Goal: Task Accomplishment & Management: Complete application form

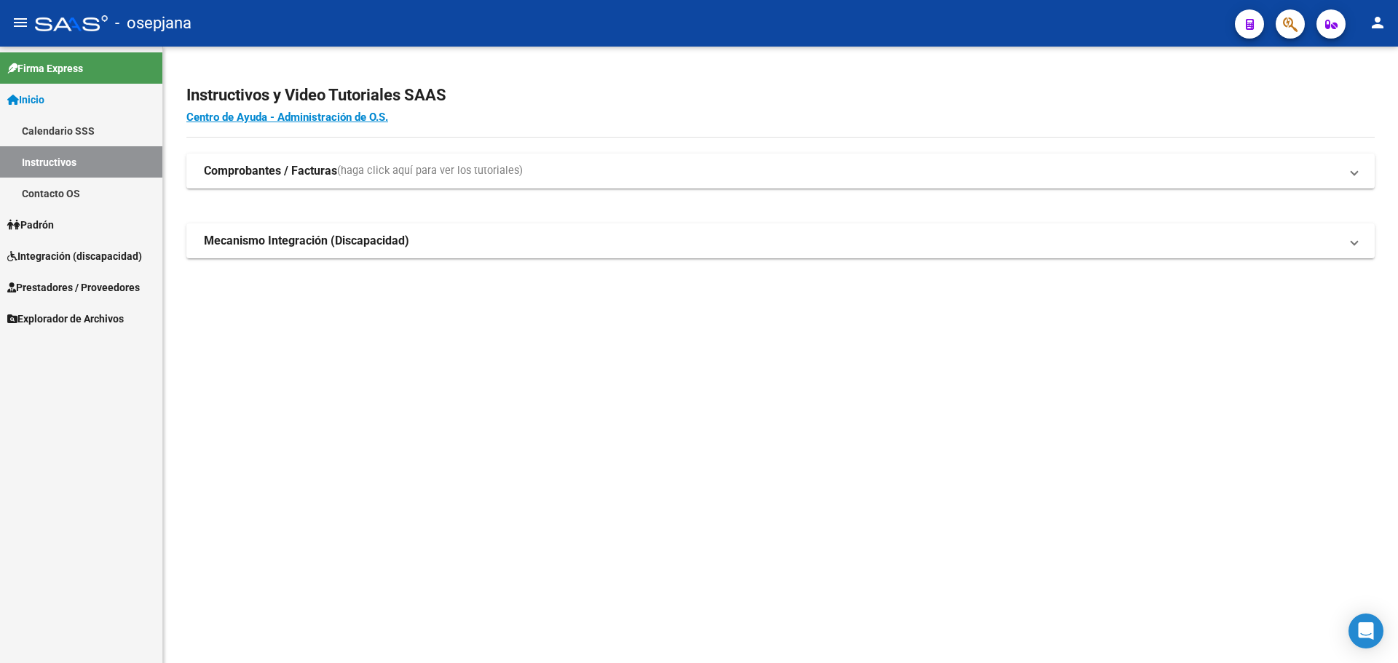
click at [45, 252] on span "Integración (discapacidad)" at bounding box center [74, 256] width 135 height 16
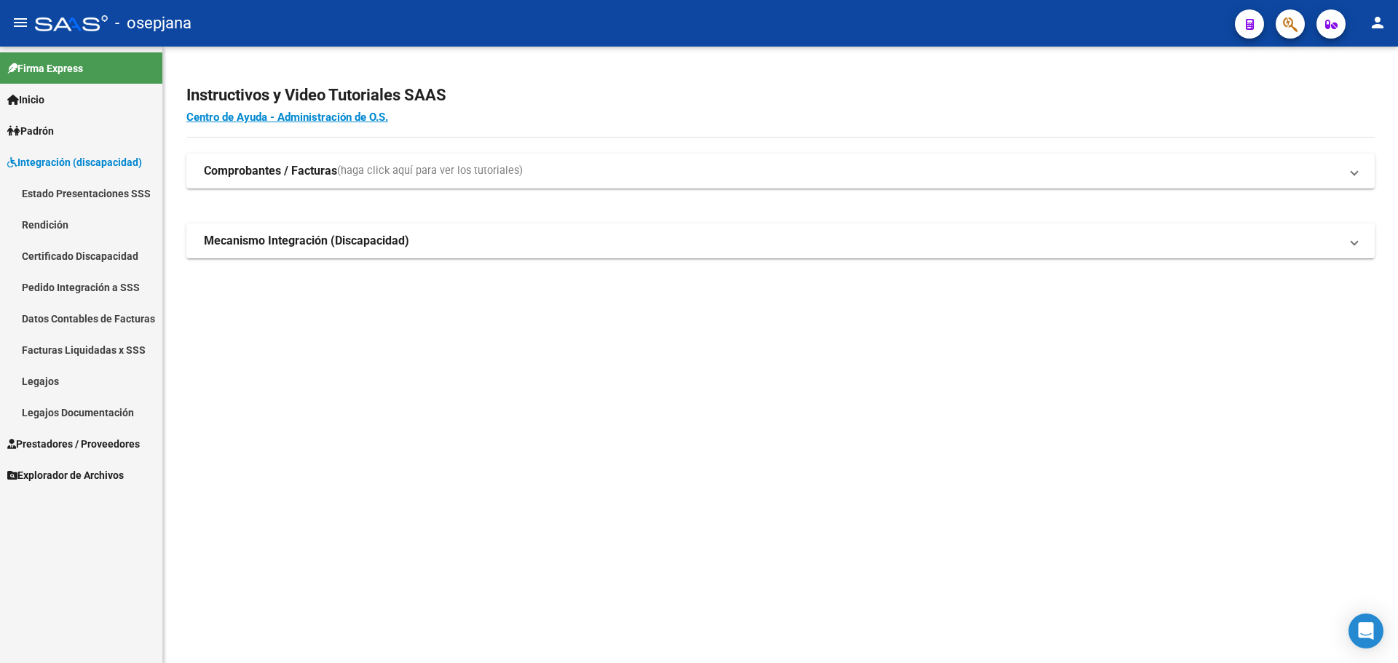
click at [46, 438] on span "Prestadores / Proveedores" at bounding box center [73, 444] width 132 height 16
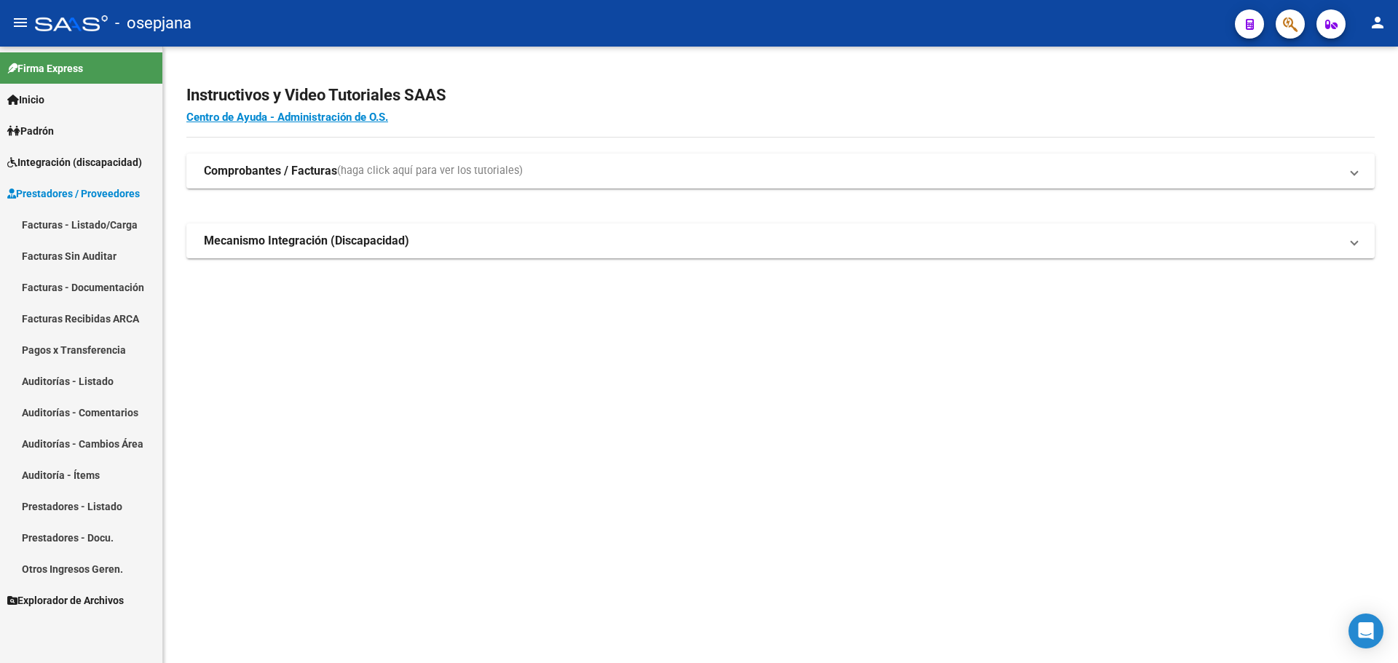
click at [71, 221] on link "Facturas - Listado/Carga" at bounding box center [81, 224] width 162 height 31
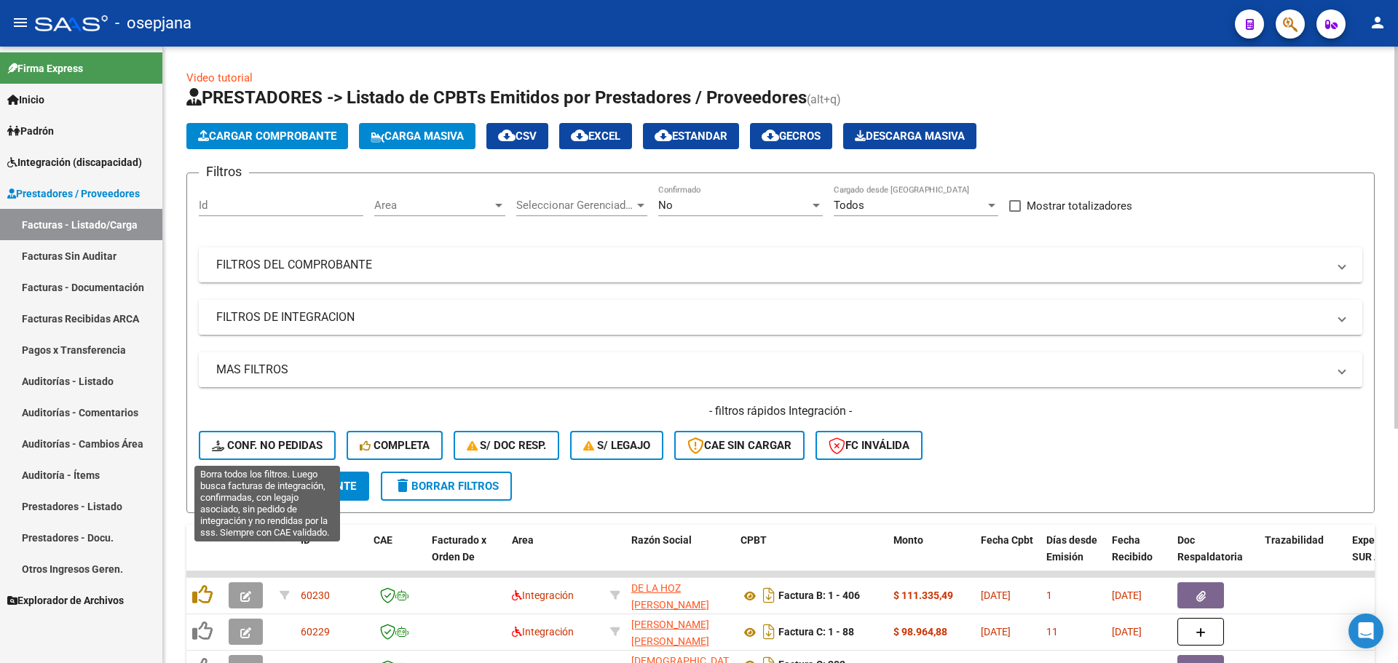
drag, startPoint x: 254, startPoint y: 440, endPoint x: 432, endPoint y: 223, distance: 280.8
click at [254, 440] on span "Conf. no pedidas" at bounding box center [267, 445] width 111 height 13
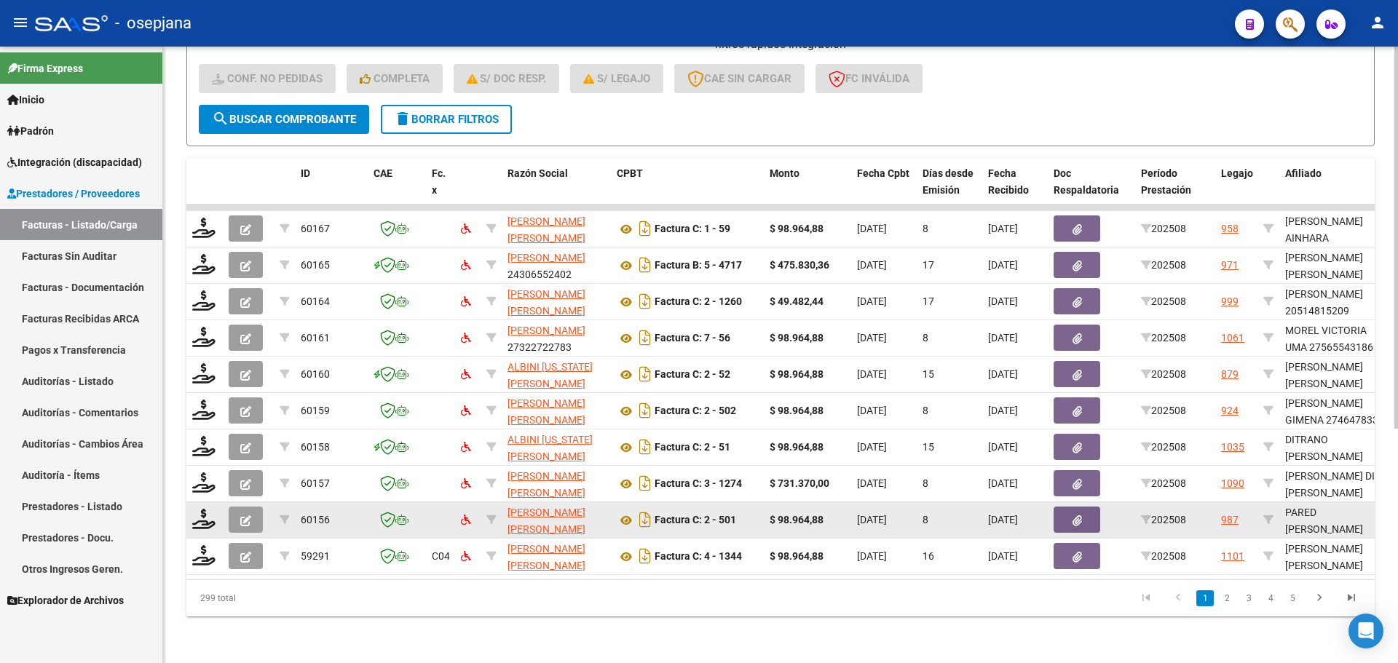
scroll to position [378, 0]
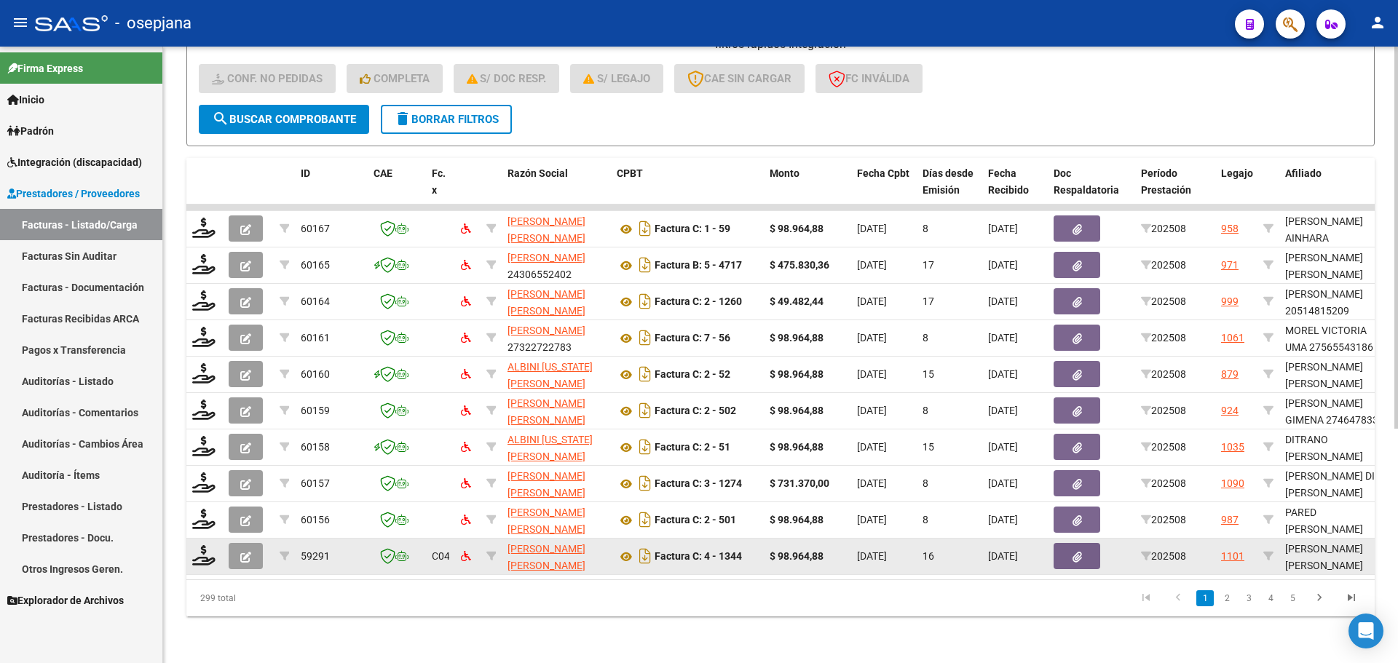
click at [191, 543] on datatable-body-cell at bounding box center [204, 557] width 36 height 36
click at [207, 545] on icon at bounding box center [203, 555] width 23 height 20
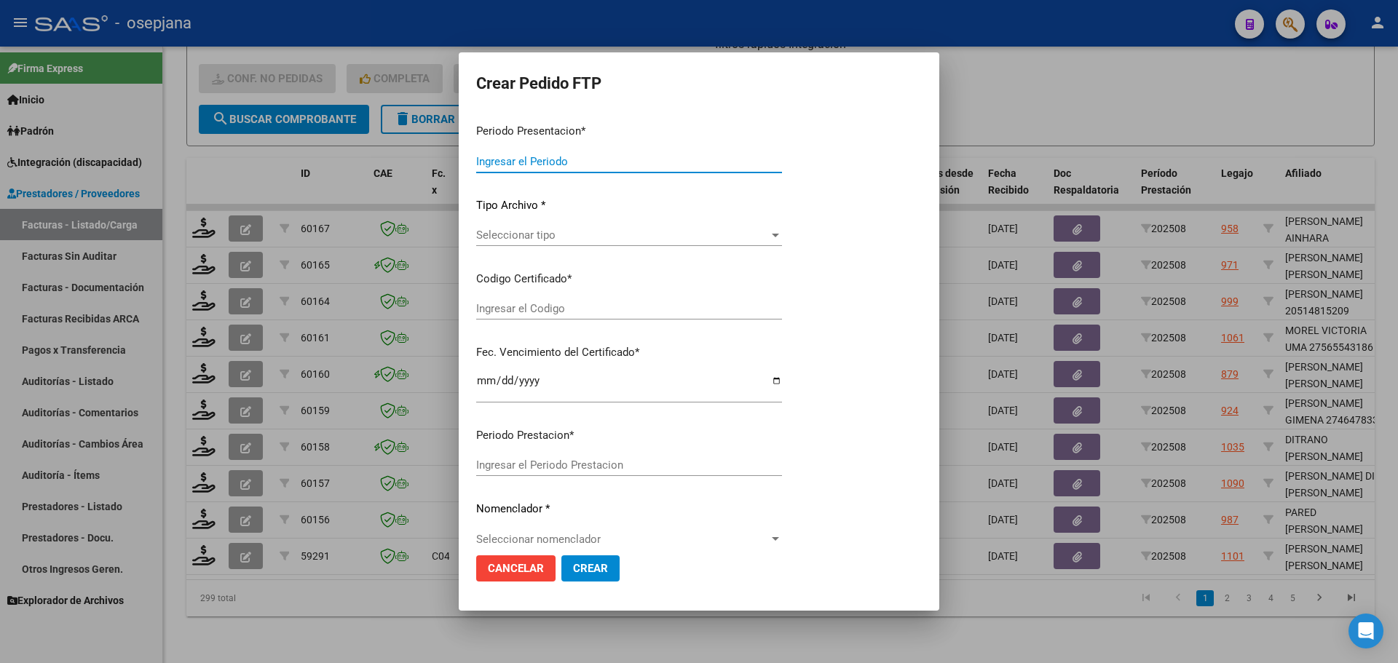
type input "202508"
type input "$ 98.964,88"
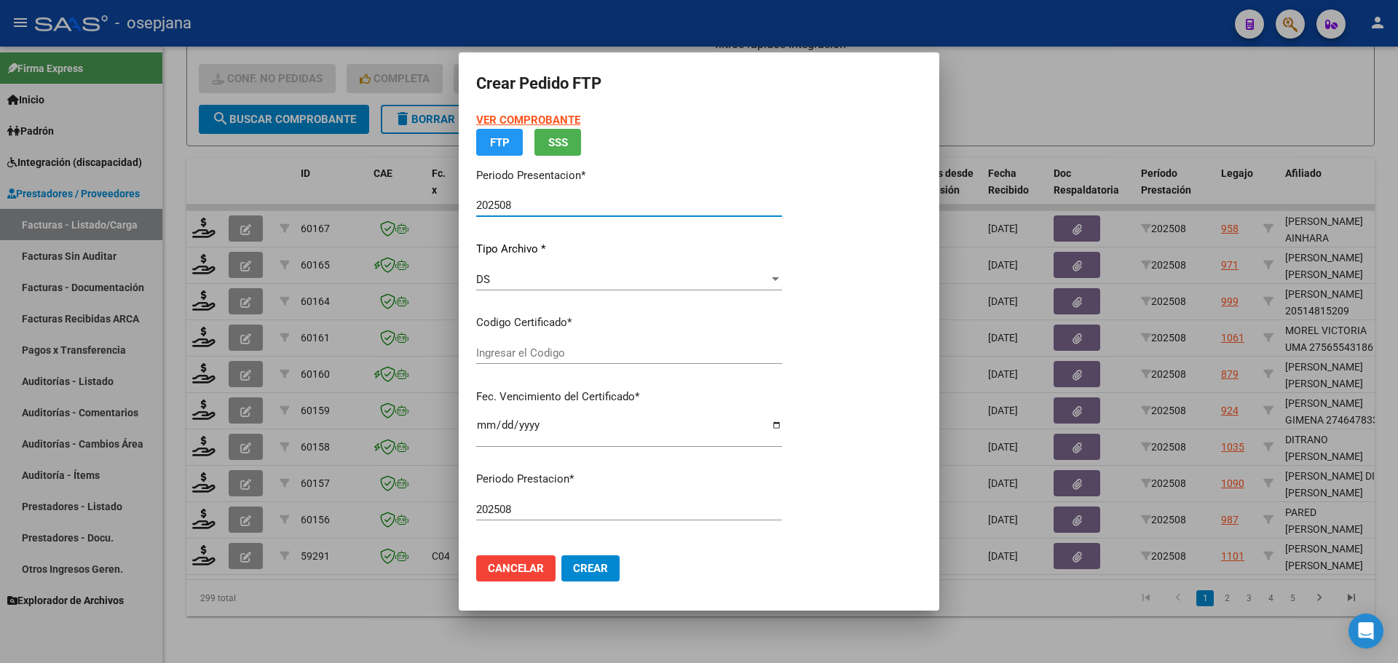
type input "ARG02000536747892018070220250702BSAS320"
type input "[DATE]"
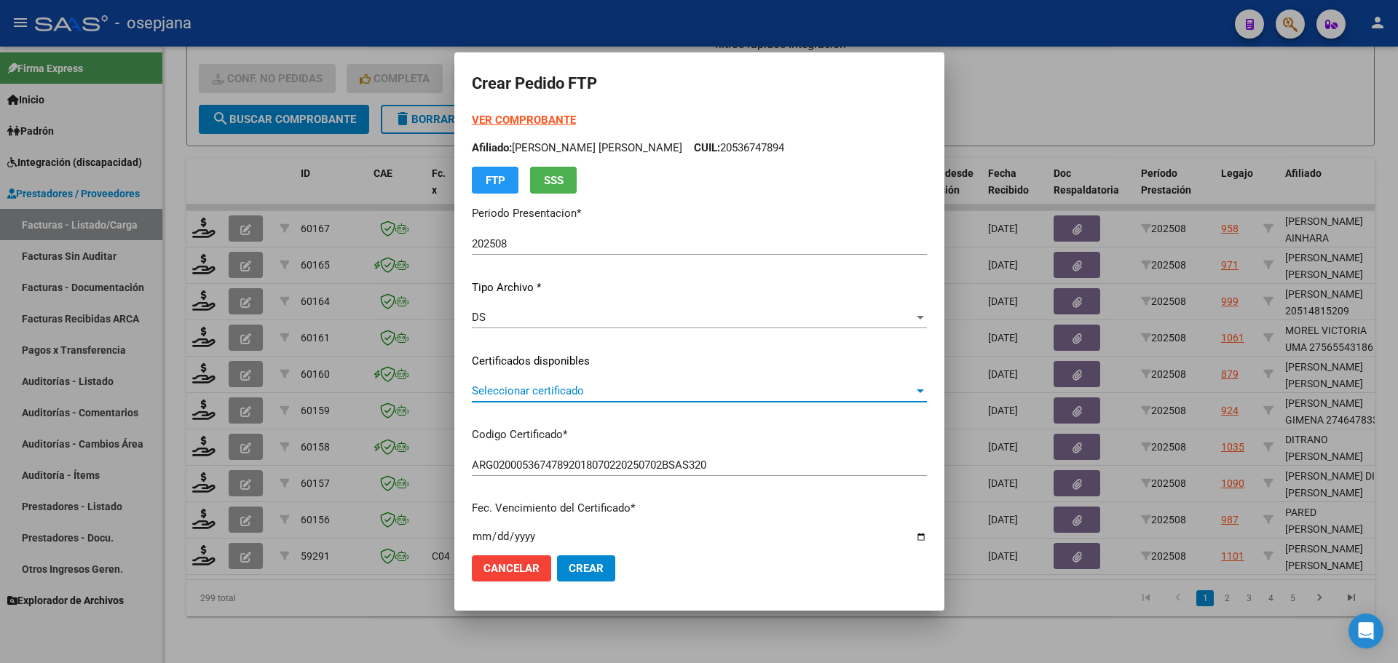
click at [555, 384] on span "Seleccionar certificado" at bounding box center [693, 390] width 442 height 13
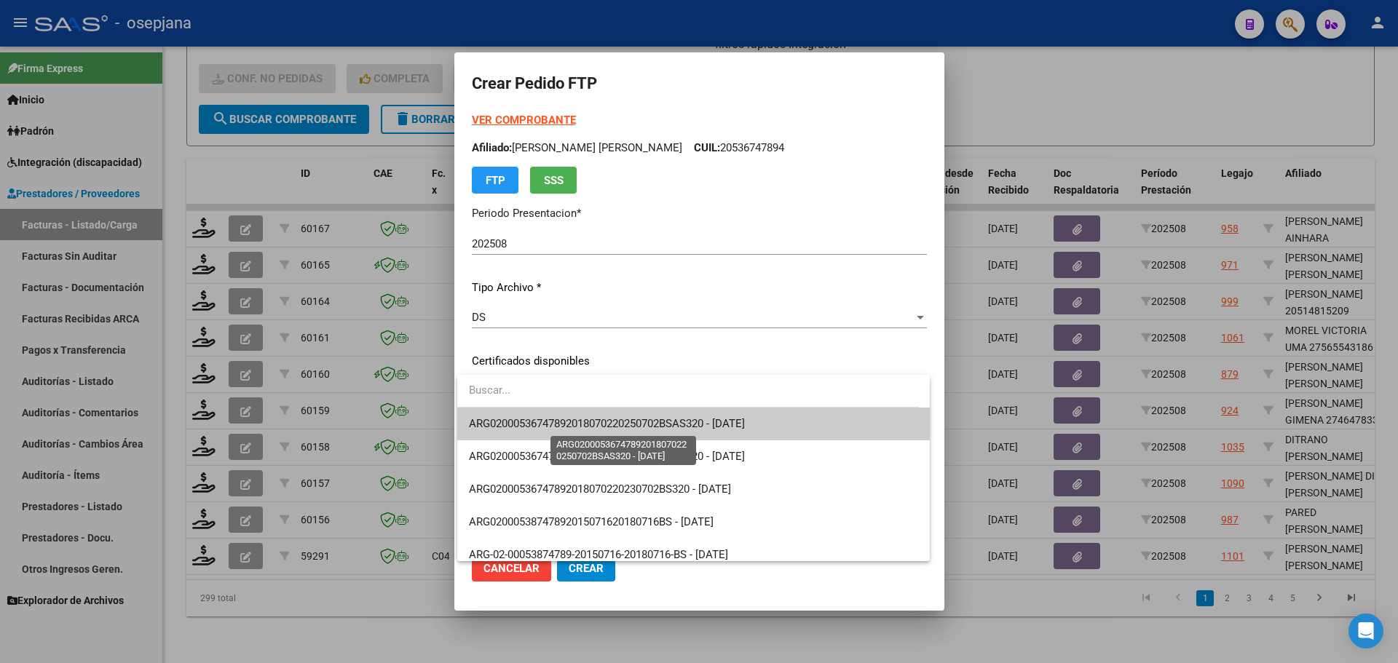
click at [567, 418] on span "ARG02000536747892018070220250702BSAS320 - [DATE]" at bounding box center [607, 423] width 276 height 13
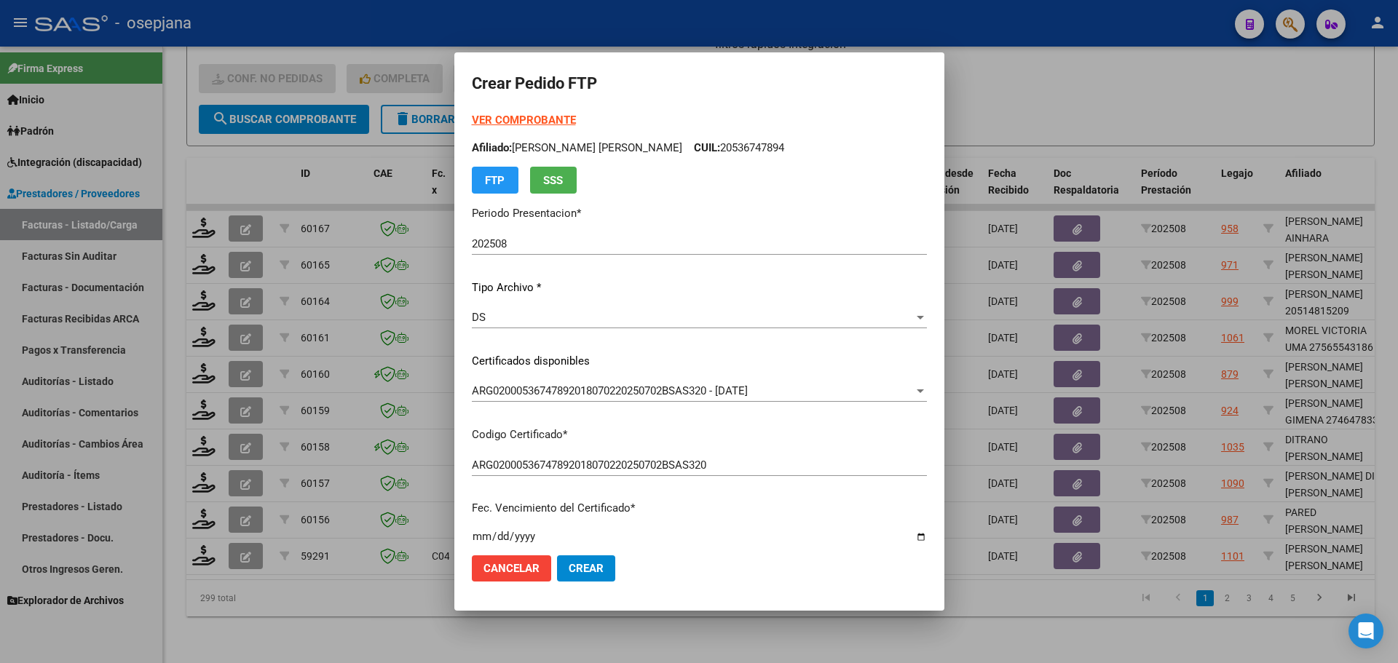
click at [541, 120] on strong "VER COMPROBANTE" at bounding box center [524, 120] width 104 height 13
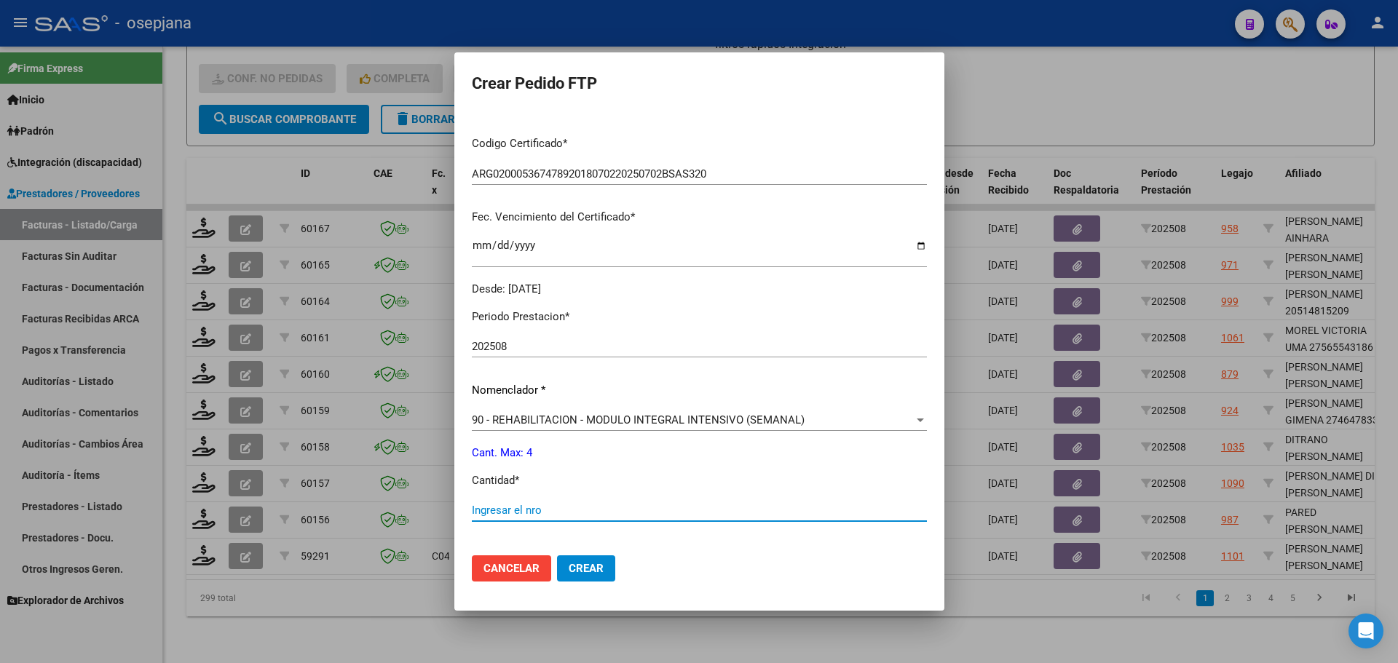
click at [508, 507] on input "Ingresar el nro" at bounding box center [699, 510] width 455 height 13
type input "4"
click at [587, 557] on button "Crear" at bounding box center [586, 568] width 58 height 26
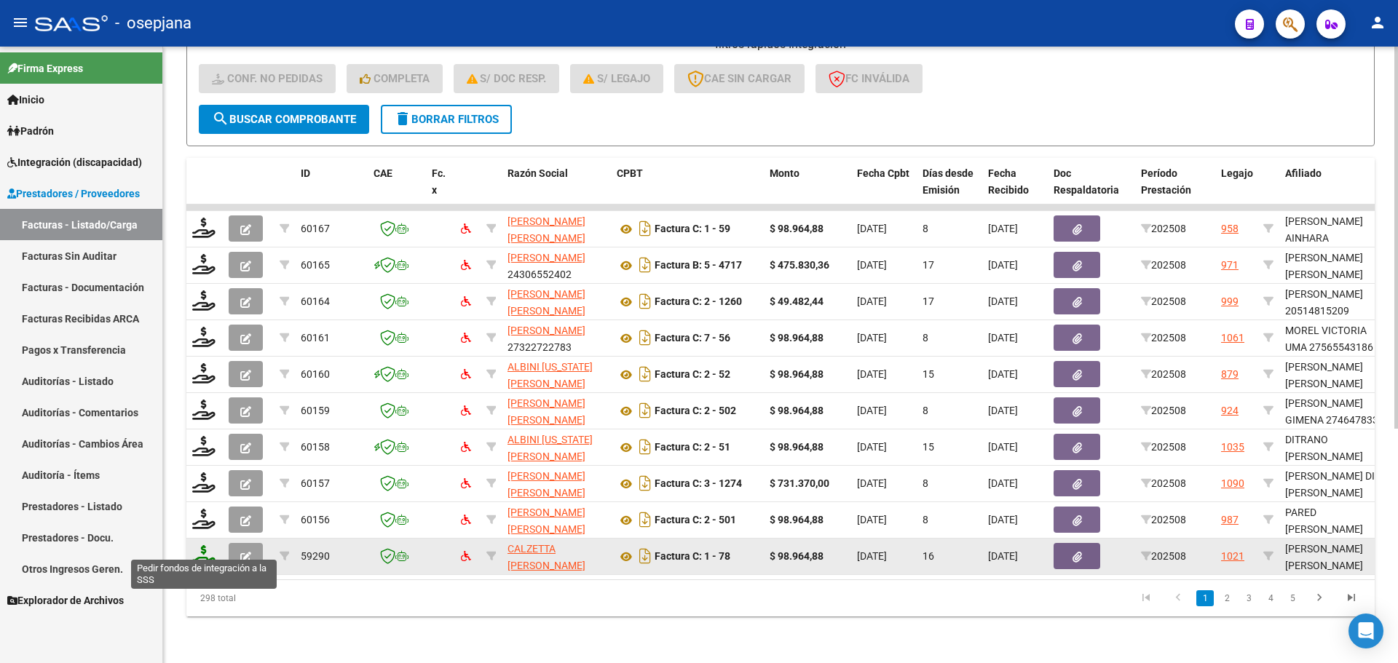
click at [209, 545] on icon at bounding box center [203, 555] width 23 height 20
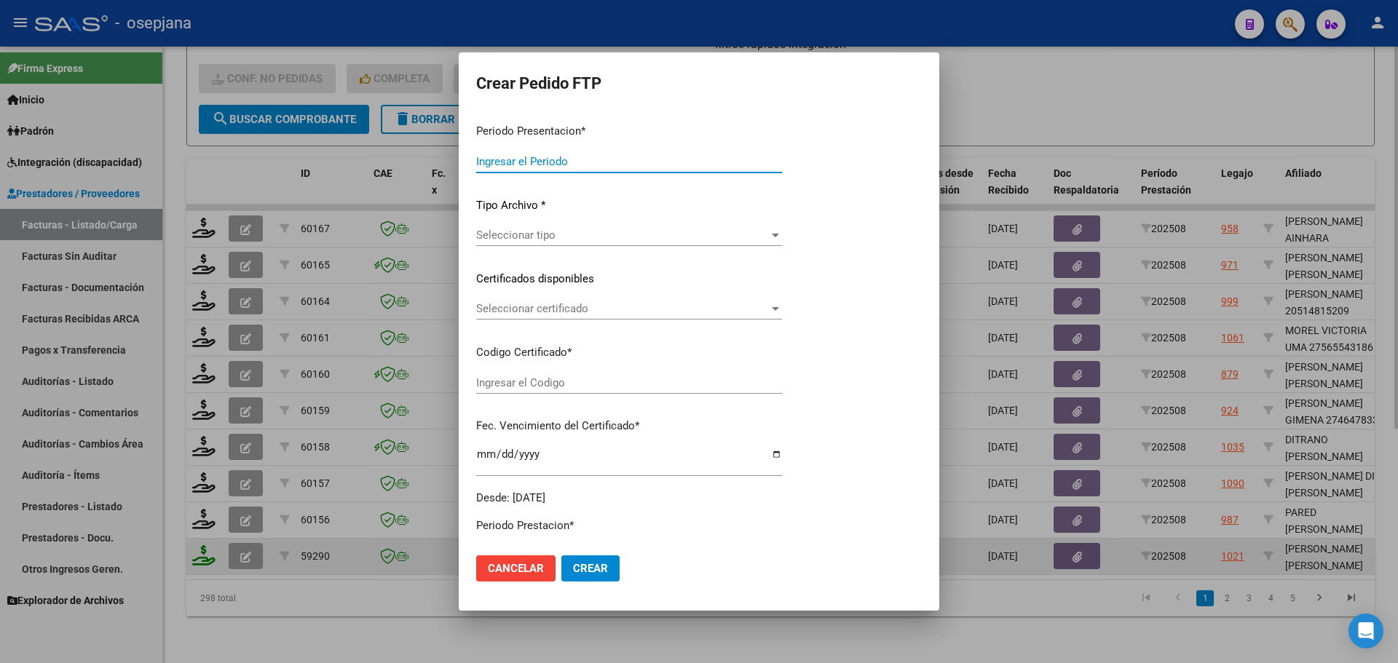
type input "202508"
type input "$ 98.964,88"
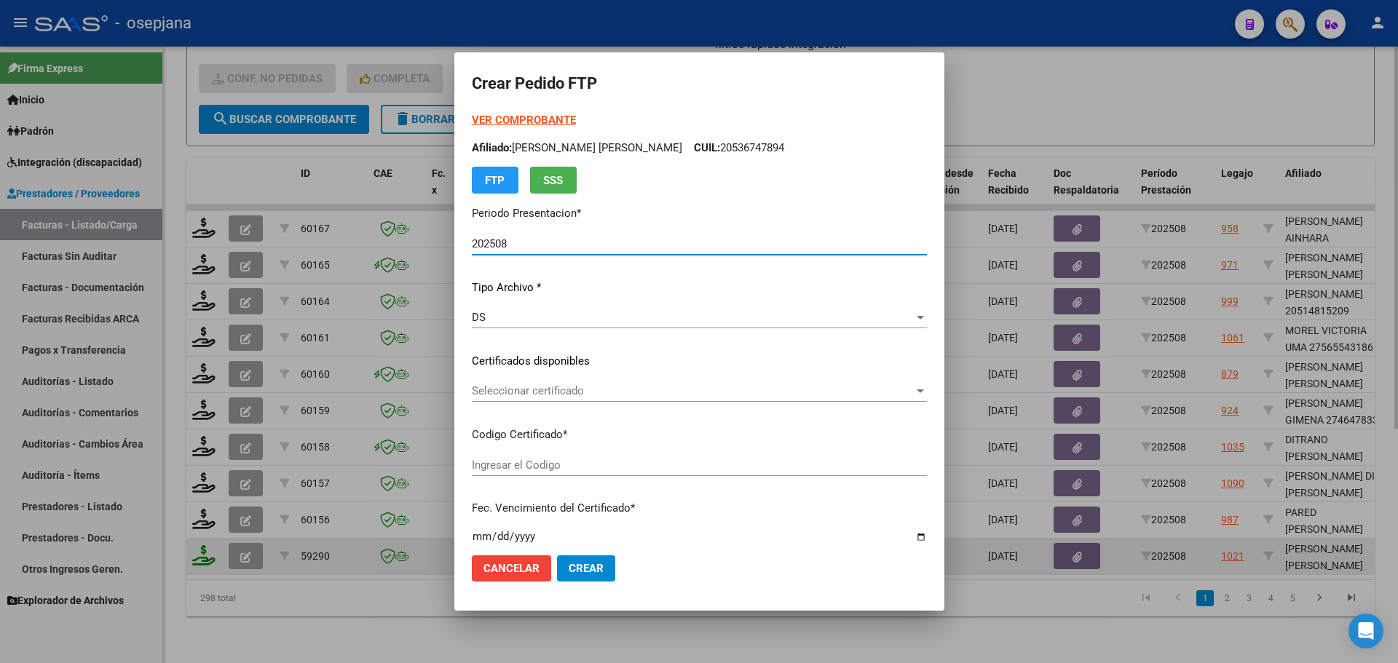
type input "ARG02000556779402024092420270924CBA13650"
type input "[DATE]"
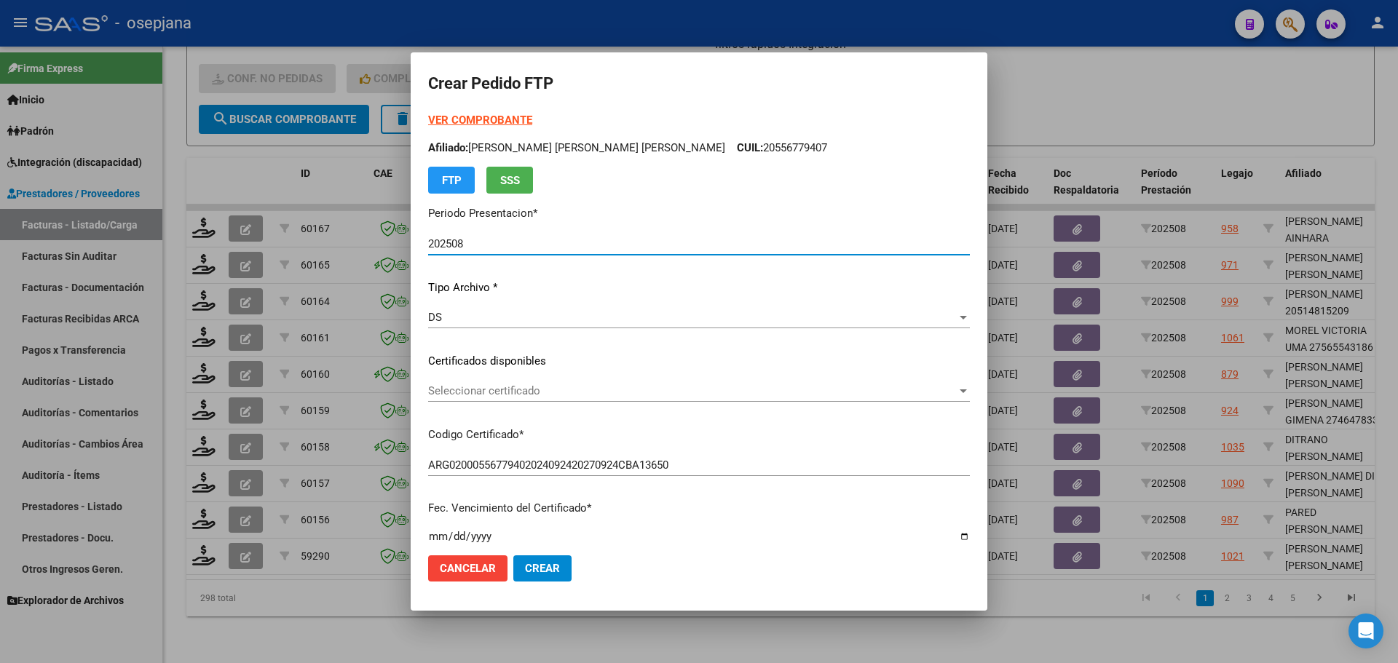
click at [529, 387] on span "Seleccionar certificado" at bounding box center [692, 390] width 529 height 13
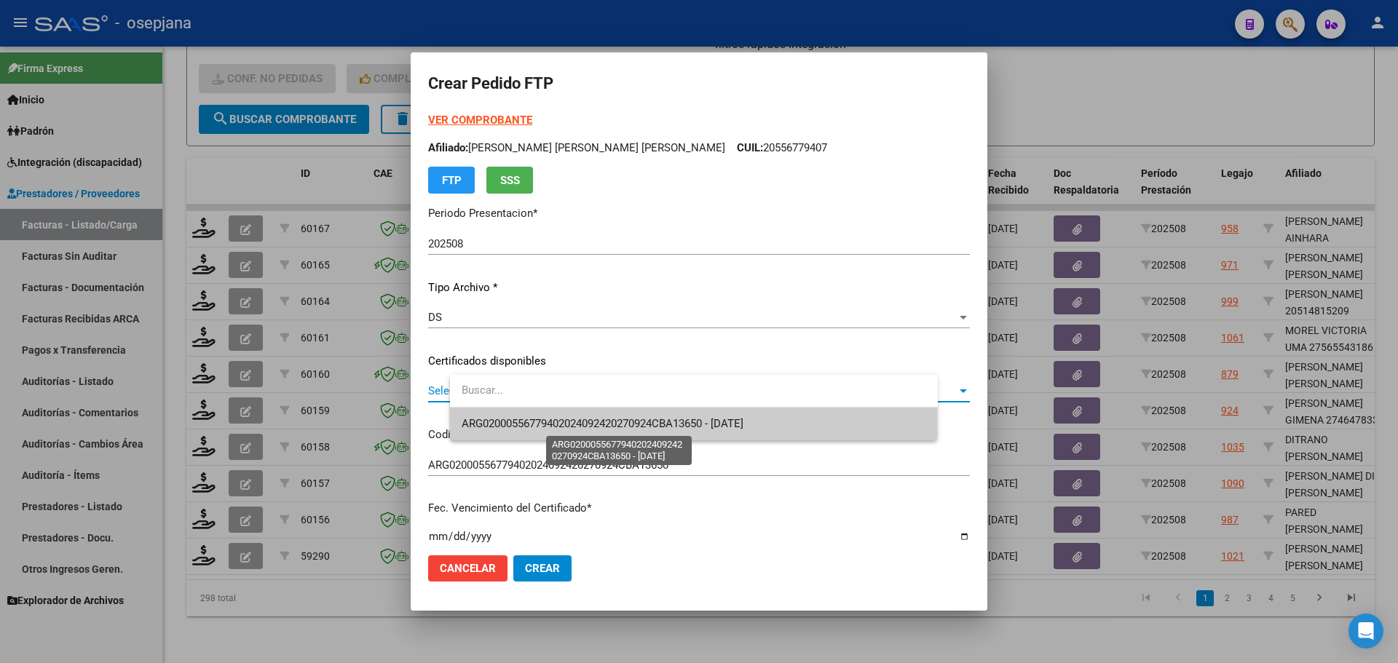
click at [532, 426] on span "ARG02000556779402024092420270924CBA13650 - [DATE]" at bounding box center [603, 423] width 282 height 13
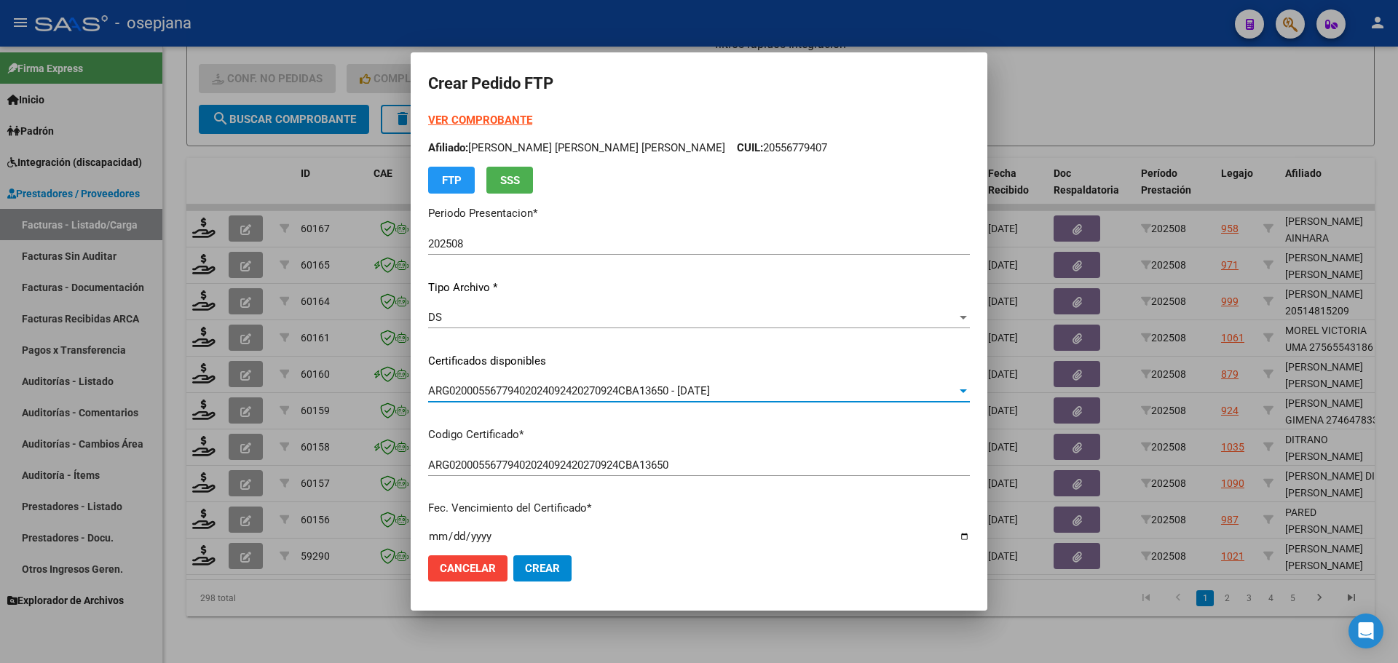
click at [512, 116] on strong "VER COMPROBANTE" at bounding box center [480, 120] width 104 height 13
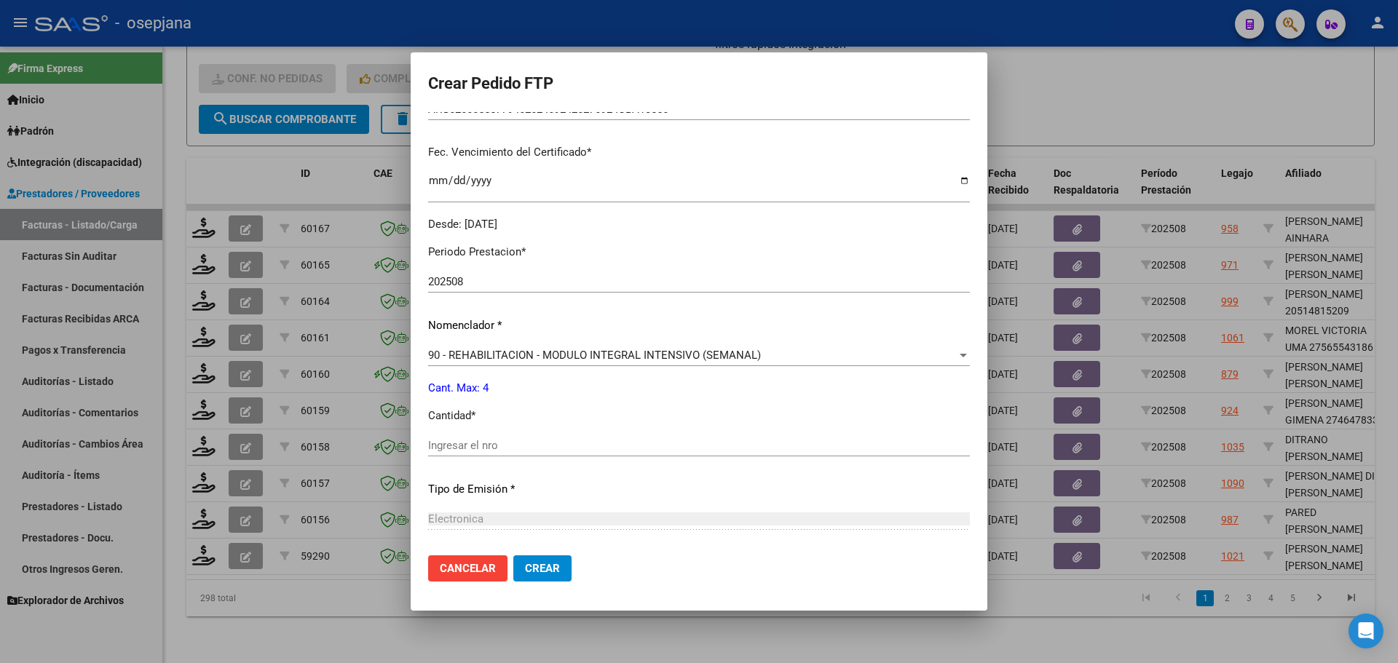
scroll to position [364, 0]
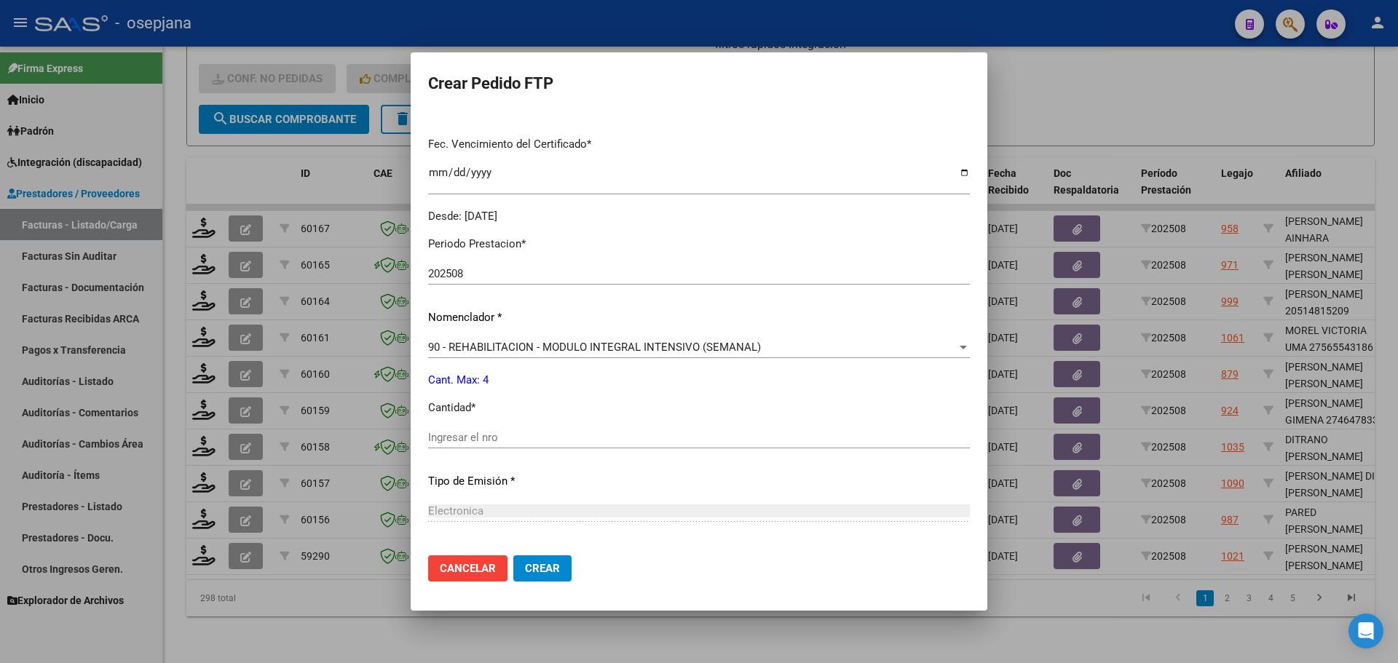
click at [532, 429] on div "Ingresar el nro" at bounding box center [699, 438] width 542 height 22
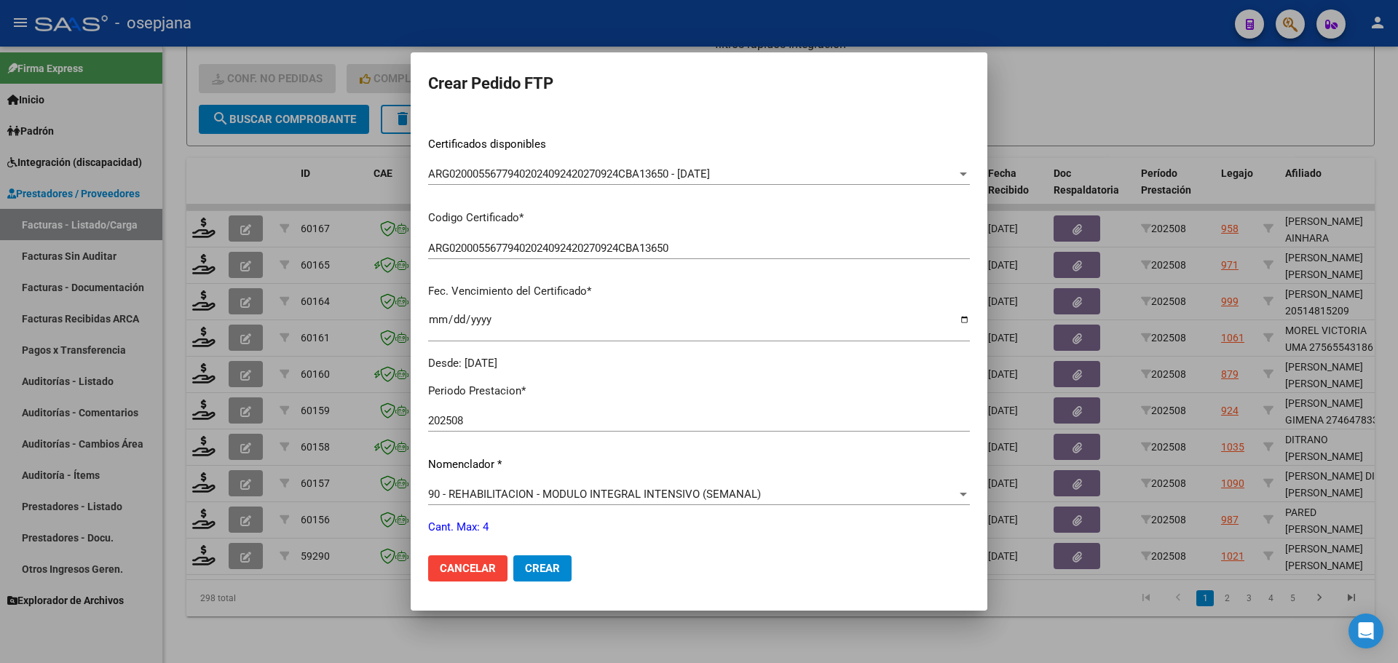
scroll to position [0, 0]
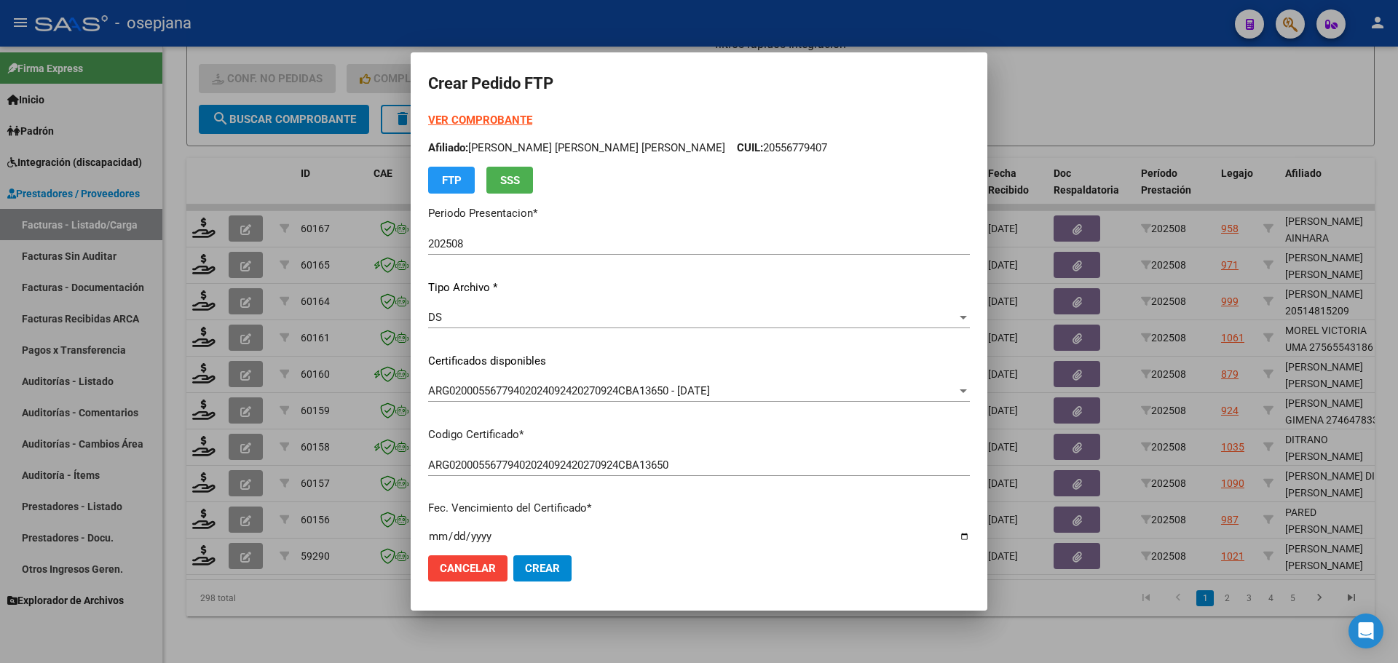
type input "4"
click at [560, 564] on span "Crear" at bounding box center [542, 568] width 35 height 13
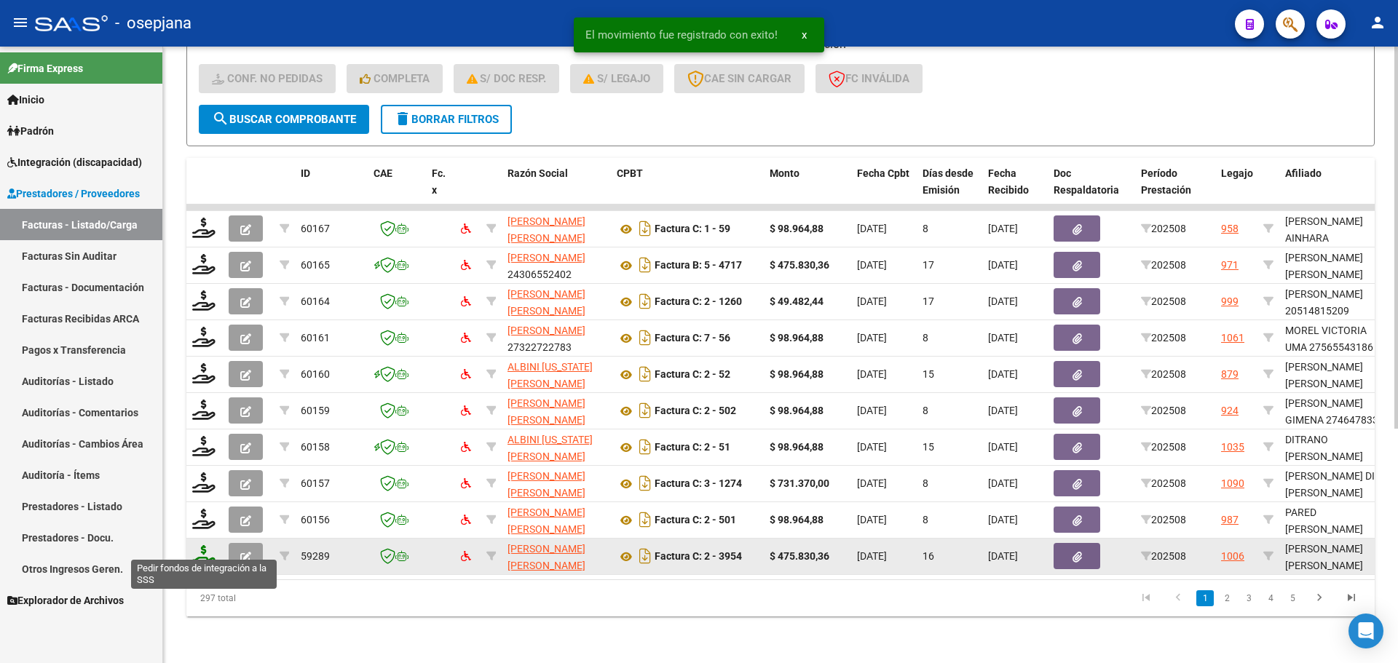
click at [202, 553] on icon at bounding box center [203, 555] width 23 height 20
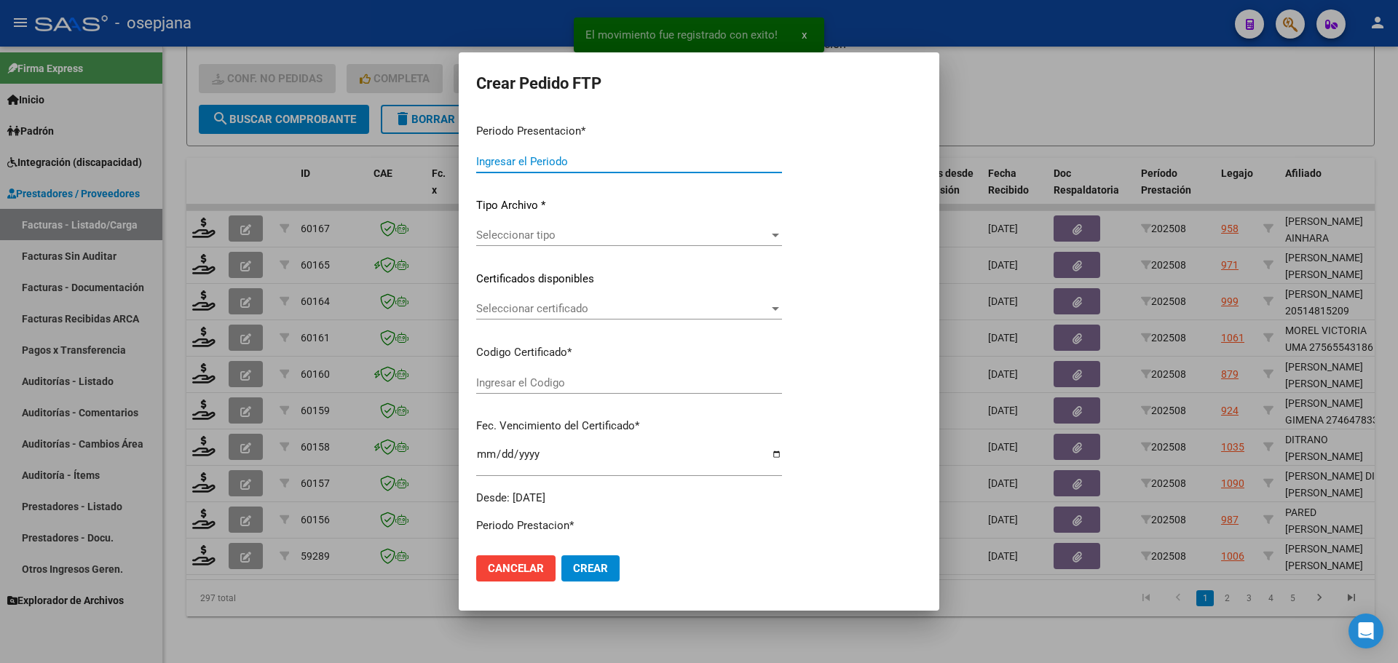
type input "202508"
type input "$ 475.830,36"
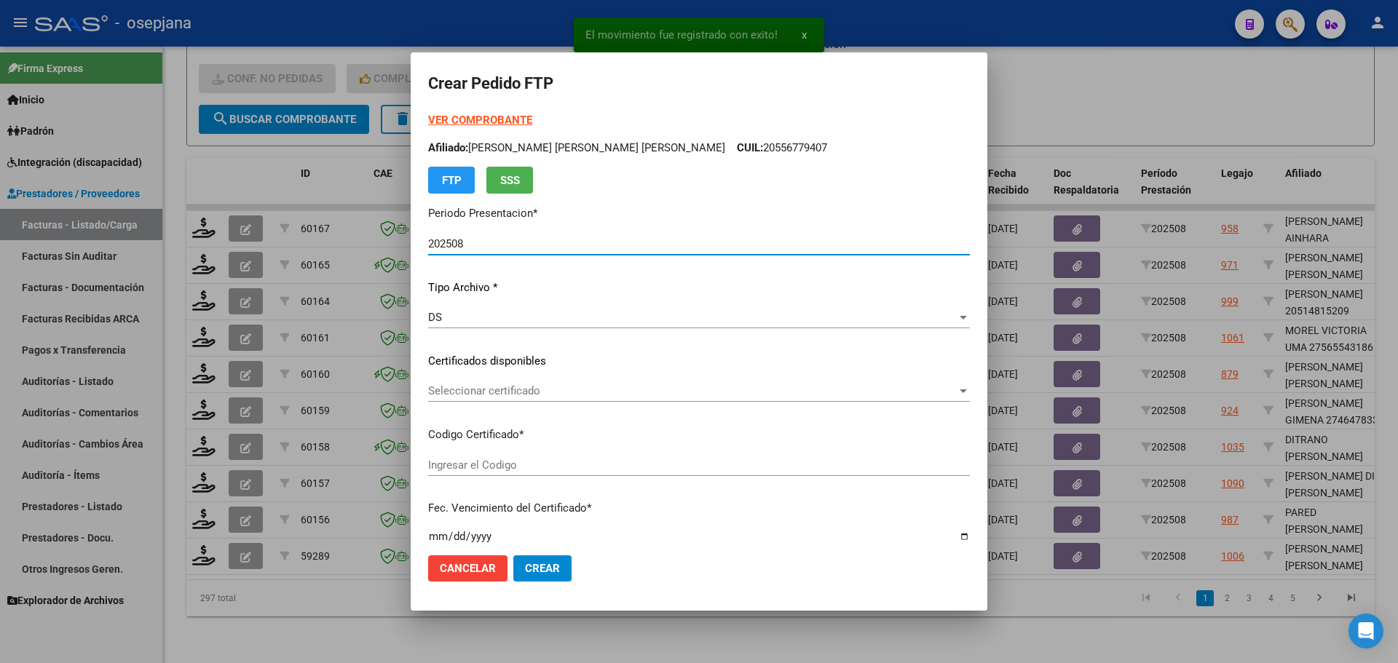
type input "ARG02000541294642022042020260420BSAS376"
type input "[DATE]"
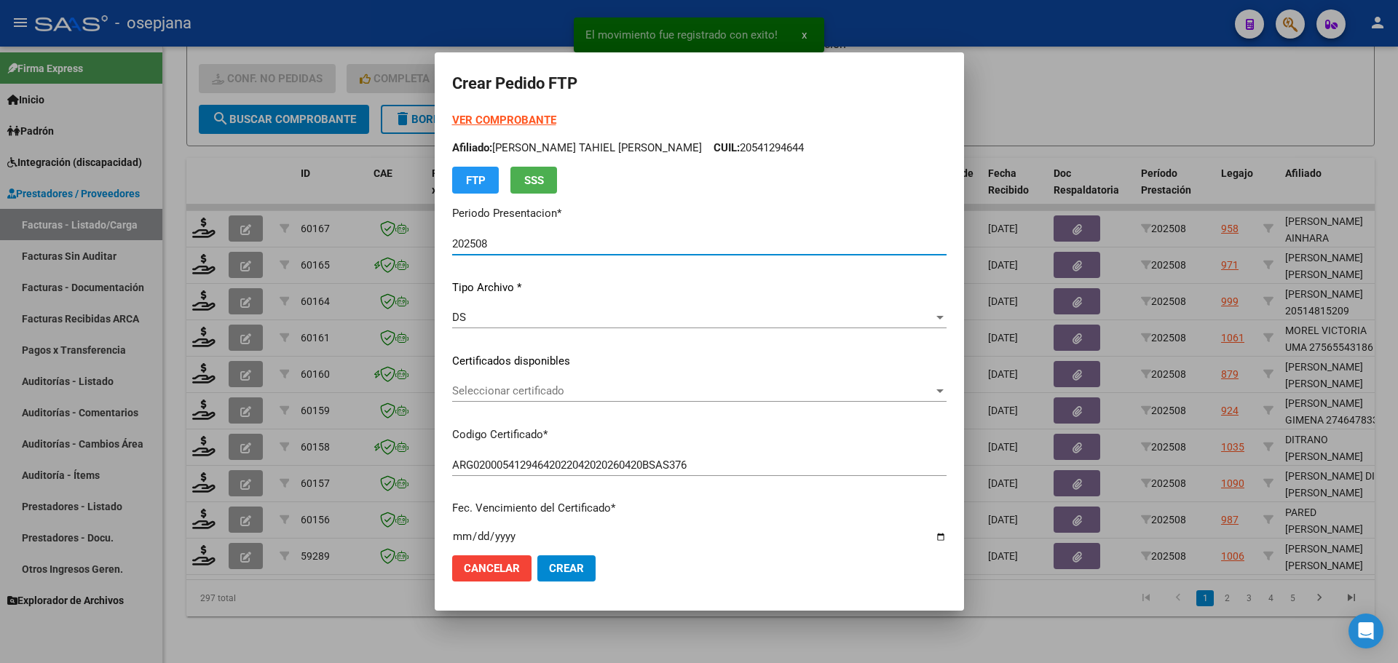
click at [548, 391] on span "Seleccionar certificado" at bounding box center [692, 390] width 481 height 13
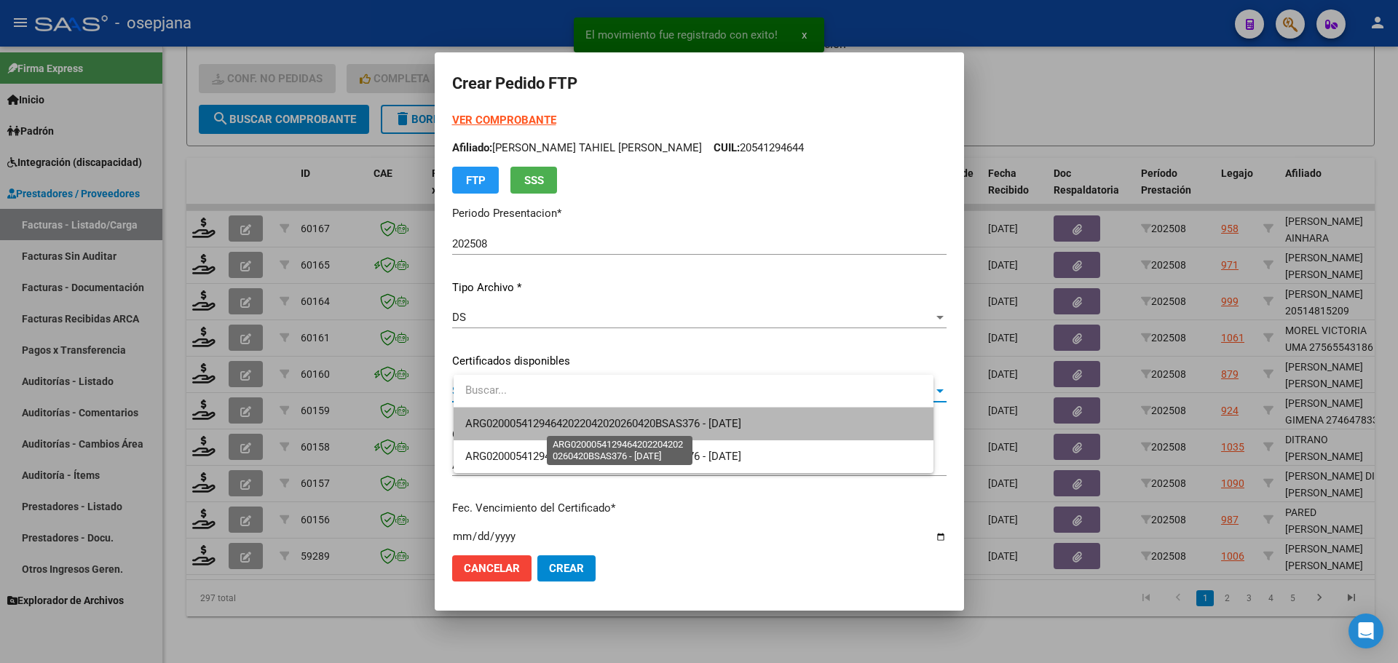
click at [550, 421] on span "ARG02000541294642022042020260420BSAS376 - [DATE]" at bounding box center [603, 423] width 276 height 13
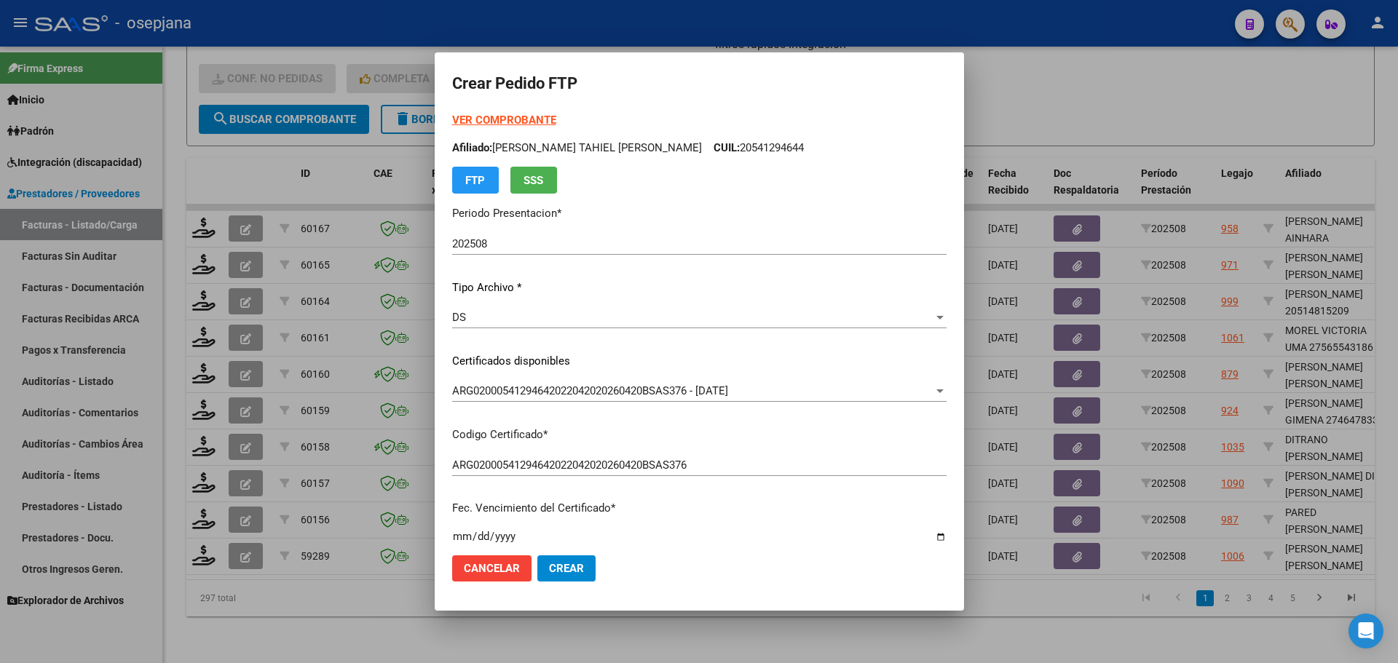
click at [537, 122] on strong "VER COMPROBANTE" at bounding box center [504, 120] width 104 height 13
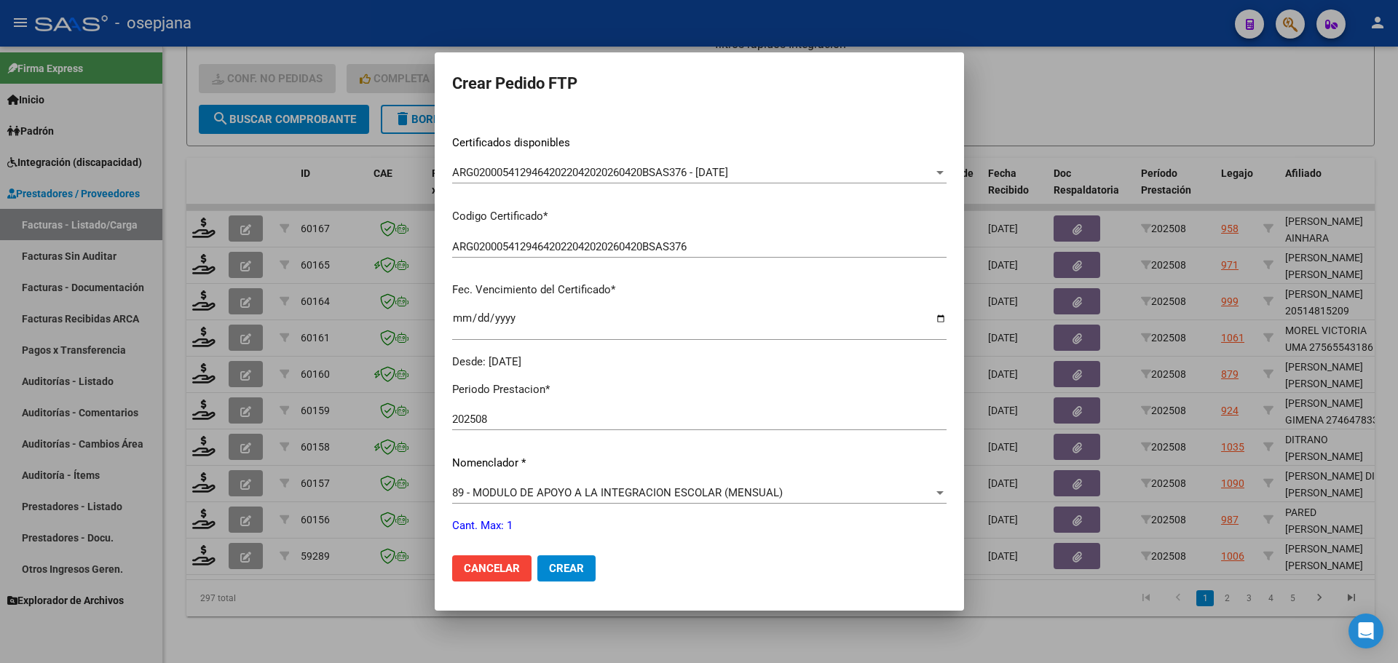
scroll to position [364, 0]
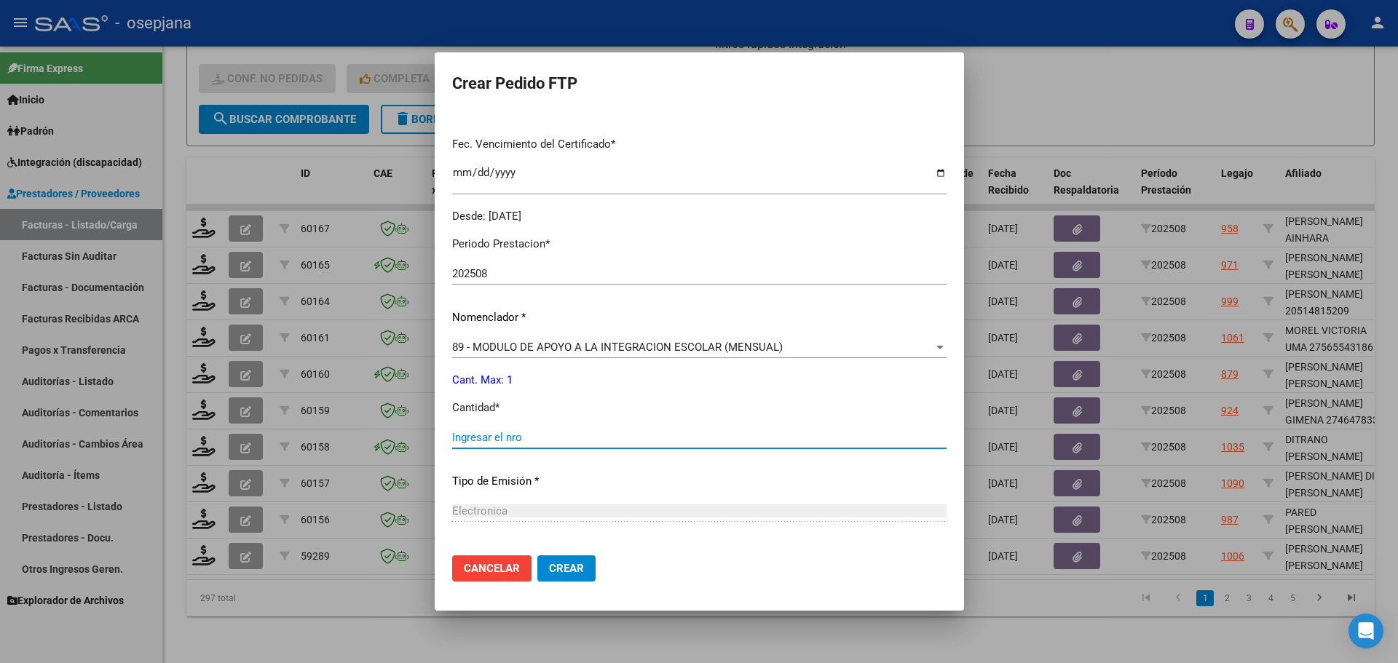
click at [491, 438] on input "Ingresar el nro" at bounding box center [699, 437] width 494 height 13
type input "1"
click at [574, 564] on span "Crear" at bounding box center [566, 568] width 35 height 13
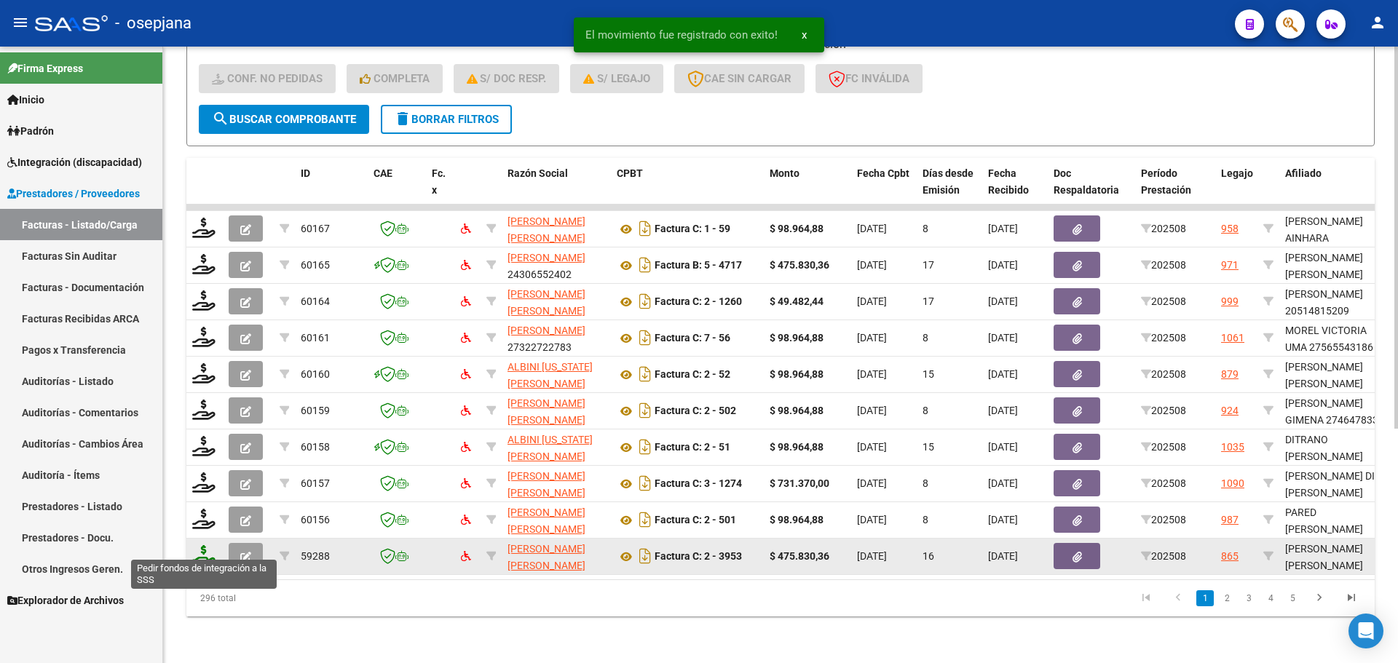
click at [213, 545] on icon at bounding box center [203, 555] width 23 height 20
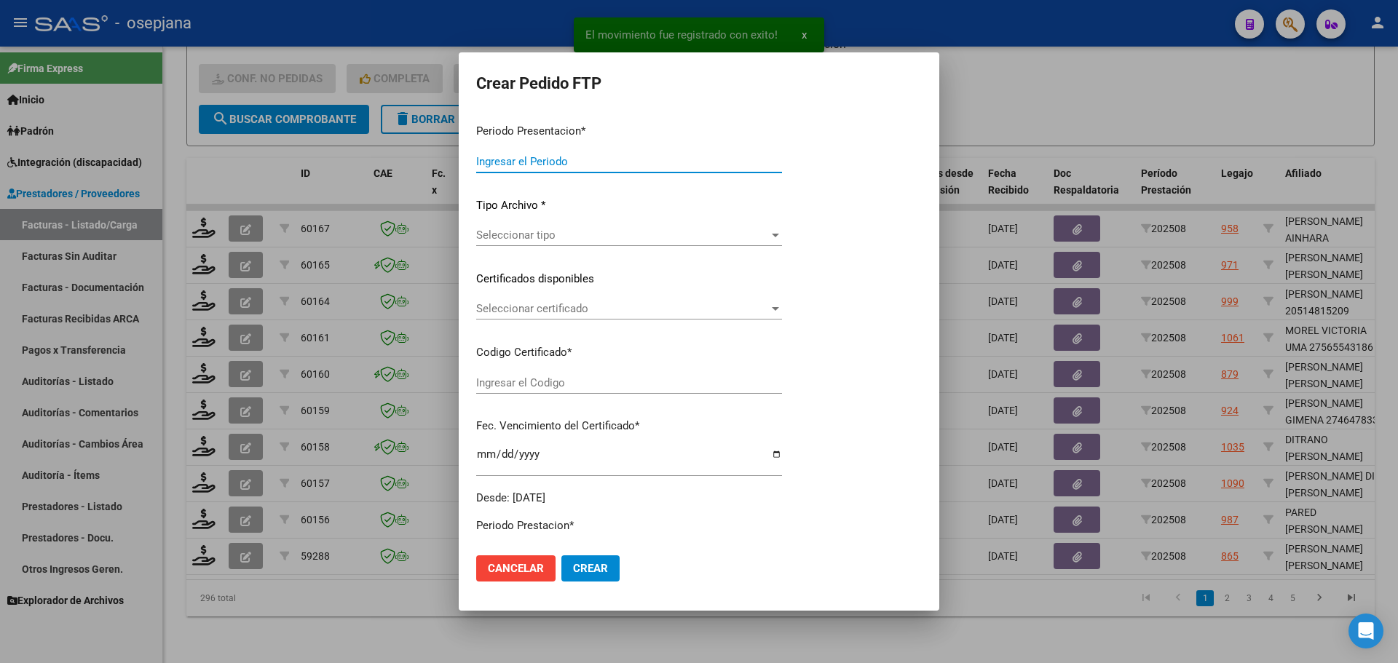
type input "202508"
type input "$ 475.830,36"
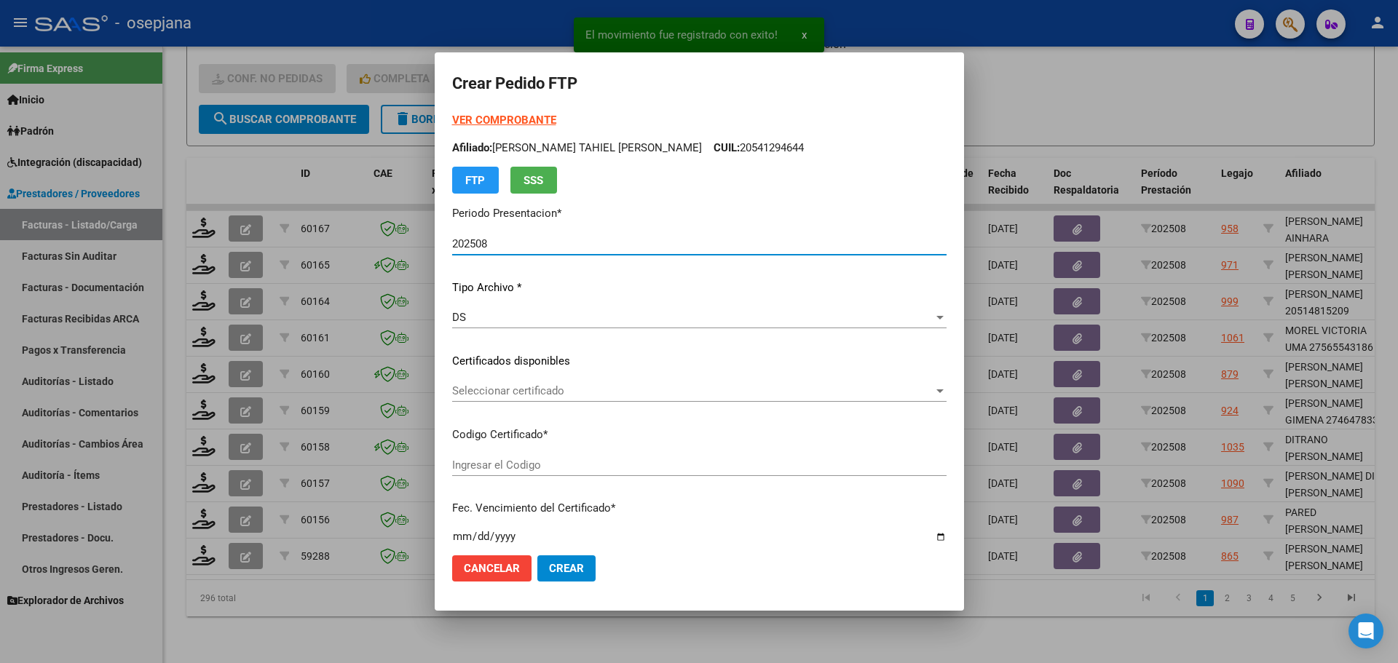
type input "ARG01000502227552023101820281018BSAS415"
type input "[DATE]"
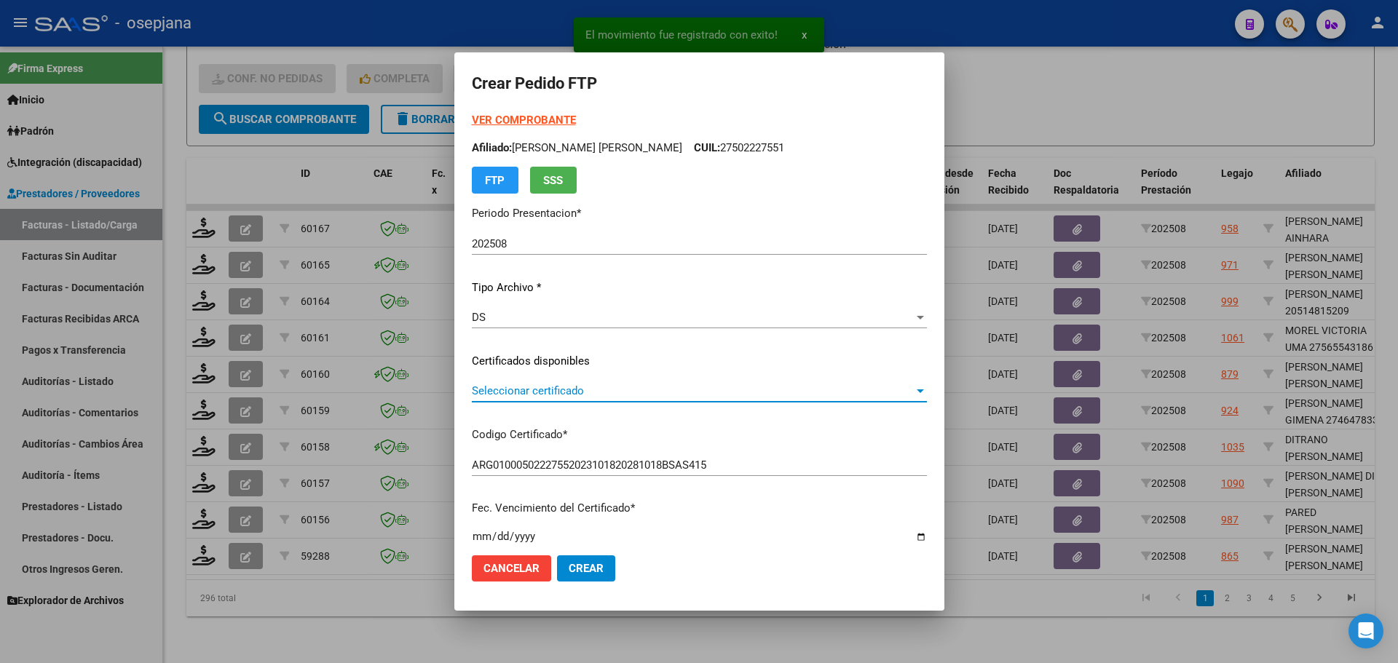
click at [633, 386] on span "Seleccionar certificado" at bounding box center [693, 390] width 442 height 13
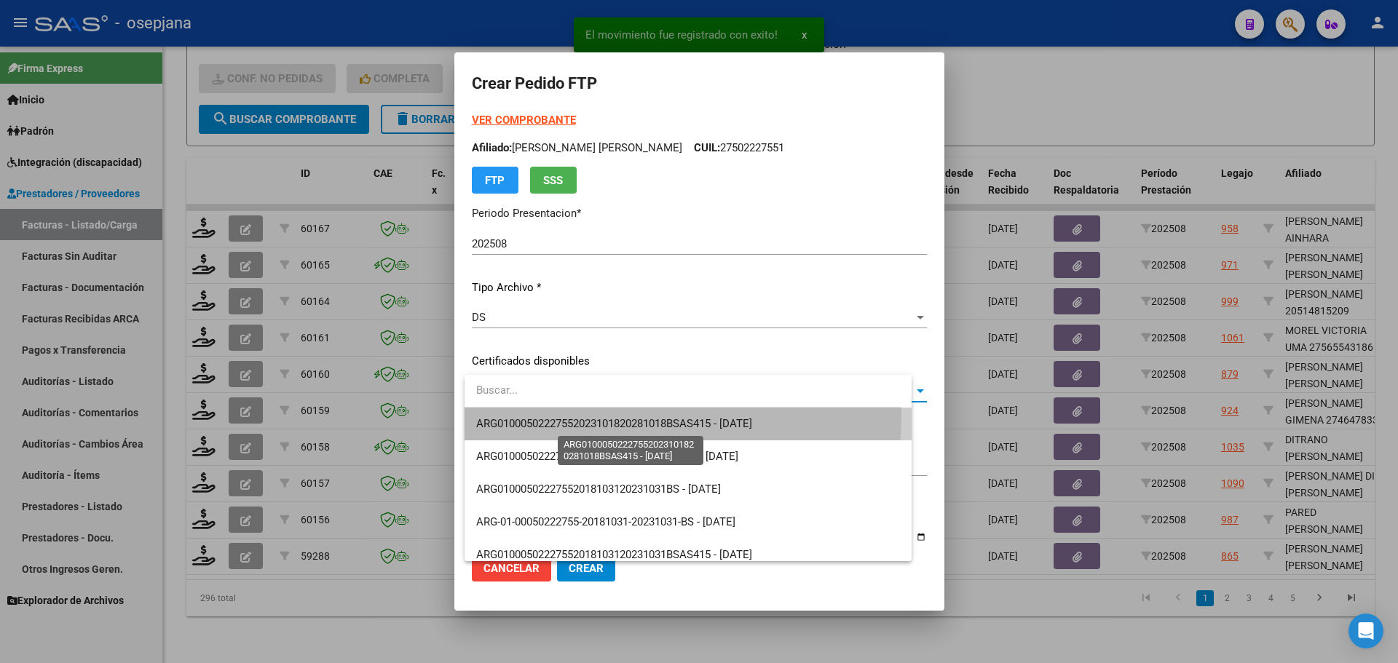
click at [636, 417] on span "ARG01000502227552023101820281018BSAS415 - [DATE]" at bounding box center [614, 423] width 276 height 13
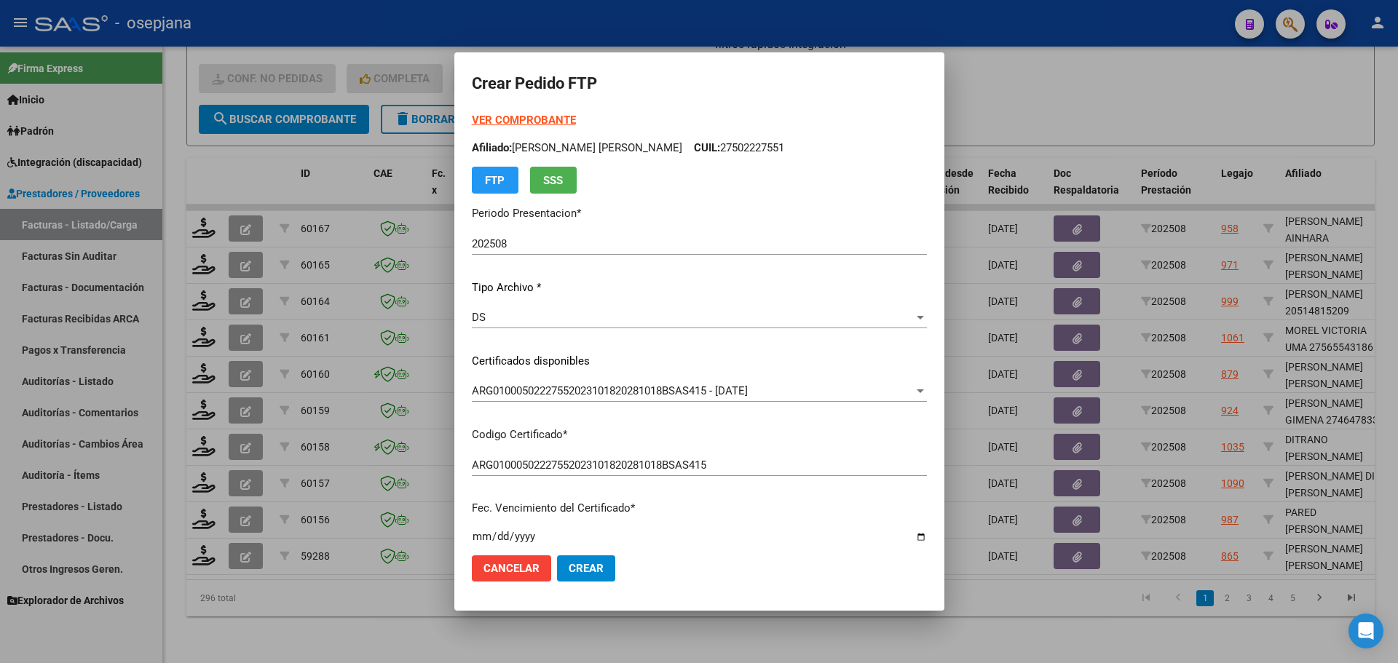
click at [553, 120] on strong "VER COMPROBANTE" at bounding box center [524, 120] width 104 height 13
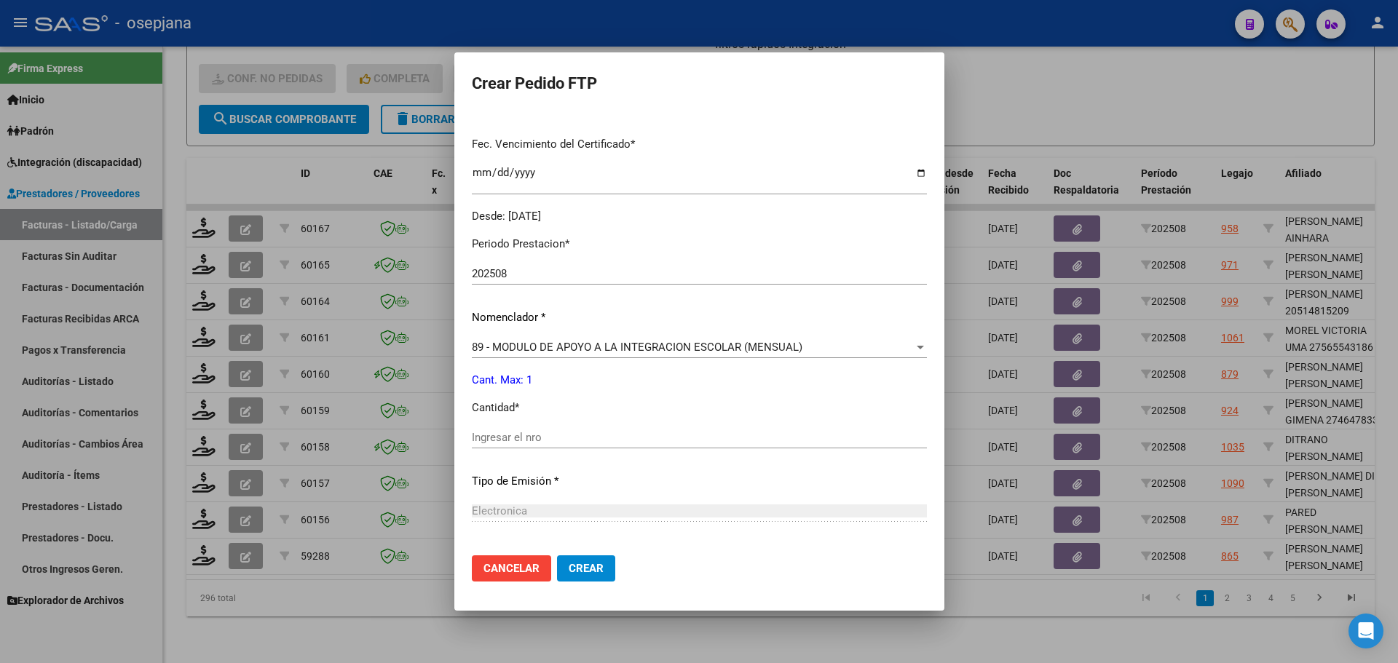
click at [505, 430] on div "Ingresar el nro" at bounding box center [699, 438] width 455 height 22
type input "1"
click at [584, 563] on span "Crear" at bounding box center [586, 568] width 35 height 13
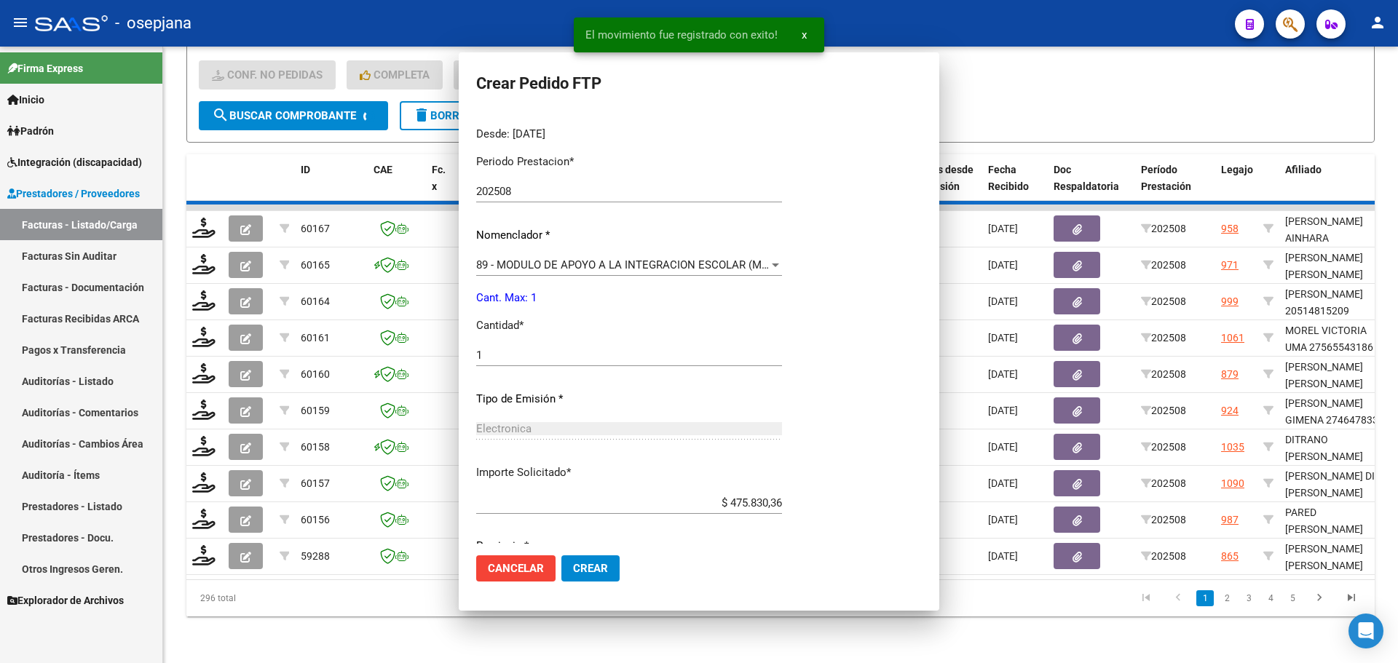
scroll to position [0, 0]
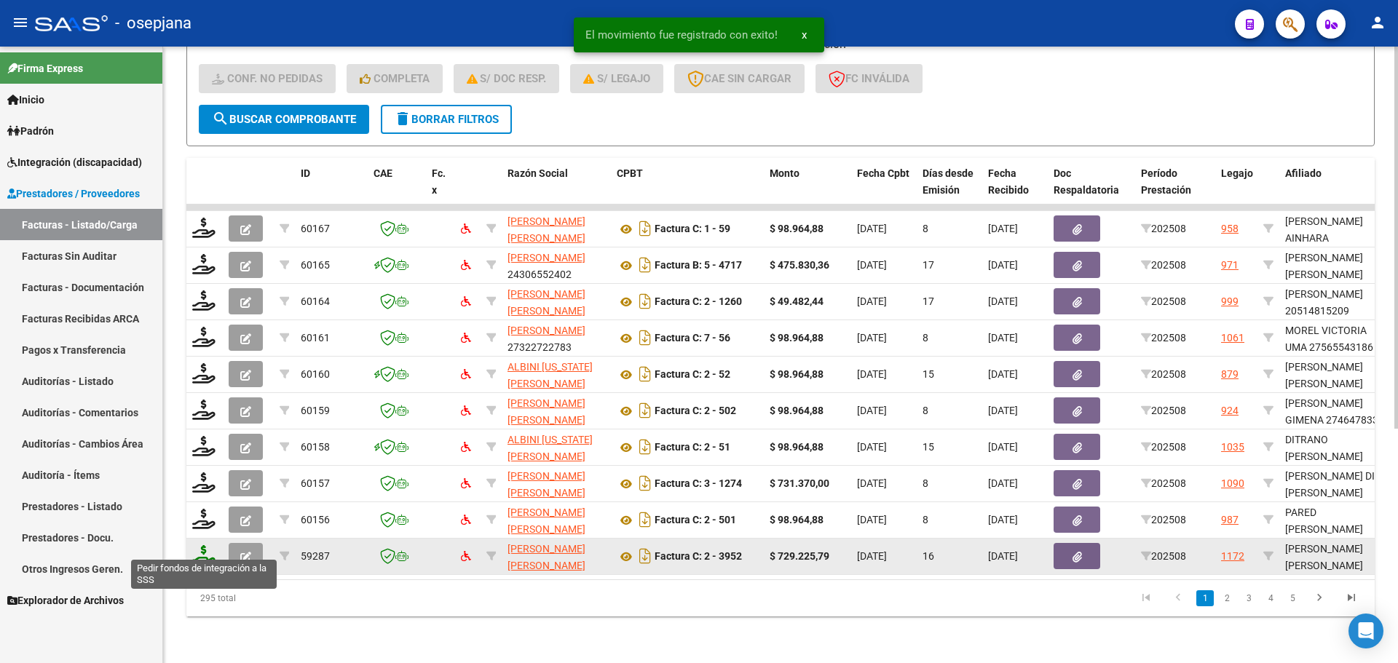
click at [210, 545] on icon at bounding box center [203, 555] width 23 height 20
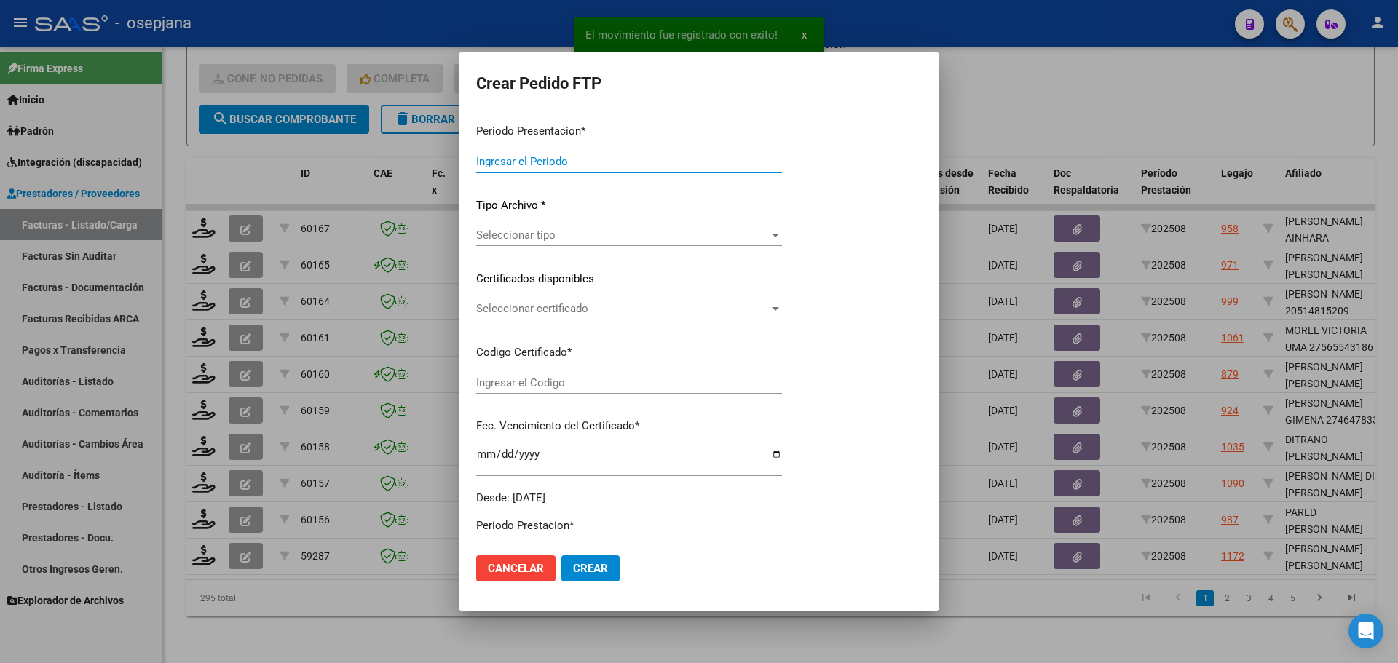
type input "202508"
type input "$ 729.225,79"
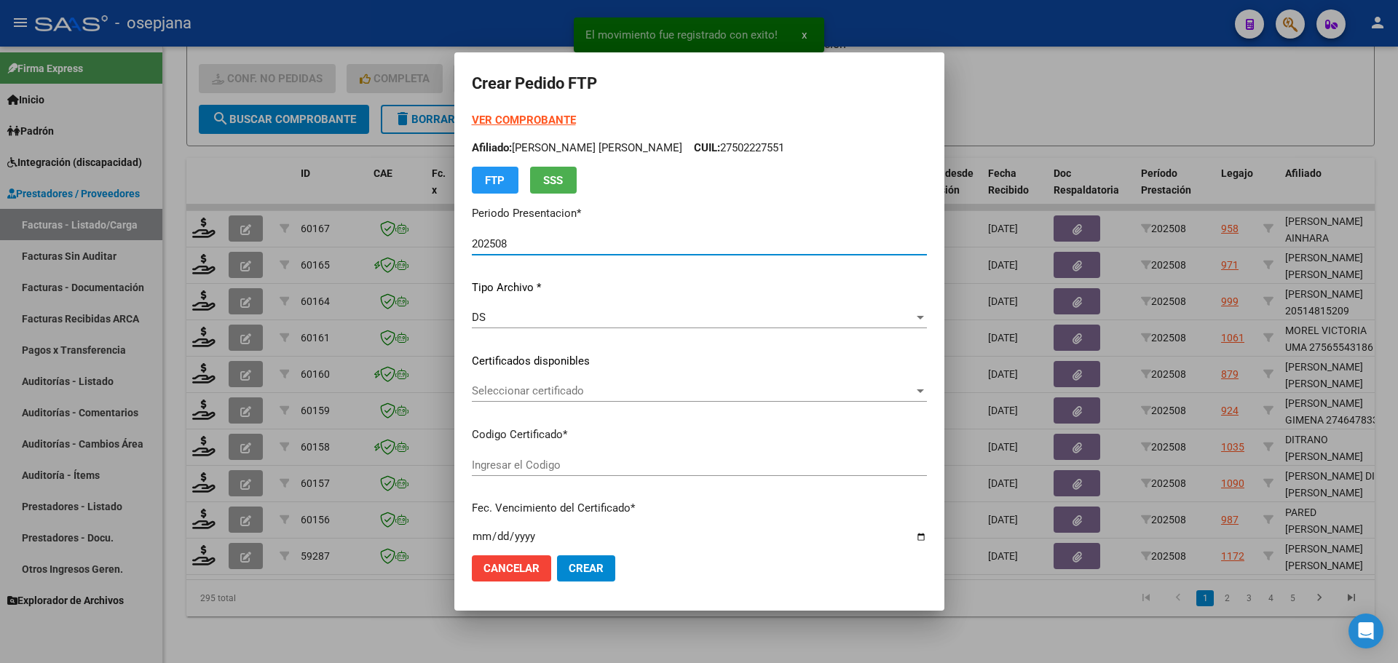
type input "ARG02000529750412021112620251126BSAS342"
type input "[DATE]"
click at [660, 393] on span "Seleccionar certificado" at bounding box center [693, 390] width 442 height 13
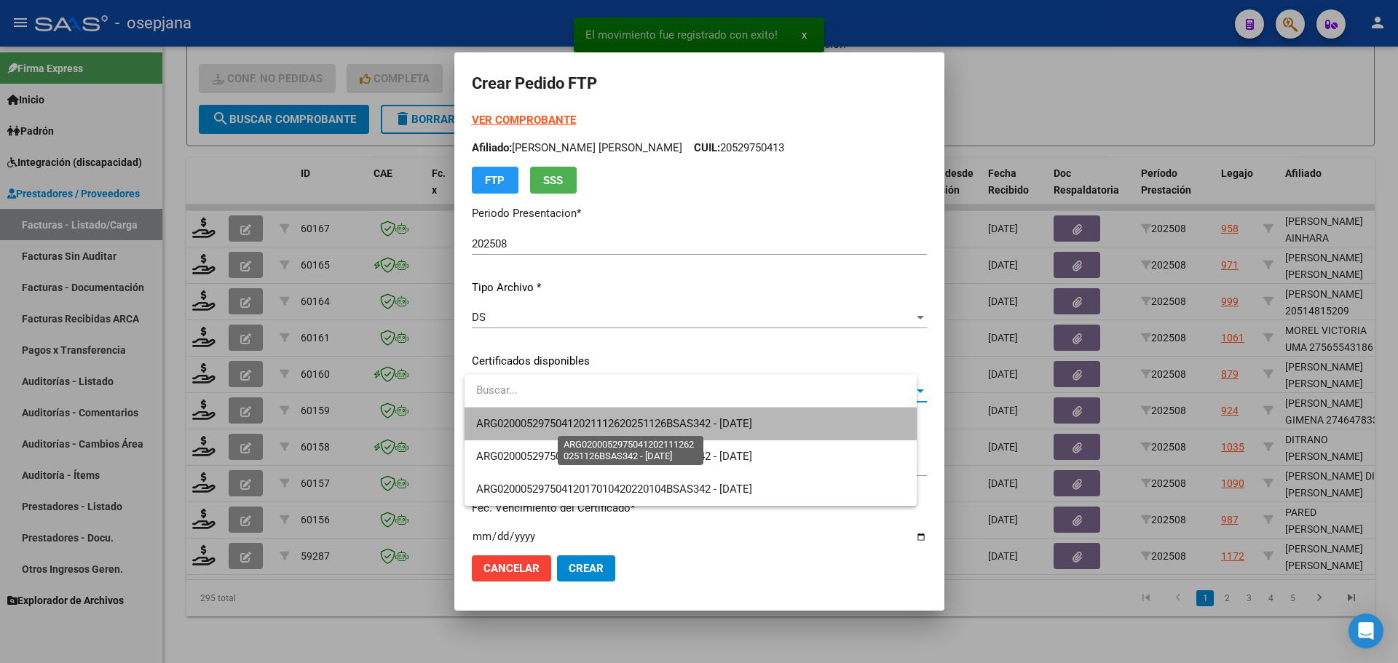
click at [662, 419] on span "ARG02000529750412021112620251126BSAS342 - [DATE]" at bounding box center [614, 423] width 276 height 13
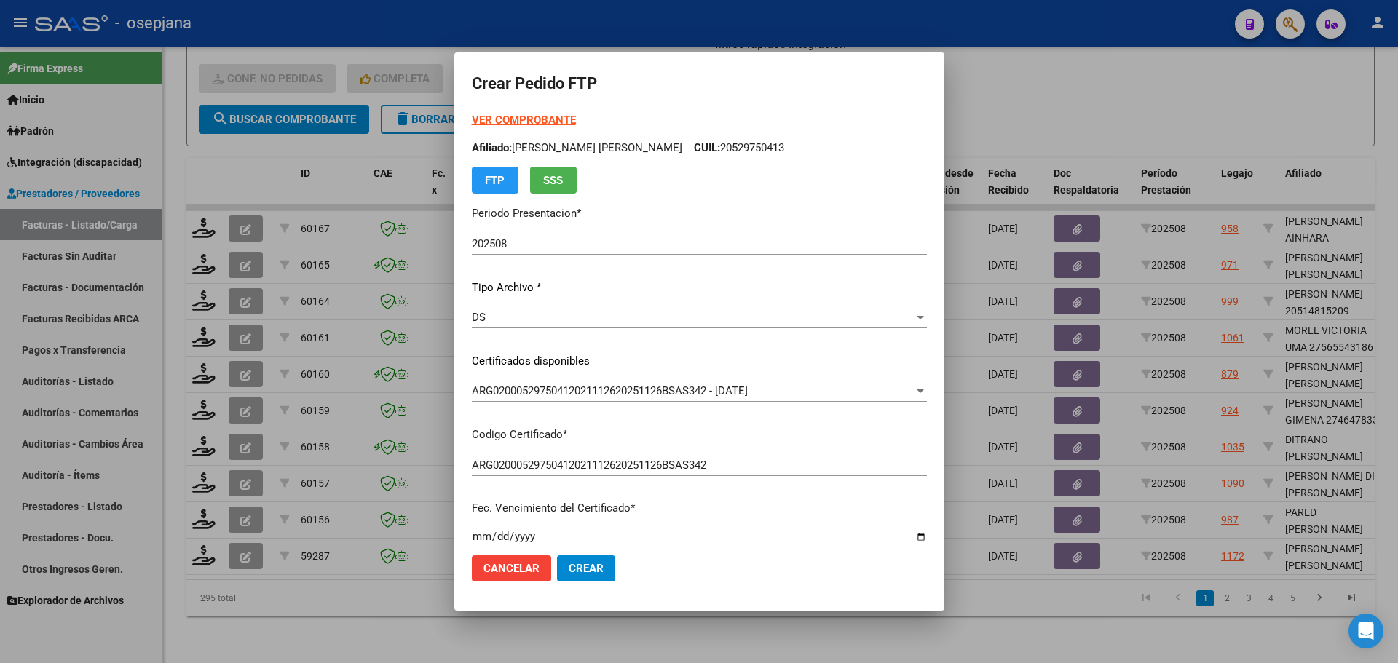
click at [565, 120] on strong "VER COMPROBANTE" at bounding box center [524, 120] width 104 height 13
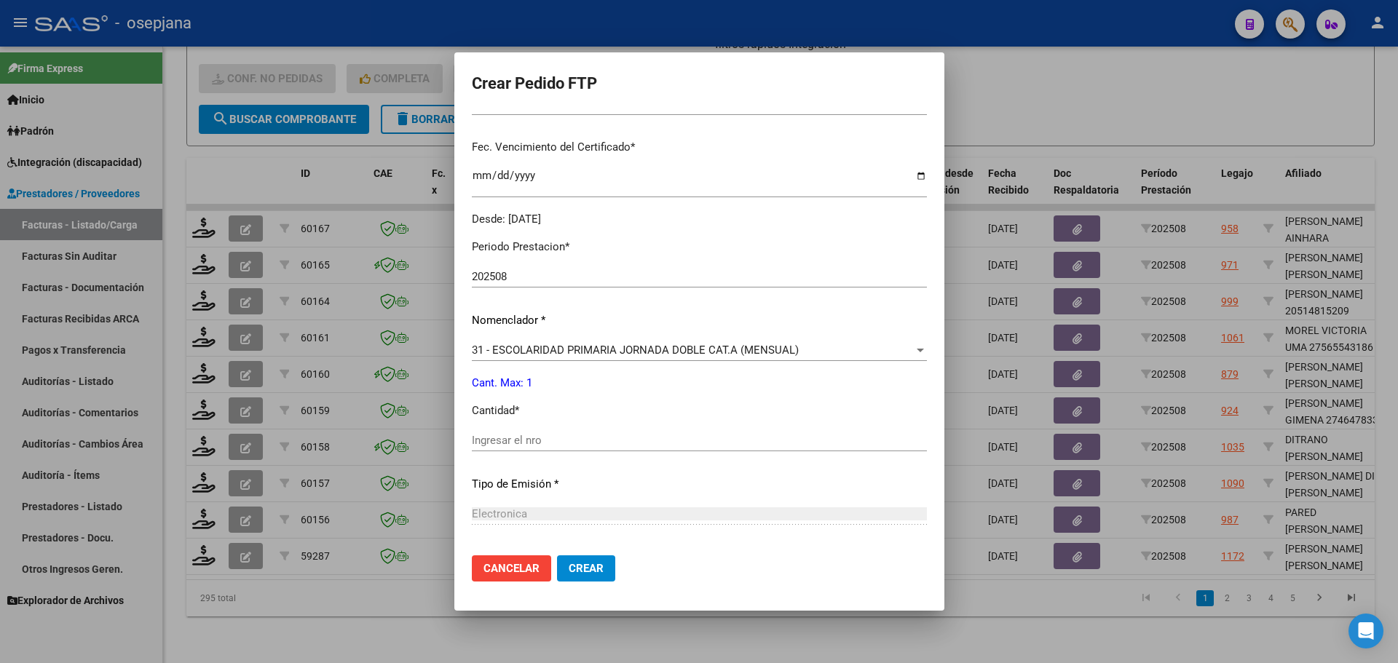
scroll to position [364, 0]
click at [490, 436] on input "Ingresar el nro" at bounding box center [699, 437] width 455 height 13
type input "1"
click at [603, 574] on span "Crear" at bounding box center [586, 568] width 35 height 13
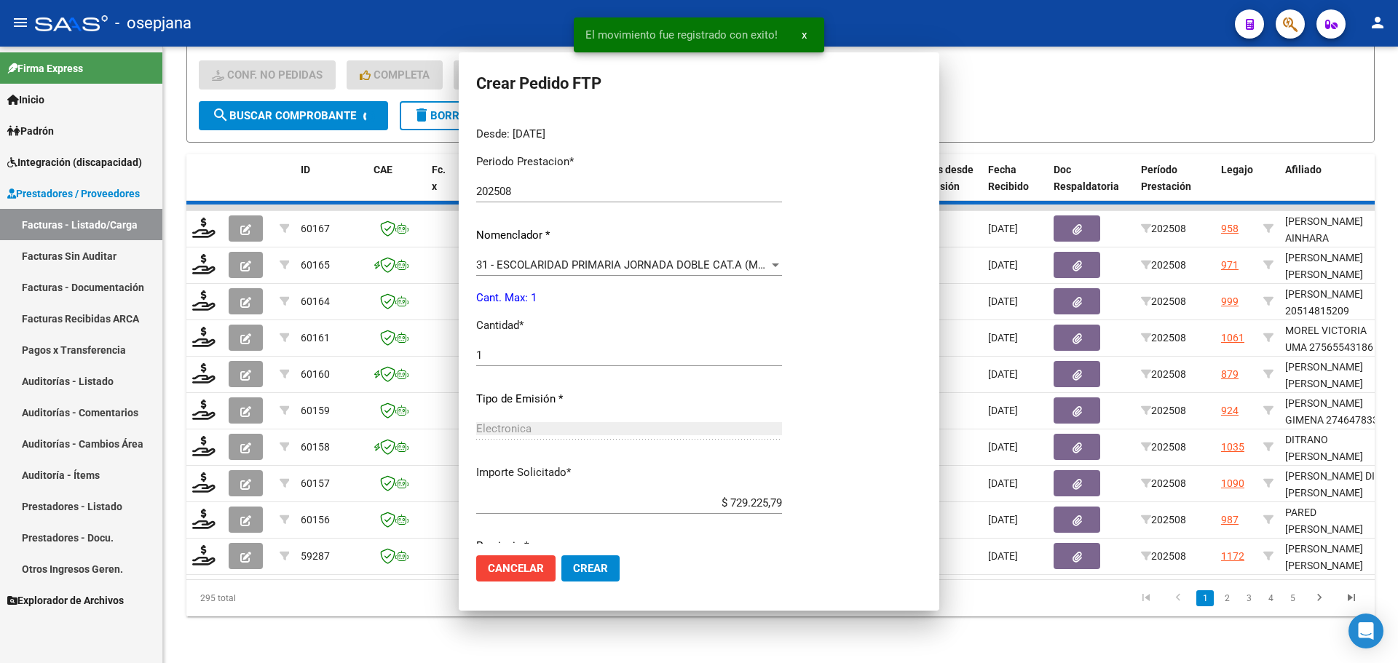
scroll to position [282, 0]
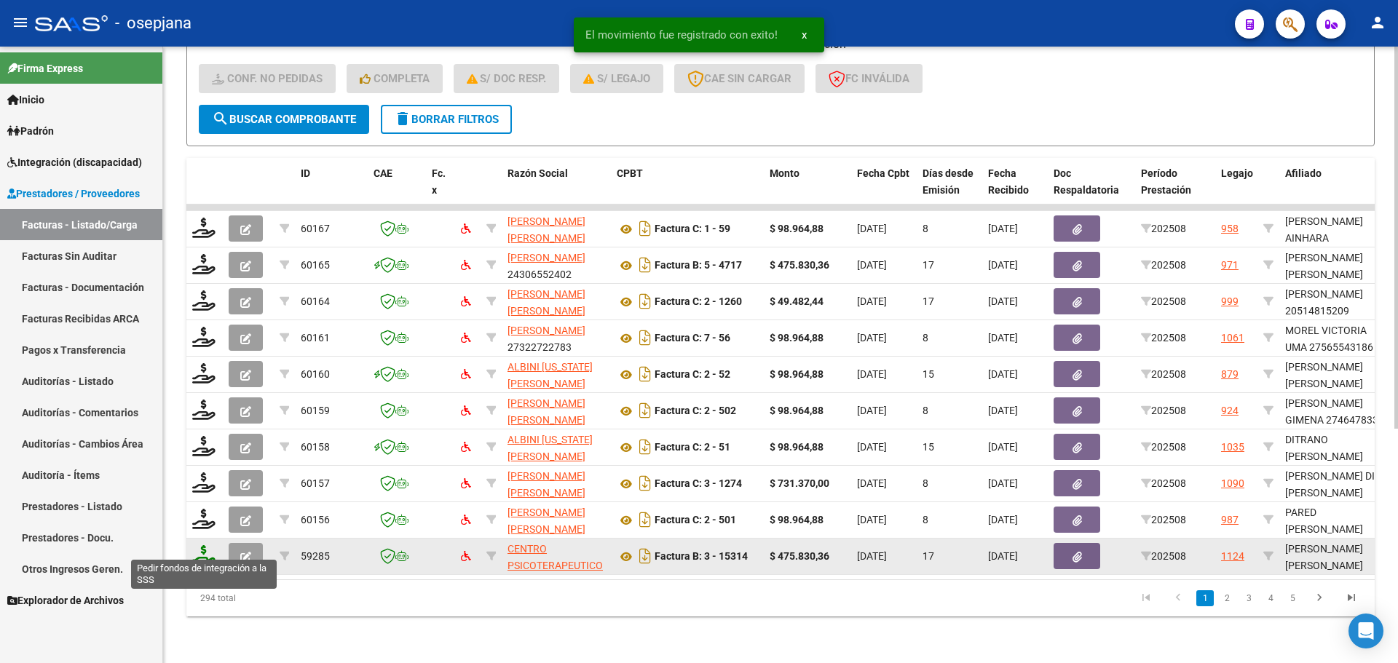
click at [198, 545] on icon at bounding box center [203, 555] width 23 height 20
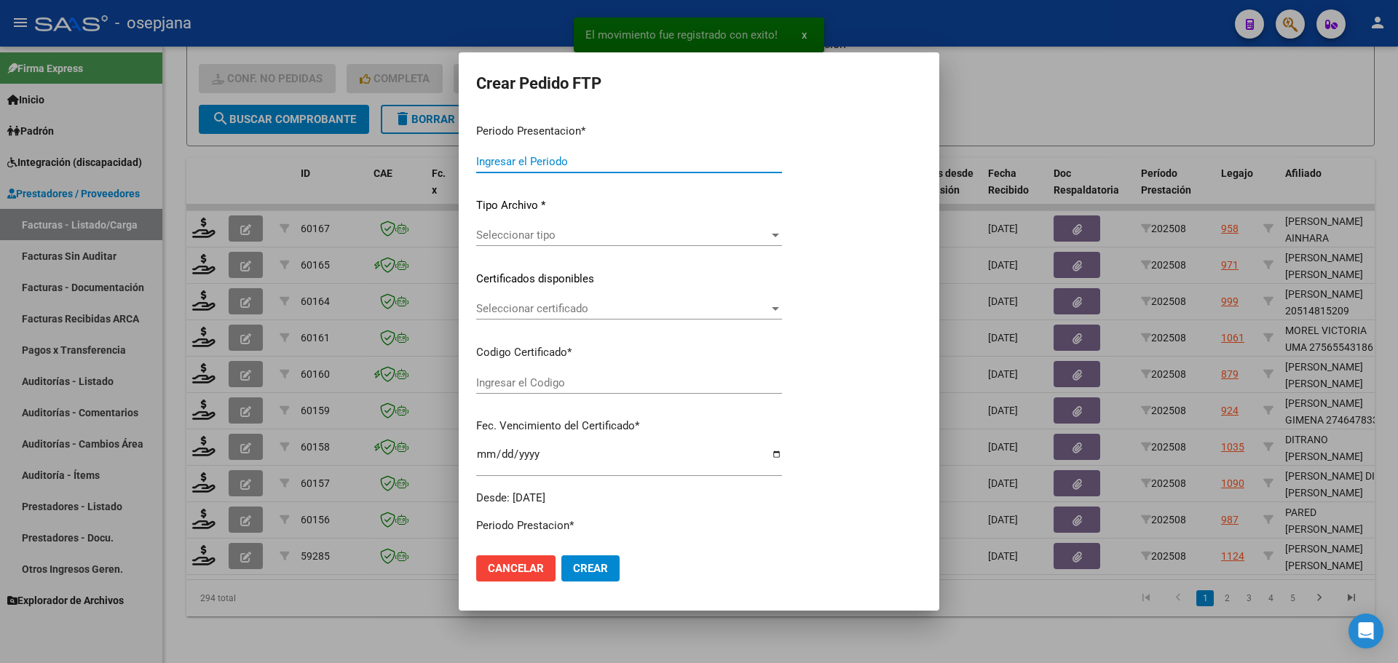
type input "202508"
type input "$ 475.830,36"
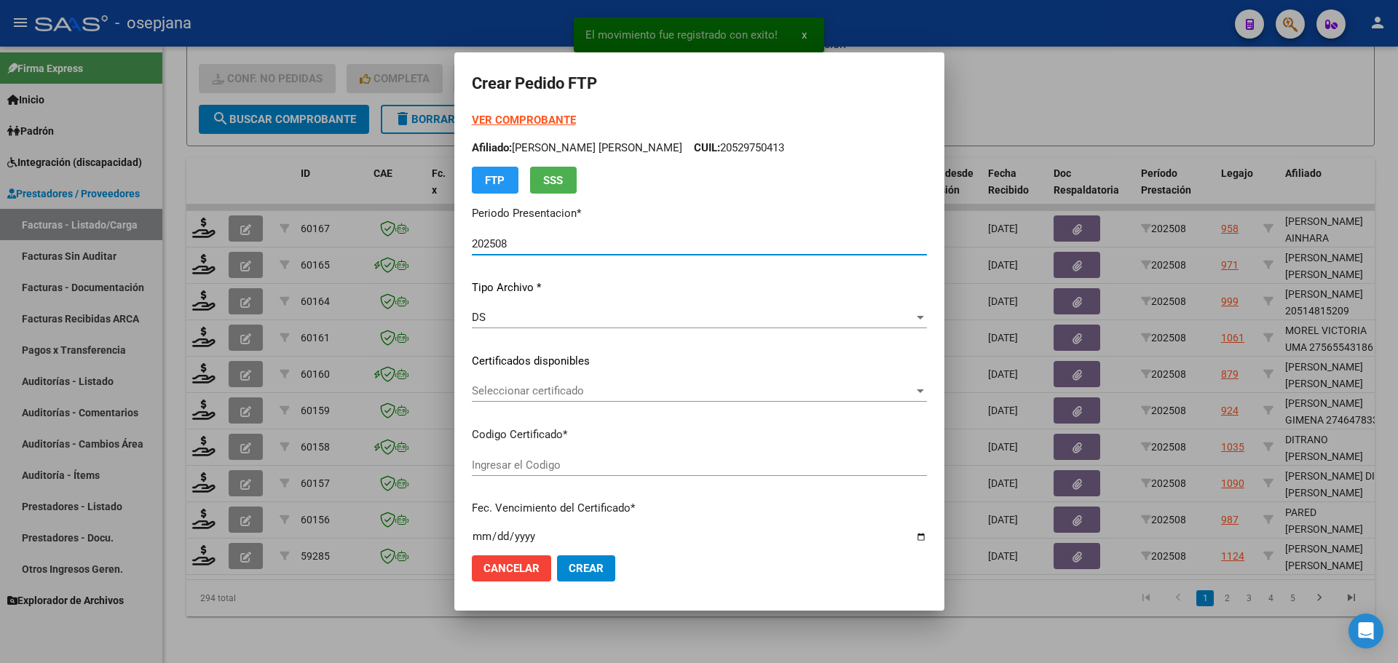
type input "ARG02000568718652024032120270321BSAS415"
type input "[DATE]"
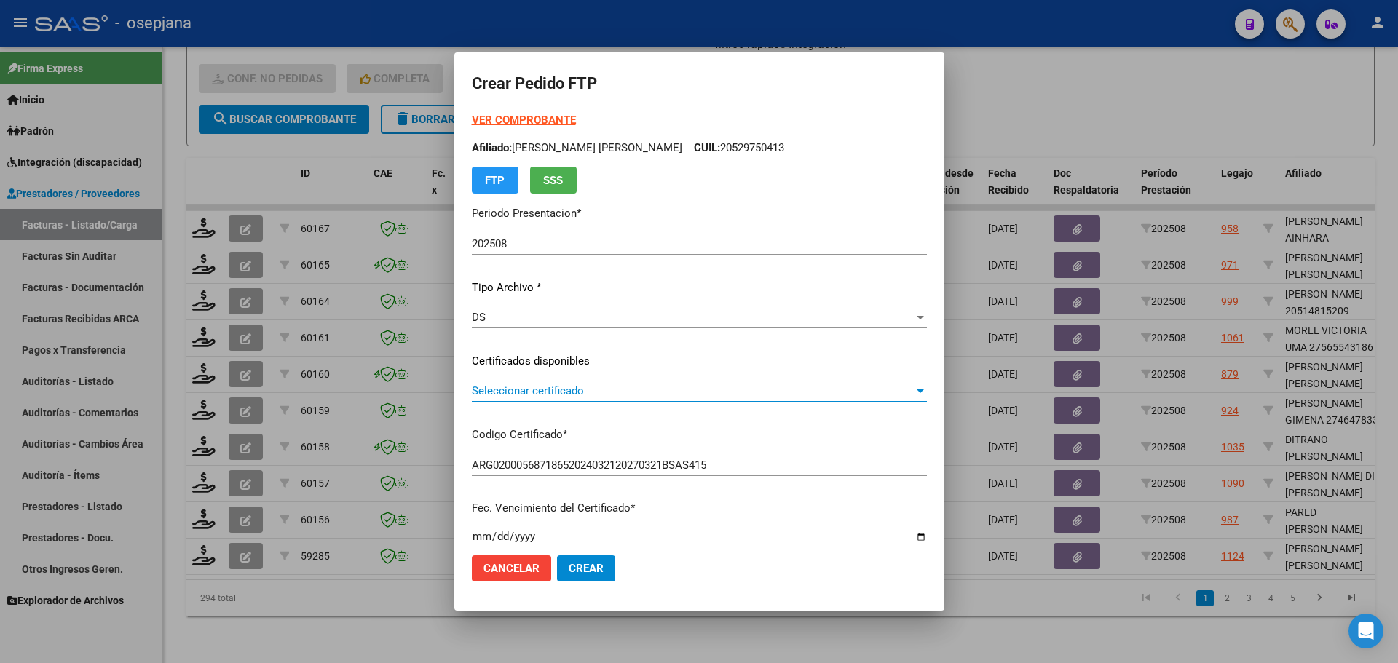
click at [575, 387] on span "Seleccionar certificado" at bounding box center [693, 390] width 442 height 13
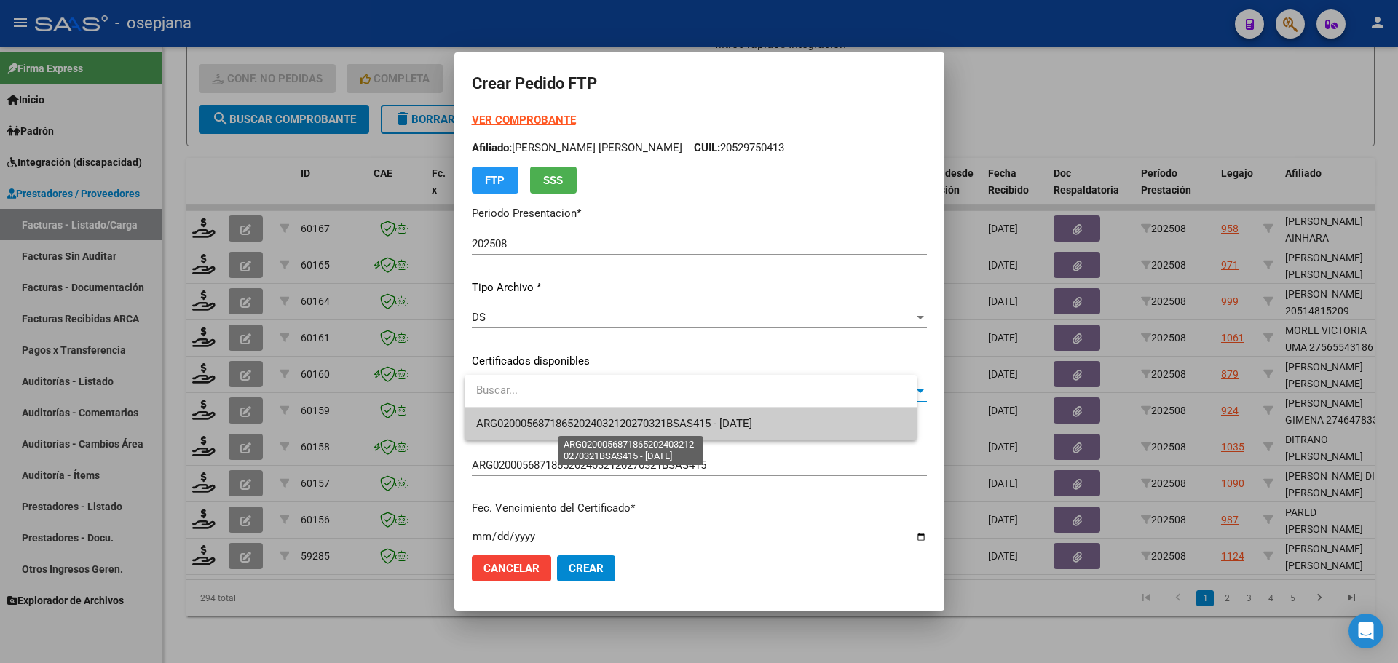
click at [585, 428] on span "ARG02000568718652024032120270321BSAS415 - [DATE]" at bounding box center [614, 423] width 276 height 13
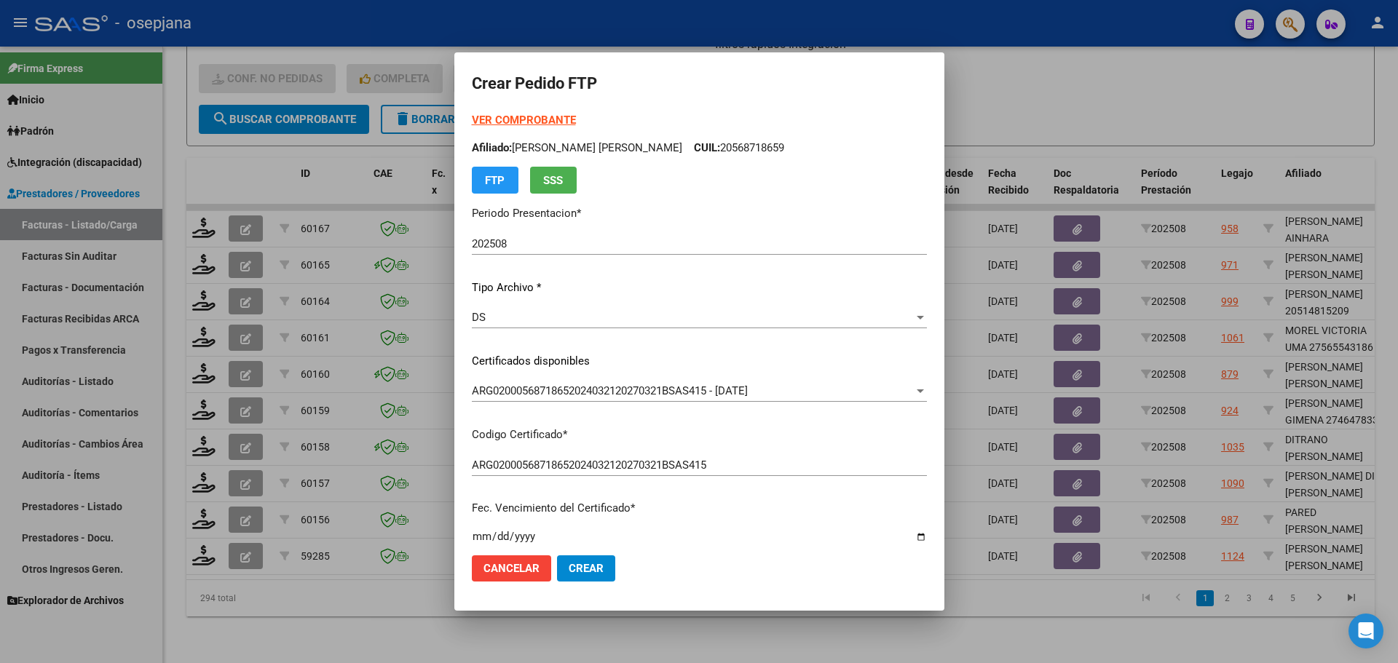
click at [538, 115] on strong "VER COMPROBANTE" at bounding box center [524, 120] width 104 height 13
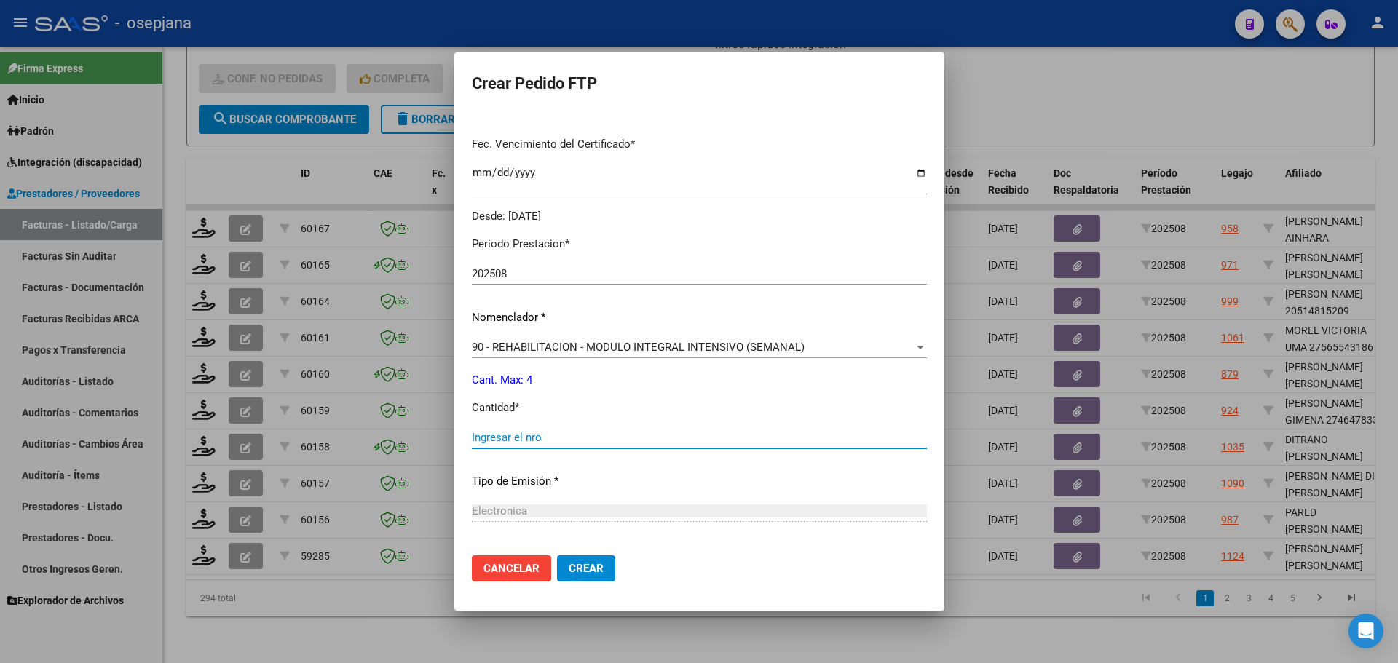
click at [496, 439] on input "Ingresar el nro" at bounding box center [699, 437] width 455 height 13
click at [556, 339] on div "90 - REHABILITACION - MODULO INTEGRAL INTENSIVO (SEMANAL) Seleccionar nomenclad…" at bounding box center [699, 347] width 455 height 22
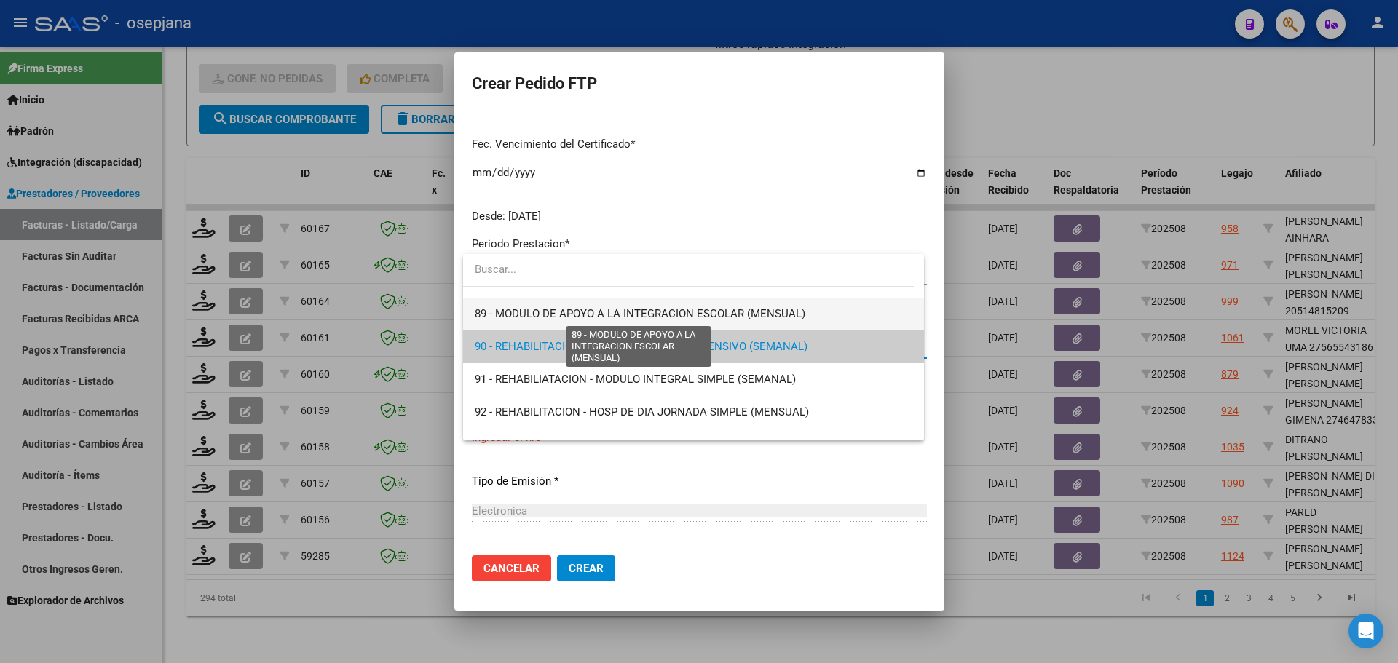
click at [547, 309] on span "89 - MODULO DE APOYO A LA INTEGRACION ESCOLAR (MENSUAL)" at bounding box center [640, 313] width 330 height 13
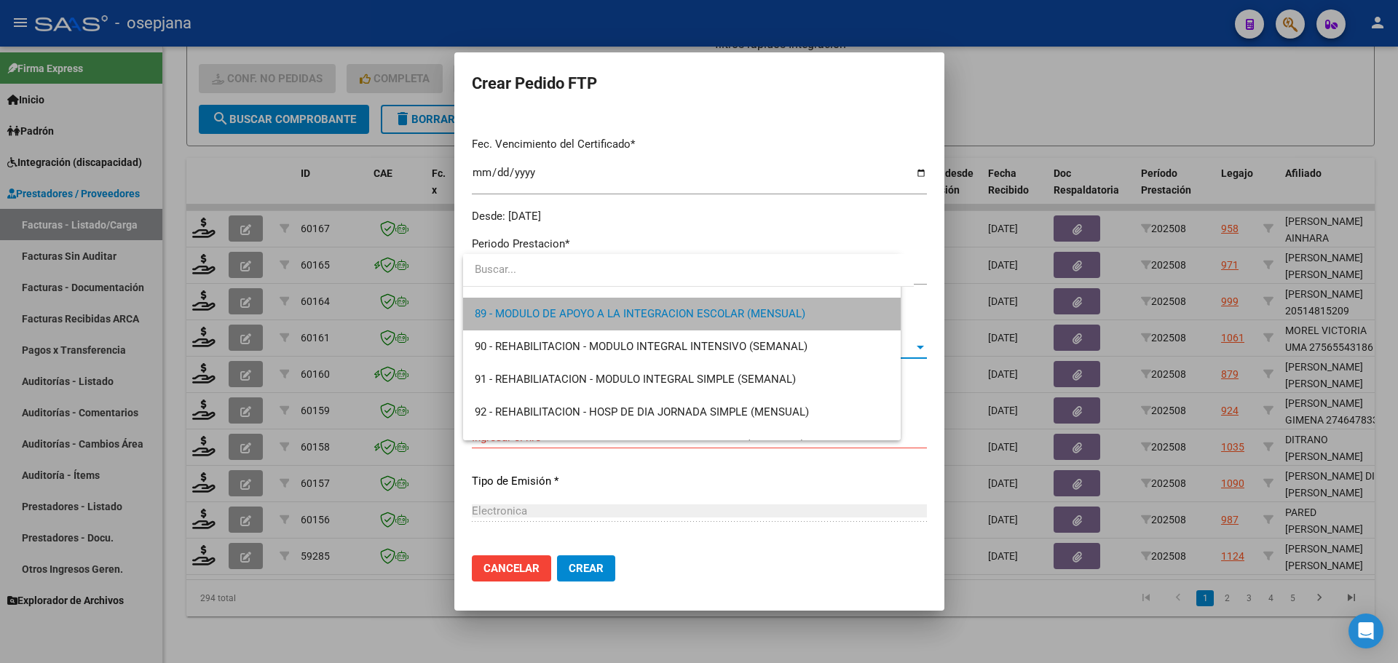
scroll to position [2883, 0]
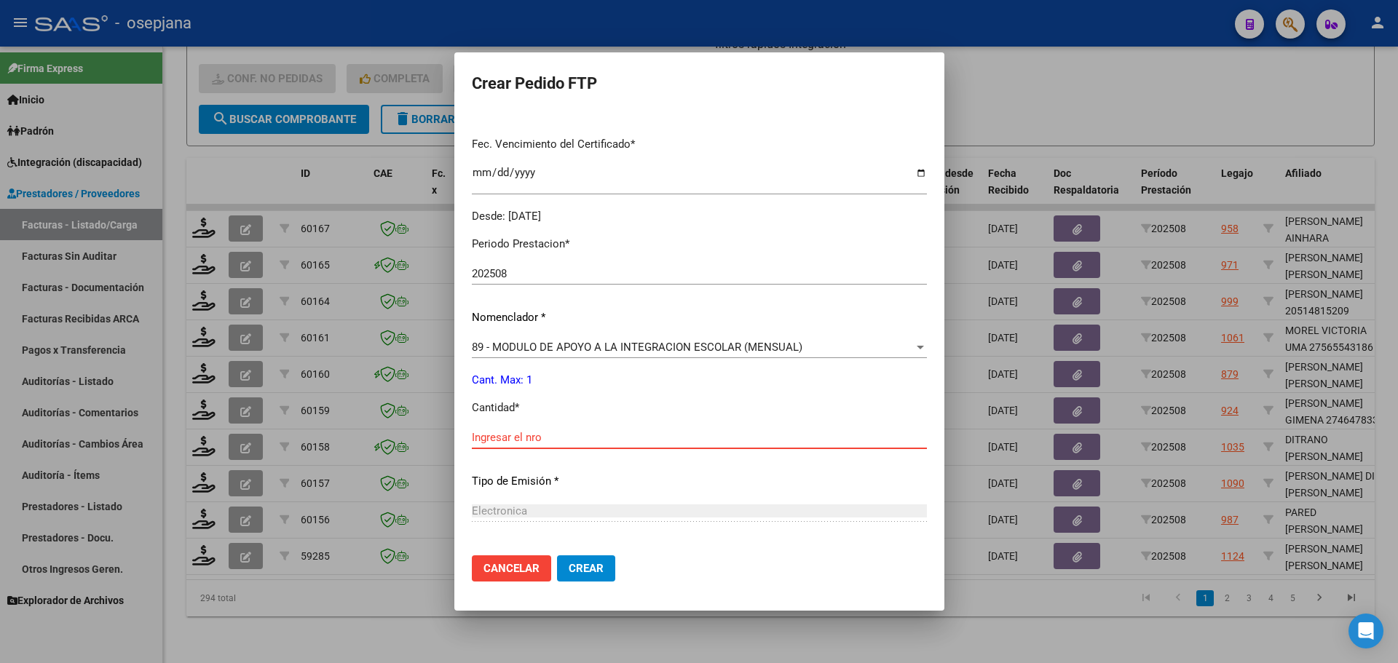
click at [501, 437] on input "Ingresar el nro" at bounding box center [699, 437] width 455 height 13
type input "1"
click at [577, 554] on mat-dialog-actions "Cancelar Crear" at bounding box center [699, 569] width 455 height 50
click at [579, 565] on span "Crear" at bounding box center [586, 568] width 35 height 13
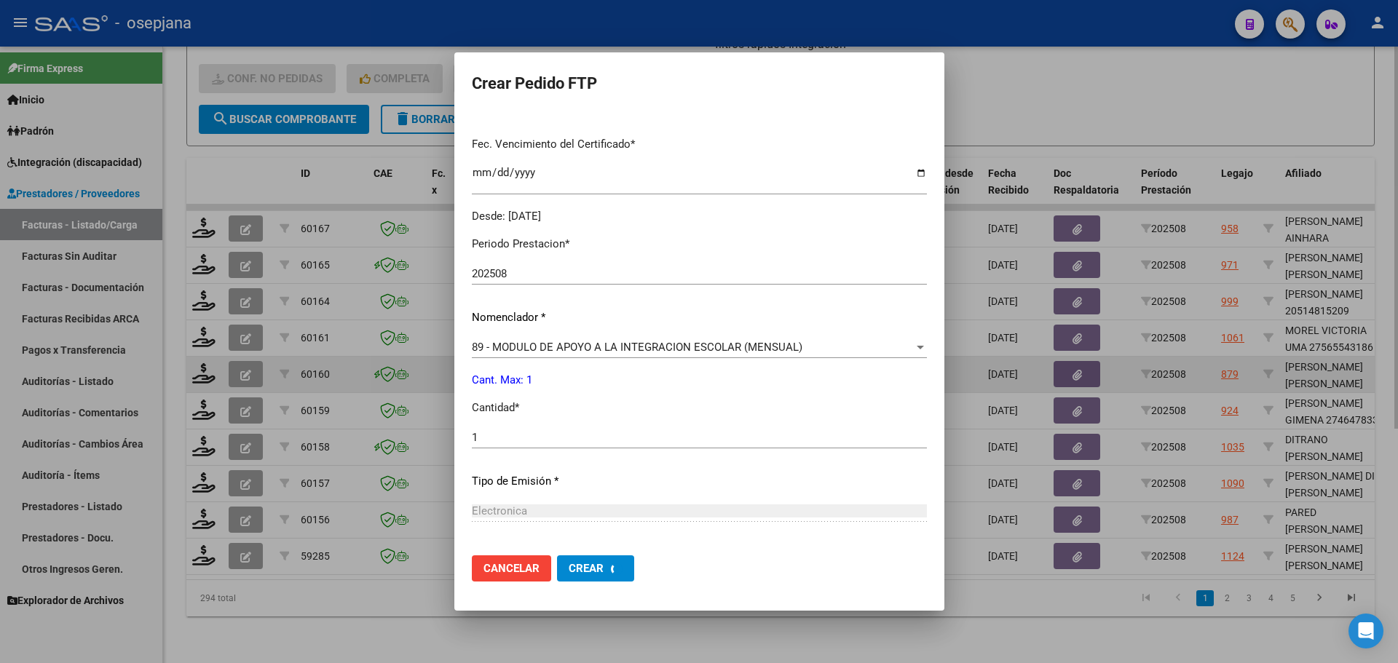
scroll to position [0, 0]
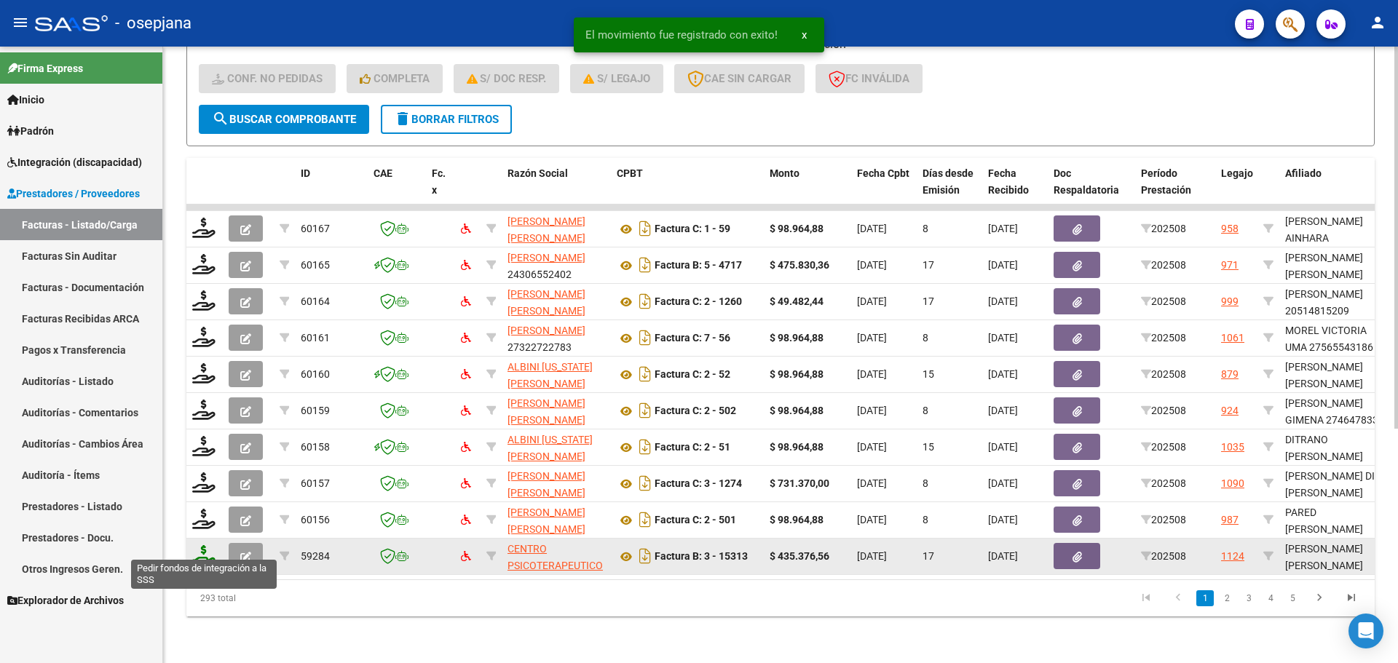
click at [201, 546] on icon at bounding box center [203, 555] width 23 height 20
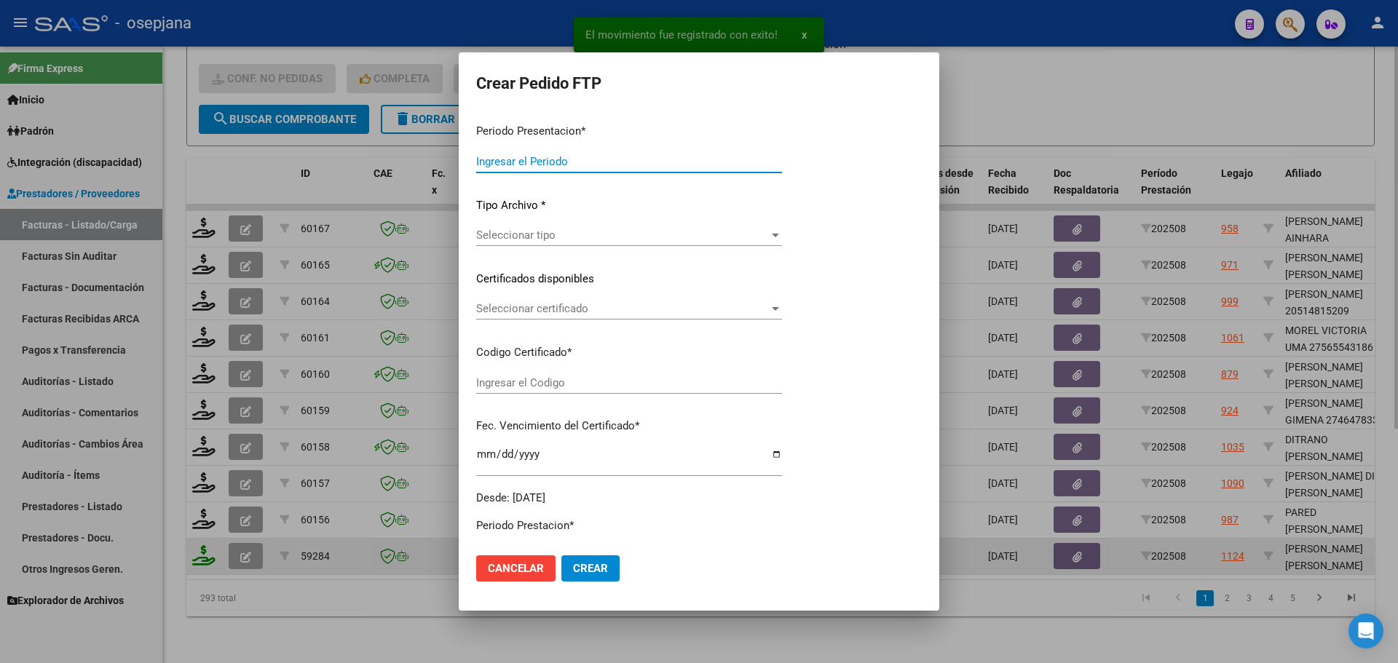
type input "202508"
type input "$ 435.376,56"
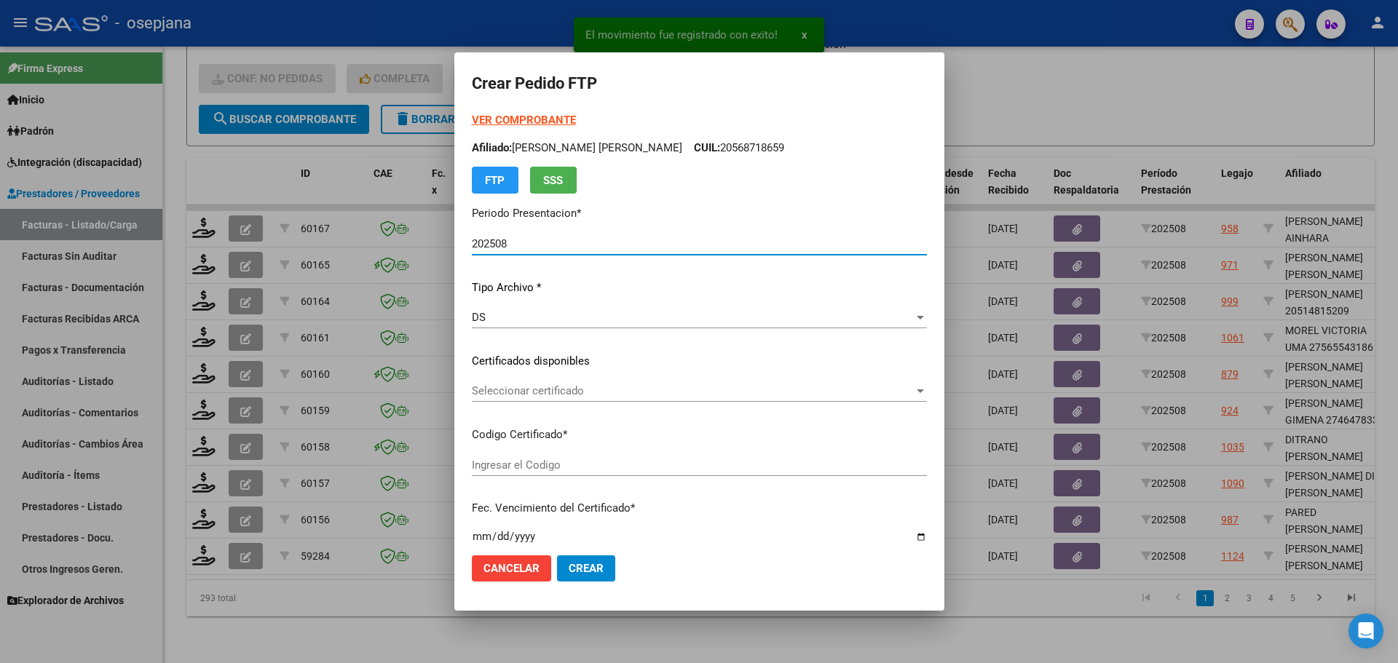
type input "ARG02000568718652024032120270321BSAS415"
type input "[DATE]"
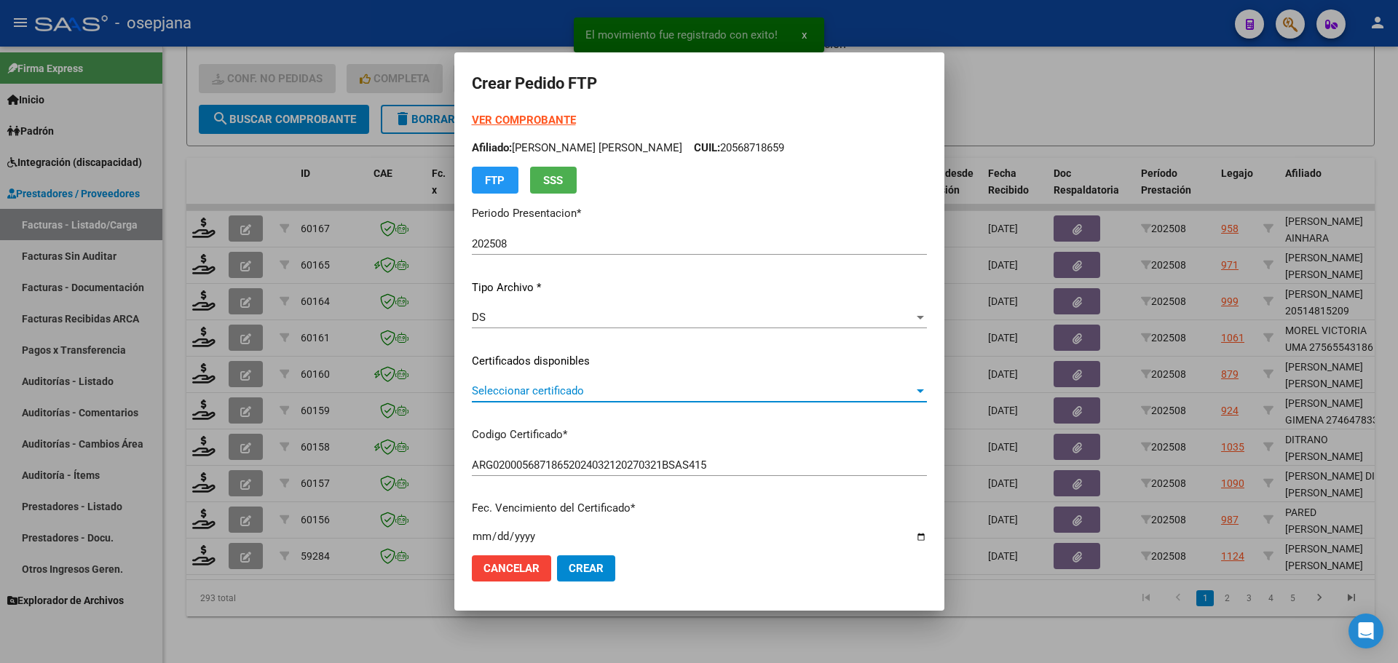
click at [577, 388] on span "Seleccionar certificado" at bounding box center [693, 390] width 442 height 13
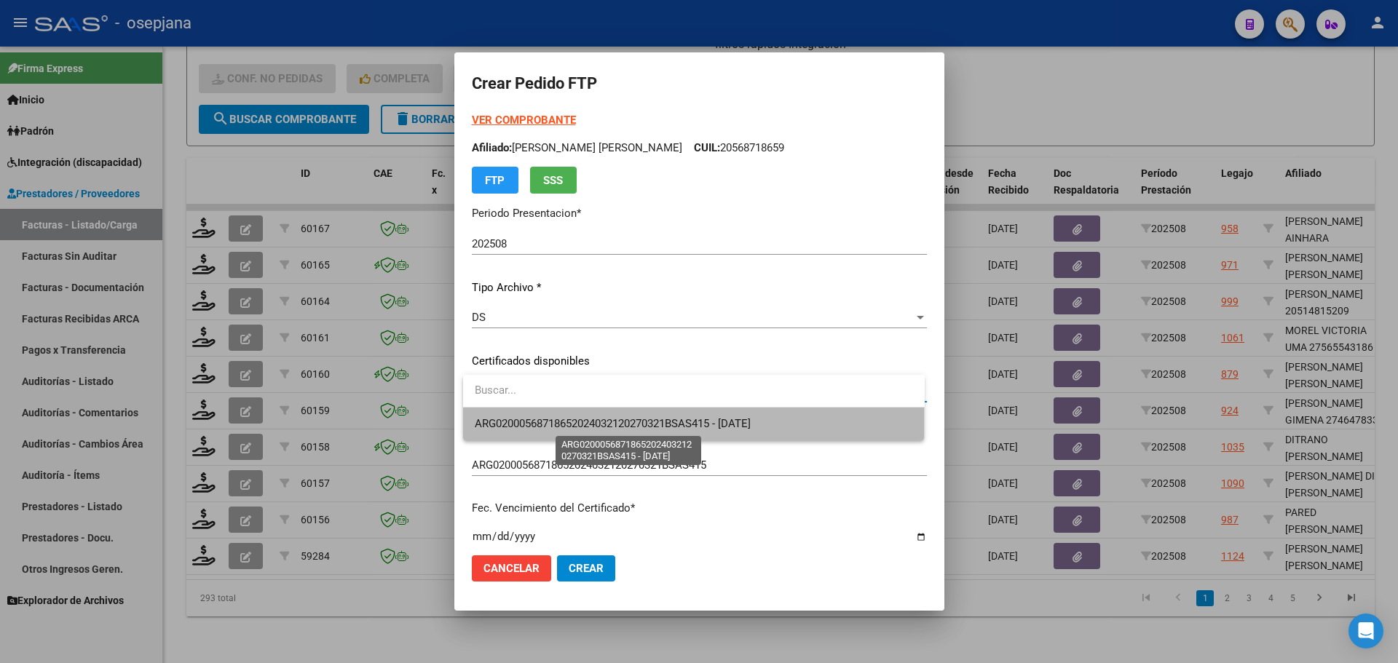
click at [578, 421] on span "ARG02000568718652024032120270321BSAS415 - [DATE]" at bounding box center [613, 423] width 276 height 13
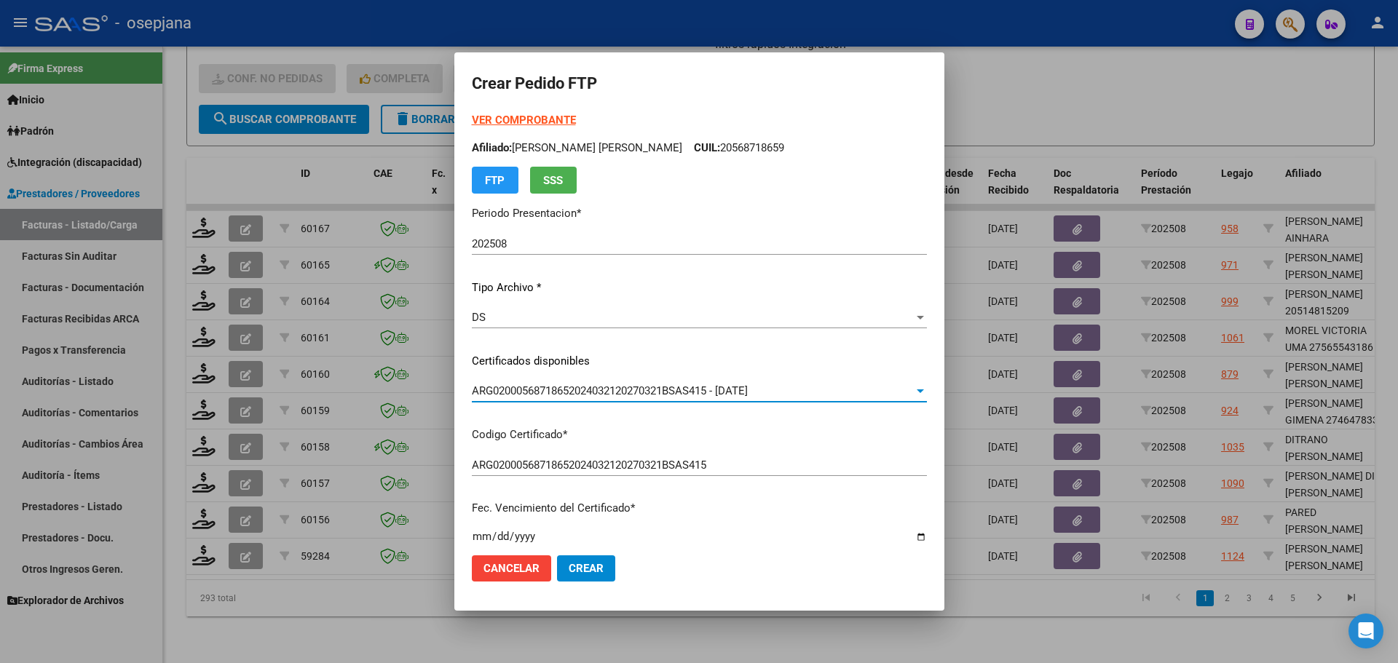
click at [557, 116] on strong "VER COMPROBANTE" at bounding box center [524, 120] width 104 height 13
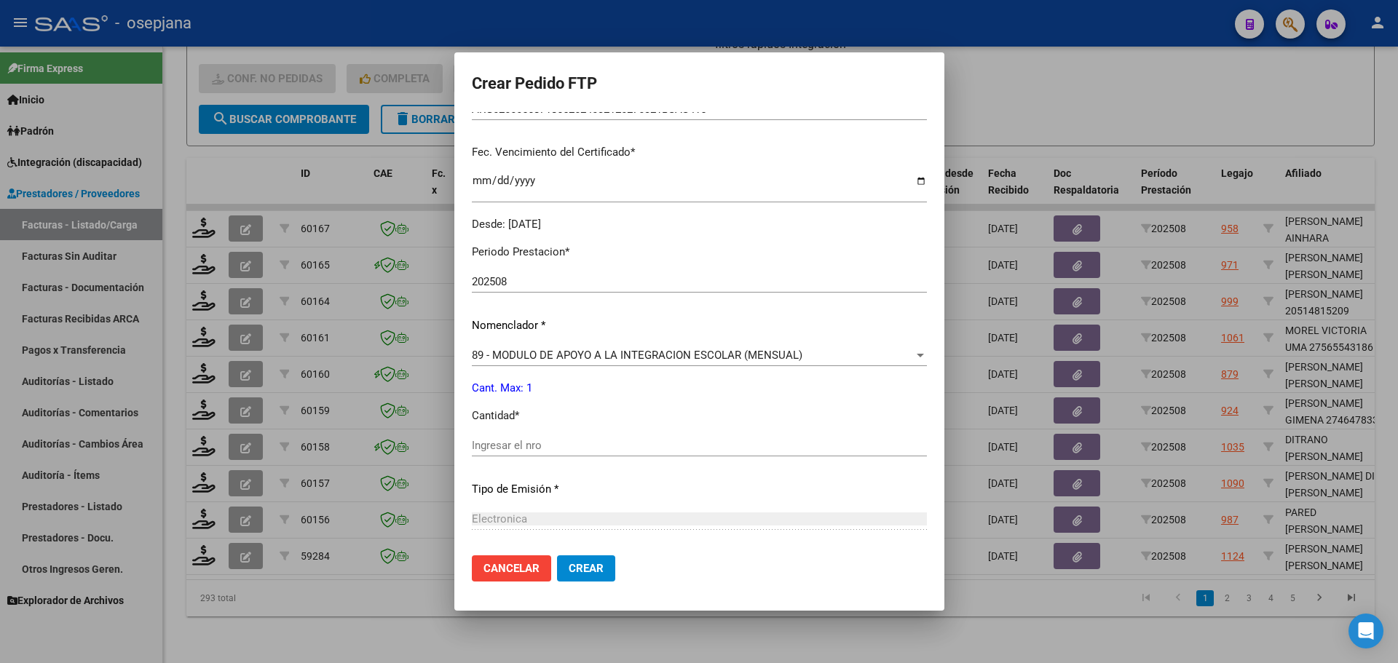
scroll to position [364, 0]
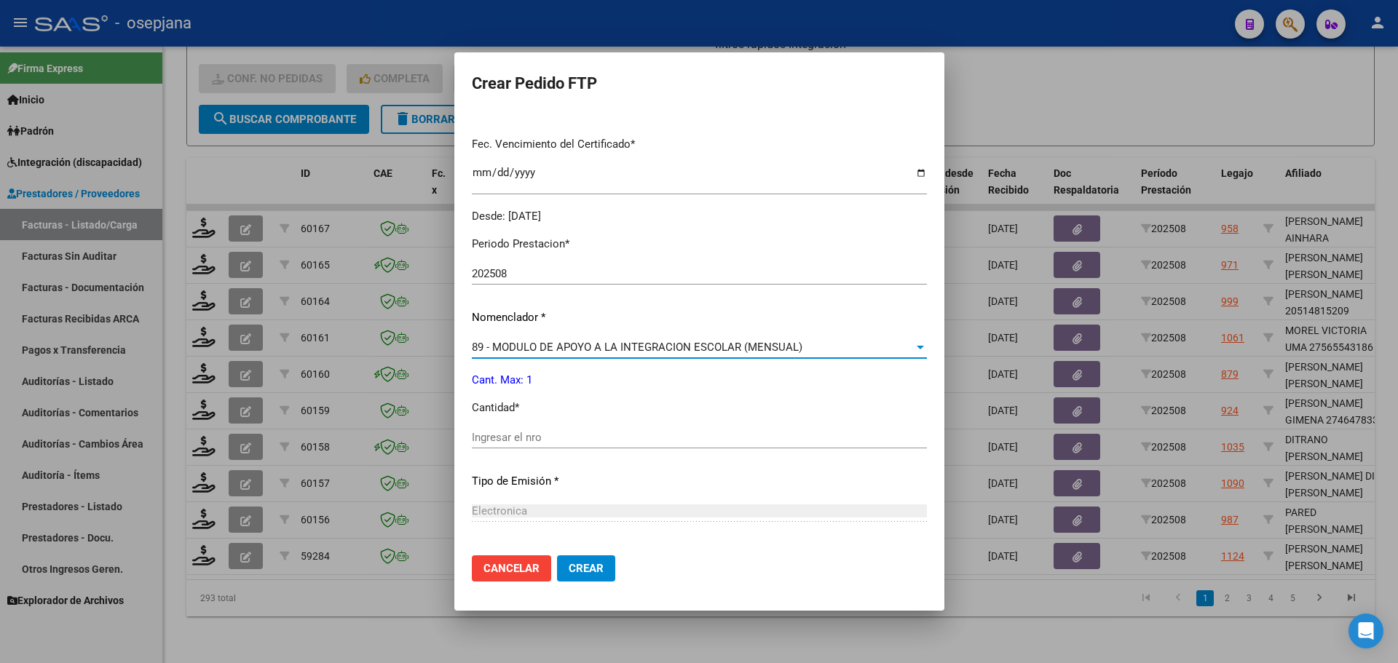
click at [515, 351] on span "89 - MODULO DE APOYO A LA INTEGRACION ESCOLAR (MENSUAL)" at bounding box center [637, 347] width 330 height 13
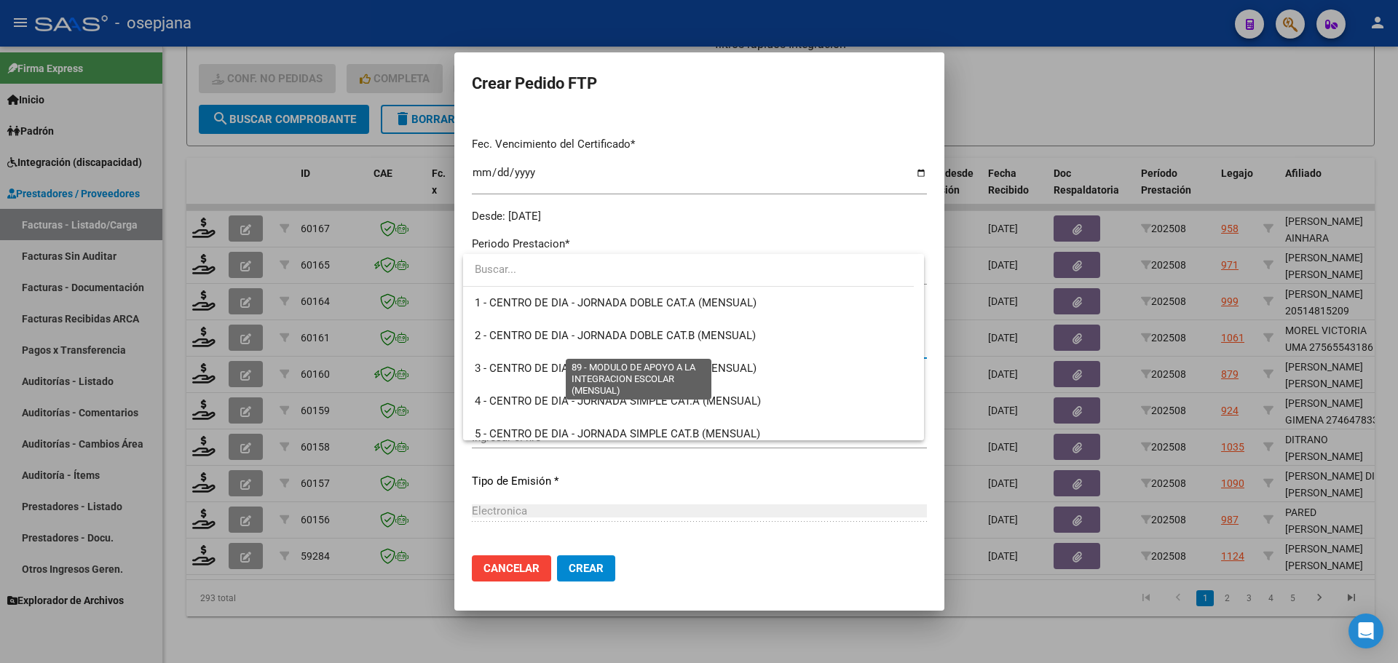
scroll to position [2839, 0]
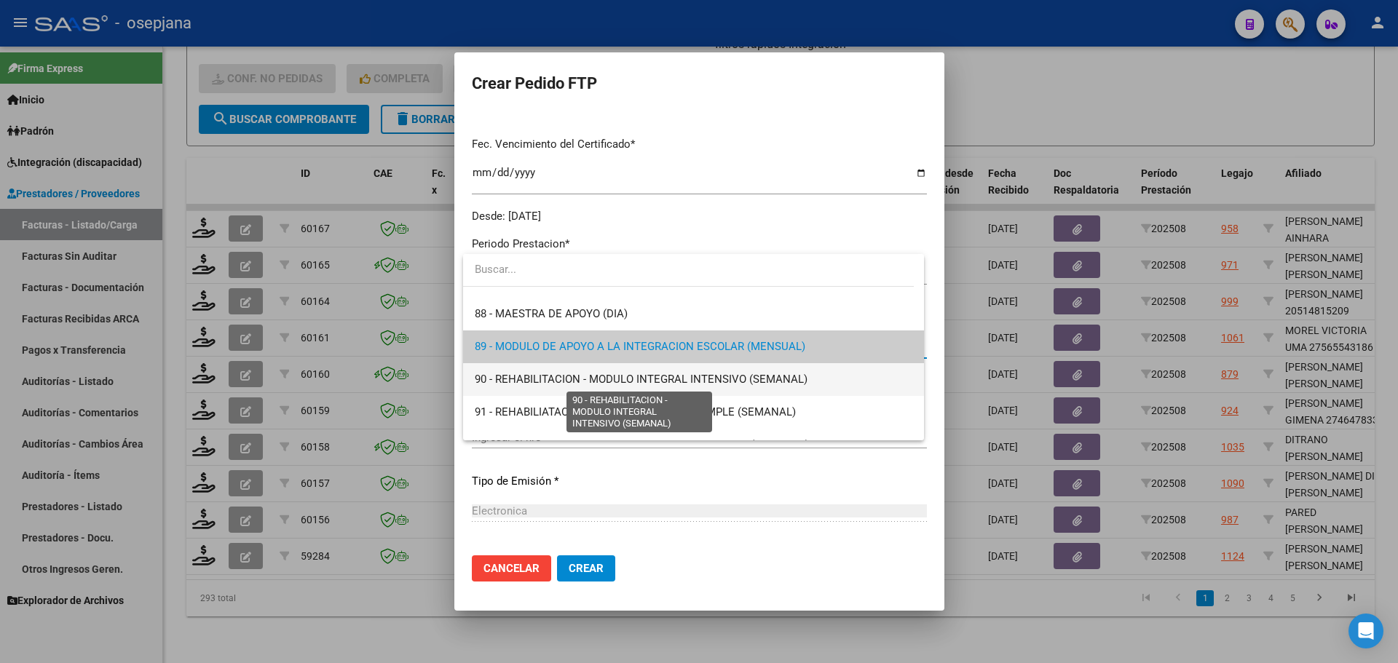
click at [516, 381] on span "90 - REHABILITACION - MODULO INTEGRAL INTENSIVO (SEMANAL)" at bounding box center [641, 379] width 333 height 13
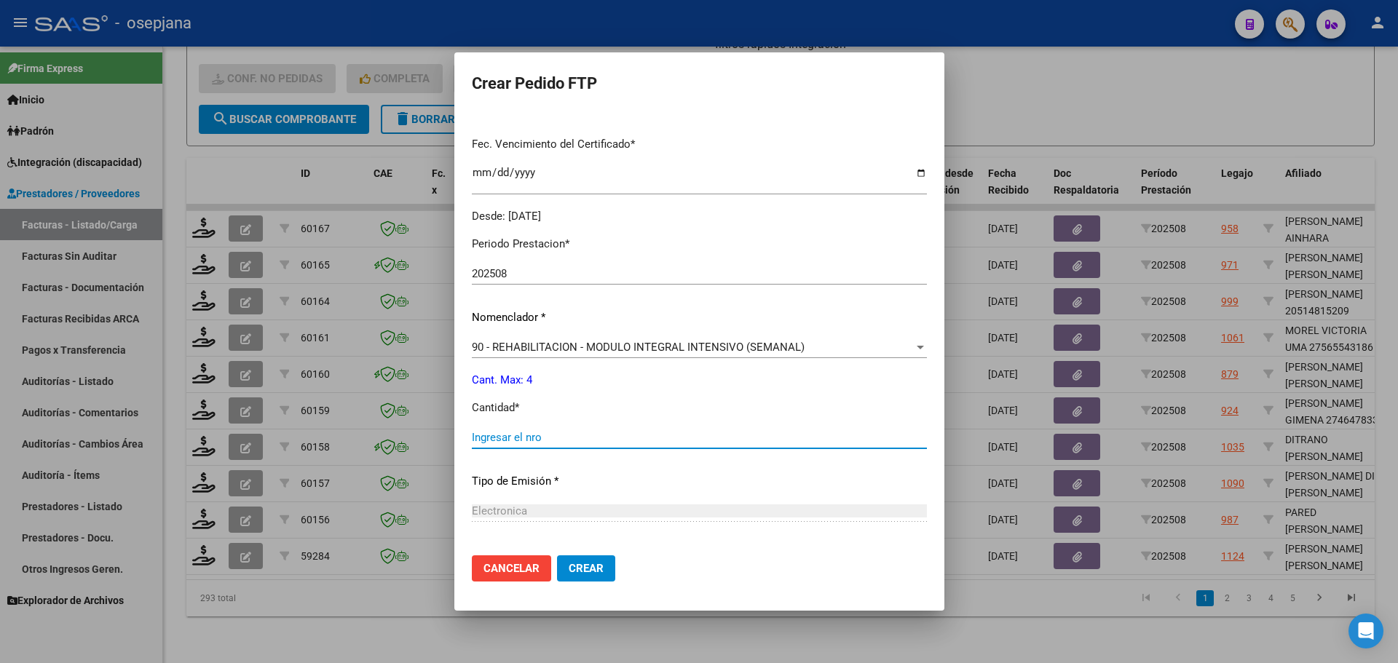
click at [510, 438] on input "Ingresar el nro" at bounding box center [699, 437] width 455 height 13
type input "4"
click at [589, 565] on span "Crear" at bounding box center [586, 568] width 35 height 13
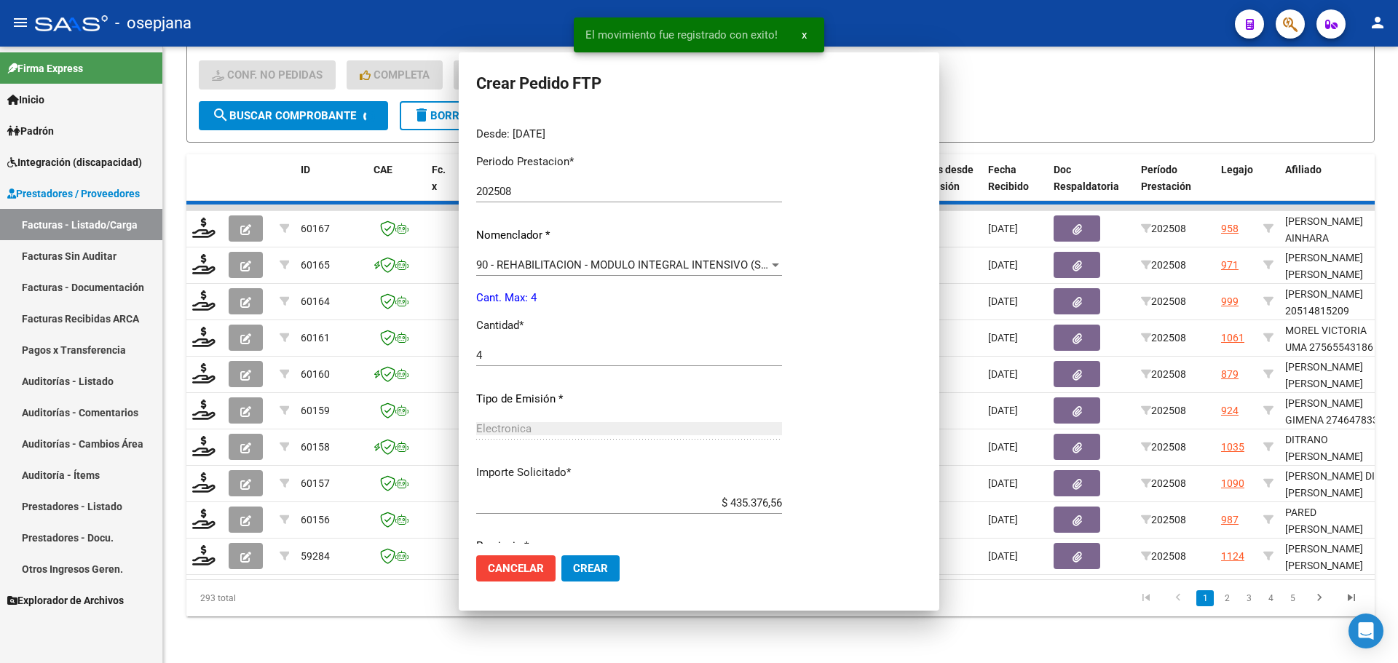
scroll to position [0, 0]
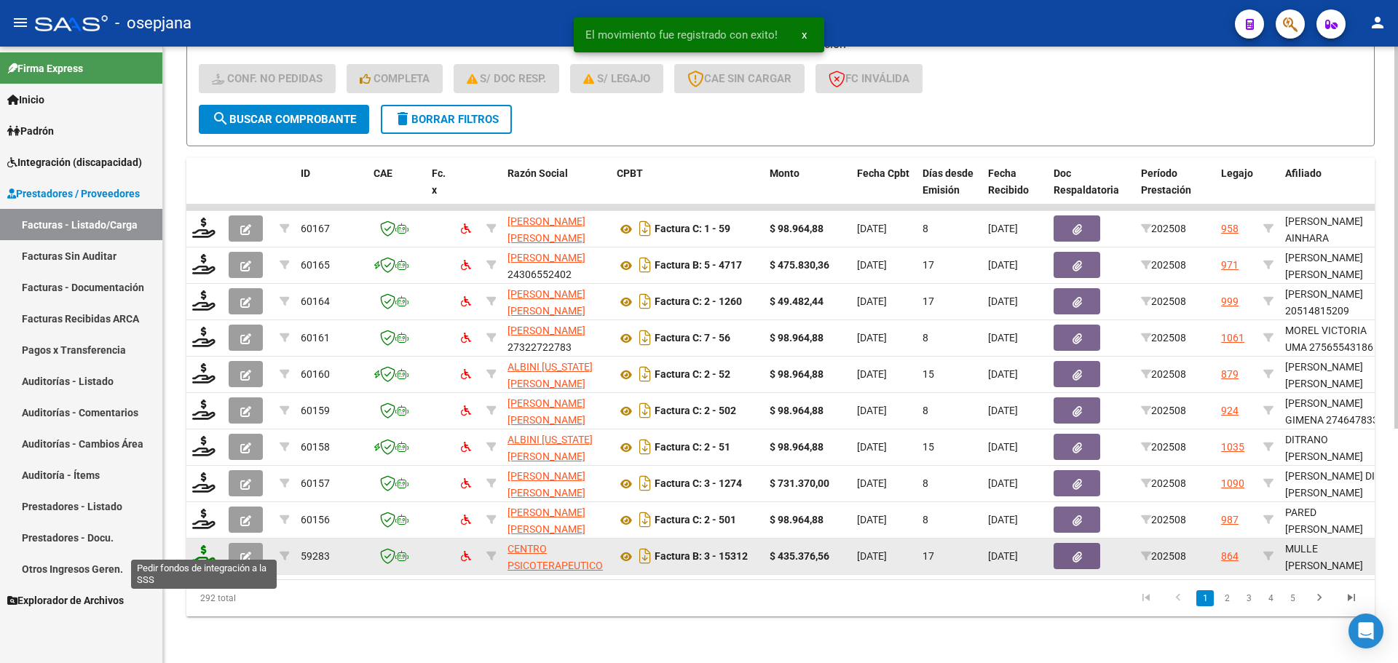
click at [197, 545] on icon at bounding box center [203, 555] width 23 height 20
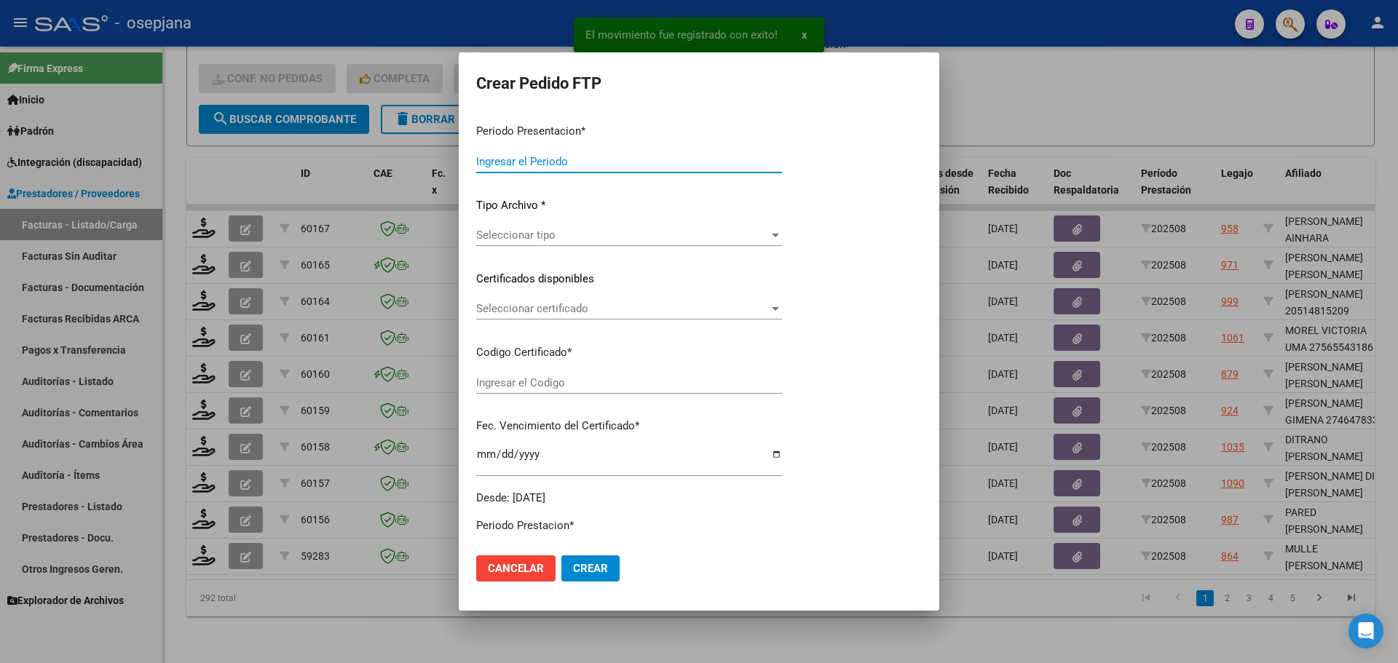
type input "202508"
type input "$ 435.376,56"
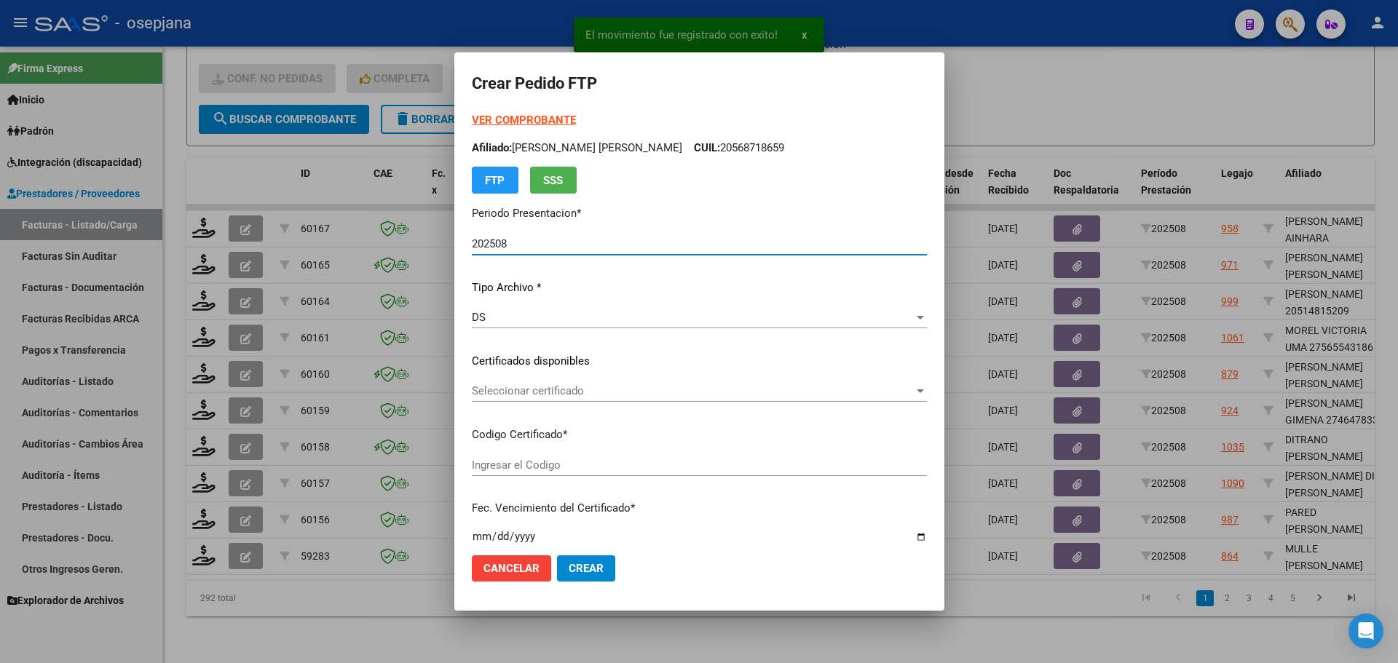
type input "ARG02000476358372022050320270503BSAS415"
type input "[DATE]"
click at [555, 389] on span "Seleccionar certificado" at bounding box center [693, 390] width 442 height 13
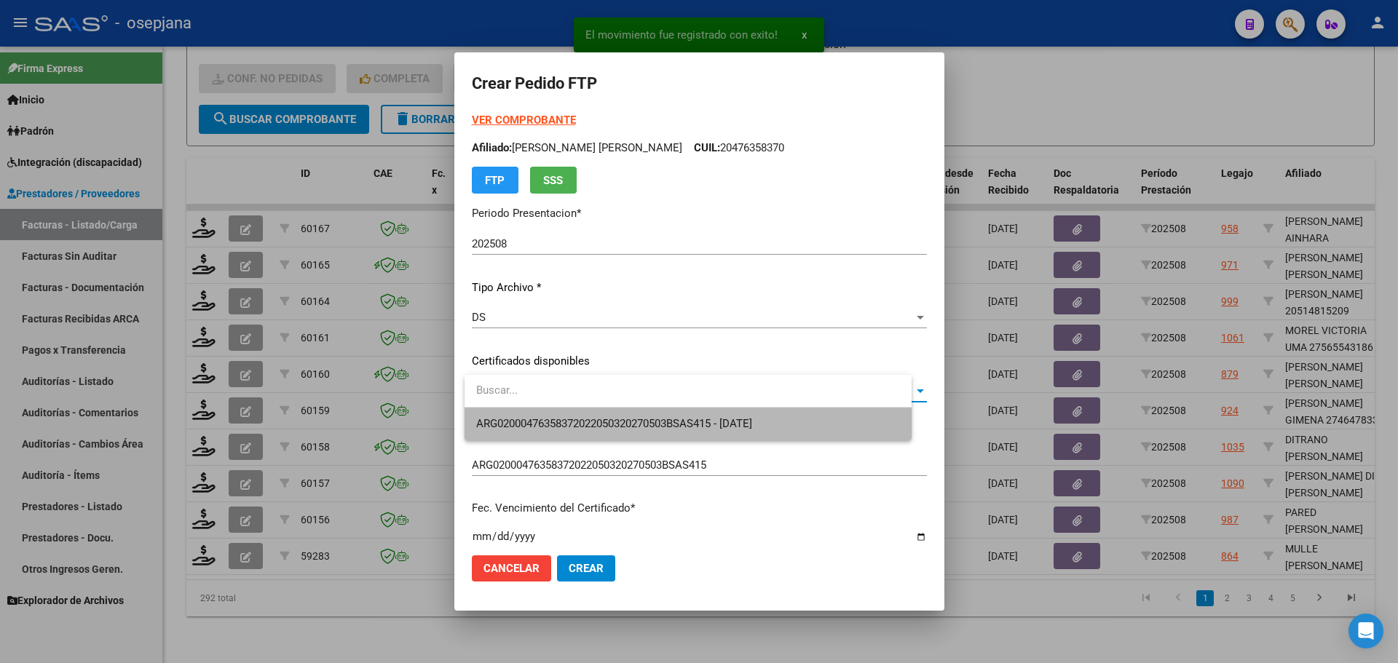
click at [558, 413] on span "ARG02000476358372022050320270503BSAS415 - [DATE]" at bounding box center [688, 424] width 424 height 33
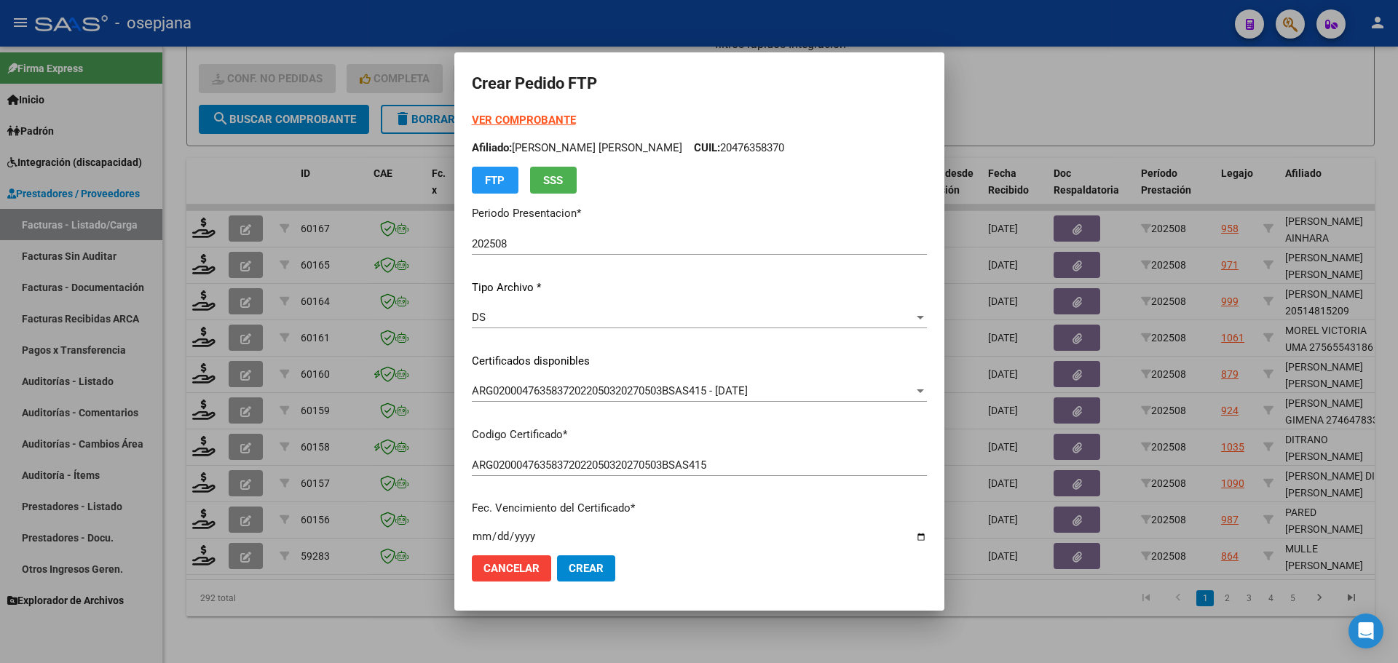
click at [566, 118] on strong "VER COMPROBANTE" at bounding box center [524, 120] width 104 height 13
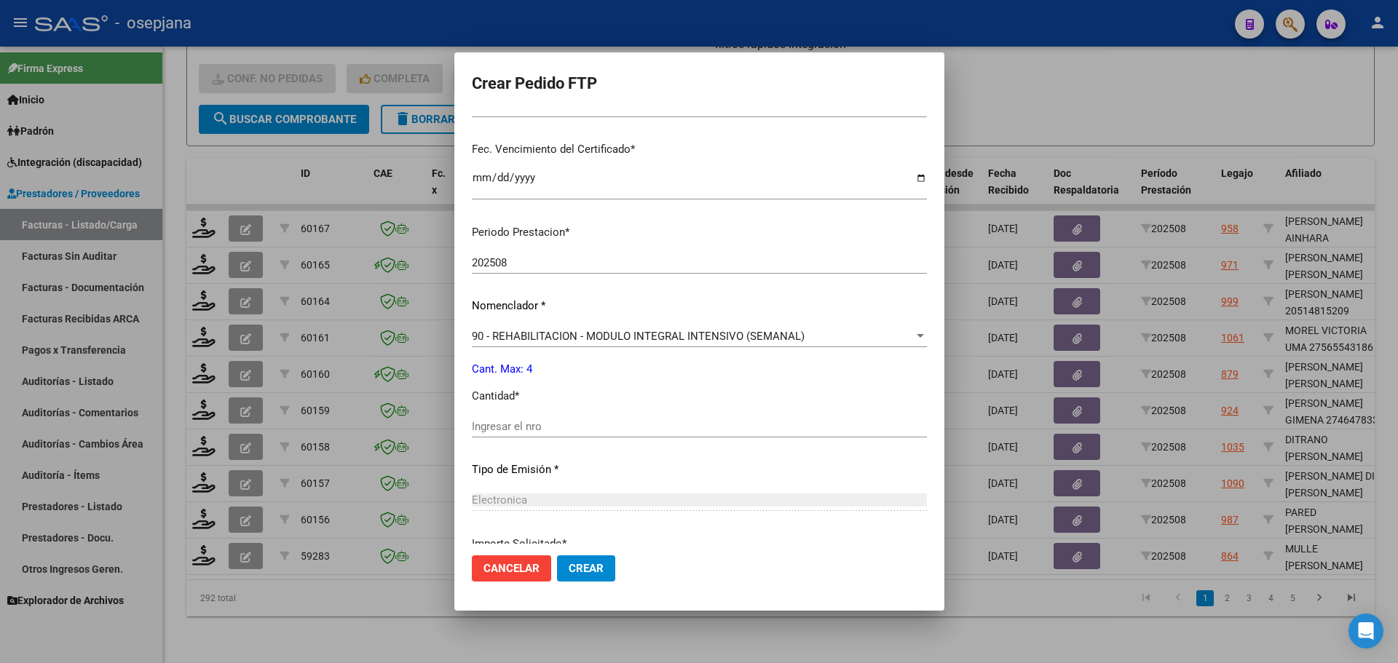
scroll to position [364, 0]
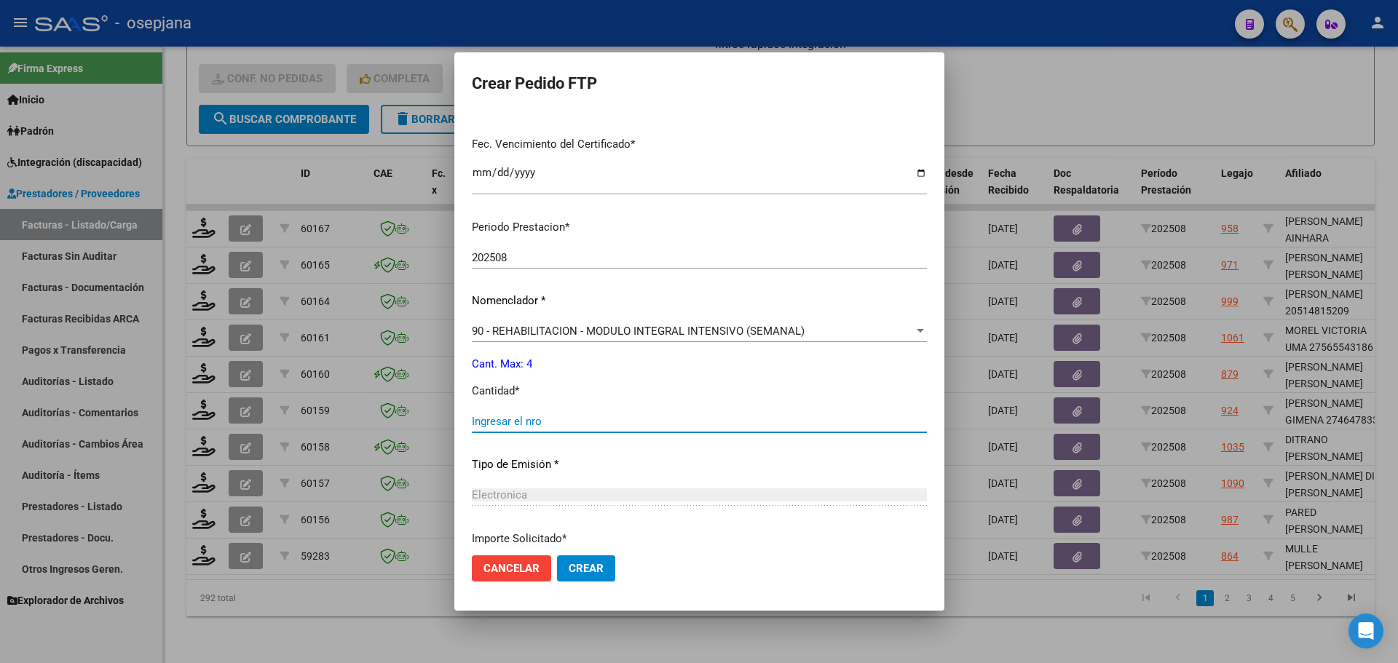
click at [533, 423] on input "Ingresar el nro" at bounding box center [699, 421] width 455 height 13
type input "4"
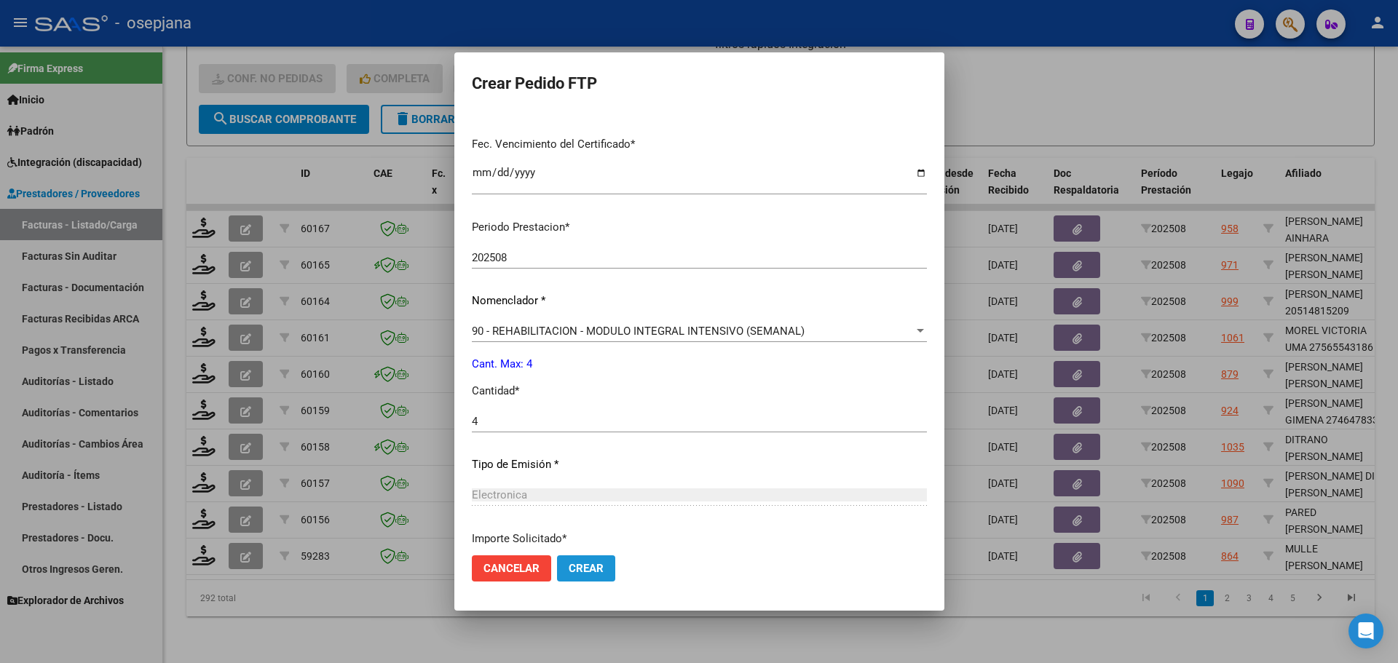
click at [582, 570] on span "Crear" at bounding box center [586, 568] width 35 height 13
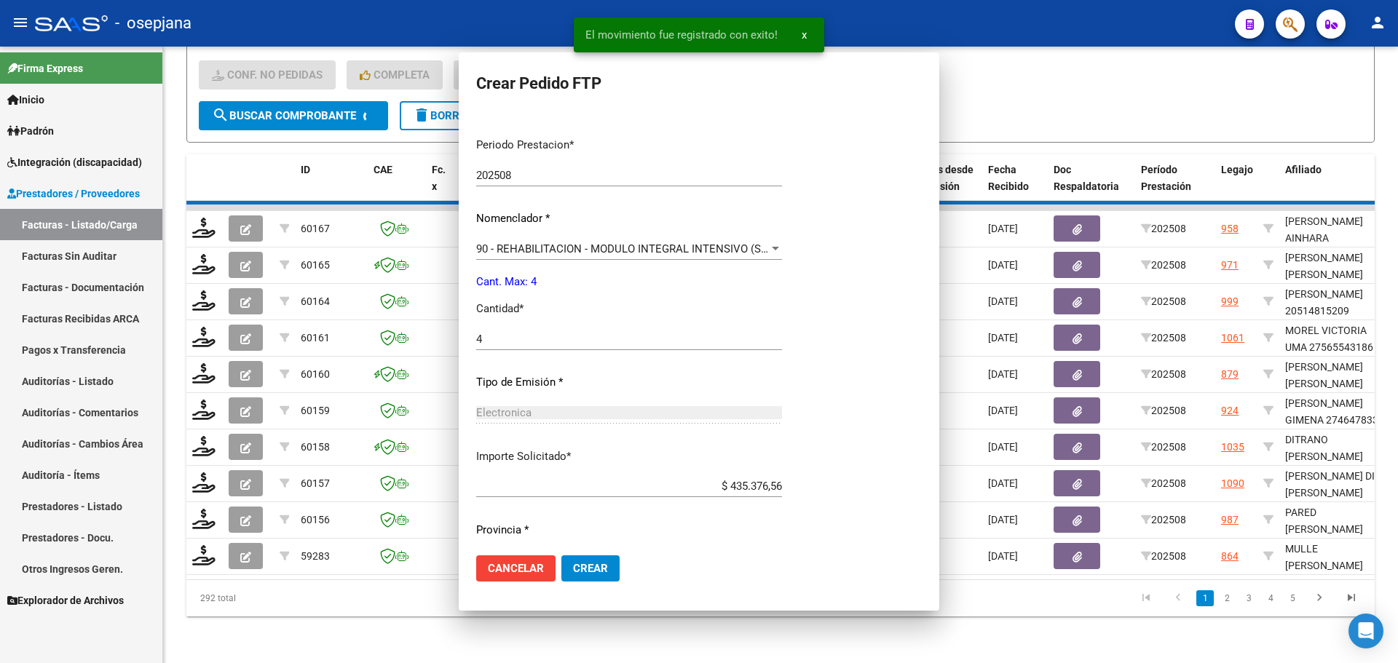
scroll to position [0, 0]
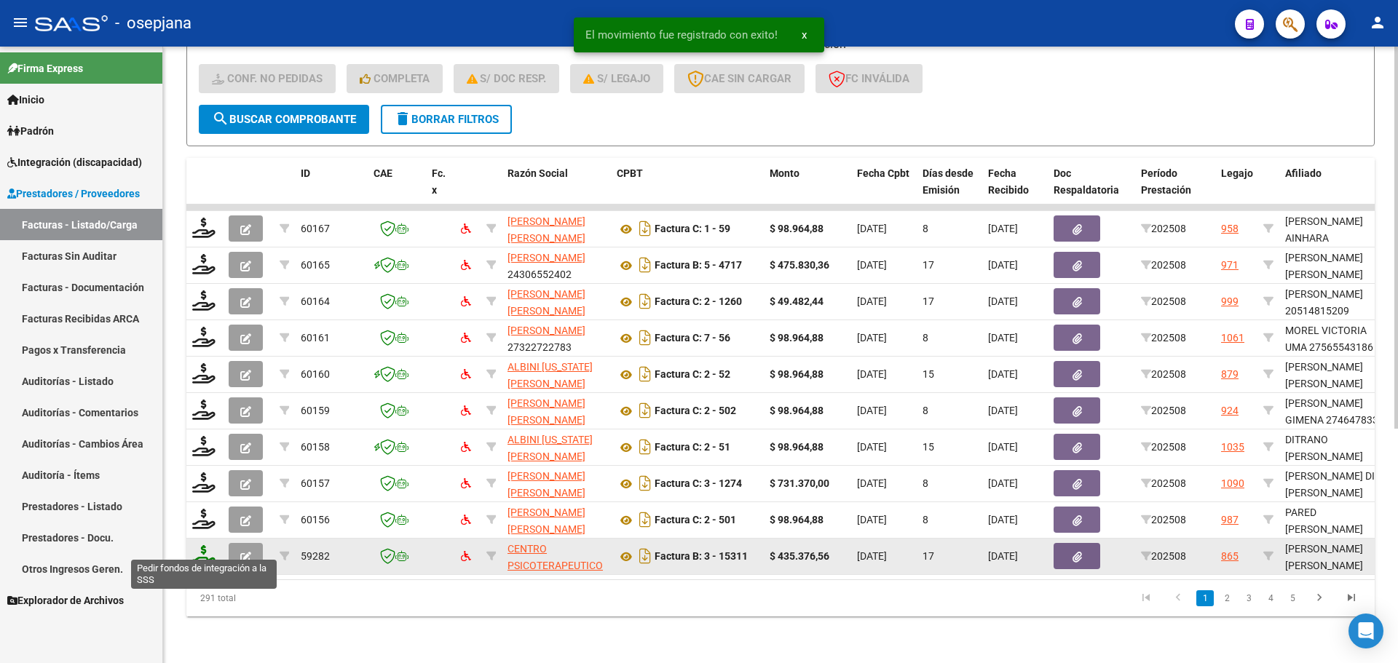
click at [208, 547] on icon at bounding box center [203, 555] width 23 height 20
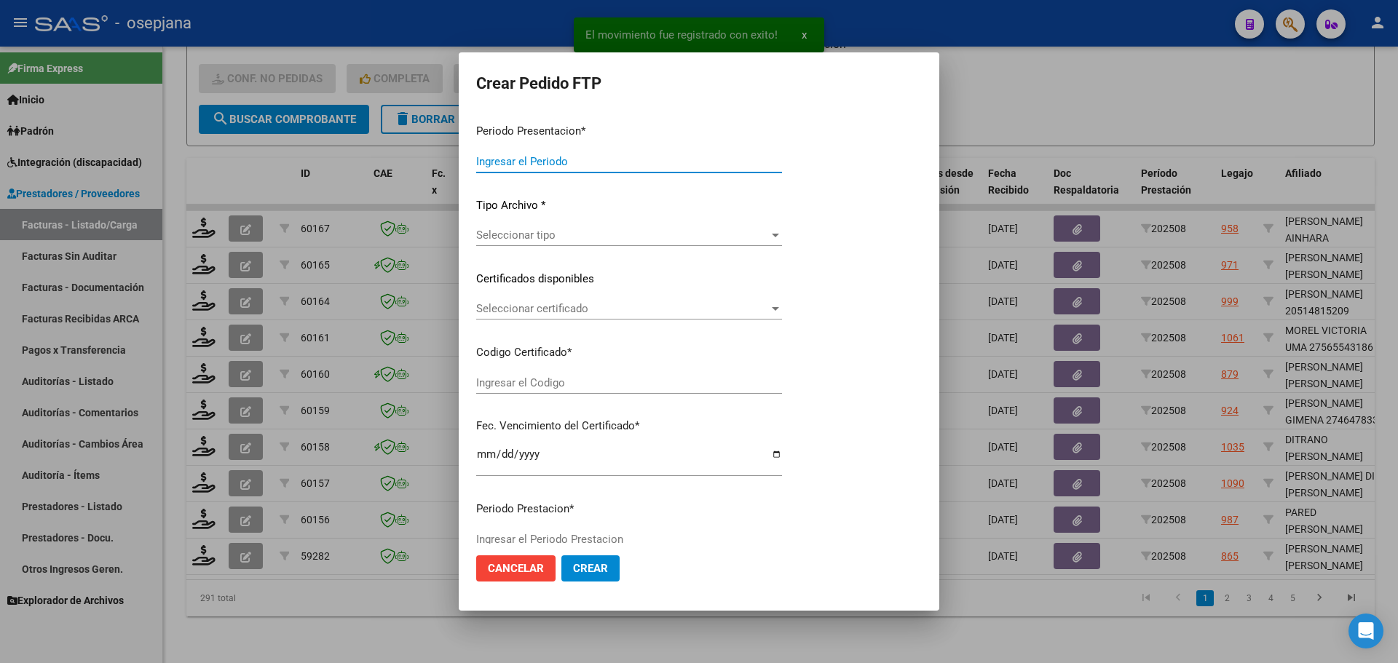
type input "202508"
type input "$ 435.376,56"
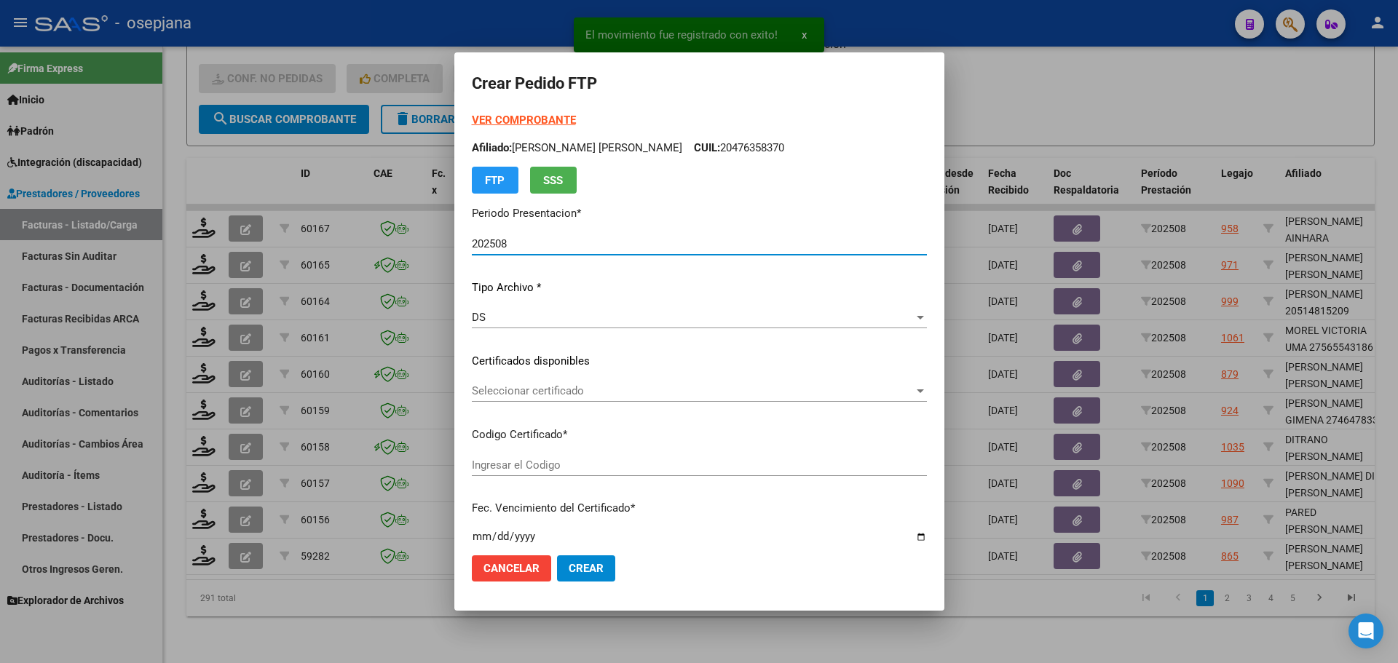
type input "ARG01000502227552023101820281018BSAS415"
type input "[DATE]"
click at [520, 386] on span "Seleccionar certificado" at bounding box center [693, 390] width 442 height 13
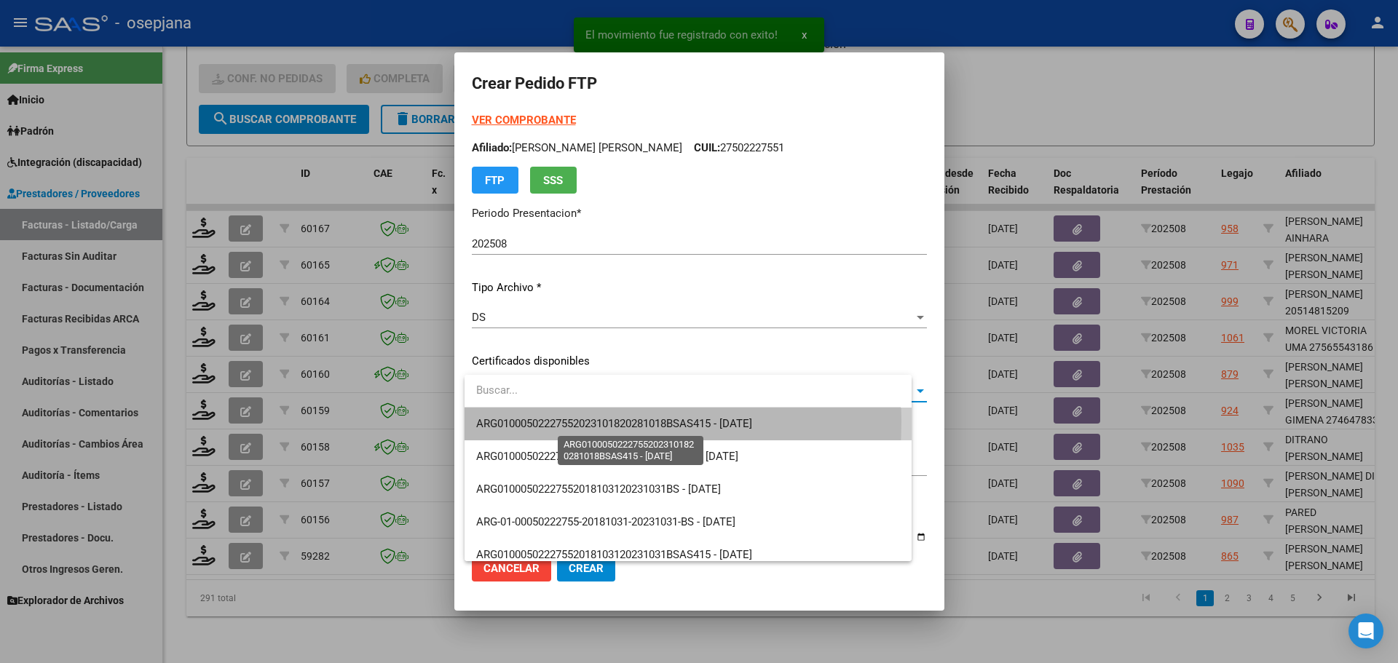
click at [520, 422] on span "ARG01000502227552023101820281018BSAS415 - [DATE]" at bounding box center [614, 423] width 276 height 13
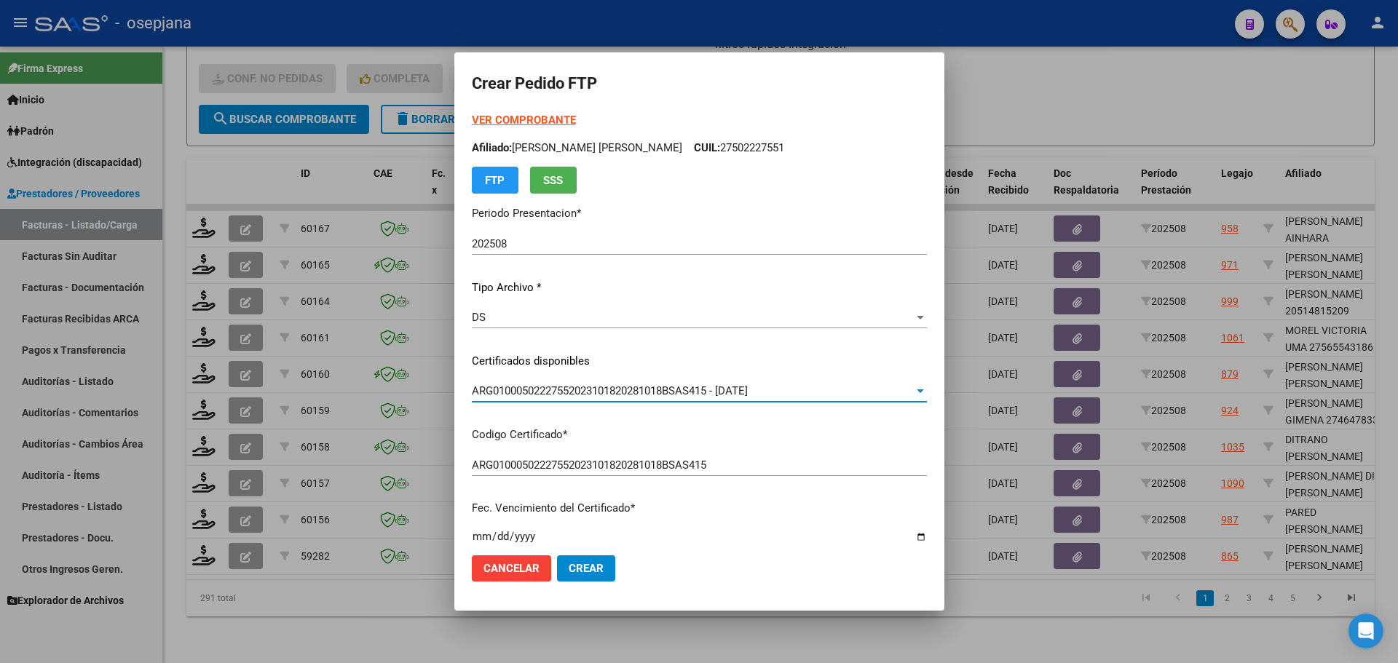
click at [520, 122] on strong "VER COMPROBANTE" at bounding box center [524, 120] width 104 height 13
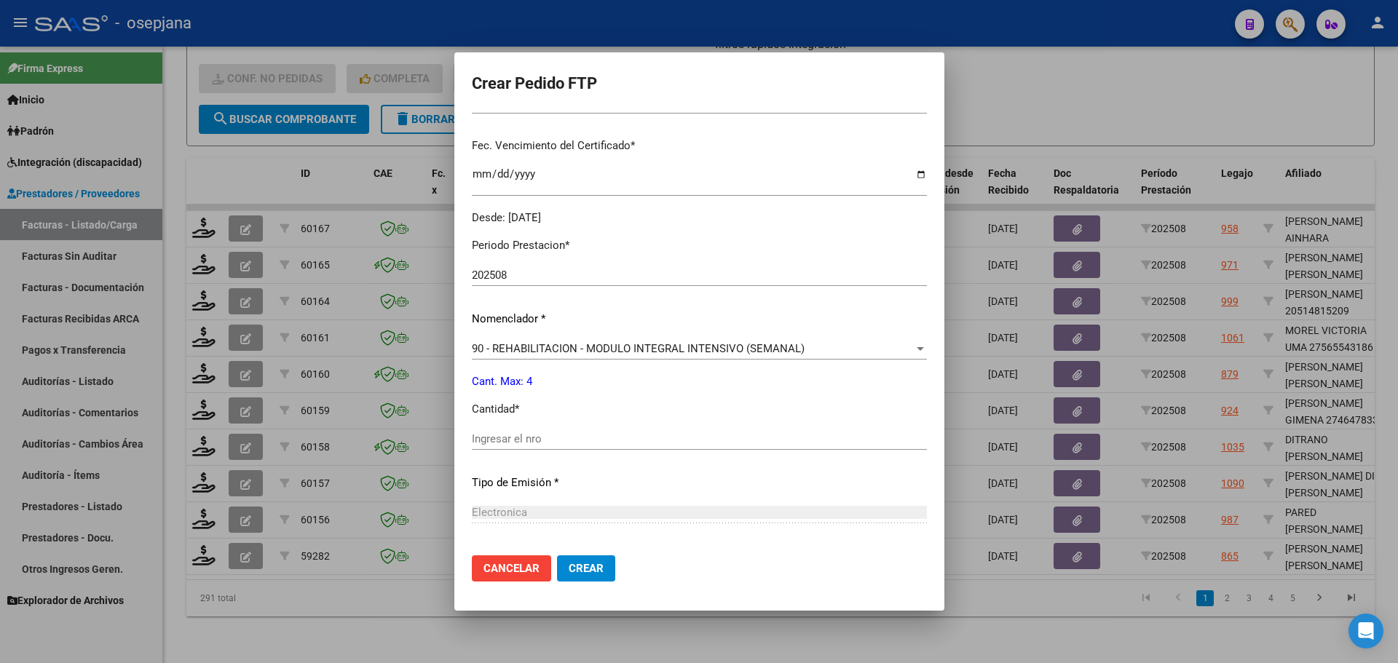
scroll to position [364, 0]
click at [518, 439] on input "Ingresar el nro" at bounding box center [699, 437] width 455 height 13
type input "4"
click at [613, 573] on button "Crear" at bounding box center [586, 568] width 58 height 26
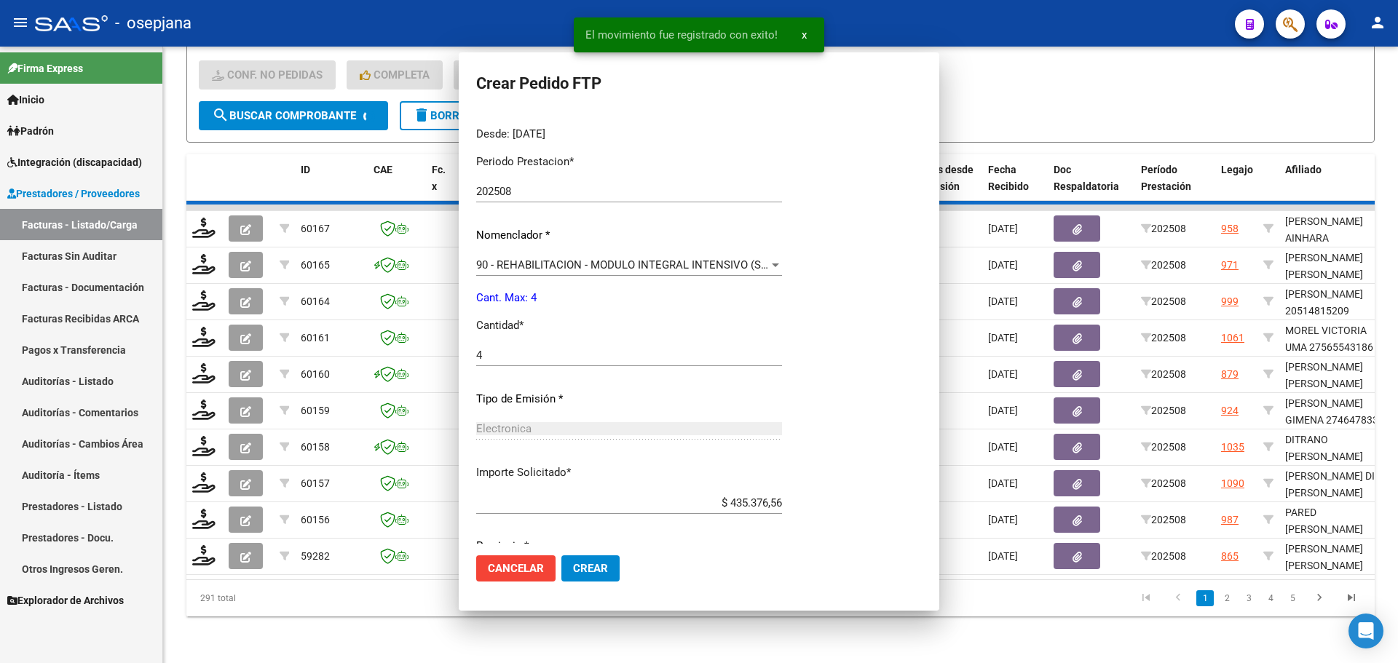
scroll to position [0, 0]
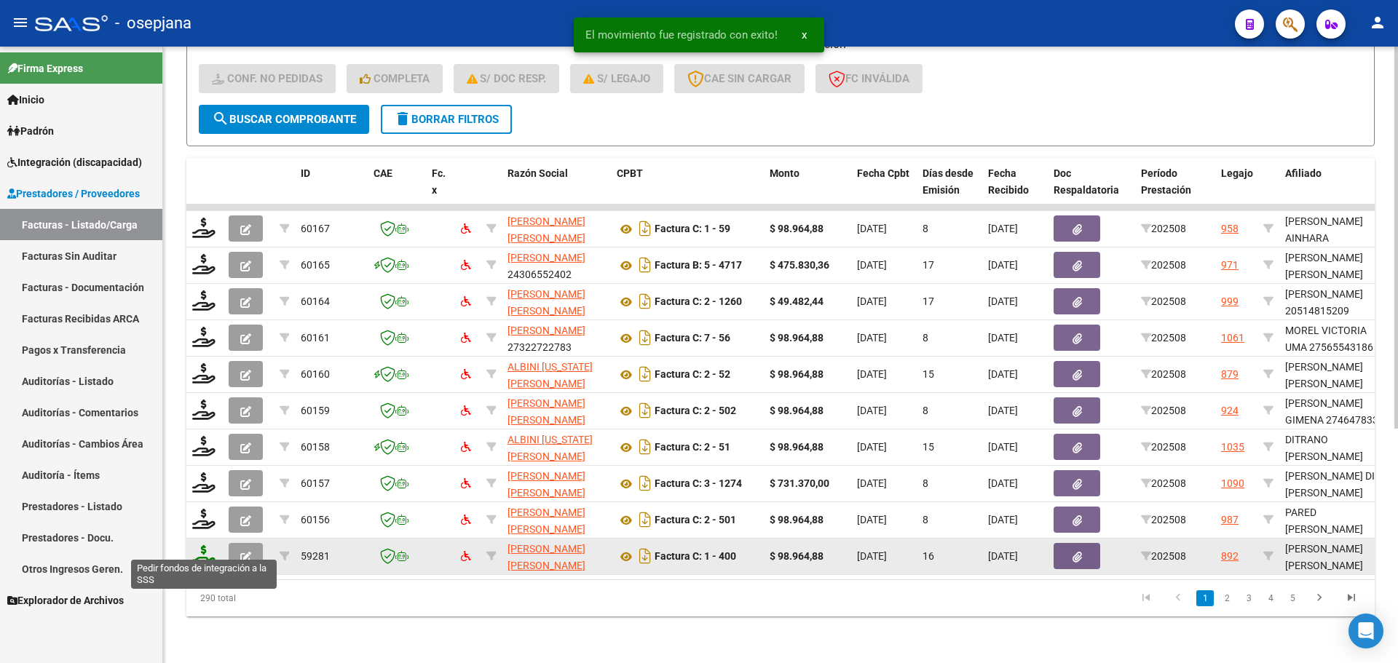
click at [199, 545] on icon at bounding box center [203, 555] width 23 height 20
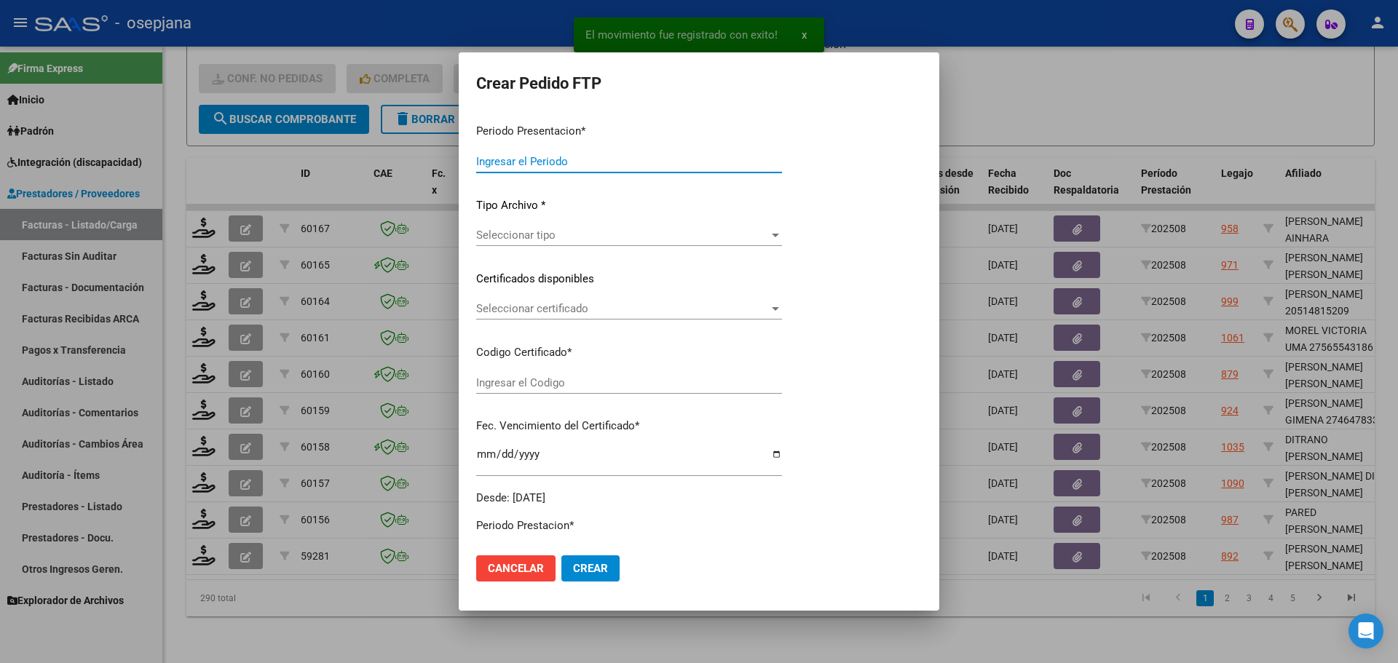
type input "202508"
type input "$ 98.964,88"
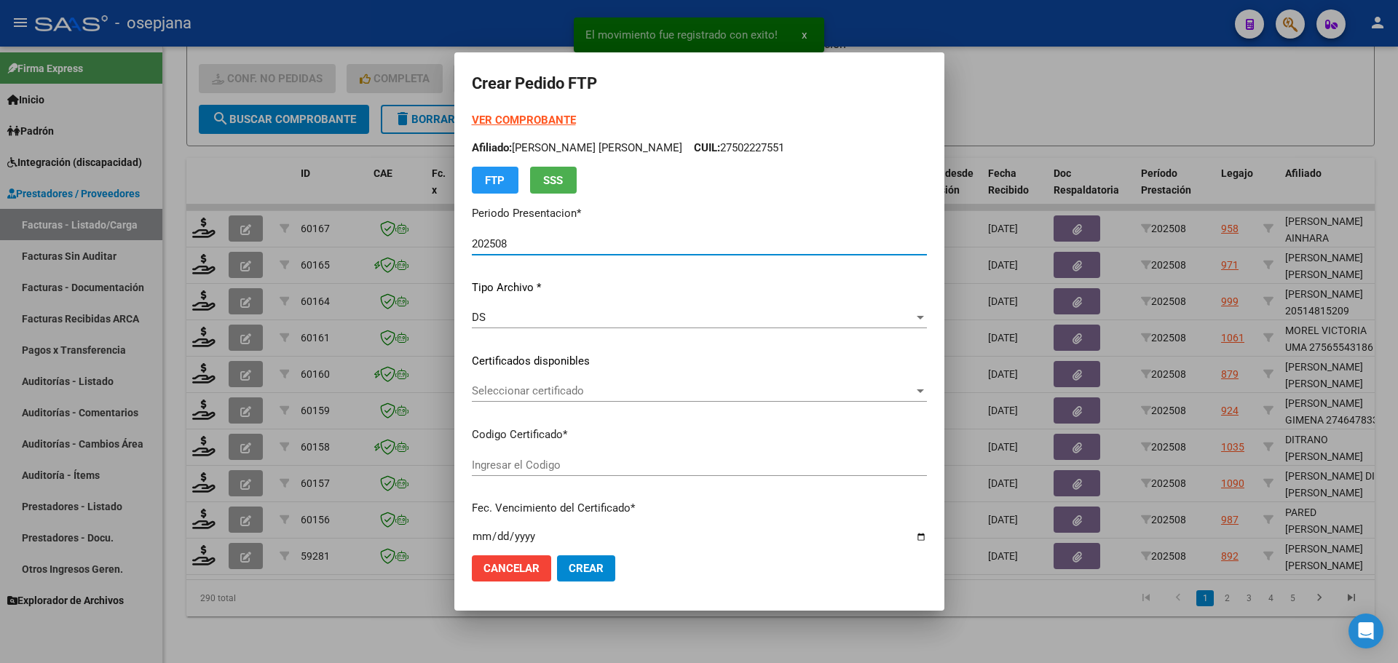
type input "ARG01000562003762023110820281108BUE313"
type input "[DATE]"
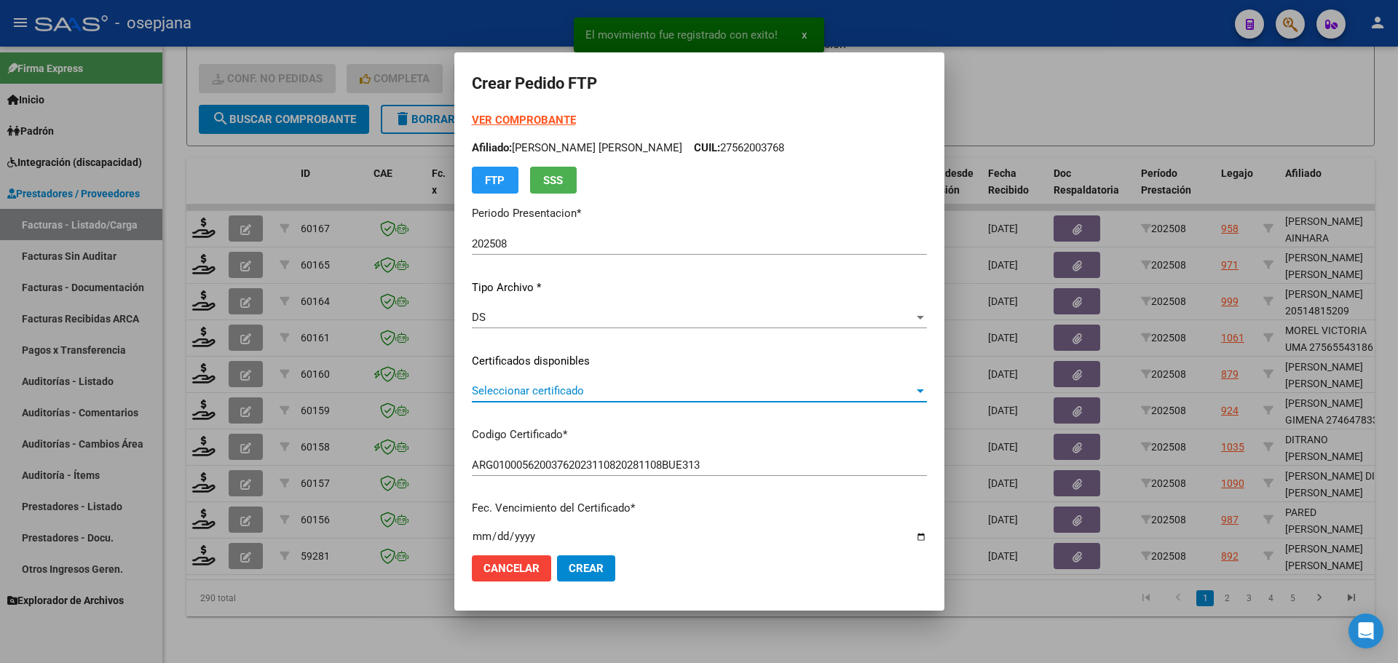
click at [518, 396] on span "Seleccionar certificado" at bounding box center [693, 390] width 442 height 13
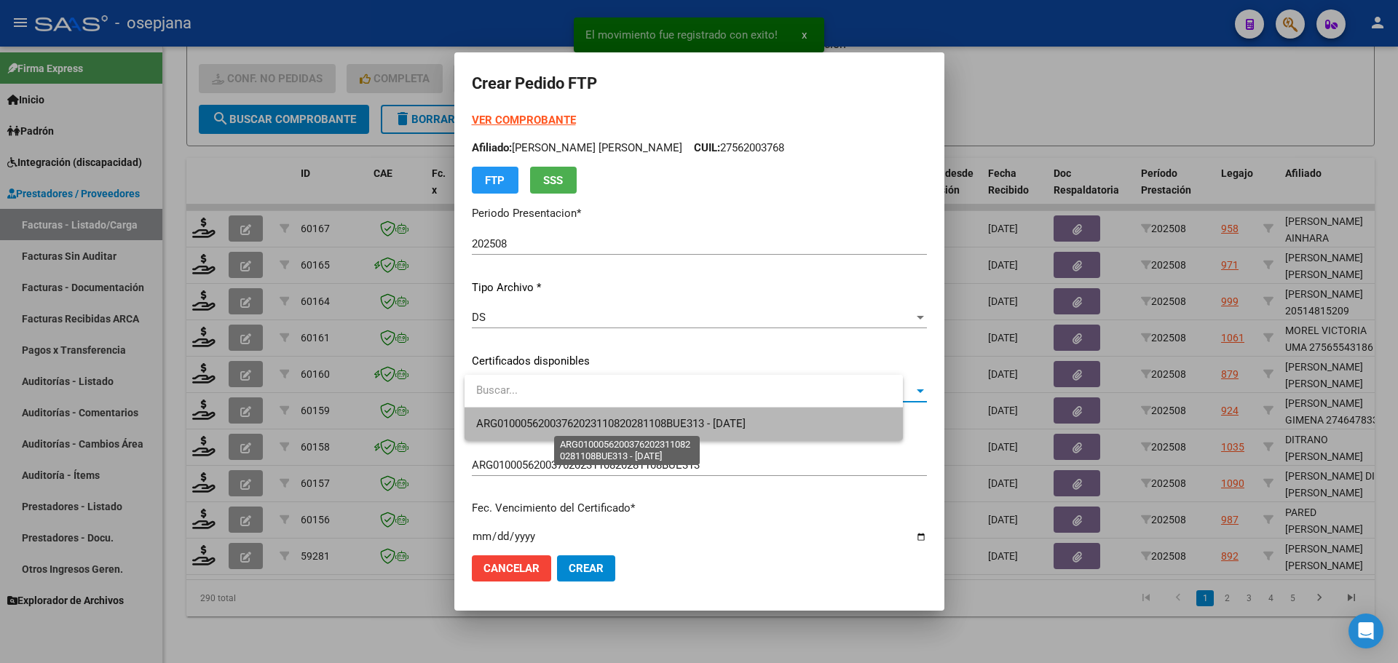
click at [515, 427] on span "ARG01000562003762023110820281108BUE313 - [DATE]" at bounding box center [610, 423] width 269 height 13
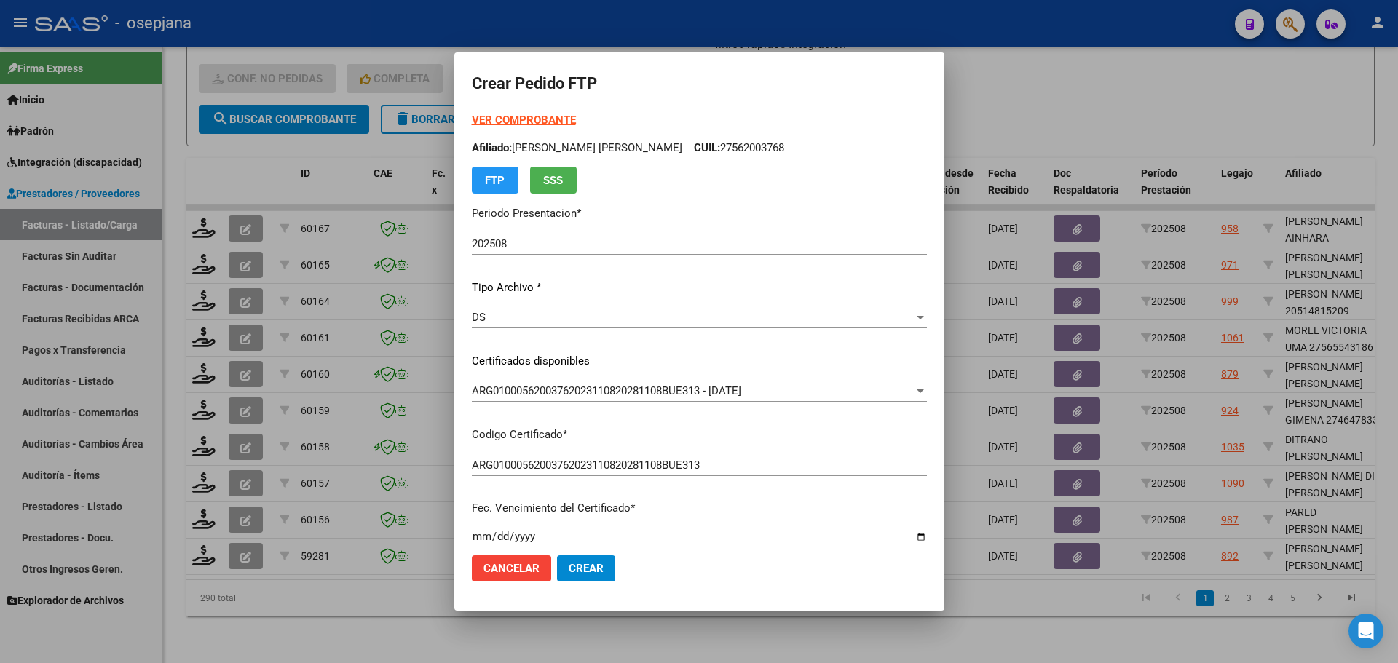
click at [537, 121] on strong "VER COMPROBANTE" at bounding box center [524, 120] width 104 height 13
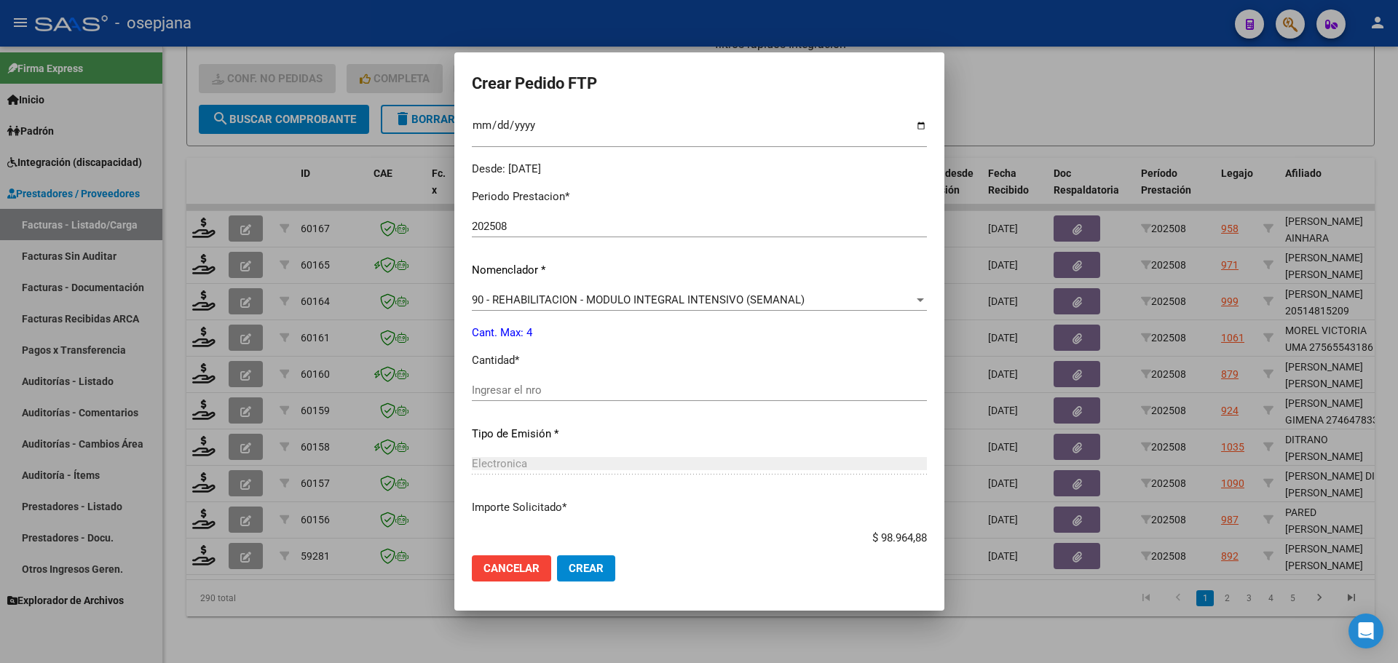
scroll to position [437, 0]
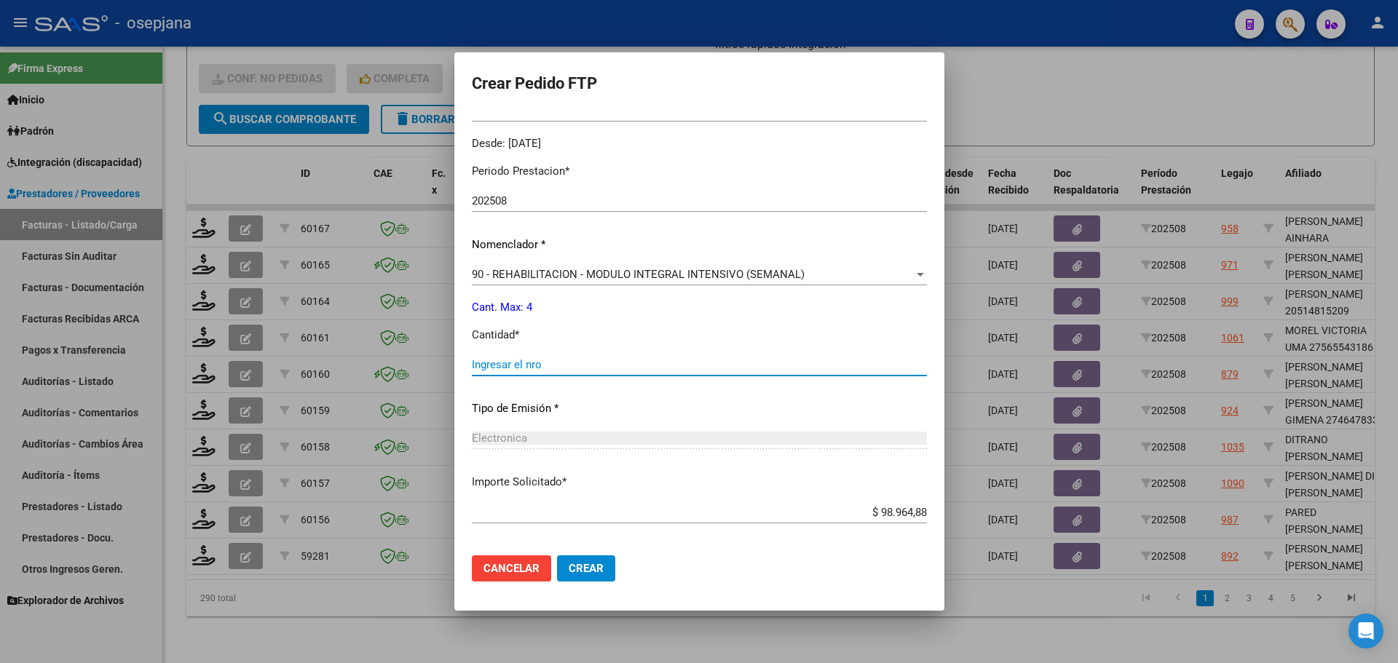
click at [495, 360] on input "Ingresar el nro" at bounding box center [699, 364] width 455 height 13
type input "4"
click at [588, 571] on span "Crear" at bounding box center [586, 568] width 35 height 13
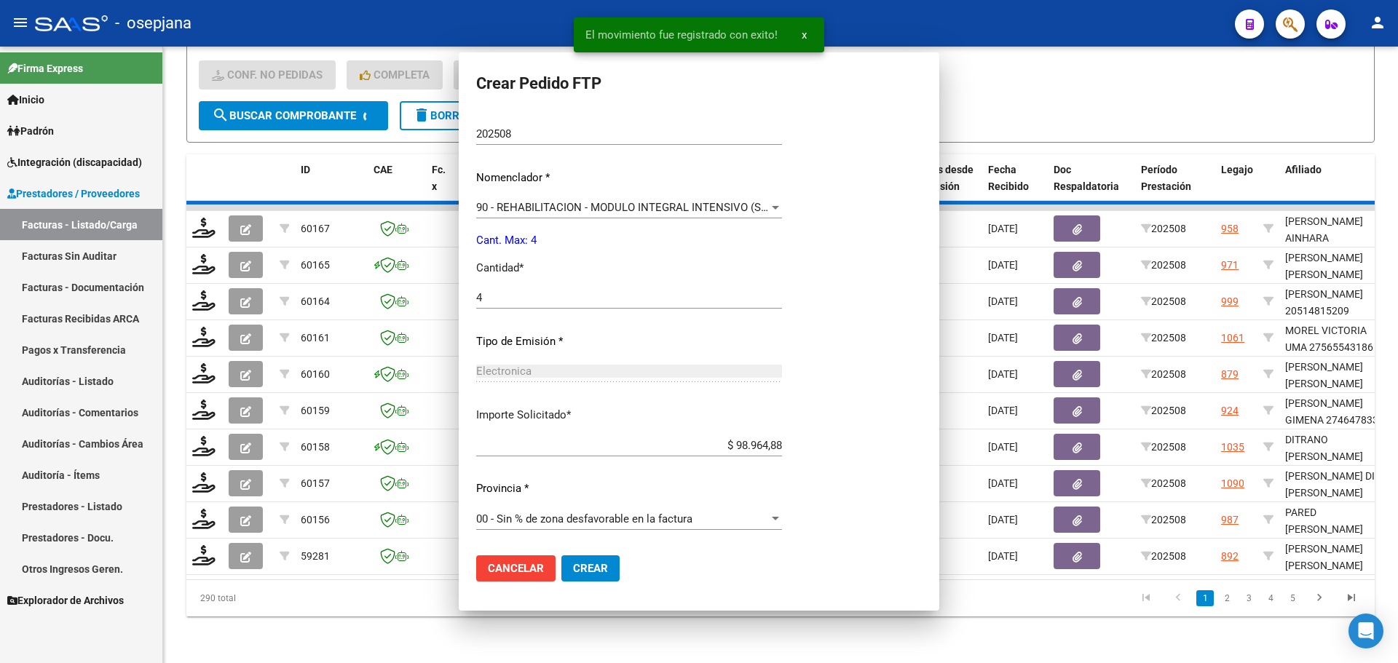
scroll to position [0, 0]
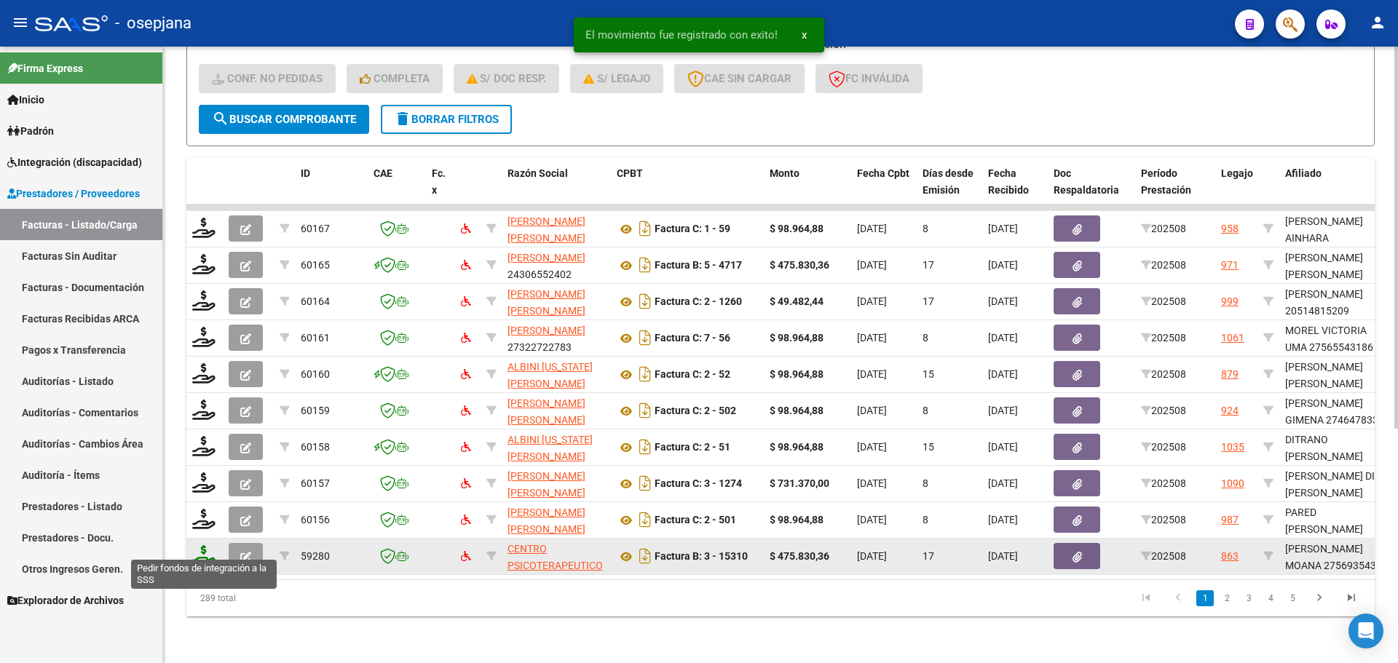
click at [199, 547] on icon at bounding box center [203, 555] width 23 height 20
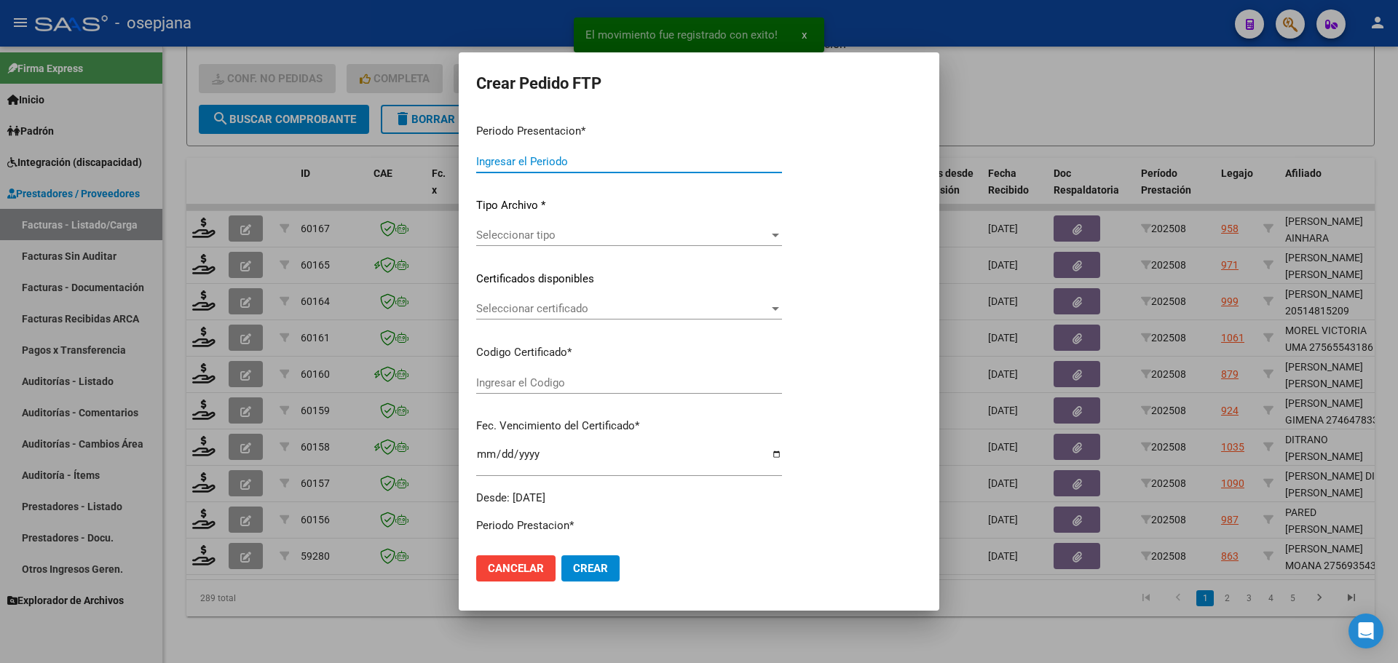
type input "202508"
type input "$ 475.830,36"
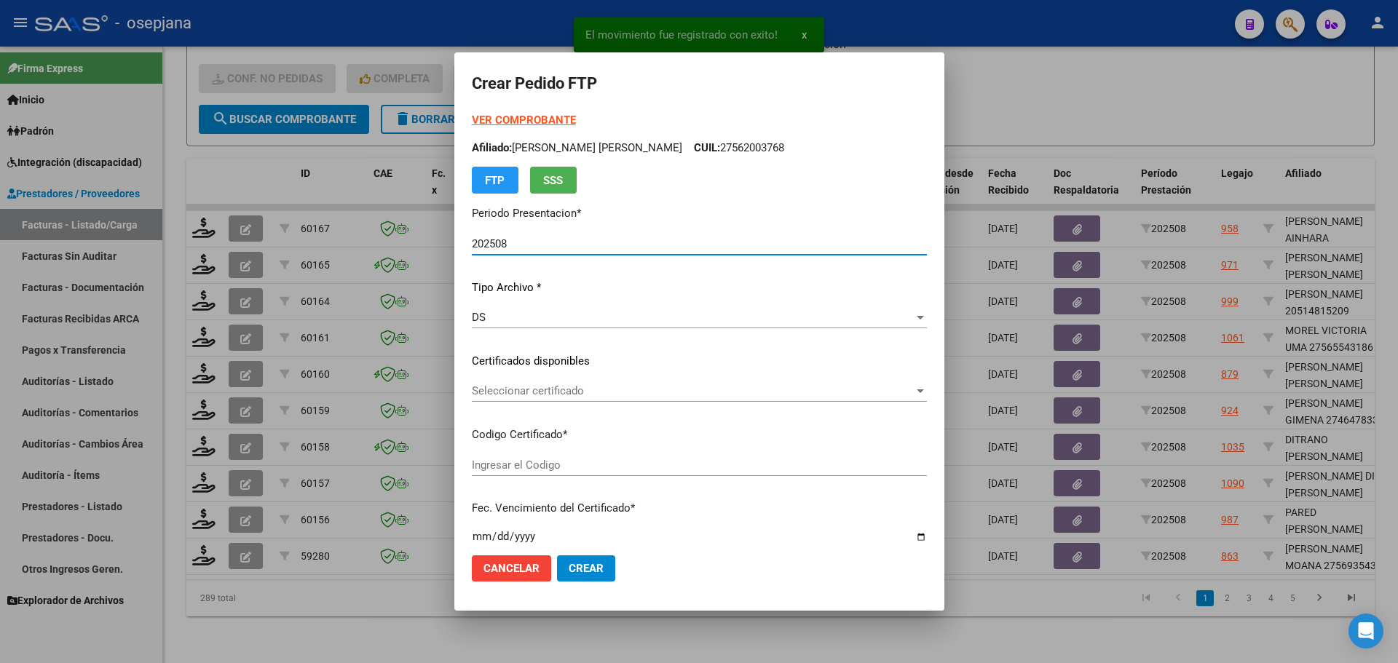
type input "ARG01000569354342023090720260907BS 415"
type input "[DATE]"
click at [520, 382] on div "Seleccionar certificado Seleccionar certificado" at bounding box center [699, 391] width 455 height 22
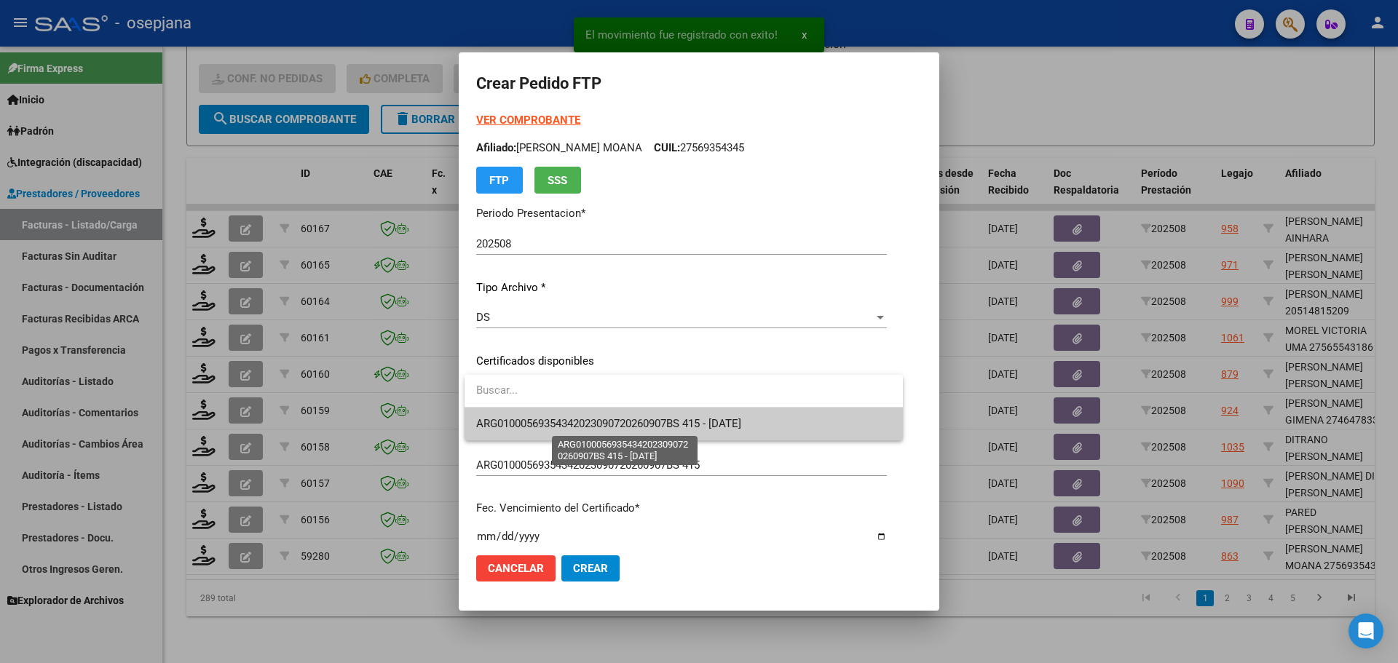
click at [528, 425] on span "ARG01000569354342023090720260907BS 415 - [DATE]" at bounding box center [608, 423] width 265 height 13
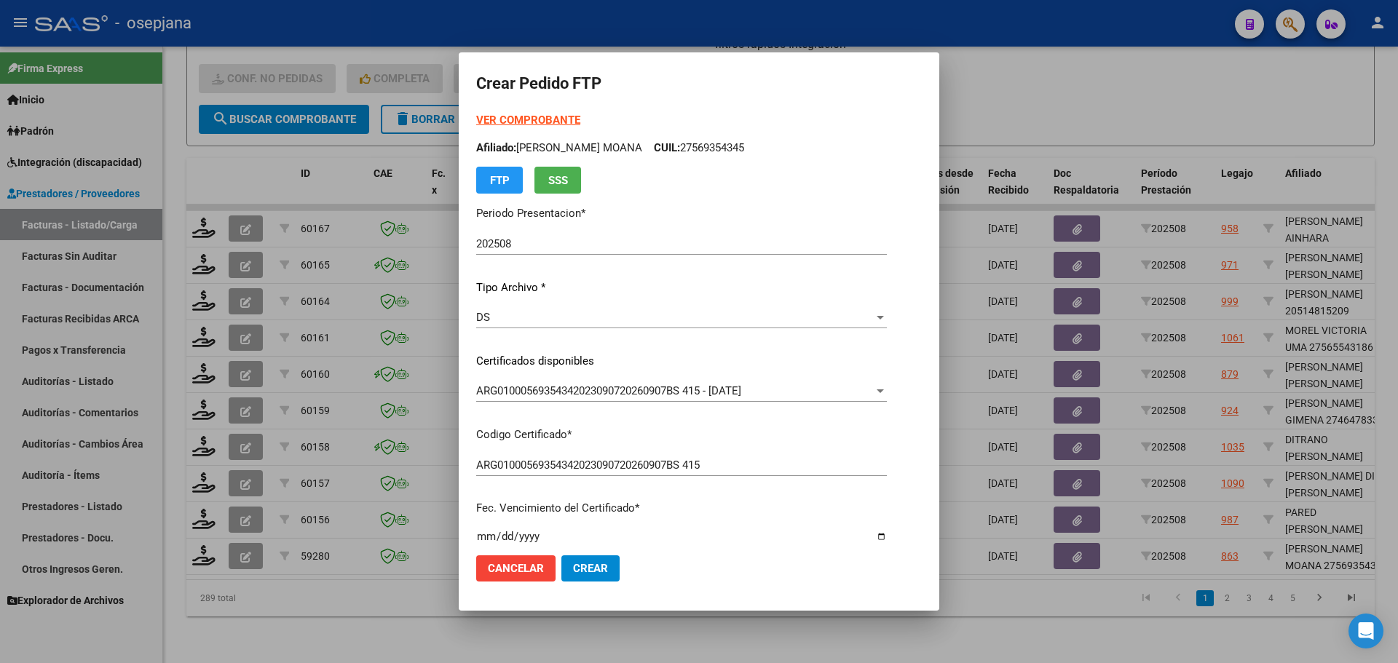
click at [515, 122] on strong "VER COMPROBANTE" at bounding box center [528, 120] width 104 height 13
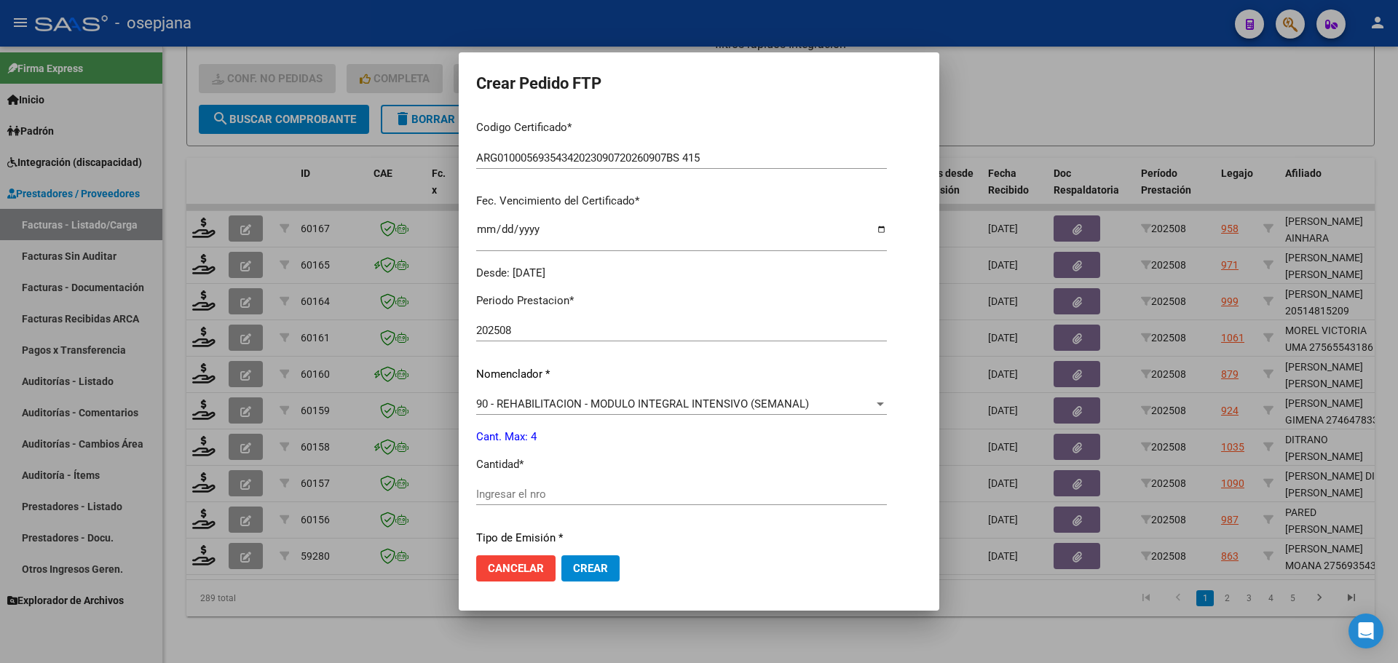
scroll to position [364, 0]
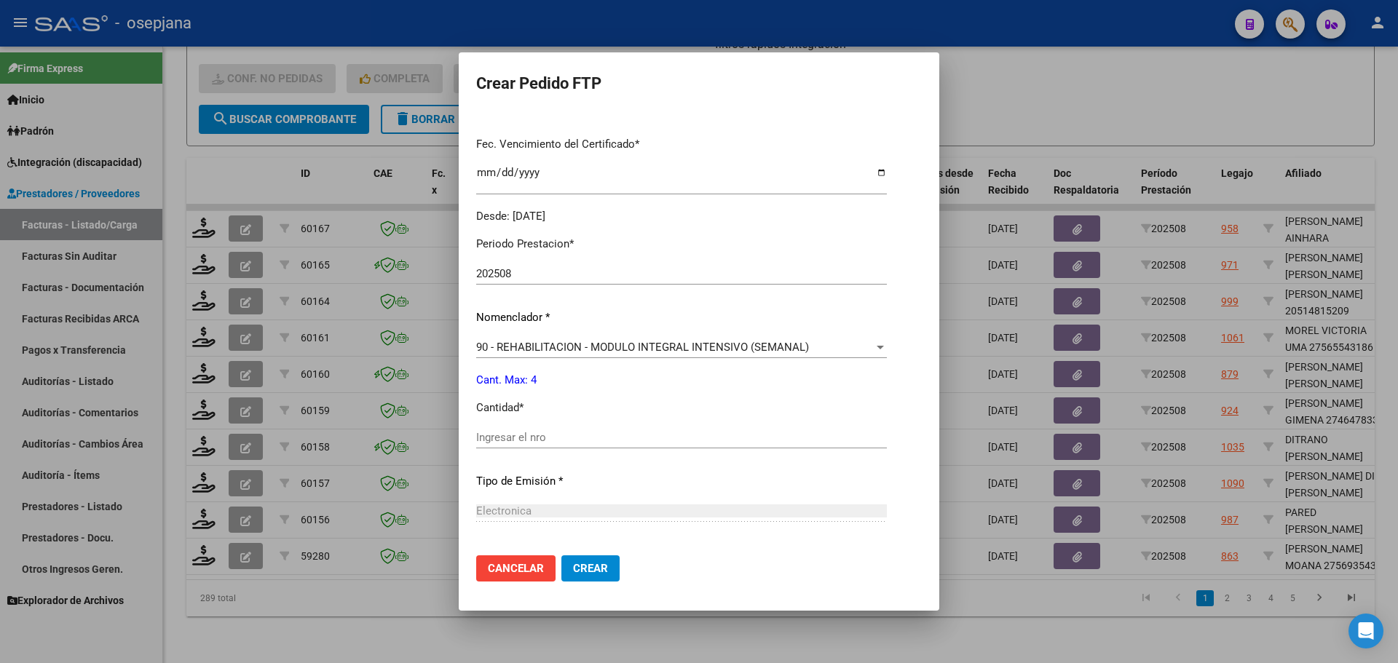
click at [537, 346] on span "90 - REHABILITACION - MODULO INTEGRAL INTENSIVO (SEMANAL)" at bounding box center [642, 347] width 333 height 13
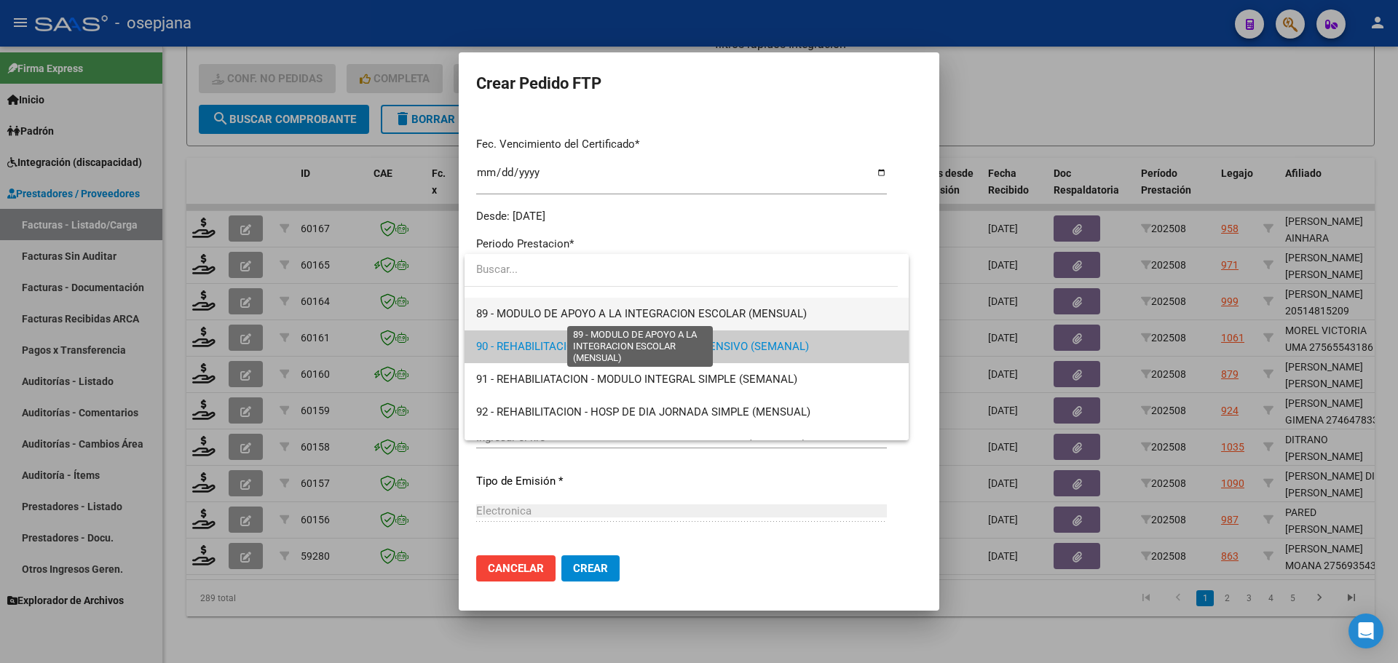
click at [534, 307] on span "89 - MODULO DE APOYO A LA INTEGRACION ESCOLAR (MENSUAL)" at bounding box center [641, 313] width 330 height 13
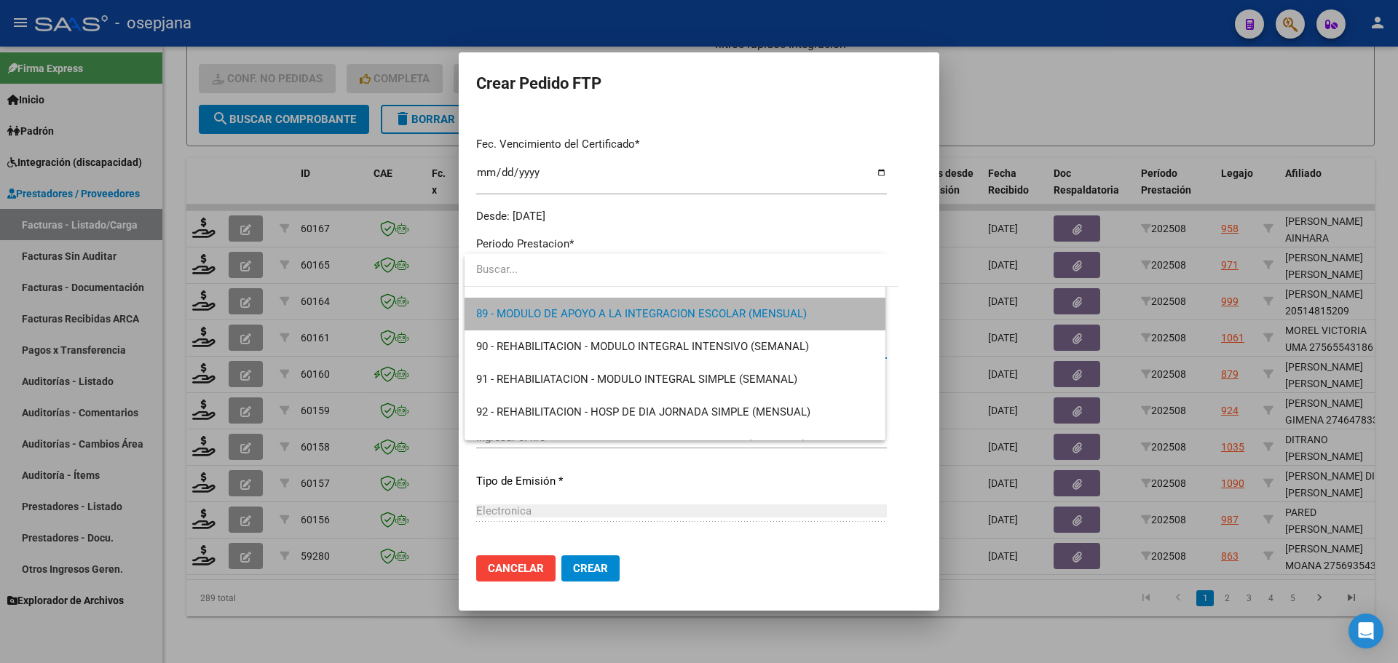
scroll to position [2883, 0]
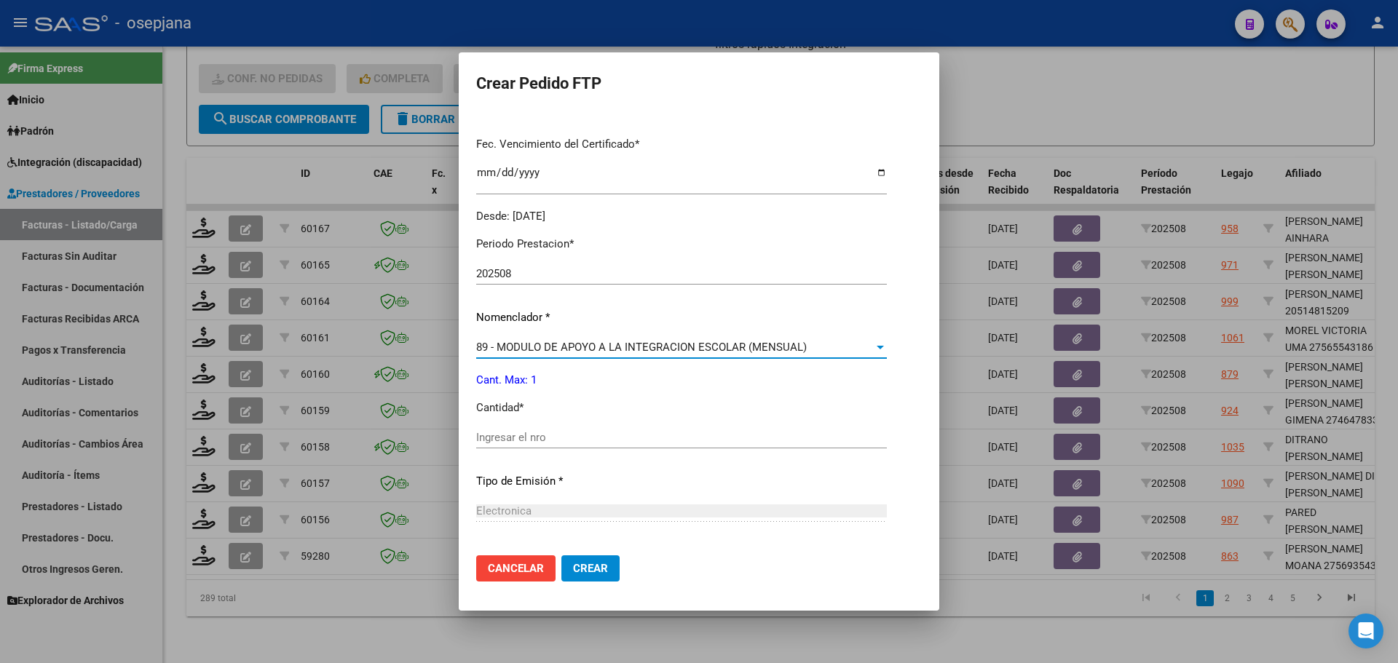
click at [531, 437] on input "Ingresar el nro" at bounding box center [681, 437] width 411 height 13
type input "1"
click at [588, 562] on span "Crear" at bounding box center [590, 568] width 35 height 13
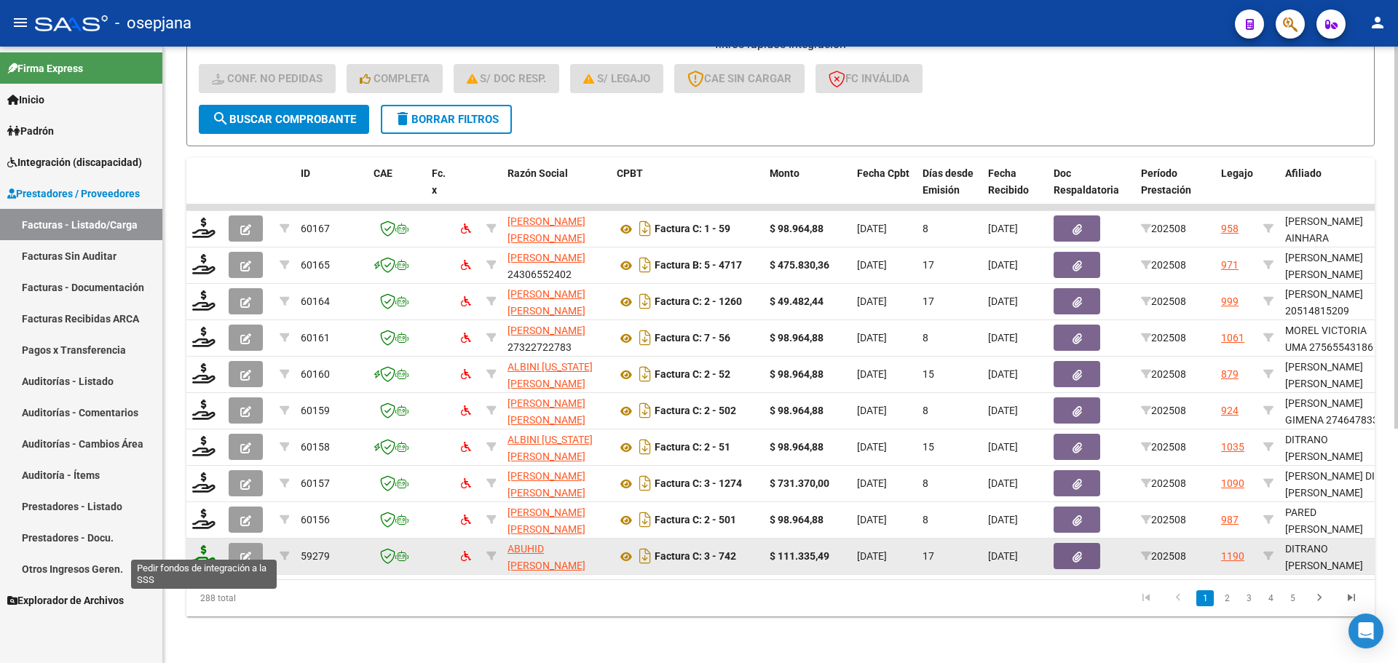
click at [204, 545] on icon at bounding box center [203, 555] width 23 height 20
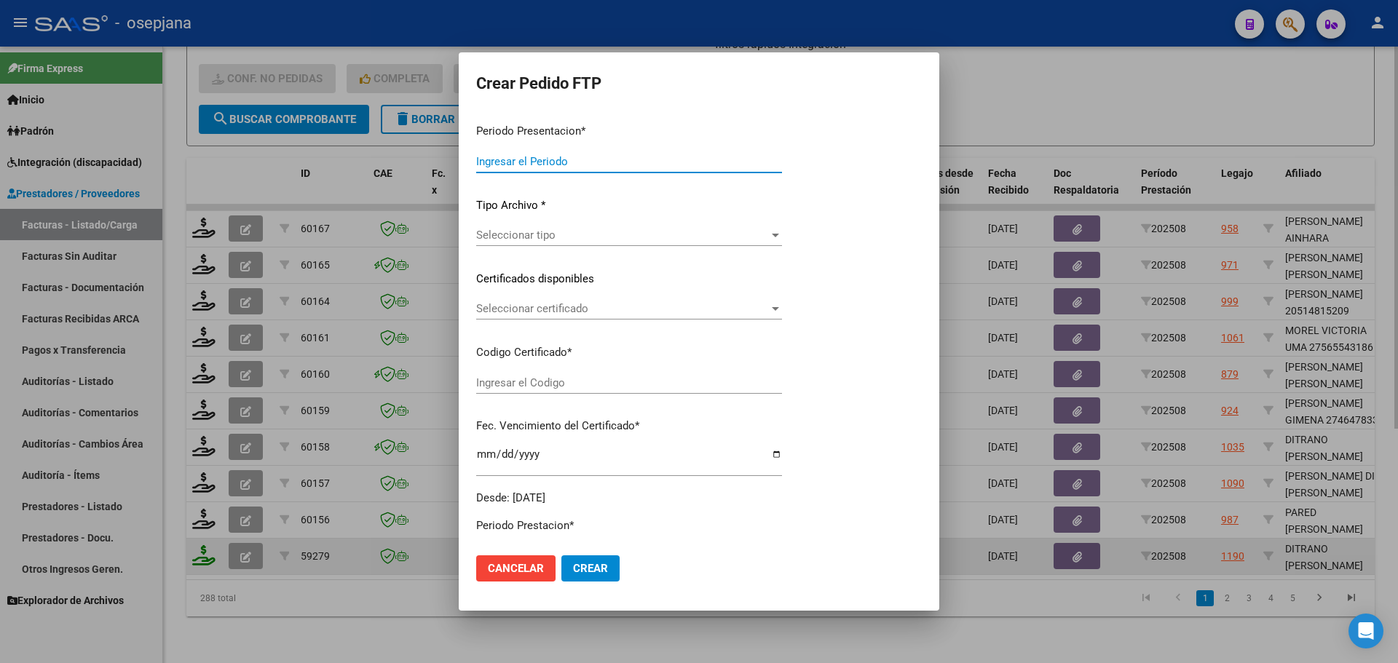
type input "202508"
type input "$ 111.335,49"
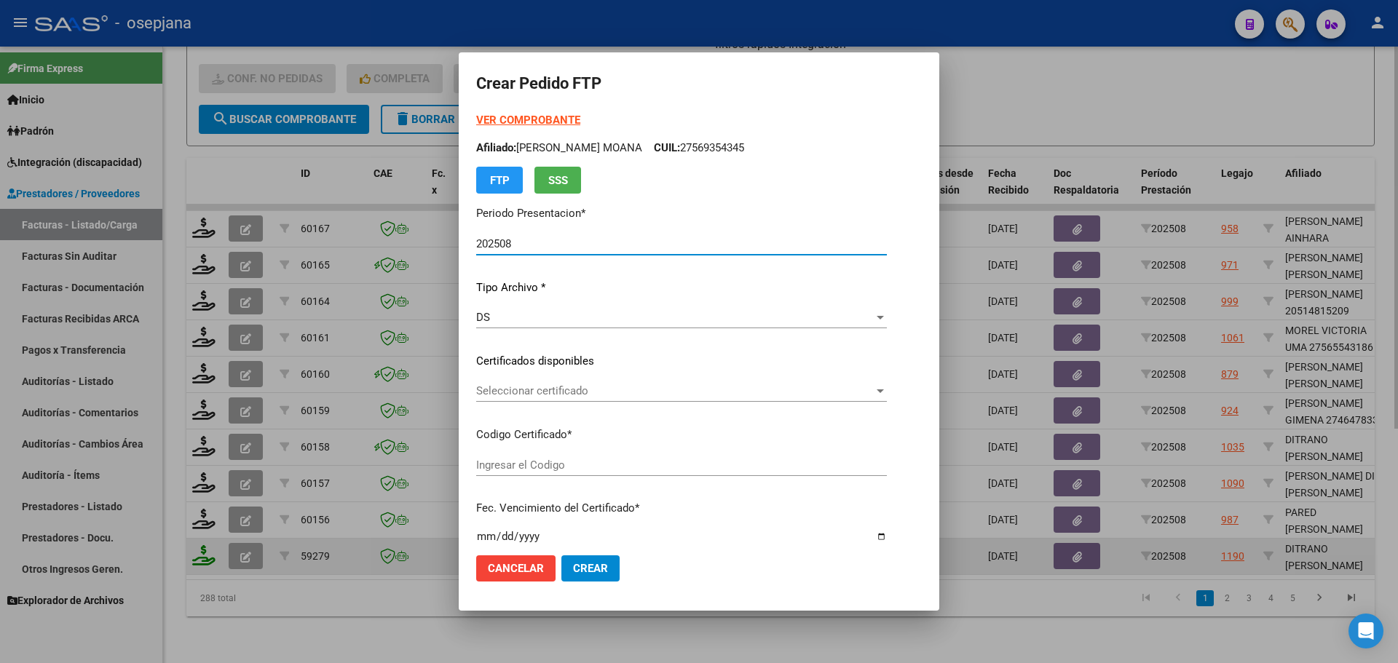
type input "ARG02000543657072025011620280116BSAS313"
type input "[DATE]"
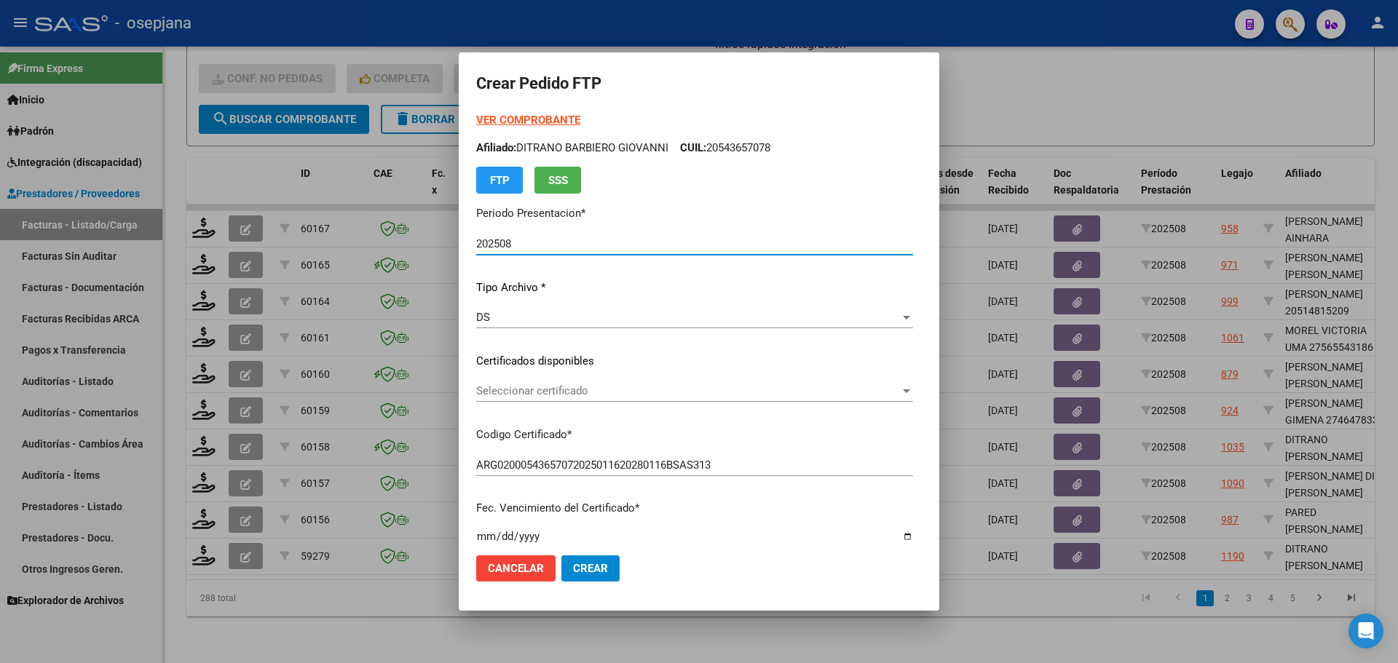
click at [524, 398] on div "Seleccionar certificado Seleccionar certificado" at bounding box center [694, 391] width 437 height 22
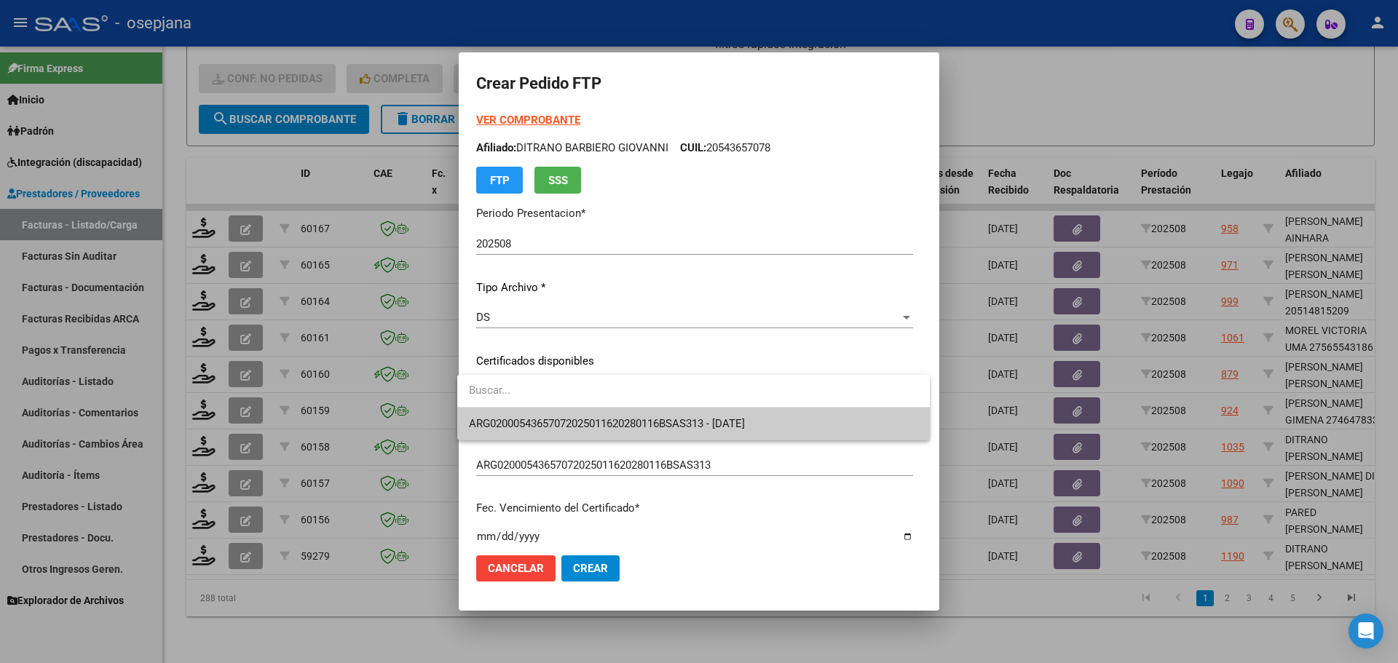
click at [536, 416] on span "ARG02000543657072025011620280116BSAS313 - [DATE]" at bounding box center [693, 424] width 449 height 33
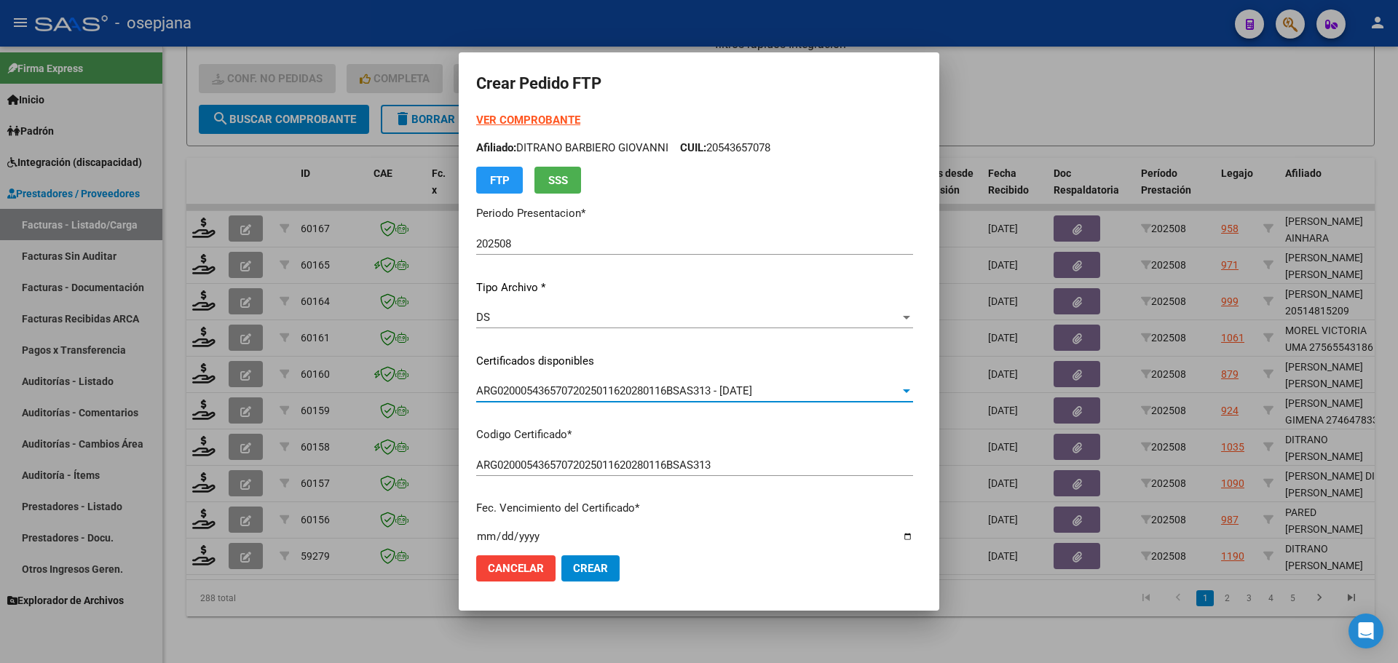
click at [539, 117] on strong "VER COMPROBANTE" at bounding box center [528, 120] width 104 height 13
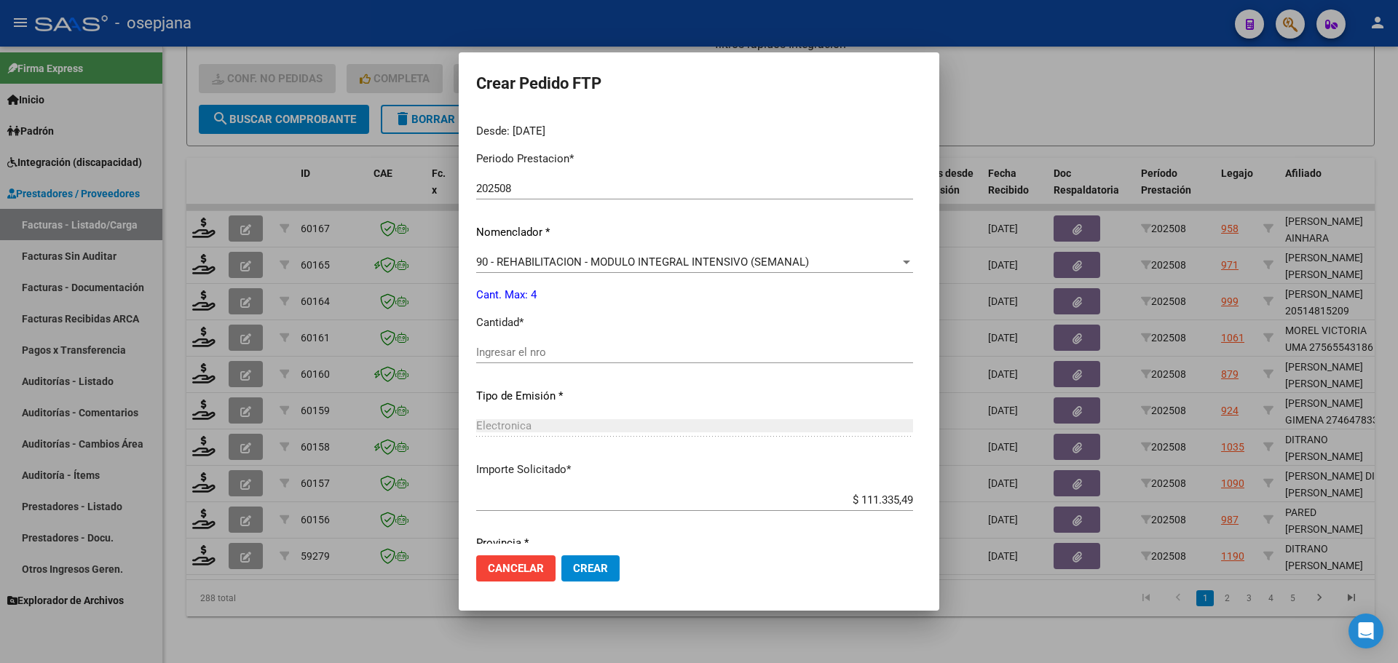
scroll to position [504, 0]
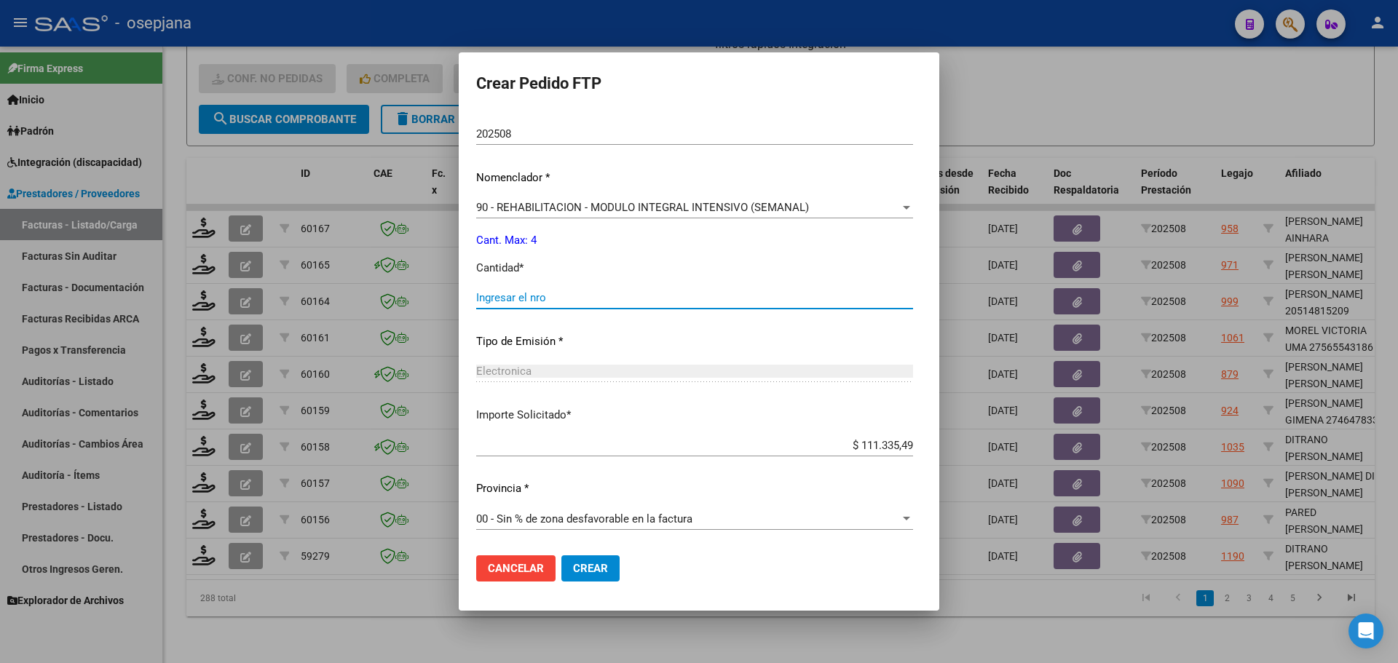
click at [503, 295] on input "Ingresar el nro" at bounding box center [694, 297] width 437 height 13
type input "4"
click at [582, 570] on span "Crear" at bounding box center [590, 568] width 35 height 13
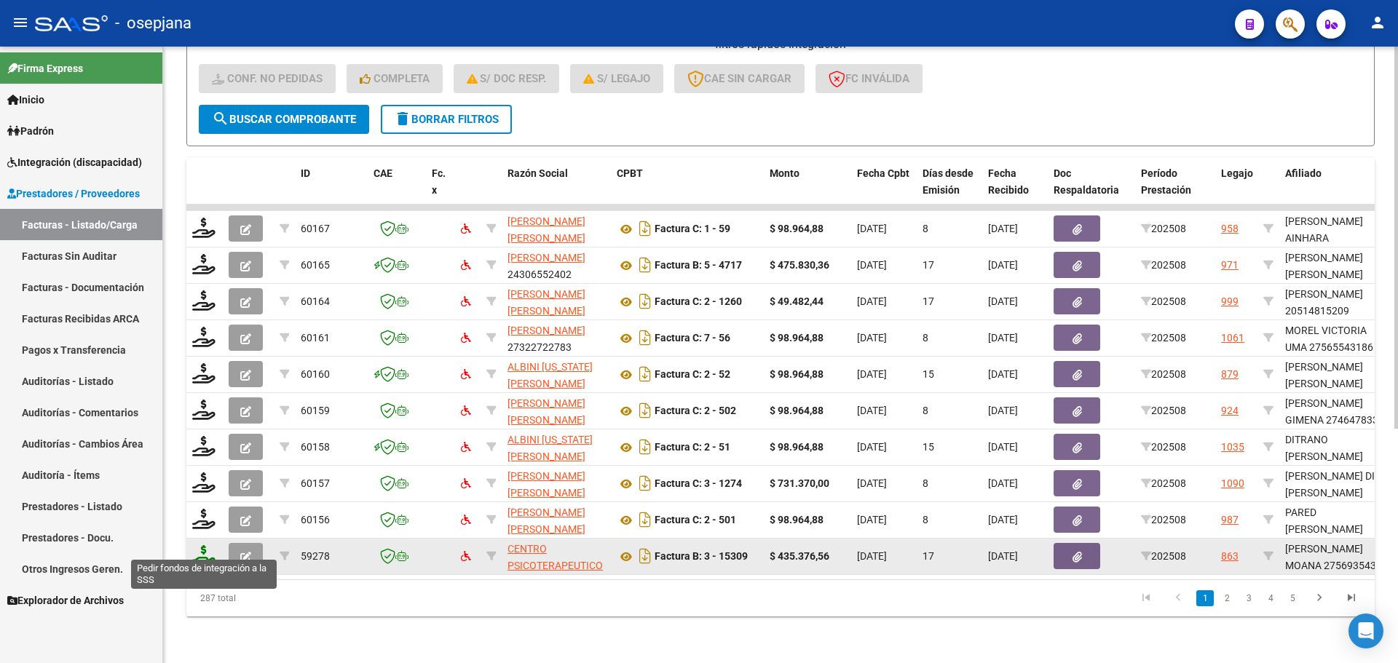
click at [202, 545] on icon at bounding box center [203, 555] width 23 height 20
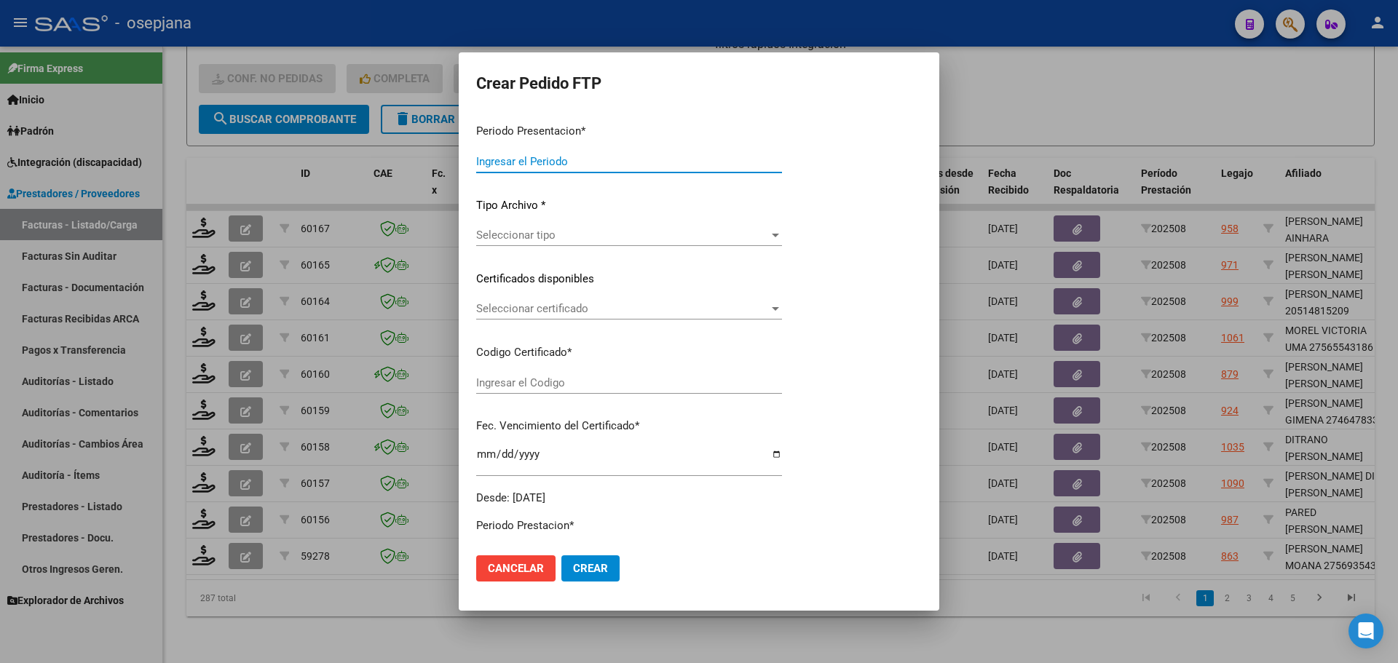
type input "202508"
type input "$ 435.376,56"
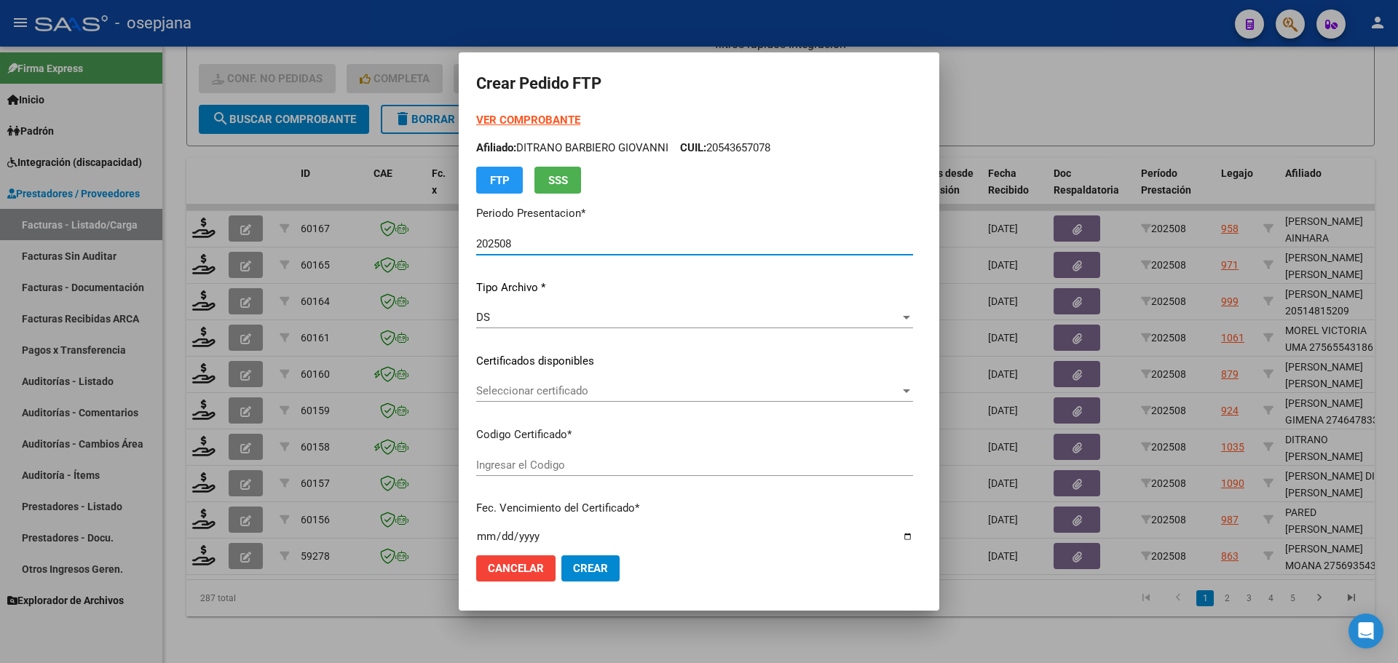
type input "ARG01000569354342023090720260907BS 415"
type input "[DATE]"
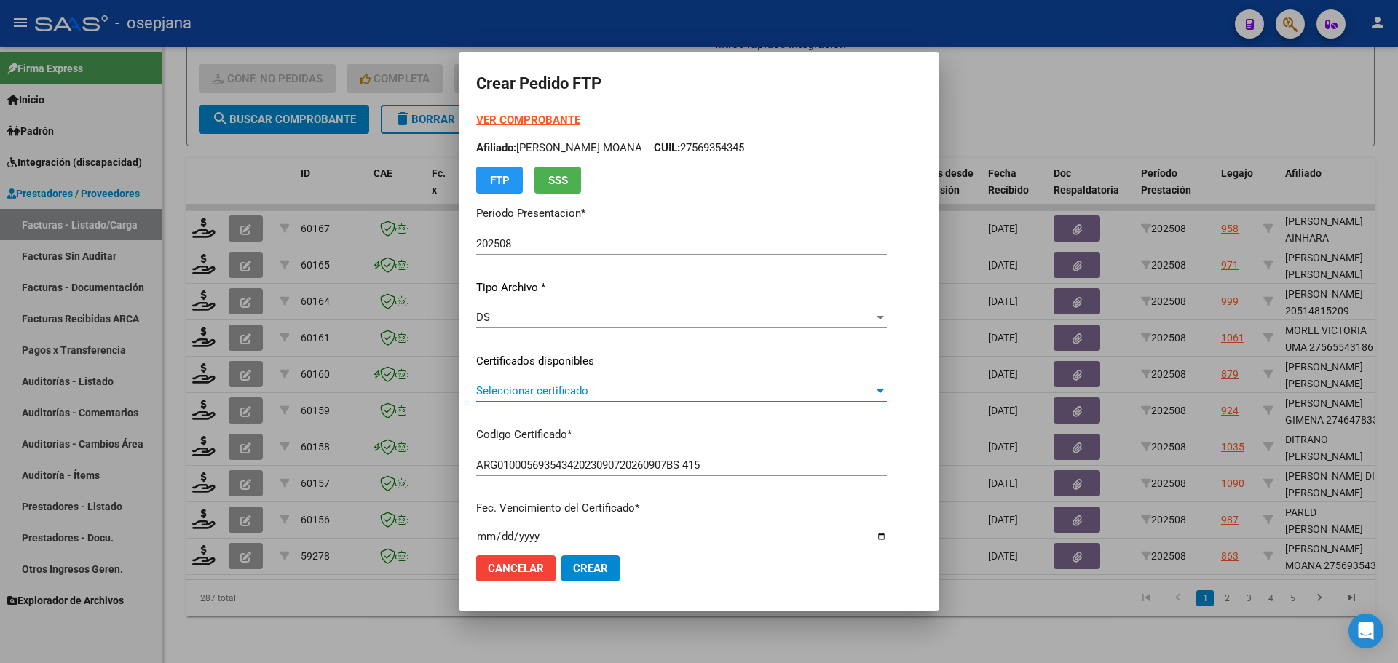
click at [546, 388] on span "Seleccionar certificado" at bounding box center [674, 390] width 397 height 13
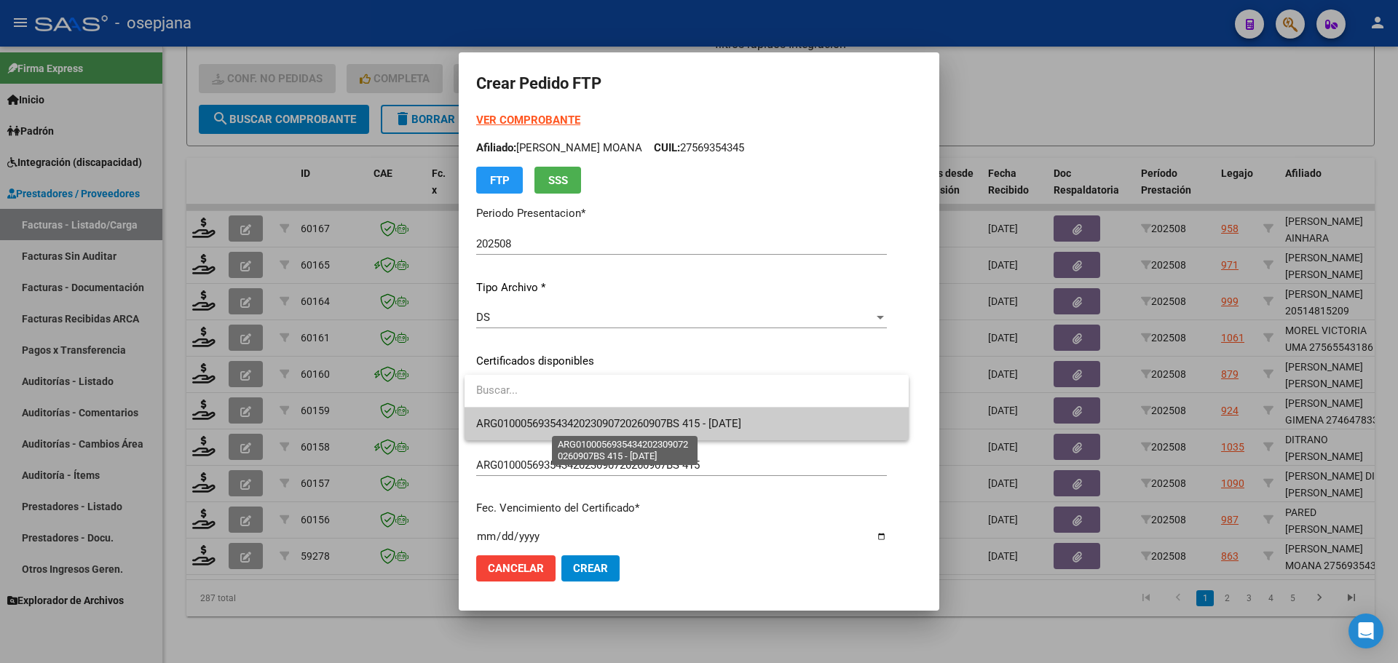
click at [553, 418] on span "ARG01000569354342023090720260907BS 415 - [DATE]" at bounding box center [608, 423] width 265 height 13
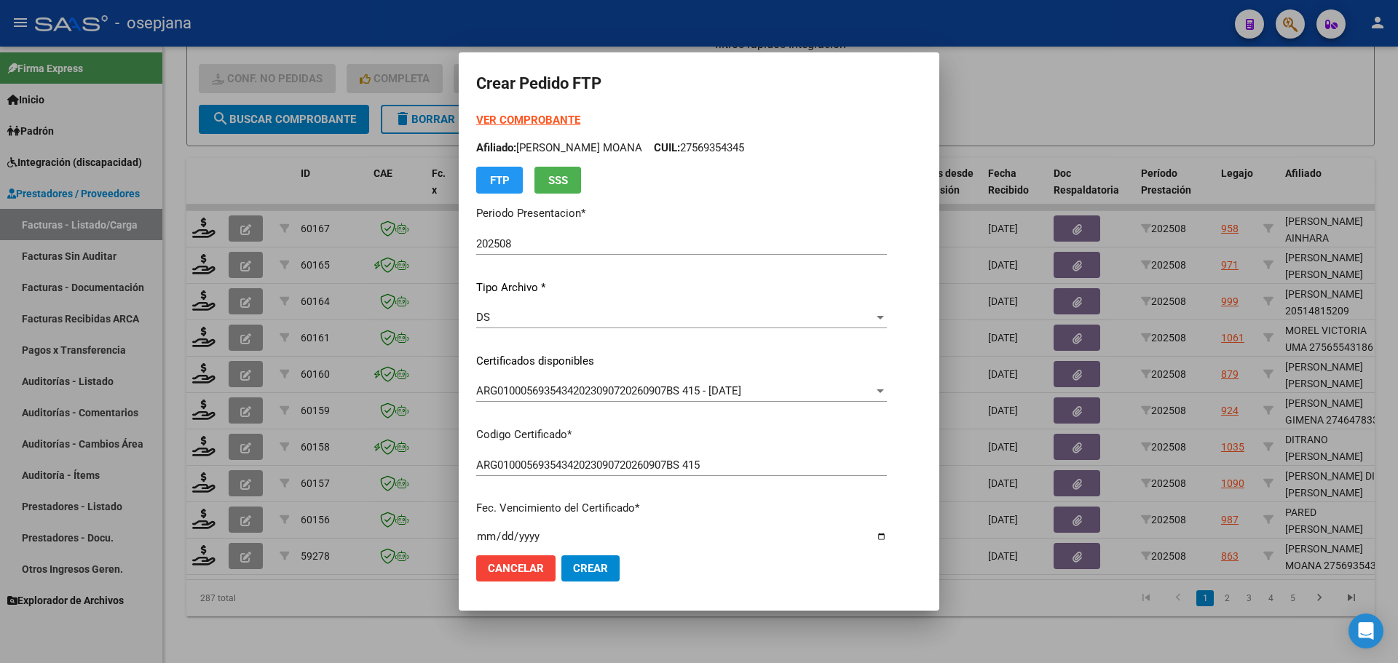
click at [569, 118] on strong "VER COMPROBANTE" at bounding box center [528, 120] width 104 height 13
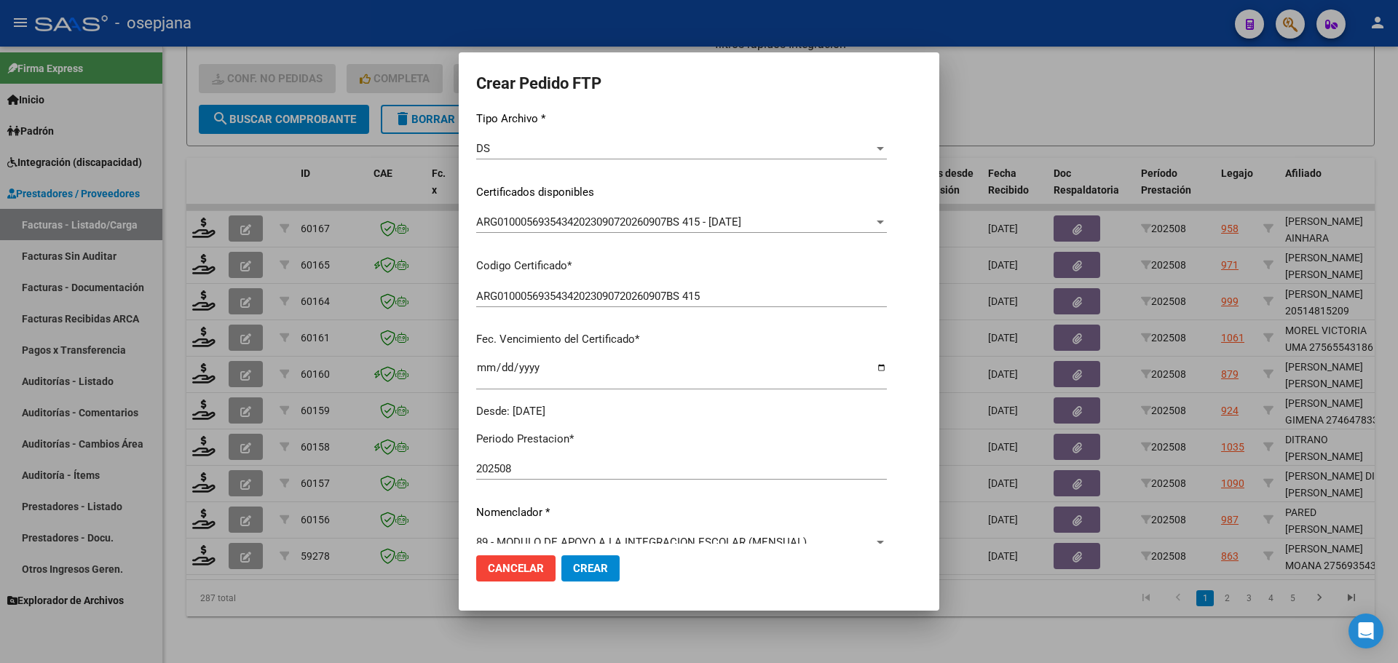
scroll to position [364, 0]
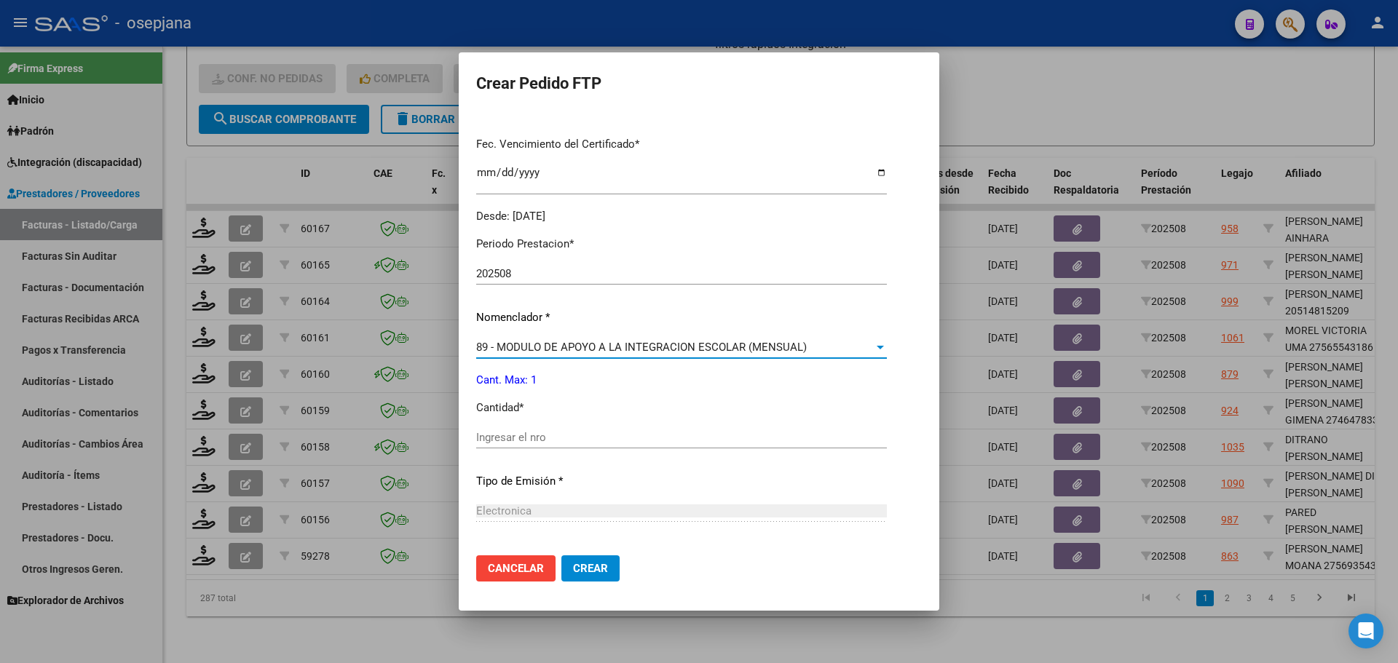
click at [553, 344] on span "89 - MODULO DE APOYO A LA INTEGRACION ESCOLAR (MENSUAL)" at bounding box center [641, 347] width 330 height 13
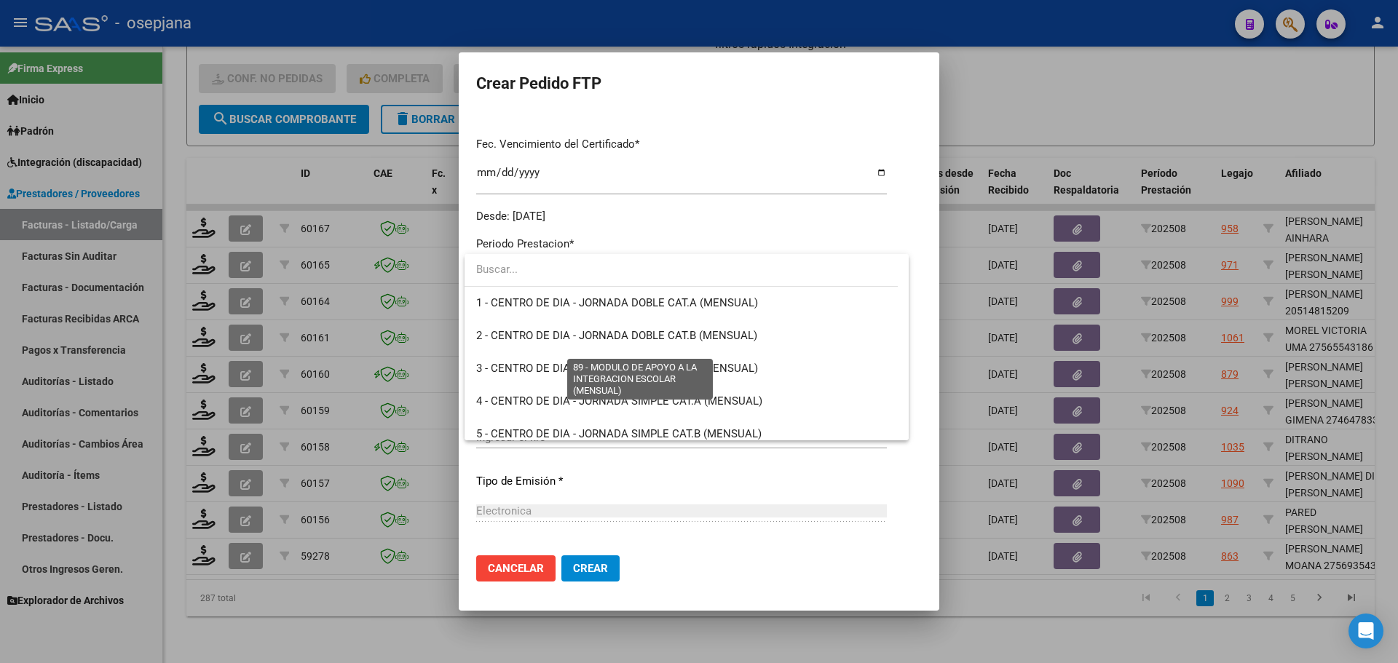
scroll to position [2839, 0]
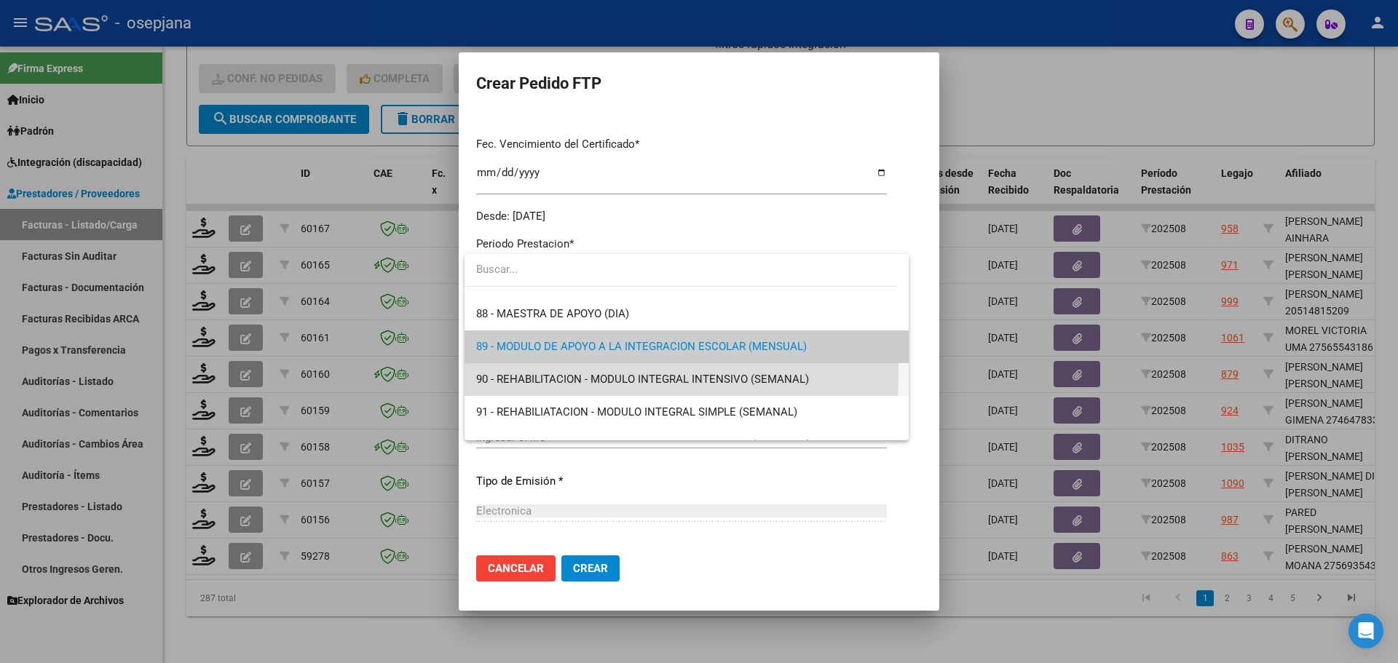
click at [547, 372] on span "90 - REHABILITACION - MODULO INTEGRAL INTENSIVO (SEMANAL)" at bounding box center [686, 379] width 421 height 33
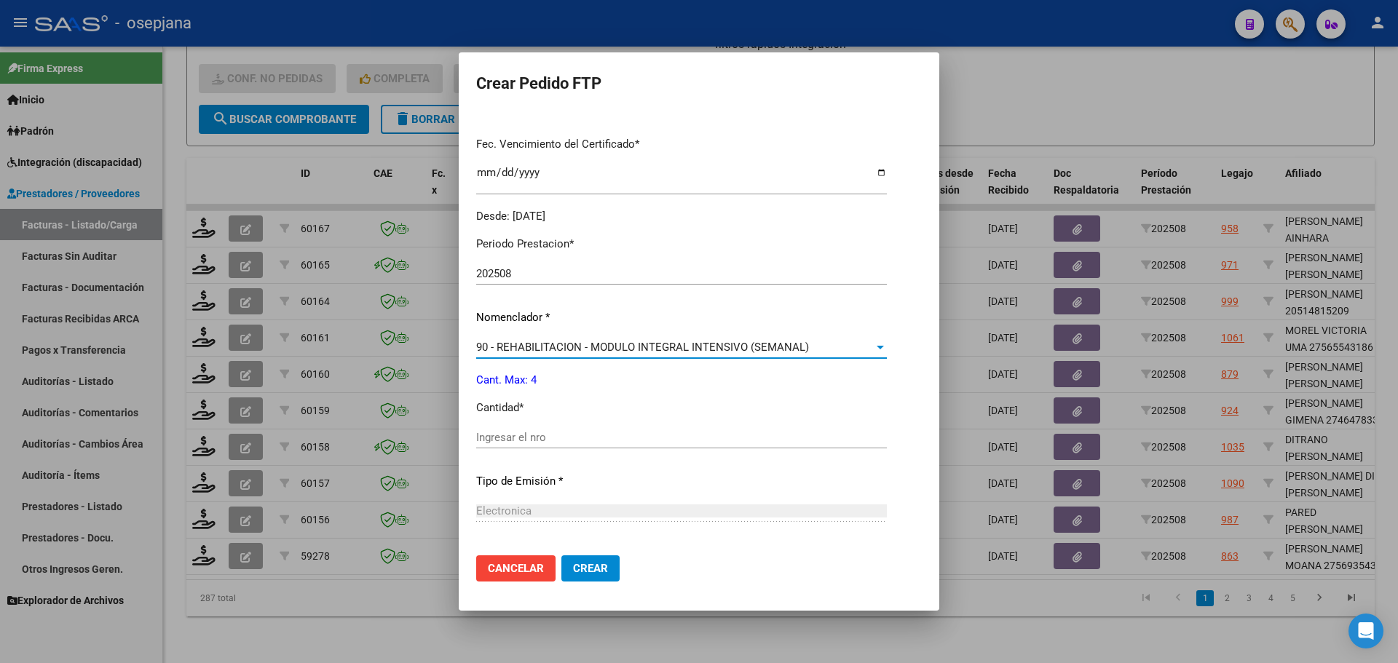
click at [538, 430] on div "Ingresar el nro" at bounding box center [681, 438] width 411 height 22
type input "4"
click at [582, 571] on span "Crear" at bounding box center [590, 568] width 35 height 13
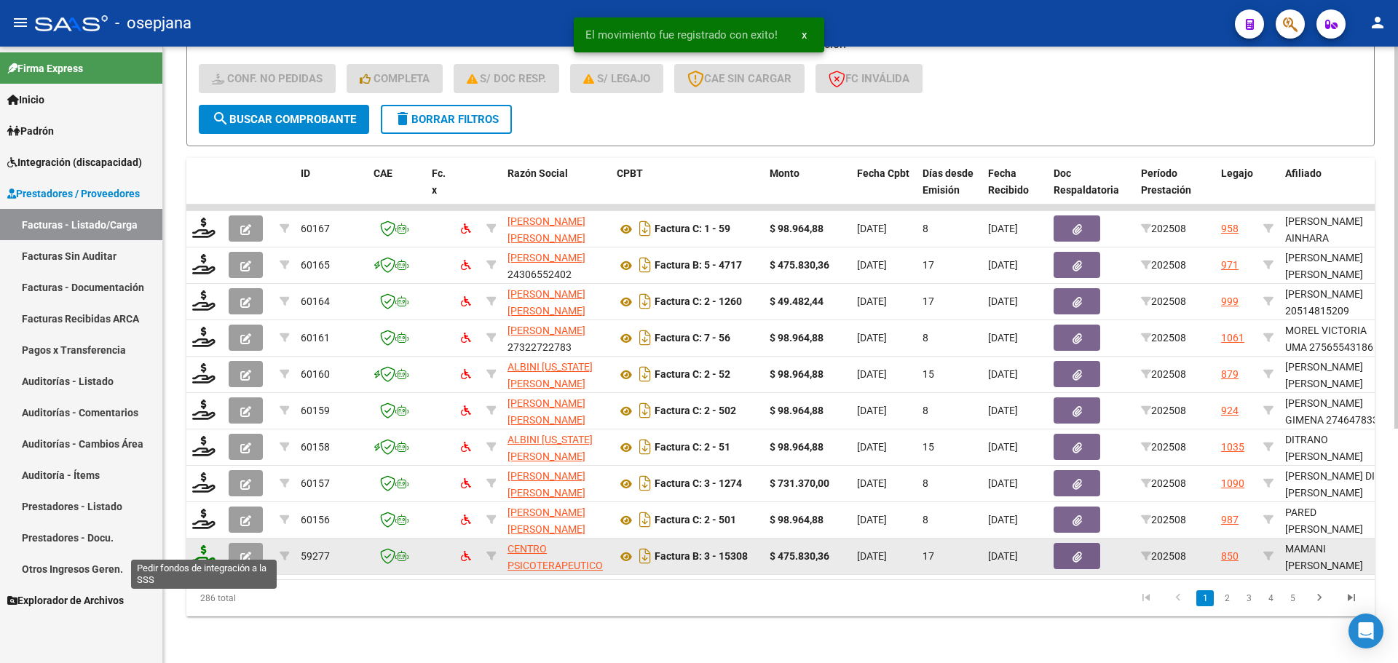
click at [203, 547] on icon at bounding box center [203, 555] width 23 height 20
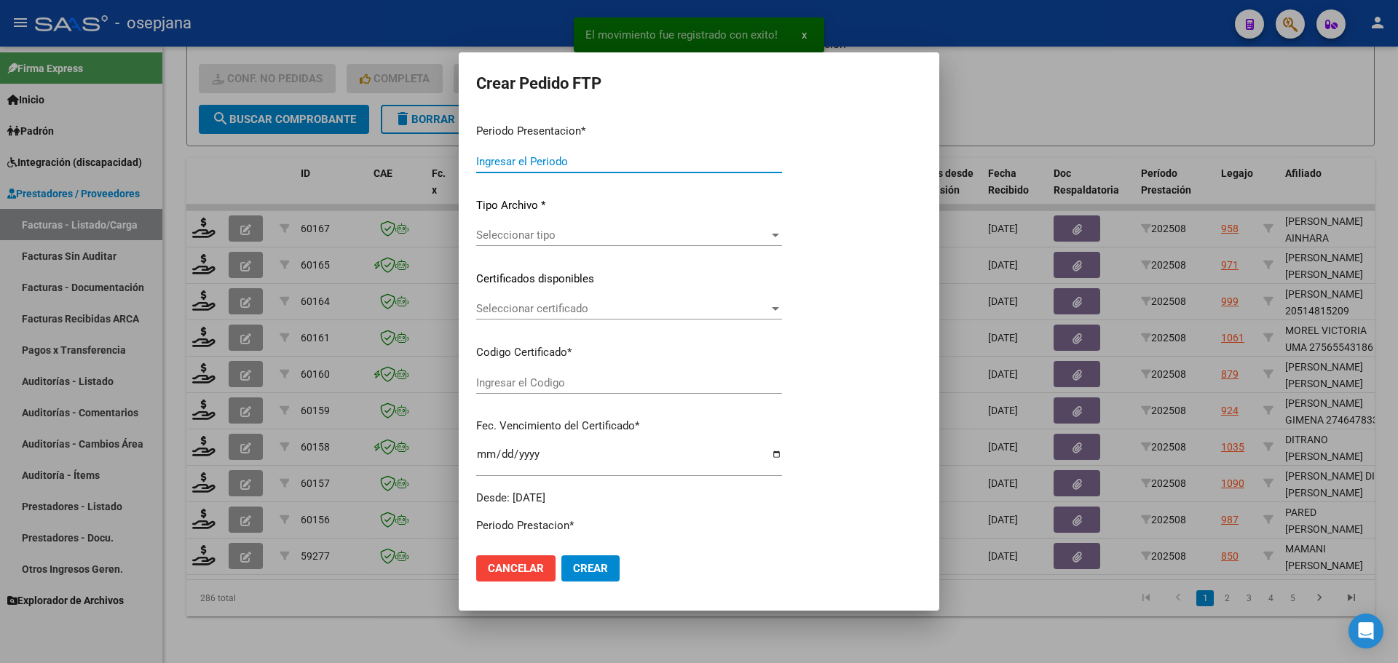
type input "202508"
type input "$ 475.830,36"
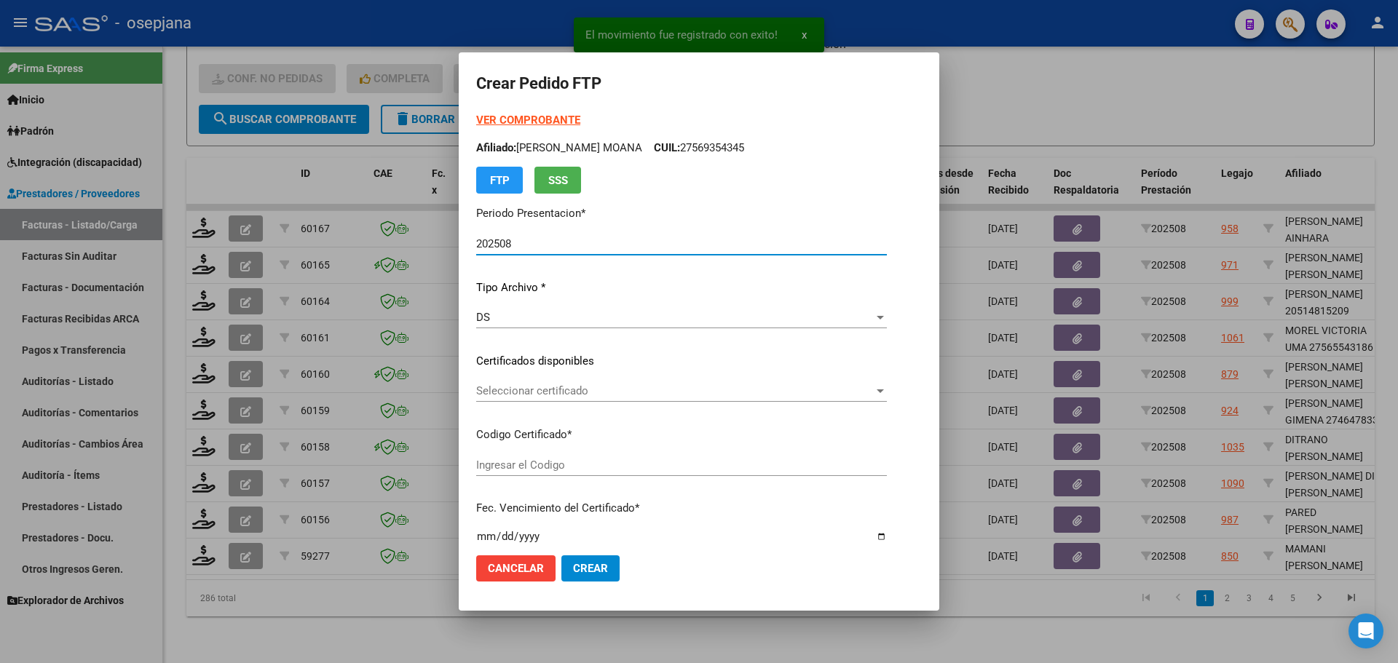
type input "ARG02000514358112022082920320829BS309"
type input "[DATE]"
click at [595, 386] on span "Seleccionar certificado" at bounding box center [677, 390] width 403 height 13
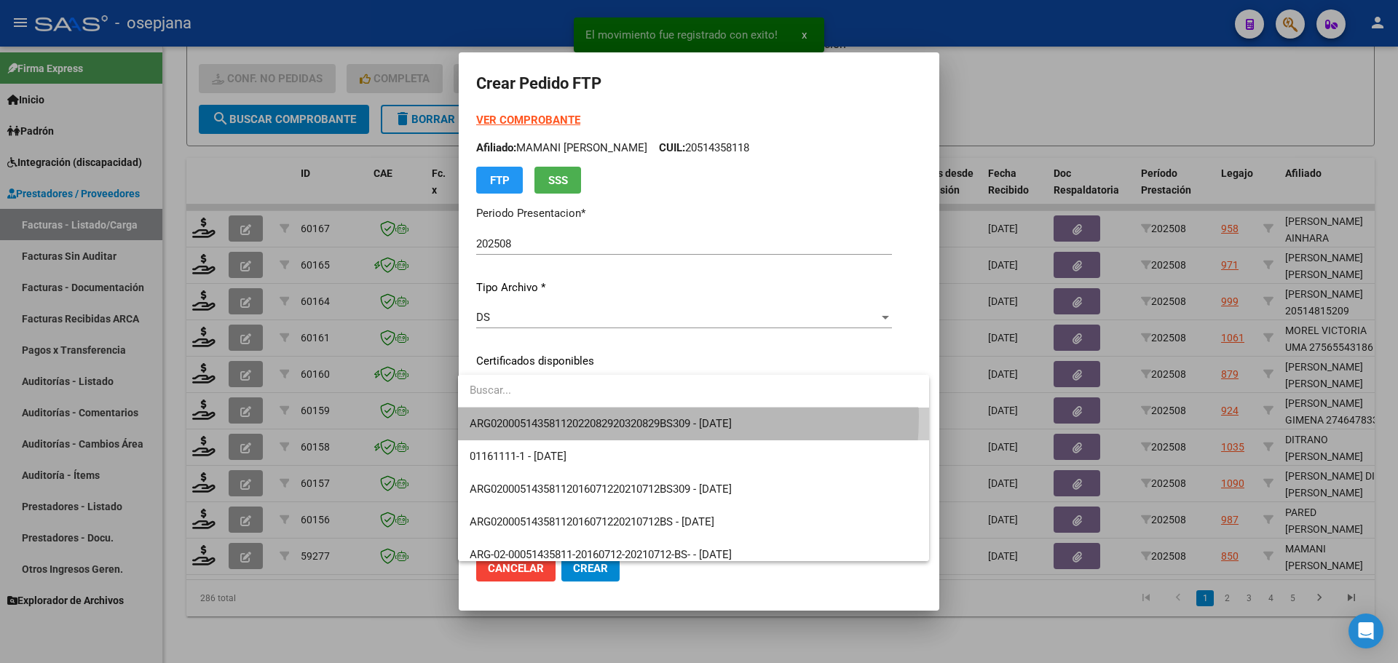
click at [600, 416] on span "ARG02000514358112022082920320829BS309 - [DATE]" at bounding box center [694, 424] width 448 height 33
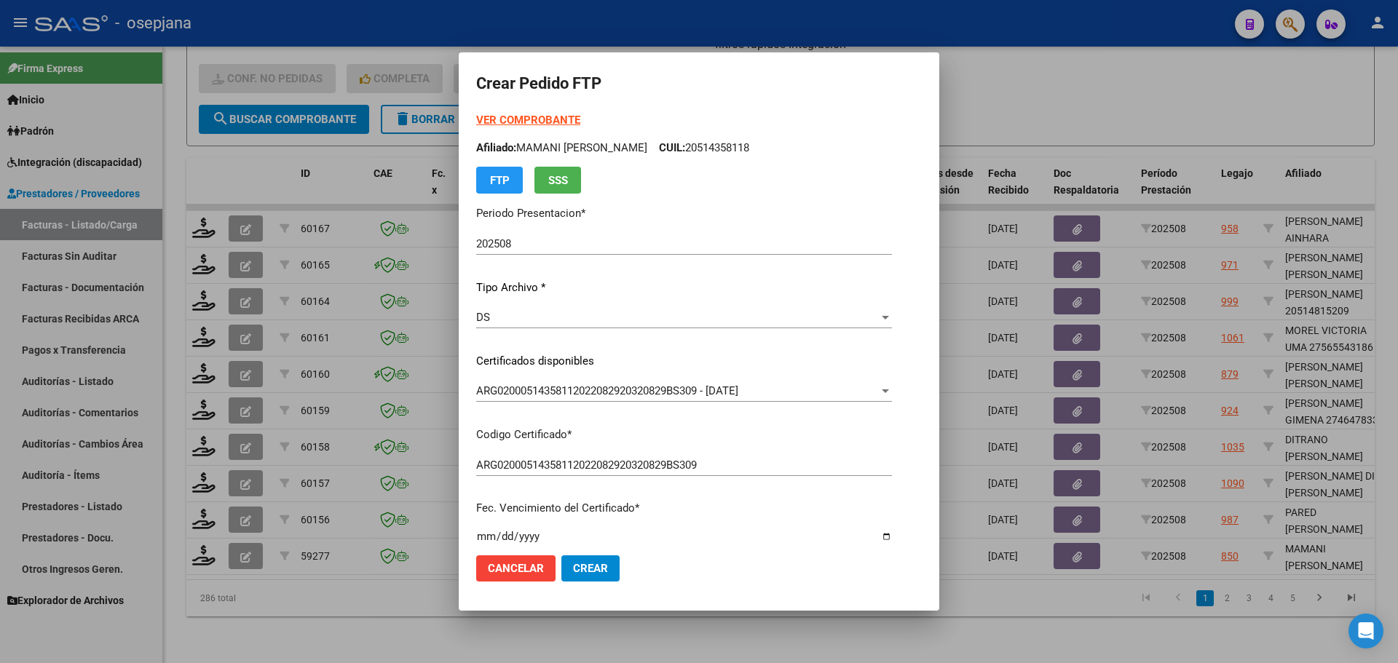
click at [545, 116] on strong "VER COMPROBANTE" at bounding box center [528, 120] width 104 height 13
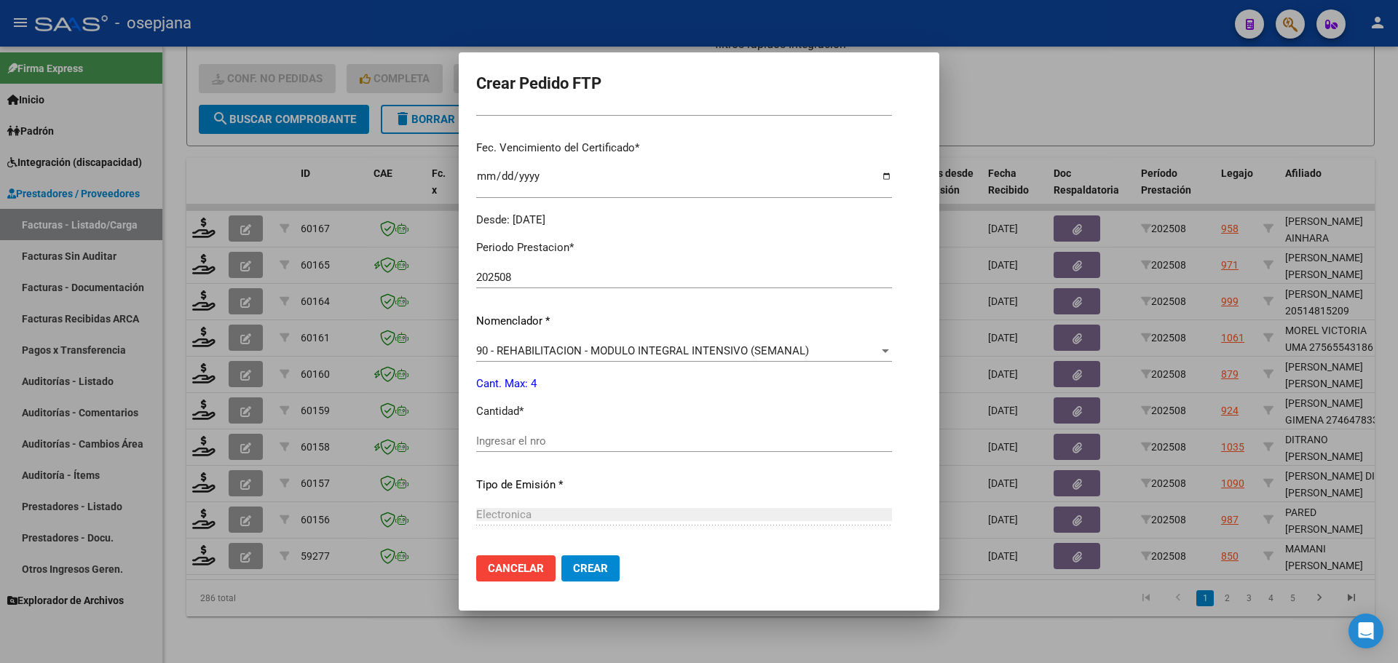
scroll to position [364, 0]
click at [502, 440] on input "Ingresar el nro" at bounding box center [684, 437] width 416 height 13
click at [561, 345] on span "90 - REHABILITACION - MODULO INTEGRAL INTENSIVO (SEMANAL)" at bounding box center [642, 347] width 333 height 13
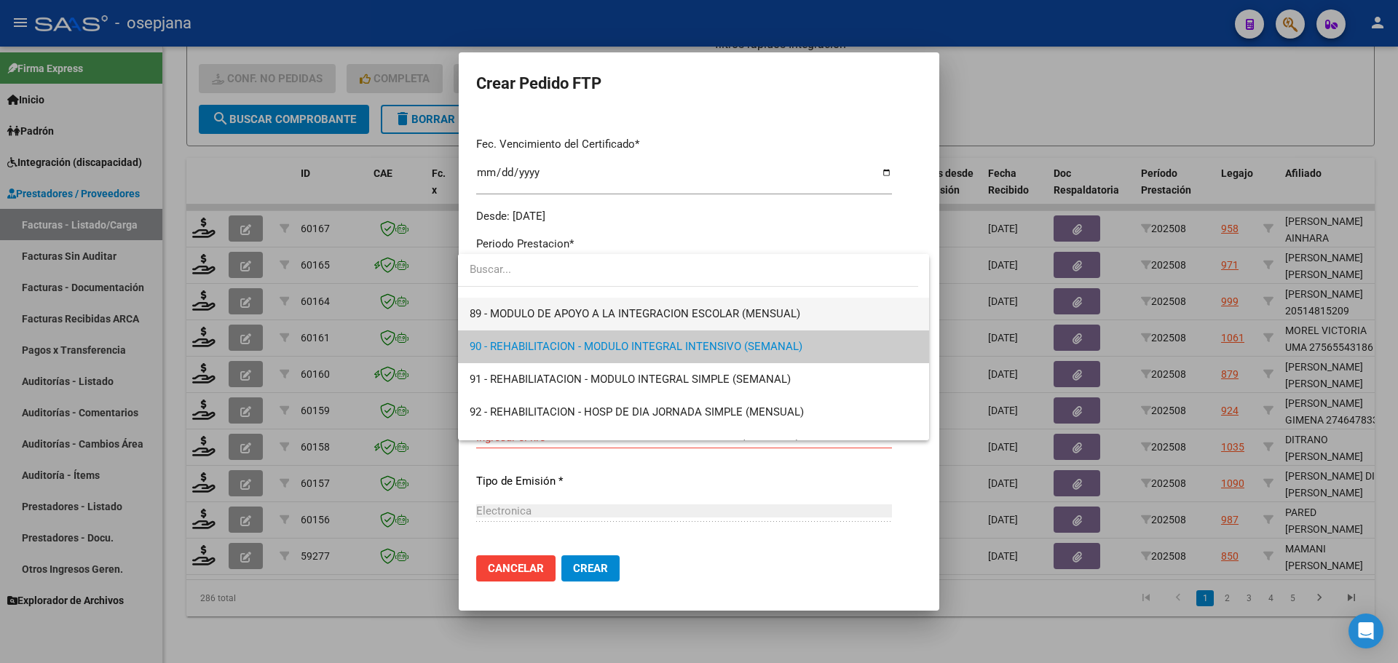
click at [569, 303] on span "89 - MODULO DE APOYO A LA INTEGRACION ESCOLAR (MENSUAL)" at bounding box center [694, 314] width 448 height 33
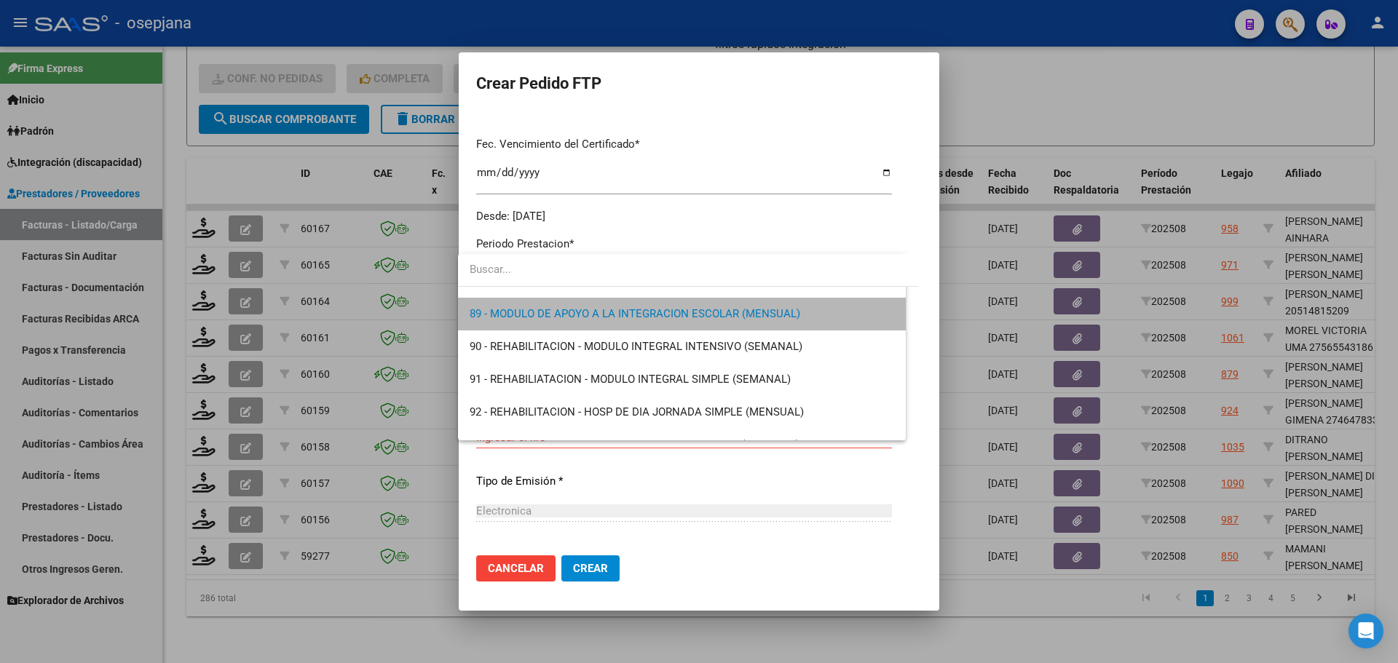
scroll to position [2883, 0]
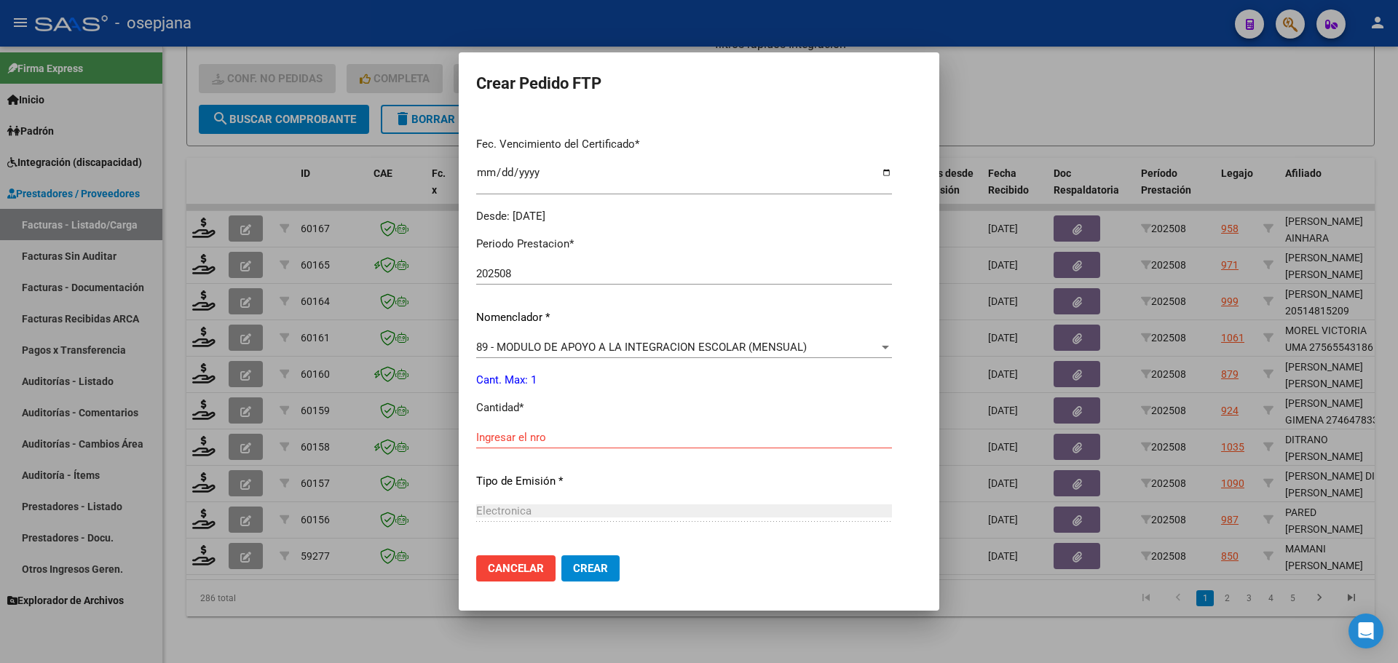
drag, startPoint x: 517, startPoint y: 421, endPoint x: 510, endPoint y: 433, distance: 13.4
click at [510, 433] on div "Periodo Prestacion * 202508 Ingresar el Periodo Prestacion Nomenclador * 89 - M…" at bounding box center [684, 454] width 416 height 459
click at [510, 433] on input "Ingresar el nro" at bounding box center [684, 437] width 416 height 13
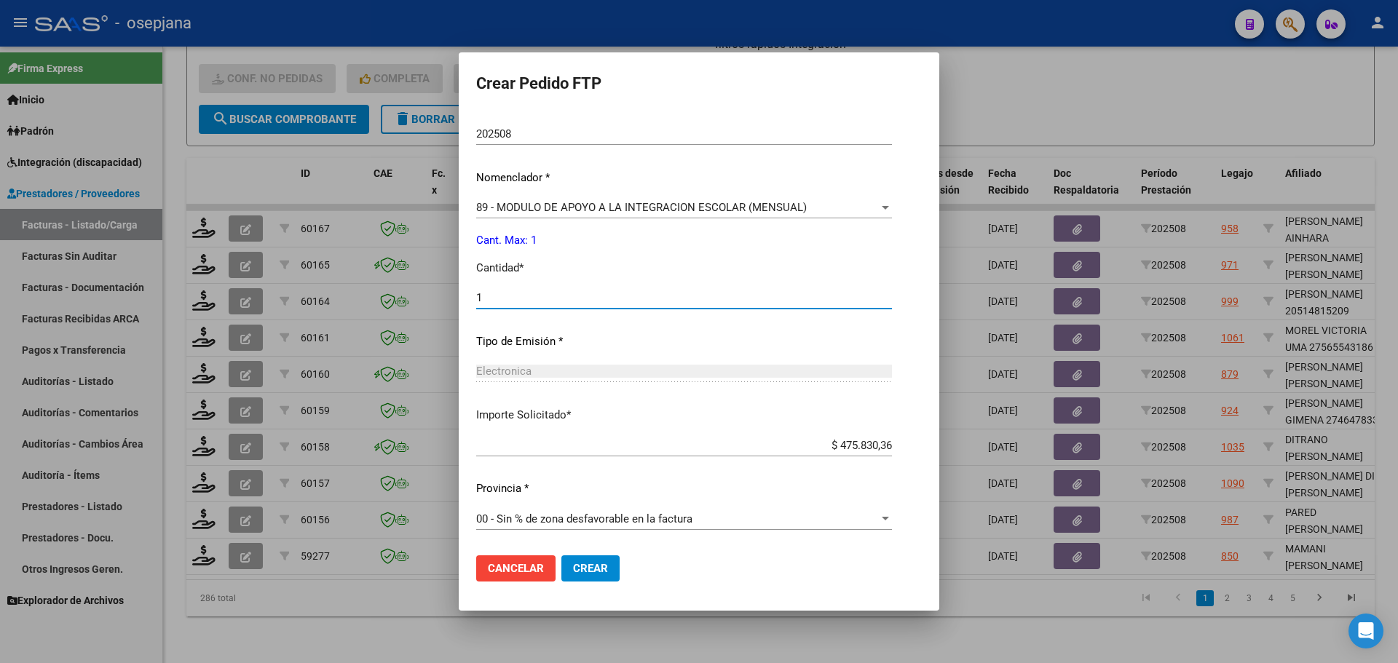
type input "1"
click at [605, 570] on button "Crear" at bounding box center [590, 568] width 58 height 26
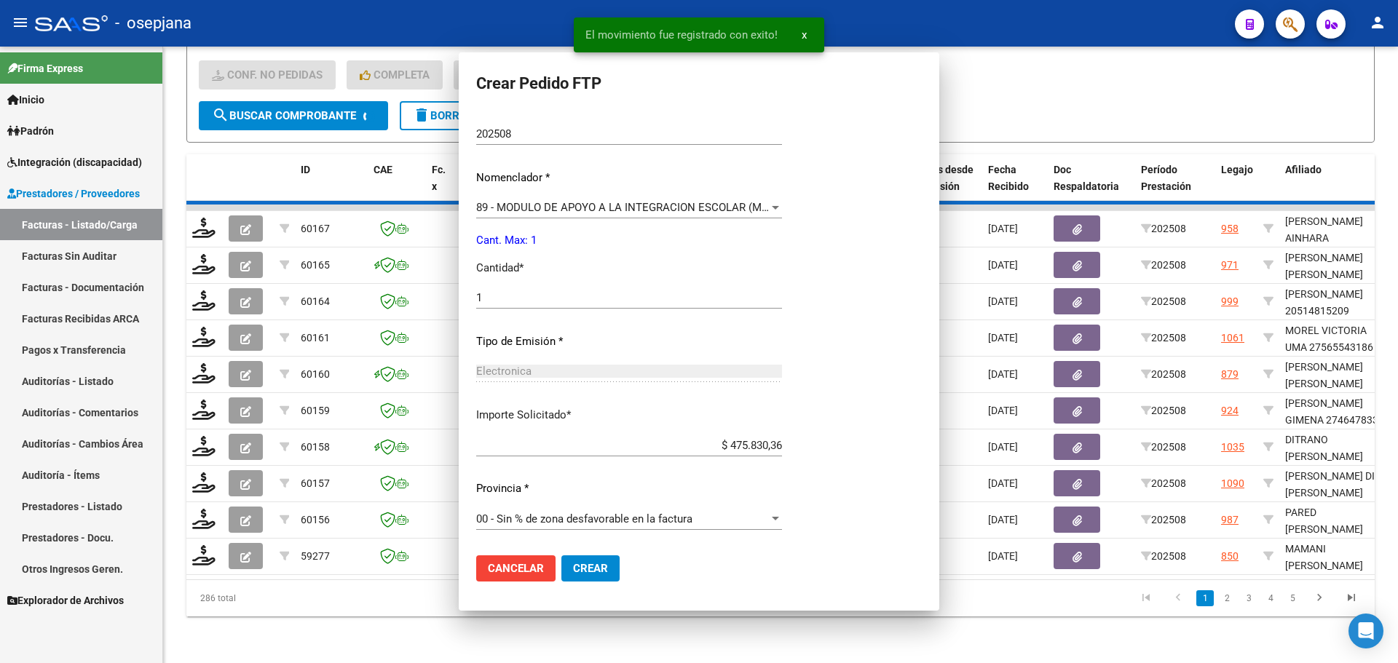
scroll to position [0, 0]
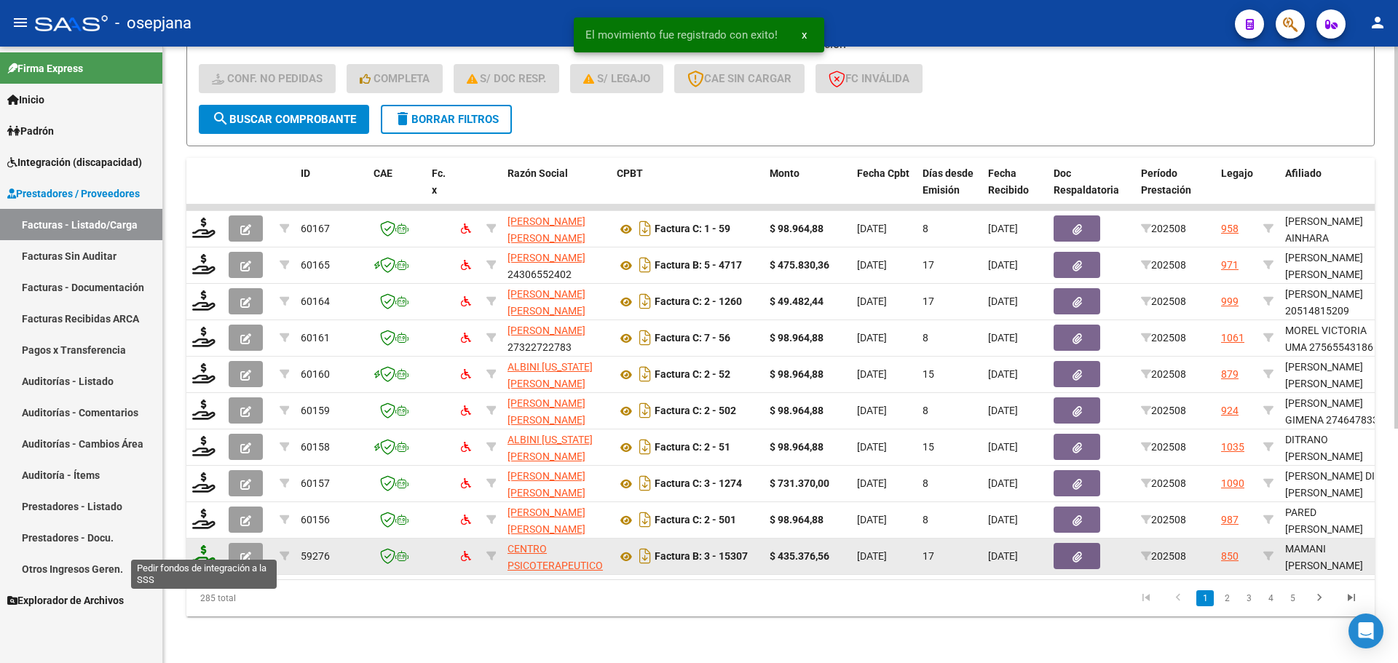
click at [207, 547] on icon at bounding box center [203, 555] width 23 height 20
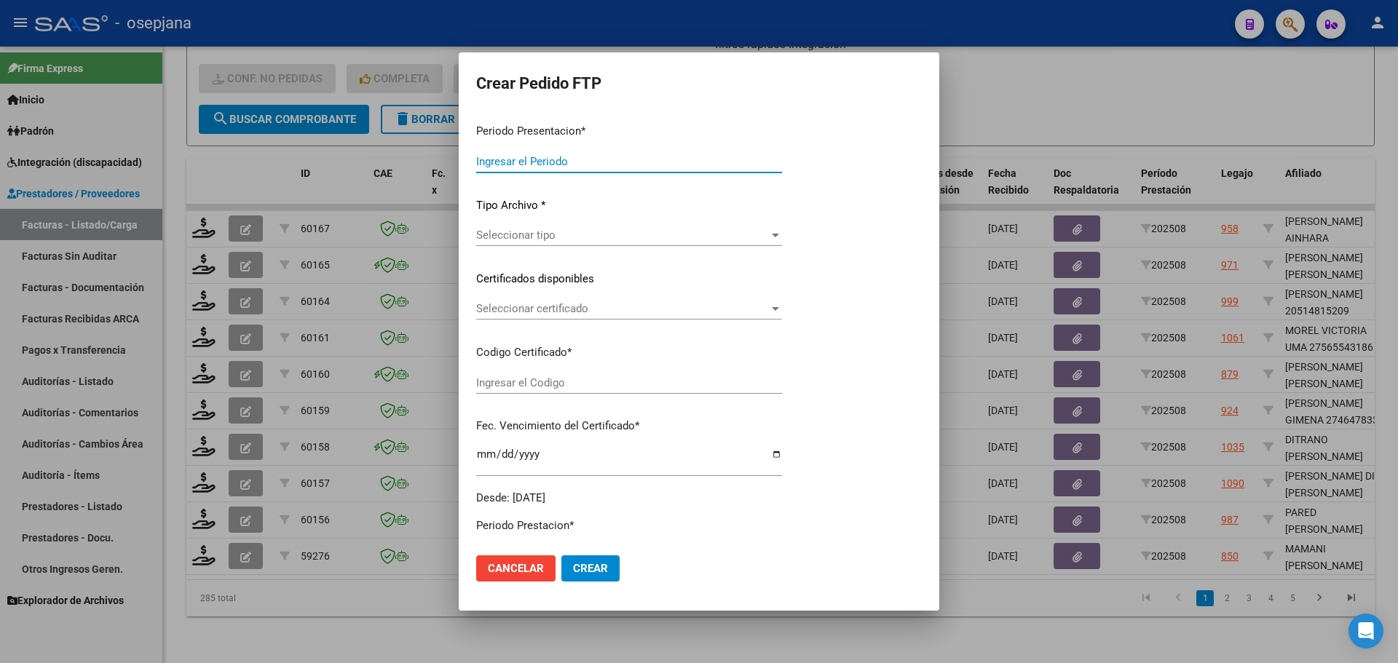
type input "202508"
type input "$ 435.376,56"
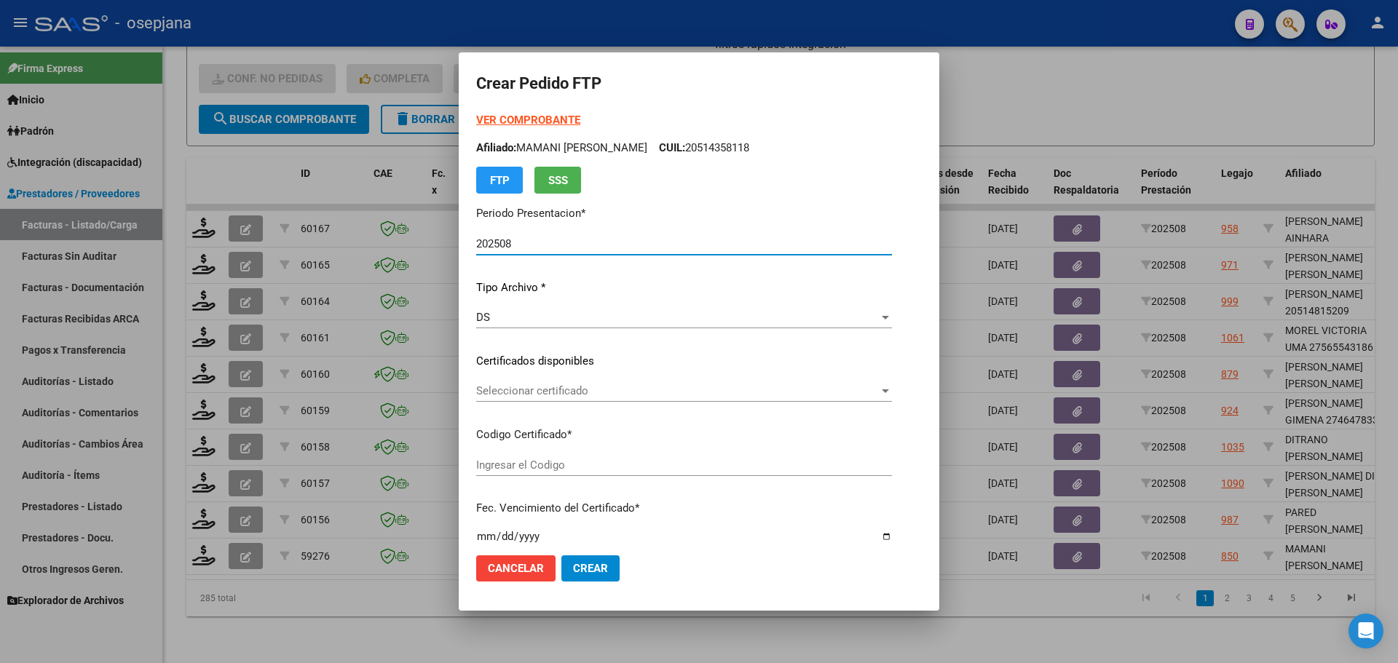
type input "ARG02000514358112022082920320829BS309"
type input "[DATE]"
click at [608, 391] on span "Seleccionar certificado" at bounding box center [677, 390] width 403 height 13
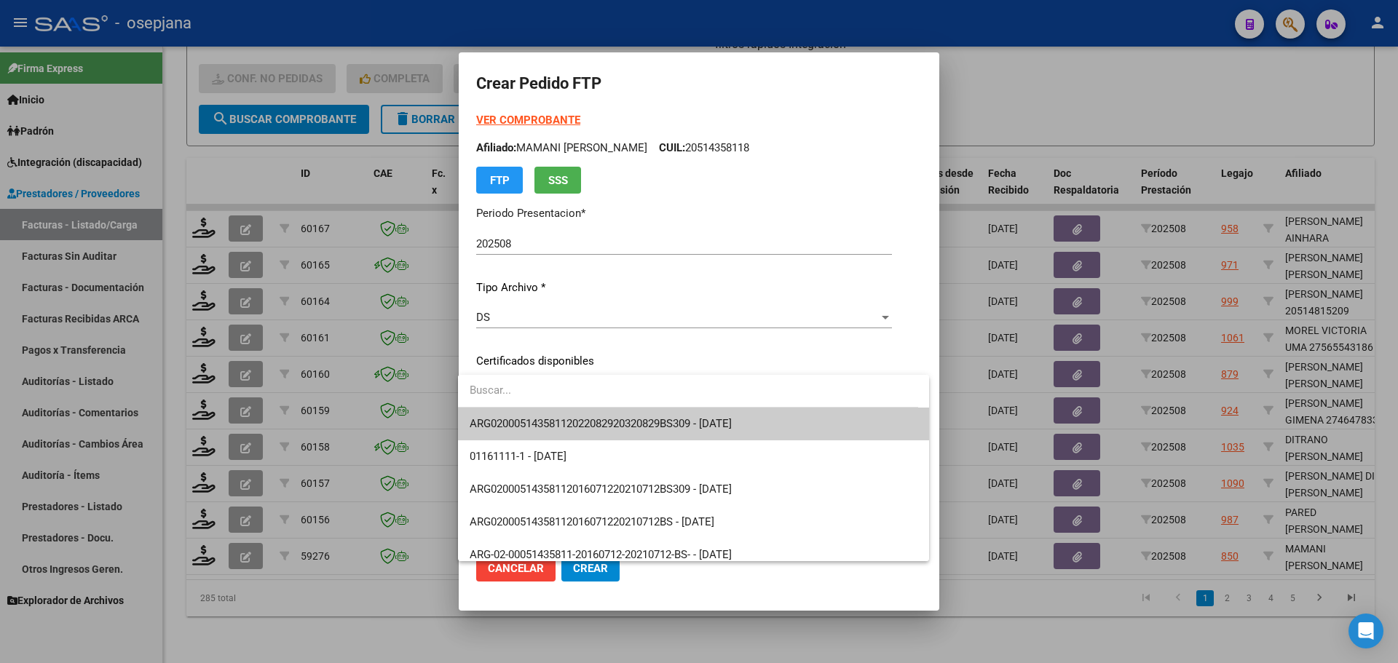
click at [611, 414] on span "ARG02000514358112022082920320829BS309 - [DATE]" at bounding box center [694, 424] width 448 height 33
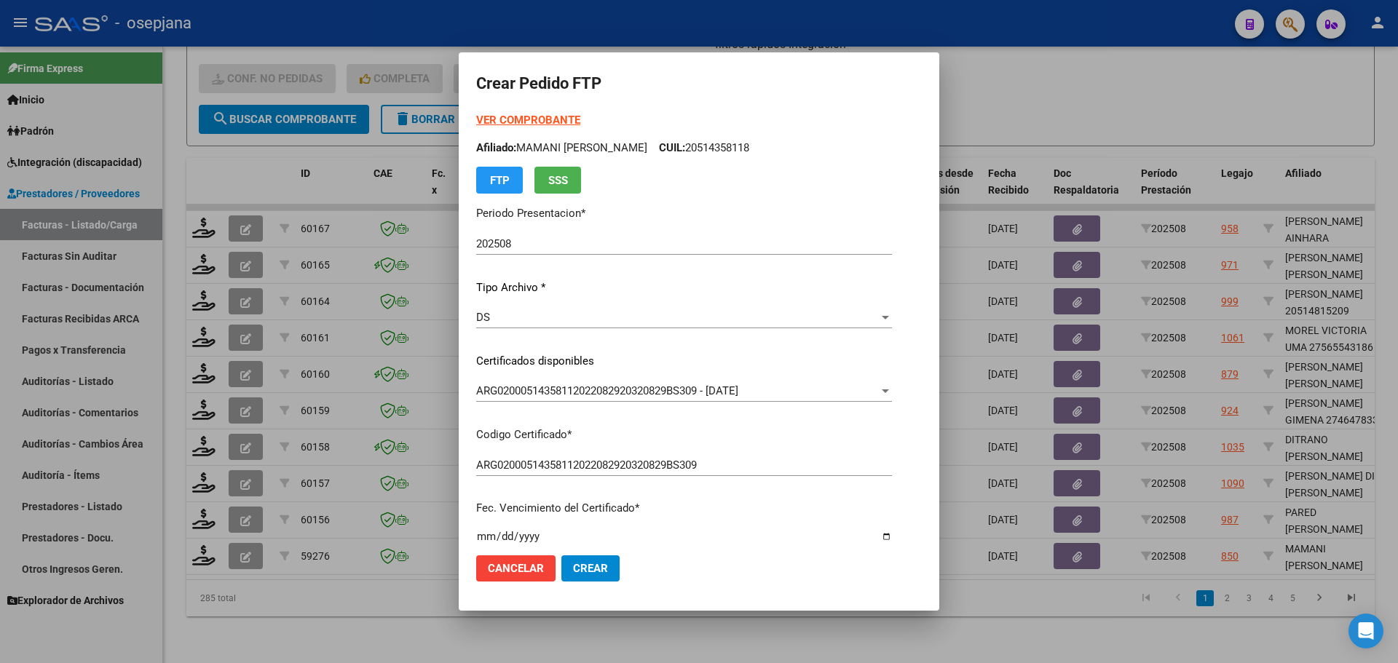
click at [556, 116] on strong "VER COMPROBANTE" at bounding box center [528, 120] width 104 height 13
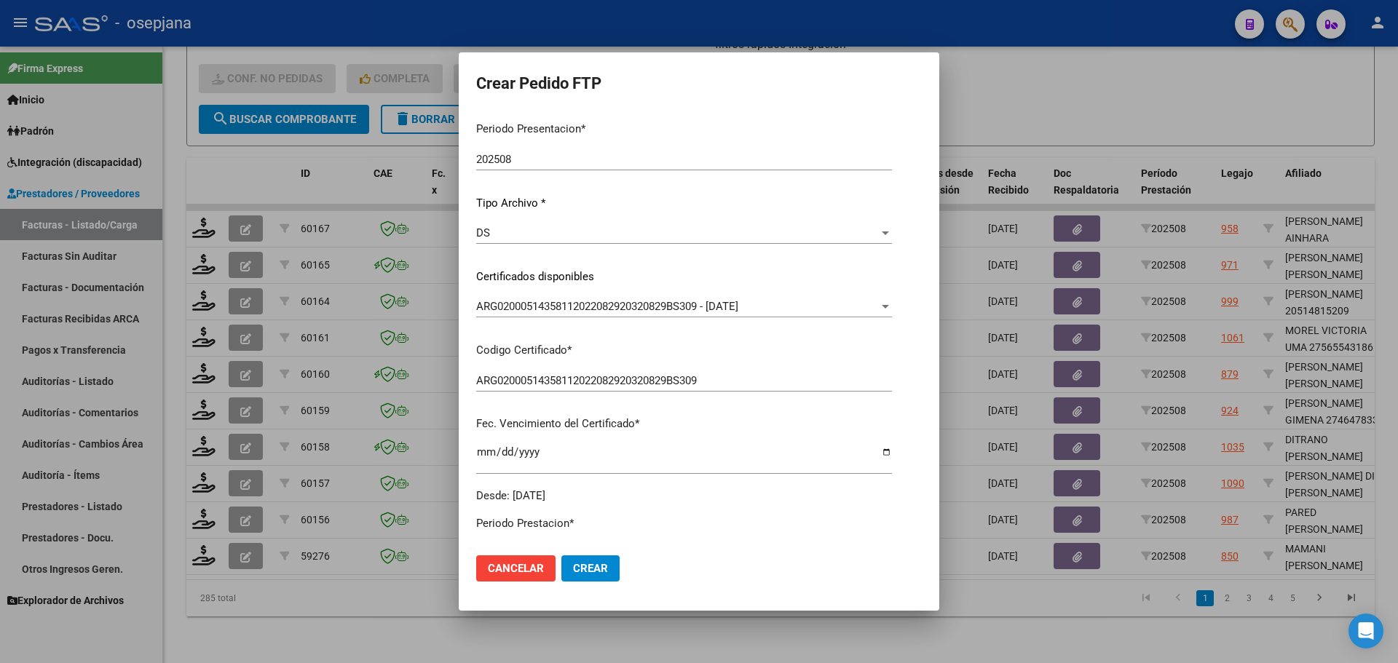
scroll to position [364, 0]
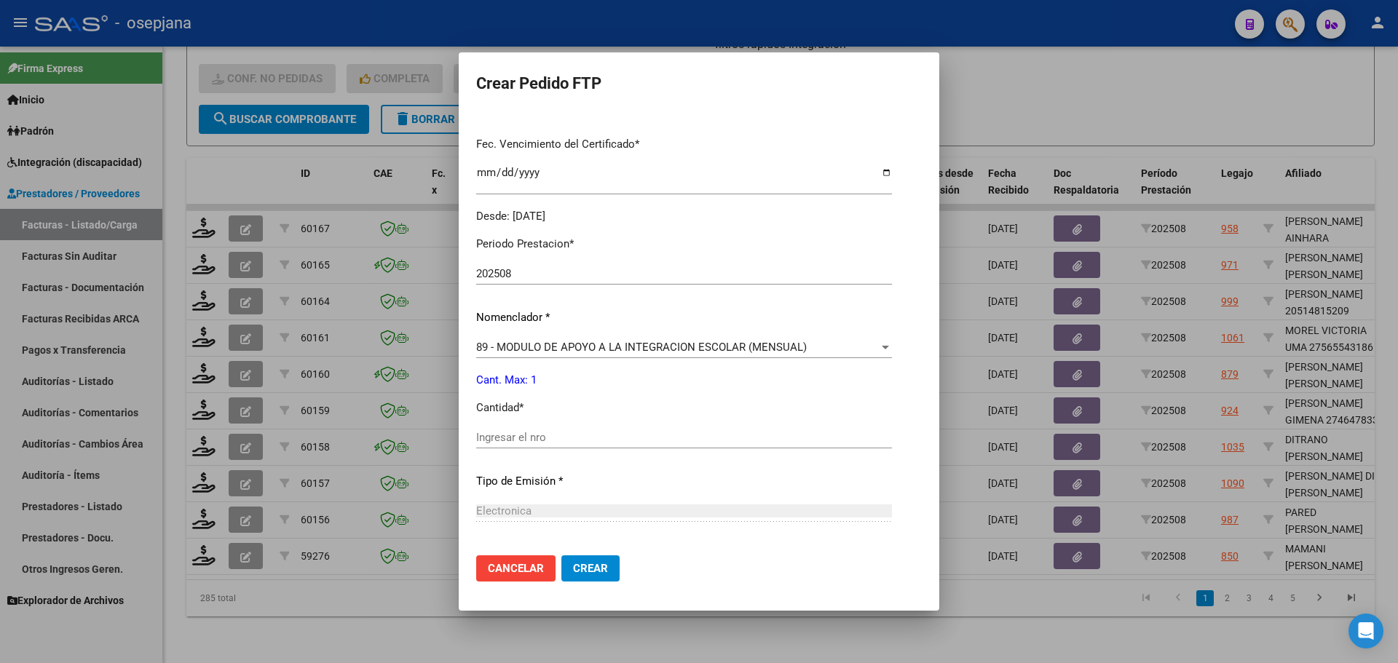
click at [553, 347] on span "89 - MODULO DE APOYO A LA INTEGRACION ESCOLAR (MENSUAL)" at bounding box center [641, 347] width 330 height 13
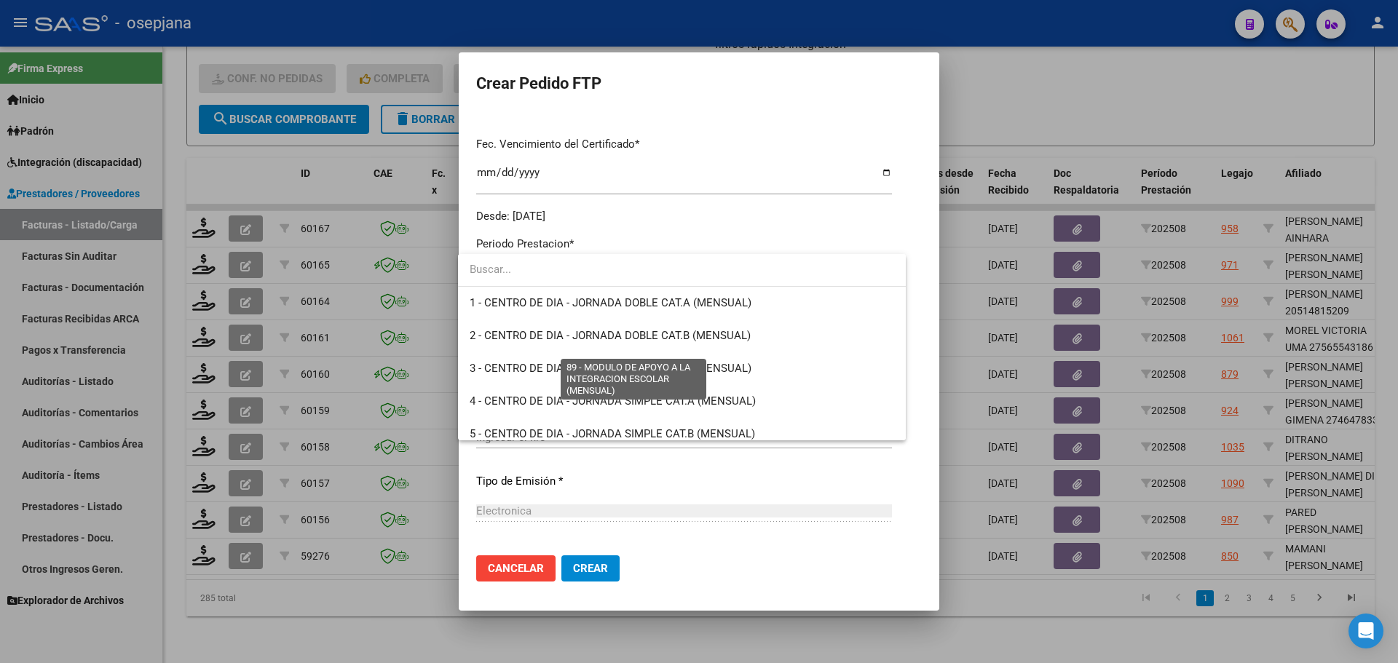
scroll to position [2839, 0]
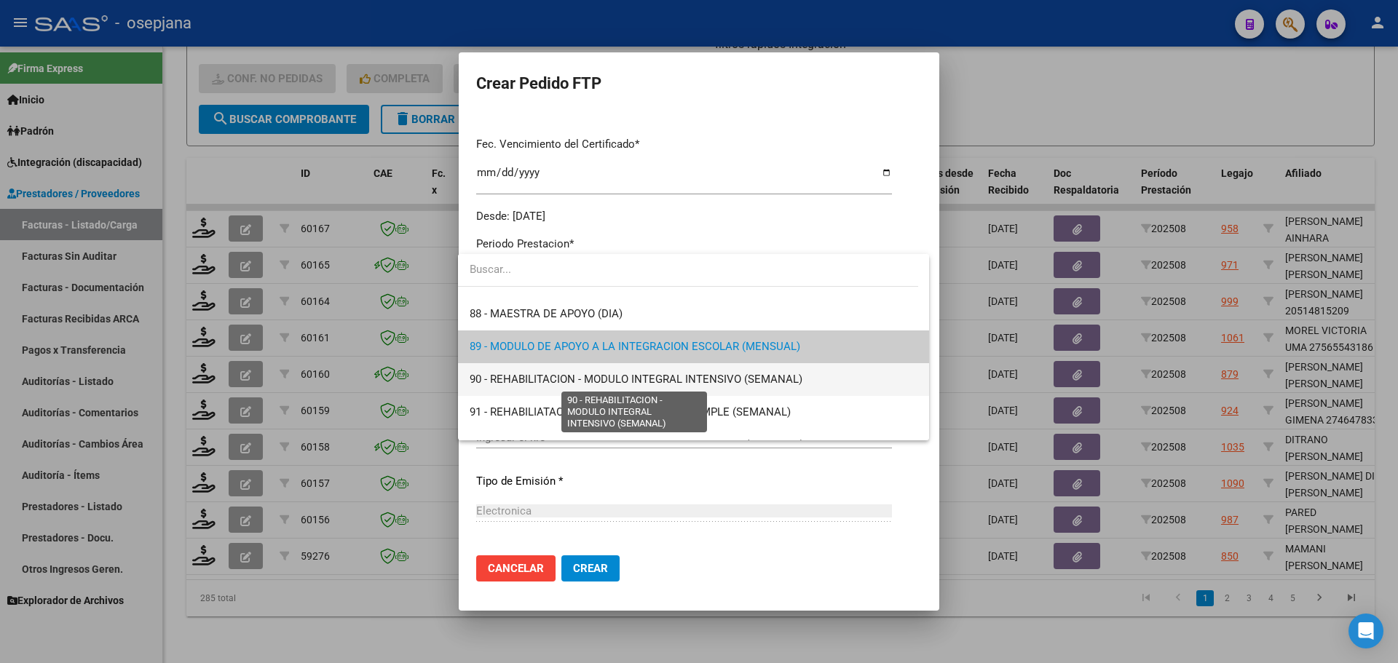
click at [557, 379] on span "90 - REHABILITACION - MODULO INTEGRAL INTENSIVO (SEMANAL)" at bounding box center [636, 379] width 333 height 13
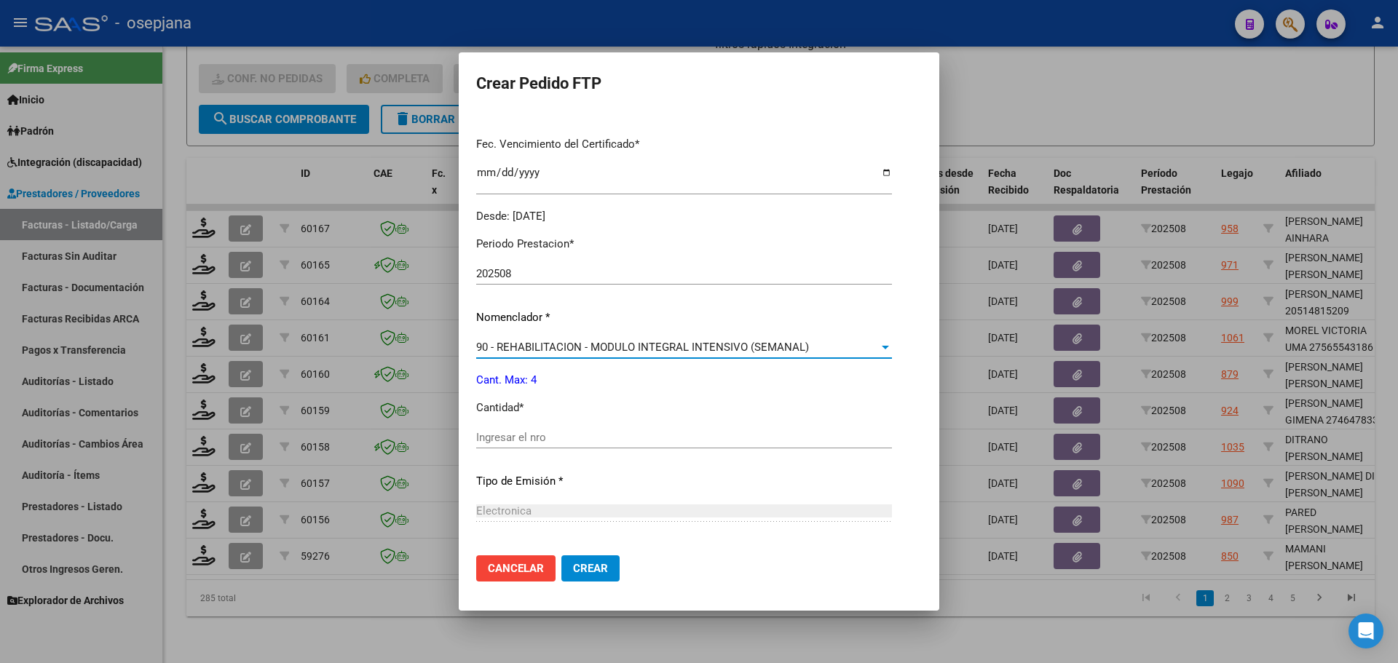
click at [529, 429] on div "Ingresar el nro" at bounding box center [684, 438] width 416 height 22
type input "4"
click at [593, 573] on span "Crear" at bounding box center [590, 568] width 35 height 13
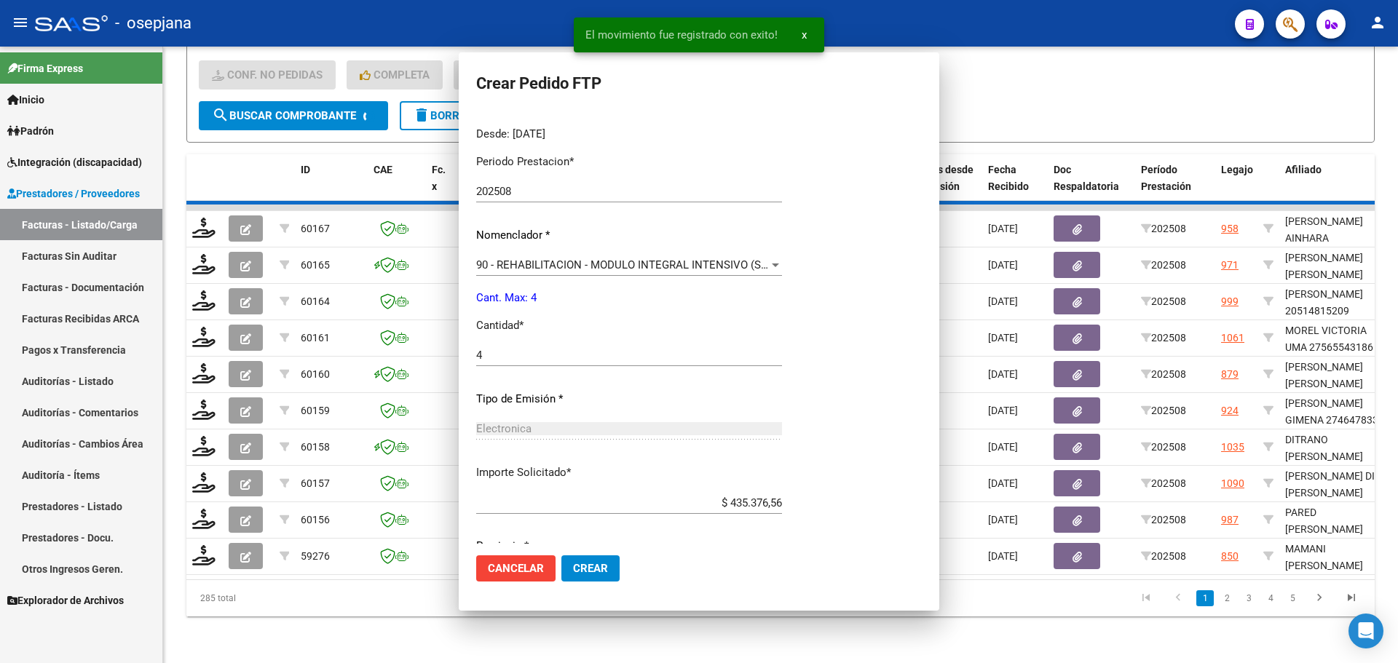
scroll to position [0, 0]
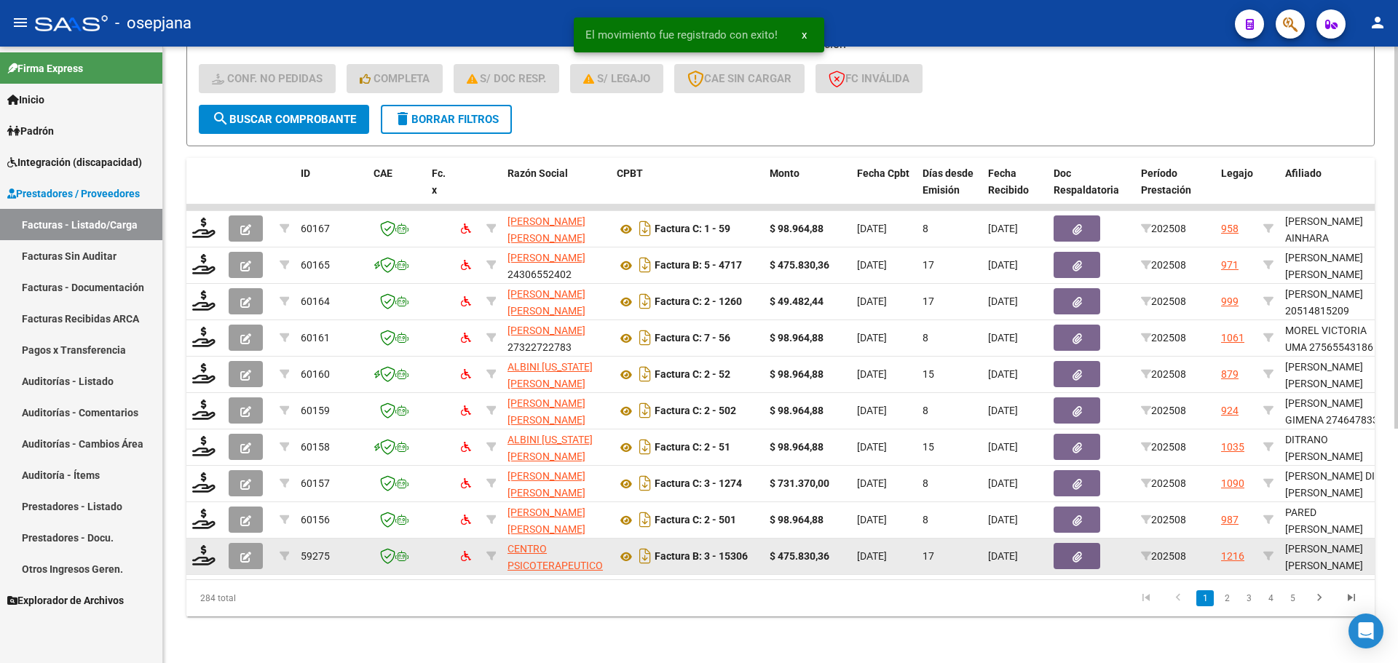
click at [197, 539] on datatable-body-cell at bounding box center [204, 557] width 36 height 36
click at [202, 551] on icon at bounding box center [203, 555] width 23 height 20
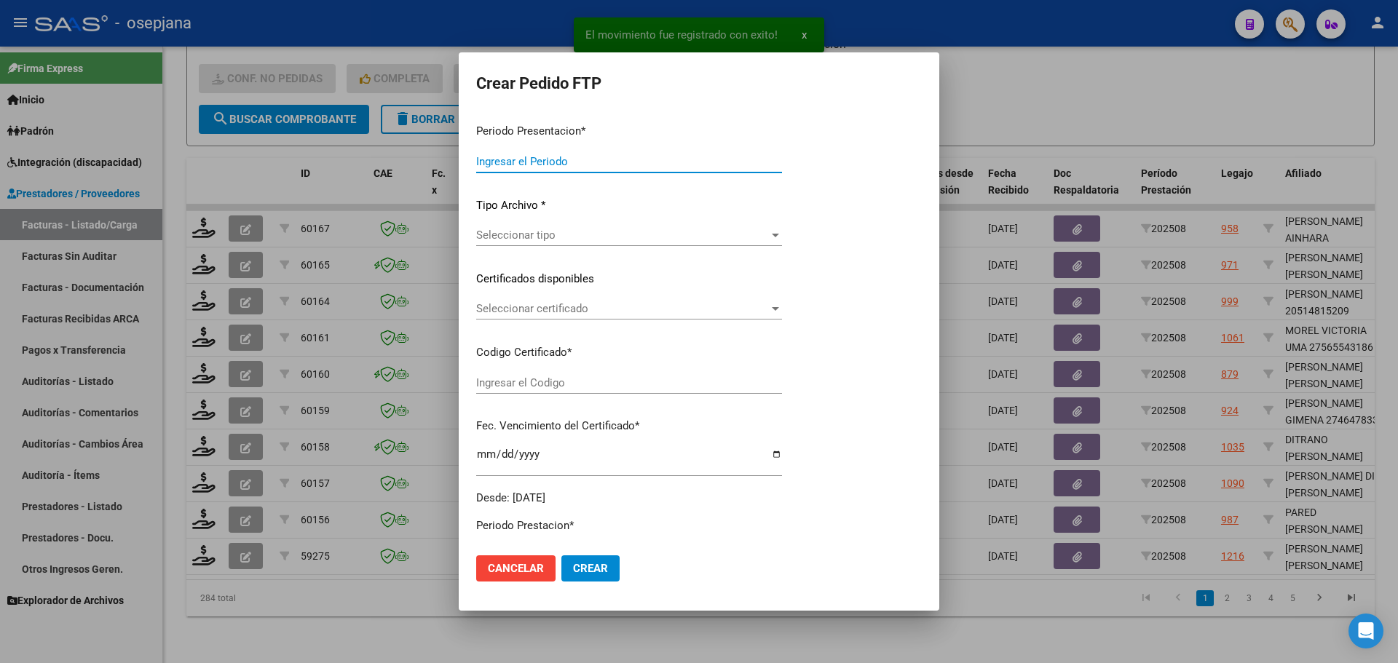
type input "202508"
type input "$ 475.830,36"
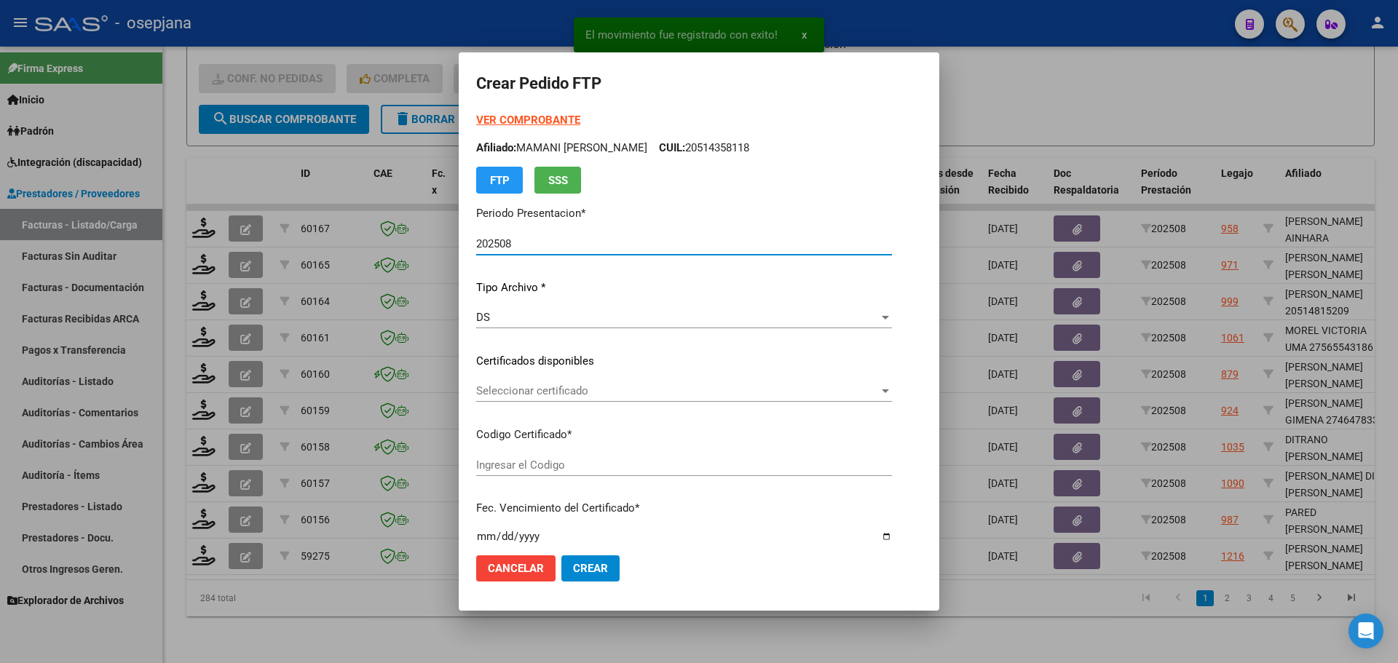
type input "ARG02000550334862024011120270111-BUE342"
type input "[DATE]"
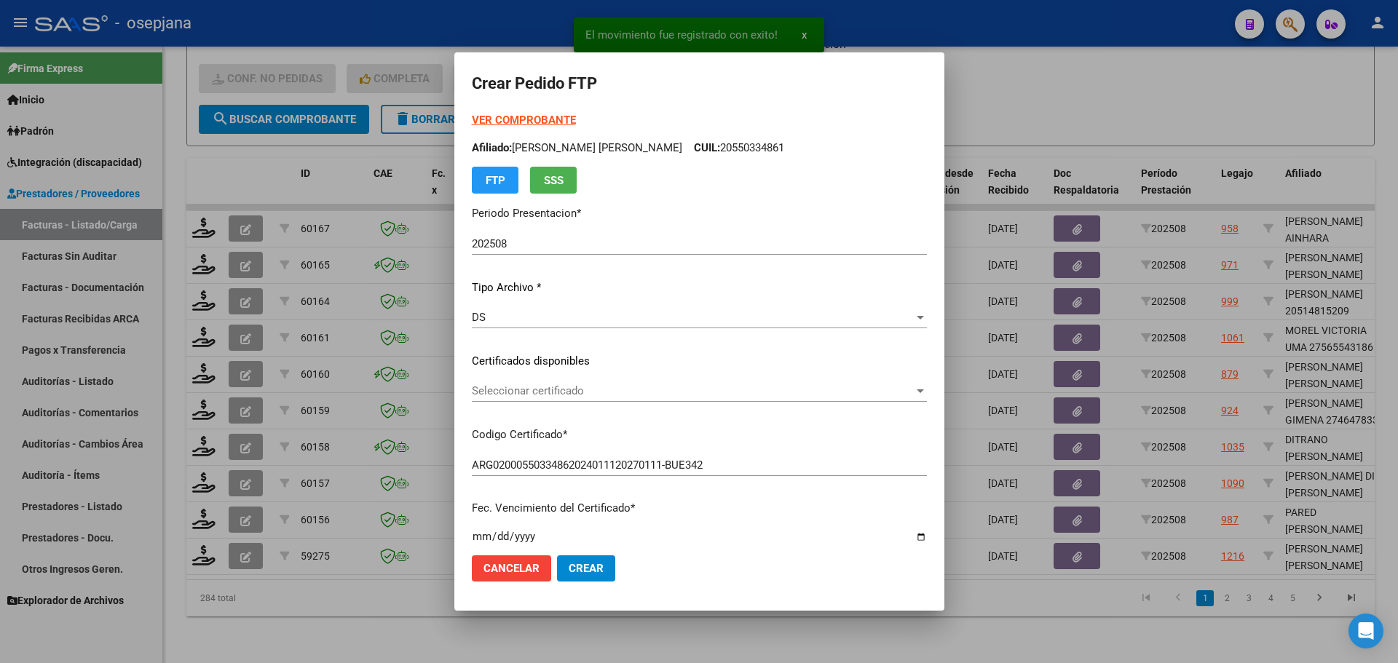
click at [563, 383] on div "Seleccionar certificado Seleccionar certificado" at bounding box center [699, 391] width 455 height 22
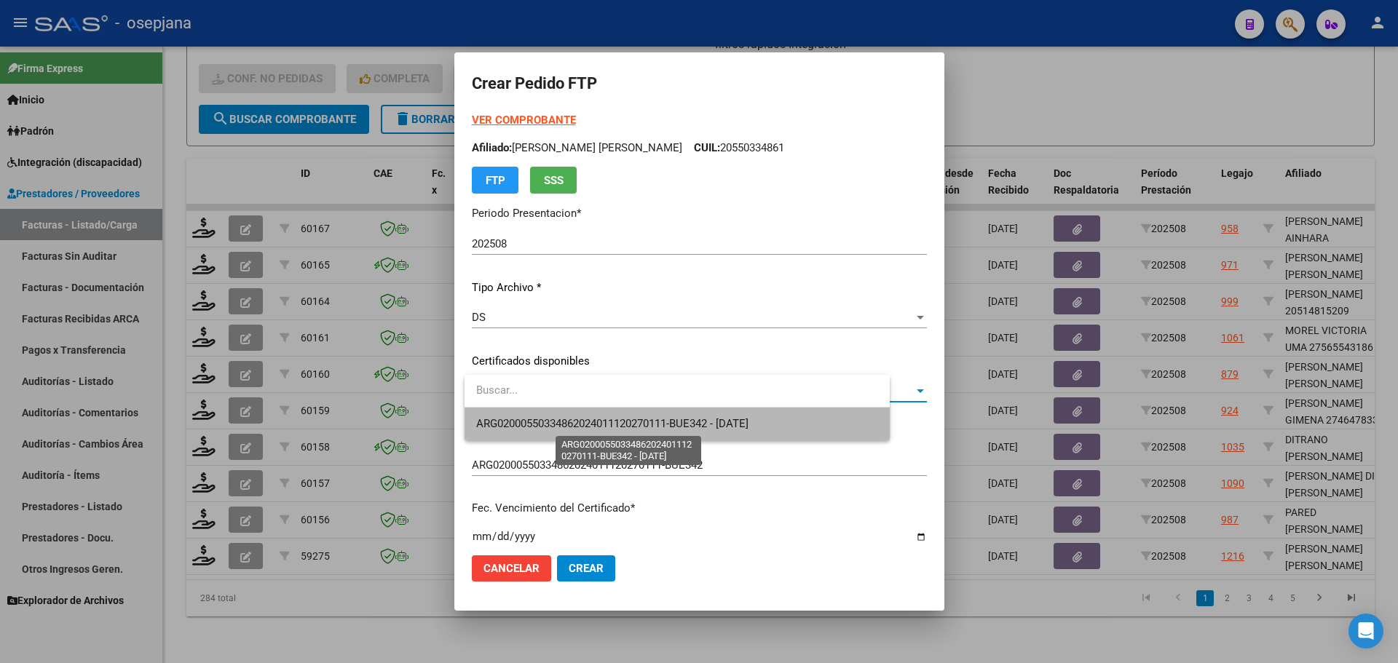
click at [560, 419] on span "ARG02000550334862024011120270111-BUE342 - [DATE]" at bounding box center [612, 423] width 272 height 13
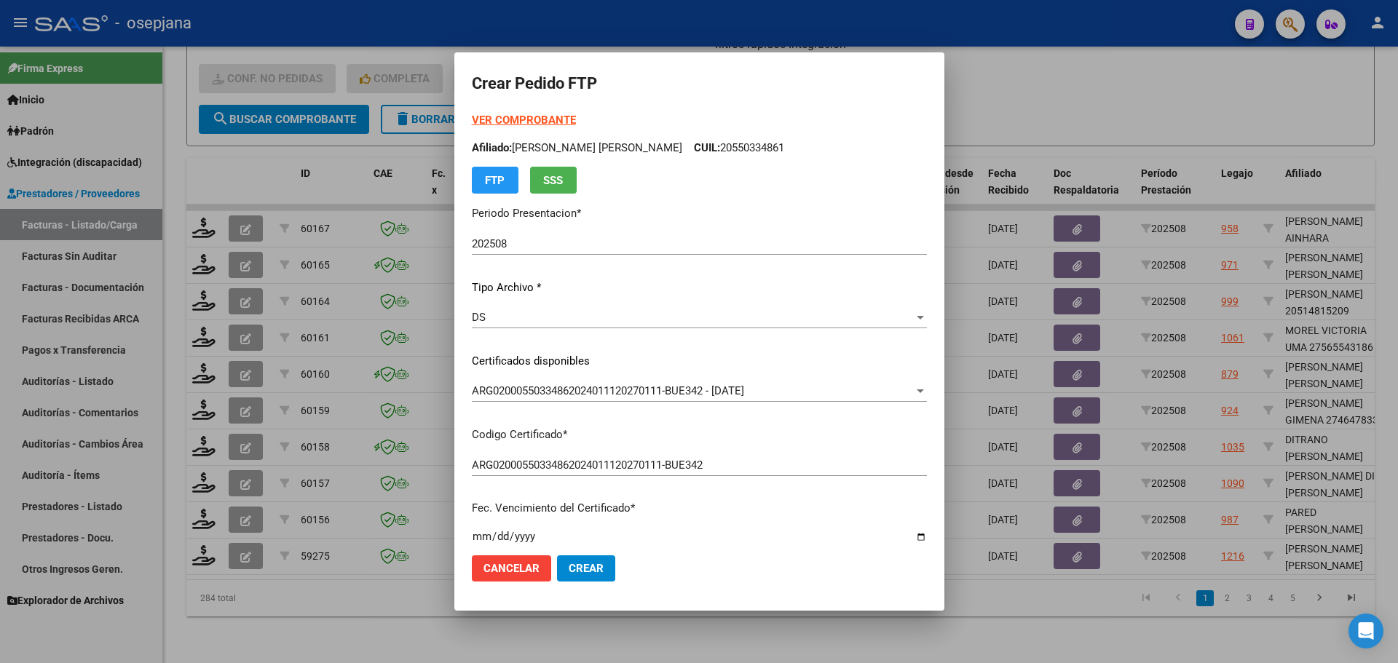
click at [532, 121] on strong "VER COMPROBANTE" at bounding box center [524, 120] width 104 height 13
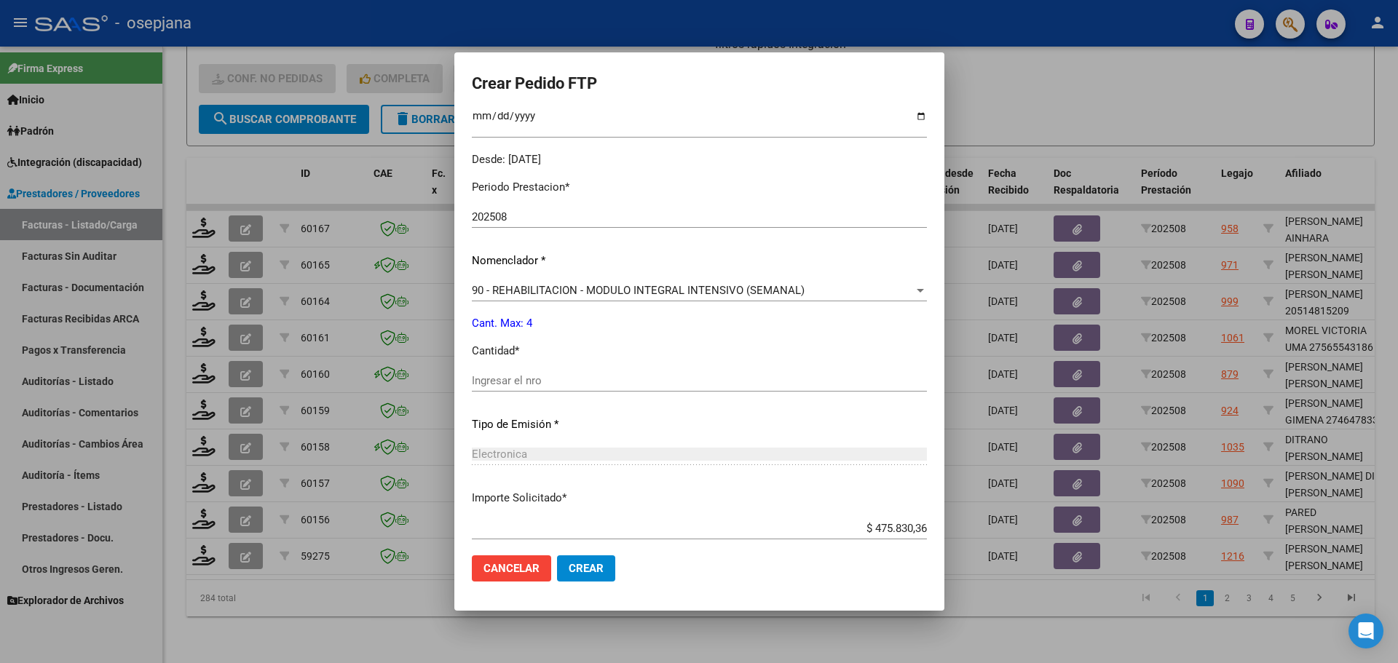
scroll to position [437, 0]
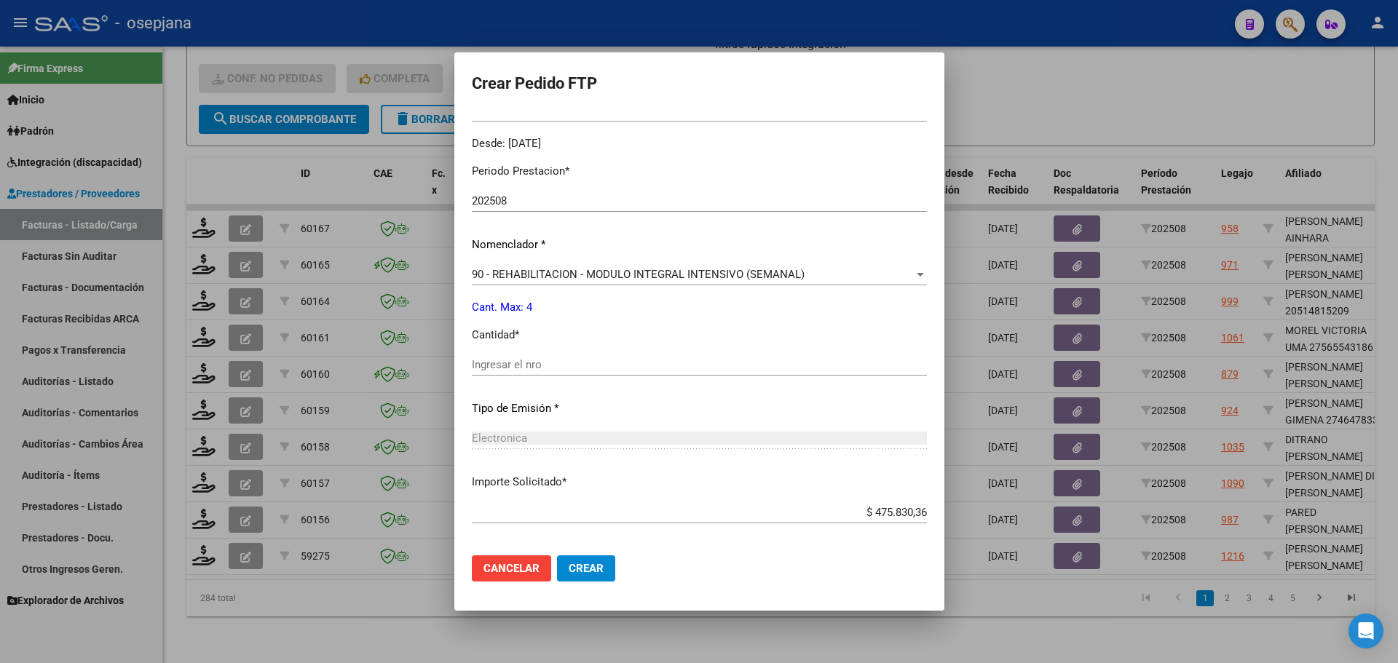
click at [520, 365] on input "Ingresar el nro" at bounding box center [699, 364] width 455 height 13
click at [556, 277] on span "90 - REHABILITACION - MODULO INTEGRAL INTENSIVO (SEMANAL)" at bounding box center [638, 274] width 333 height 13
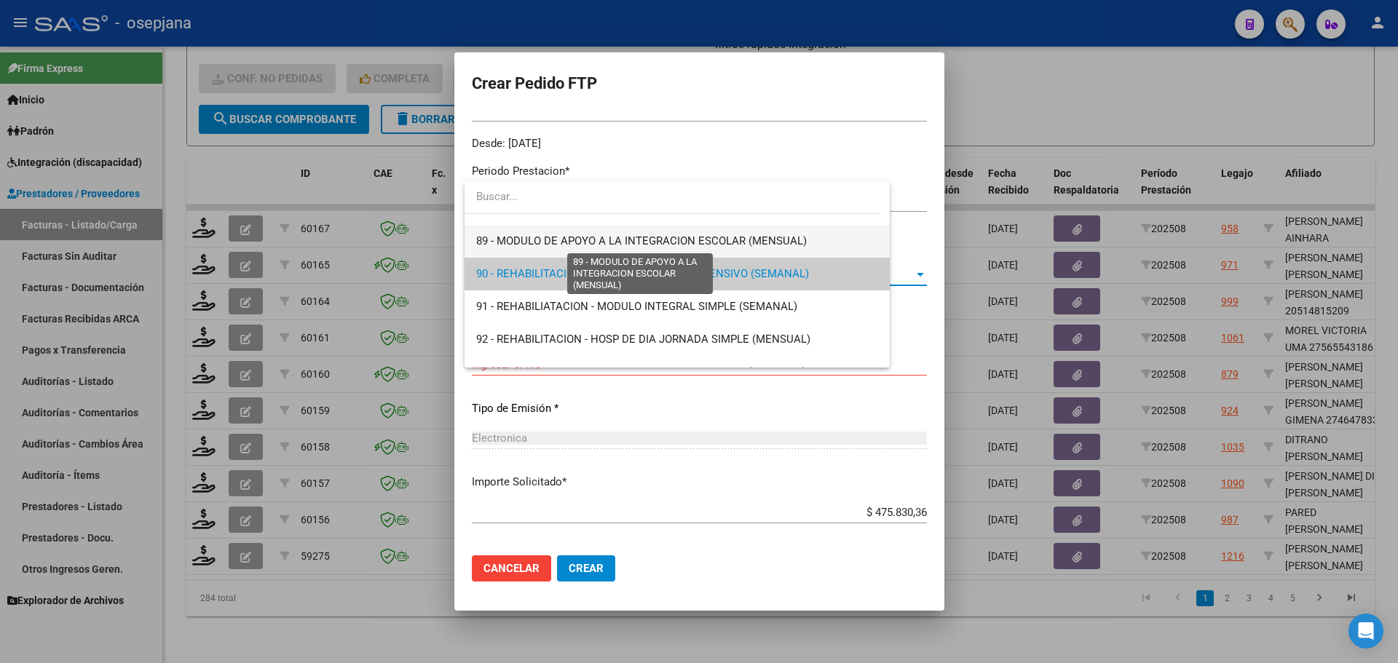
click at [558, 239] on span "89 - MODULO DE APOYO A LA INTEGRACION ESCOLAR (MENSUAL)" at bounding box center [641, 240] width 330 height 13
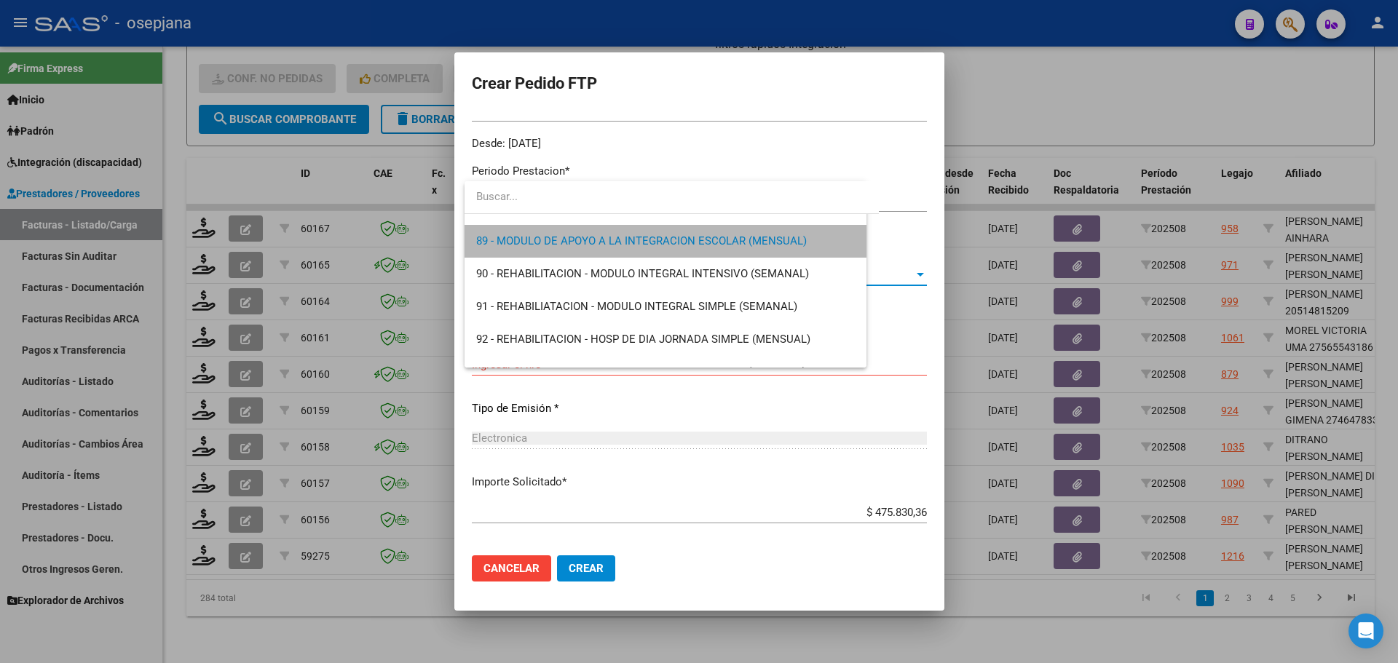
scroll to position [2883, 0]
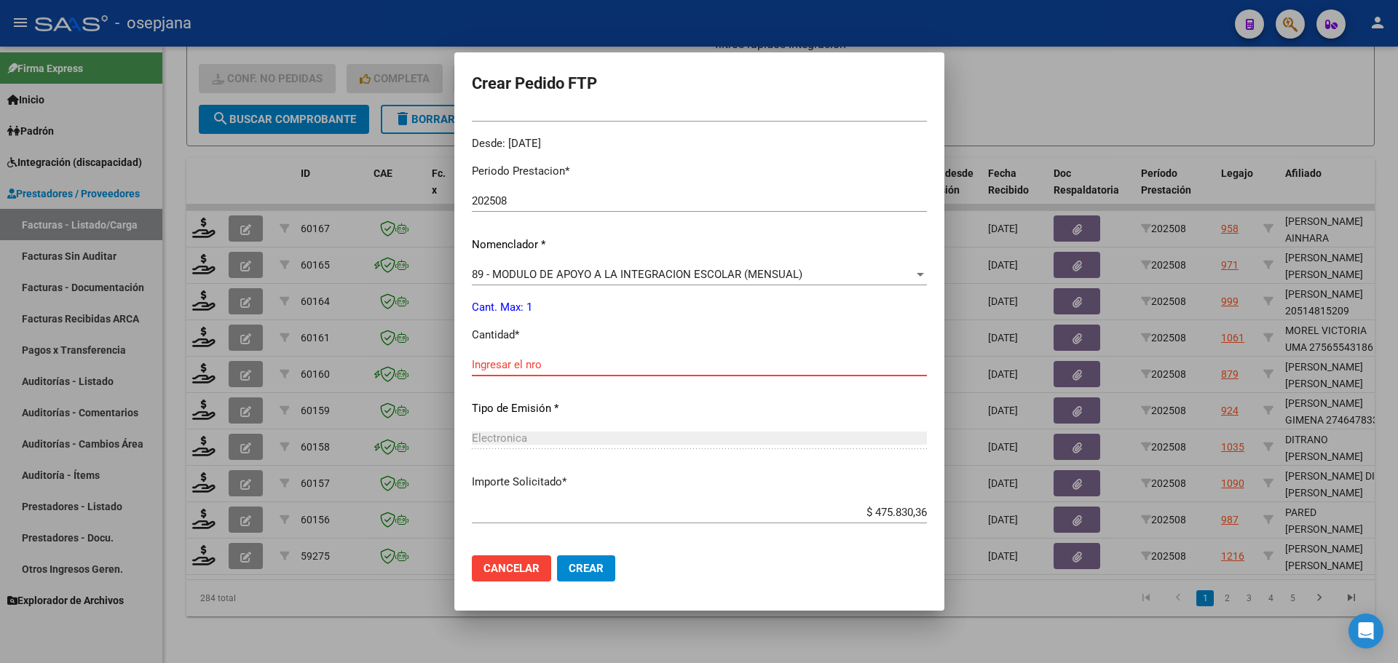
click at [520, 361] on input "Ingresar el nro" at bounding box center [699, 364] width 455 height 13
type input "1"
click at [597, 574] on span "Crear" at bounding box center [586, 568] width 35 height 13
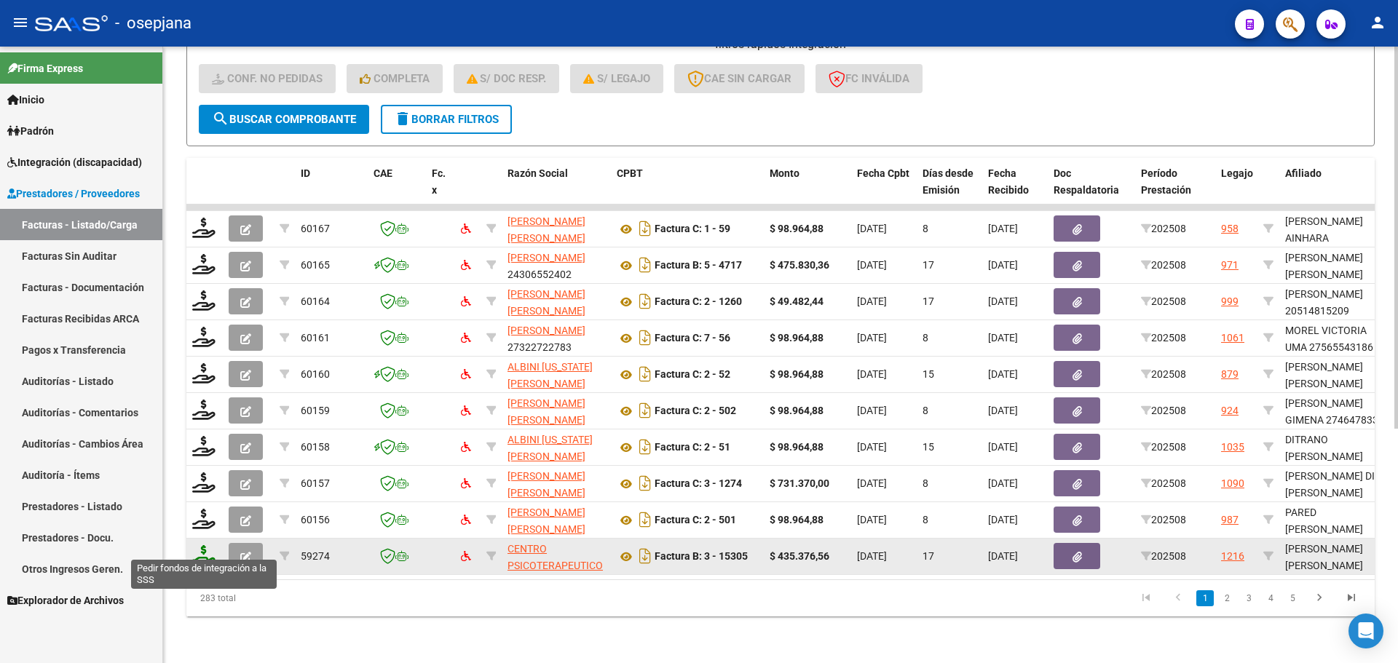
click at [210, 545] on icon at bounding box center [203, 555] width 23 height 20
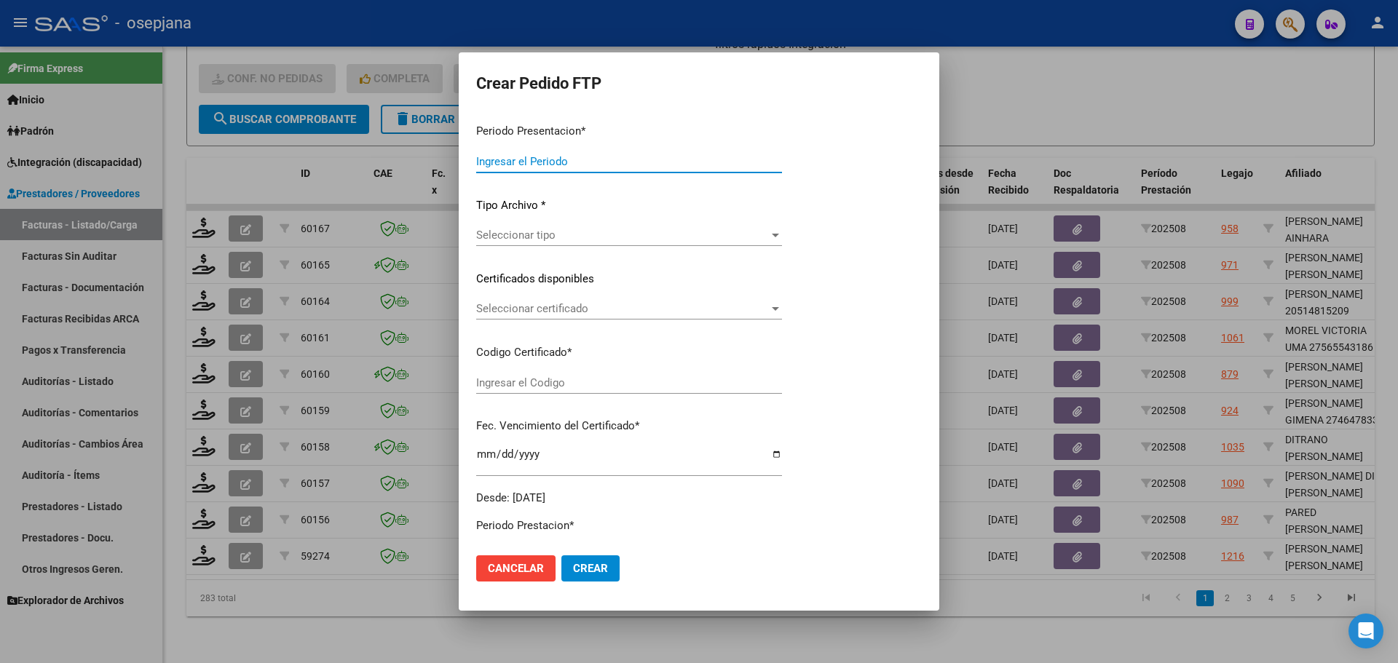
type input "202508"
type input "$ 435.376,56"
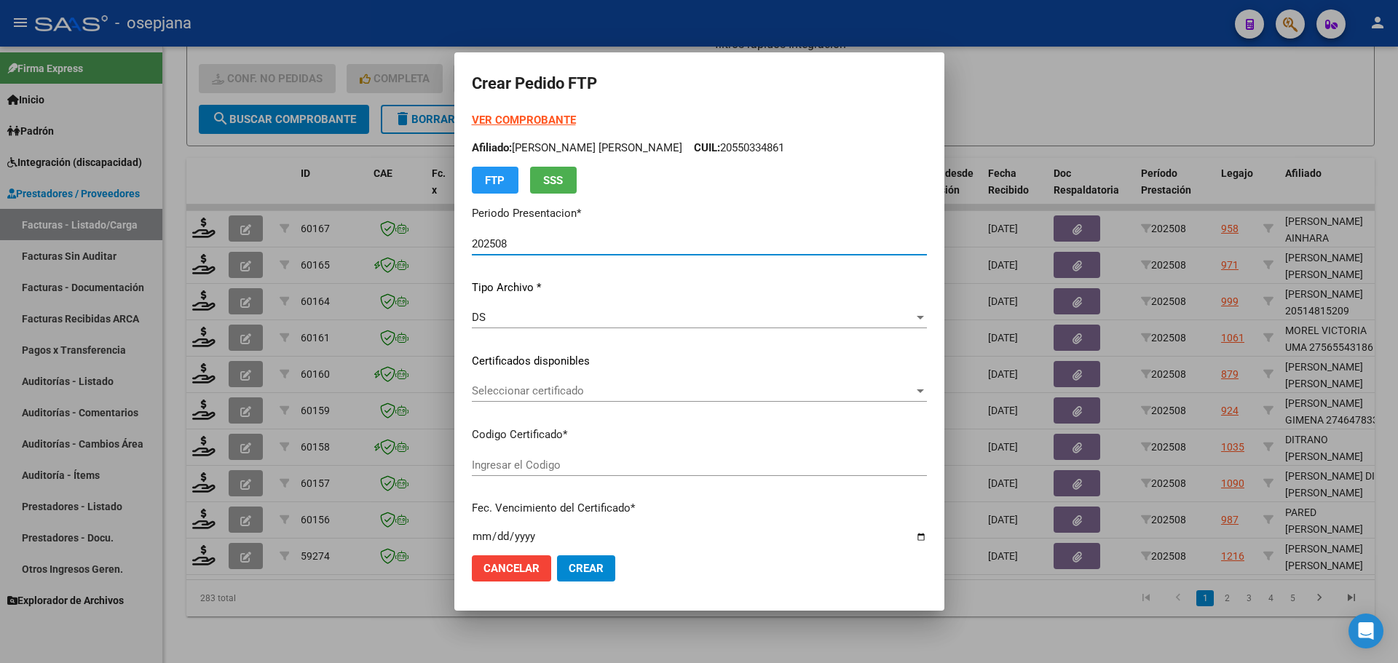
type input "ARG02000550334862024011120270111-BUE342"
type input "[DATE]"
click at [587, 392] on span "Seleccionar certificado" at bounding box center [693, 390] width 442 height 13
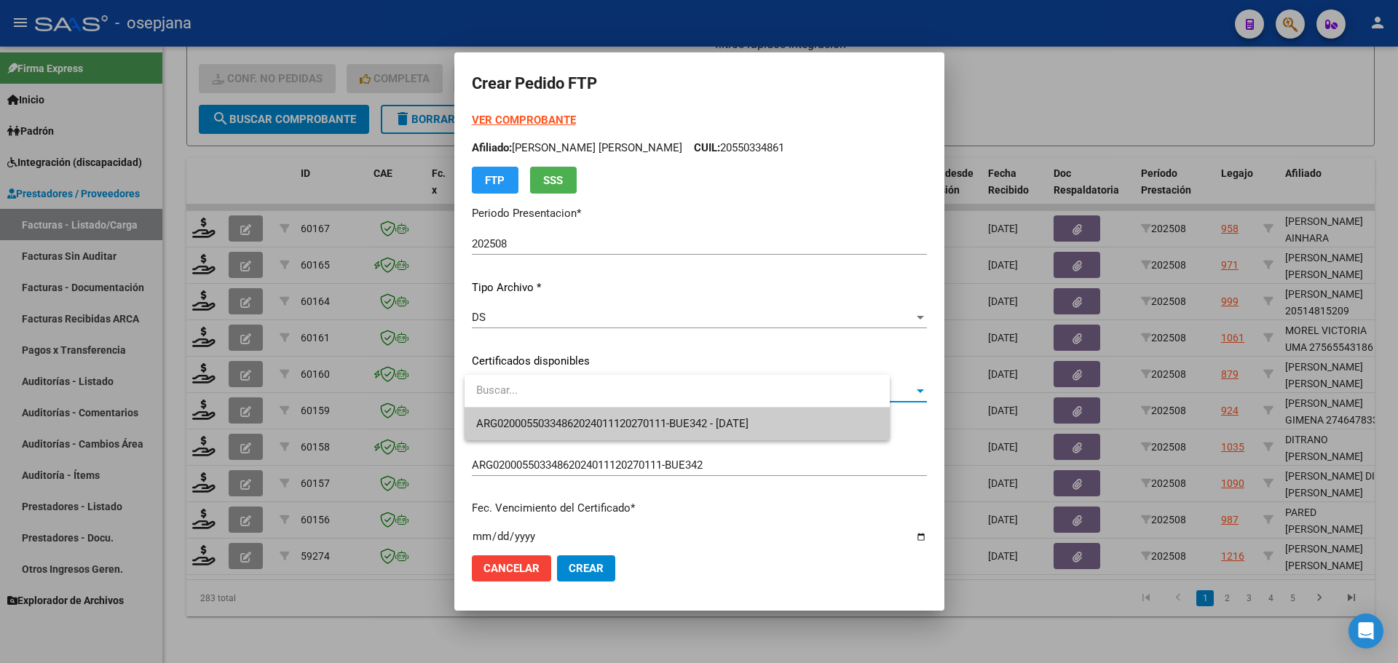
click at [589, 414] on span "ARG02000550334862024011120270111-BUE342 - [DATE]" at bounding box center [677, 424] width 402 height 33
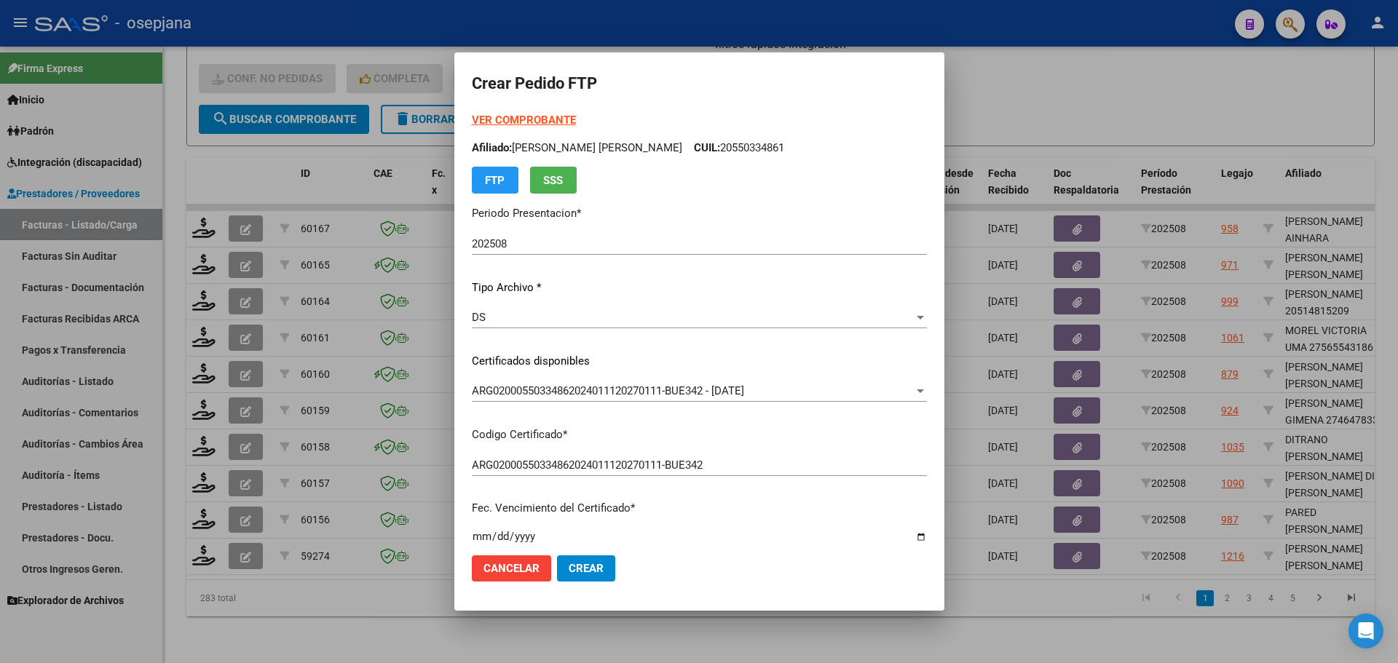
click at [553, 126] on strong "VER COMPROBANTE" at bounding box center [524, 120] width 104 height 13
